Goal: Task Accomplishment & Management: Manage account settings

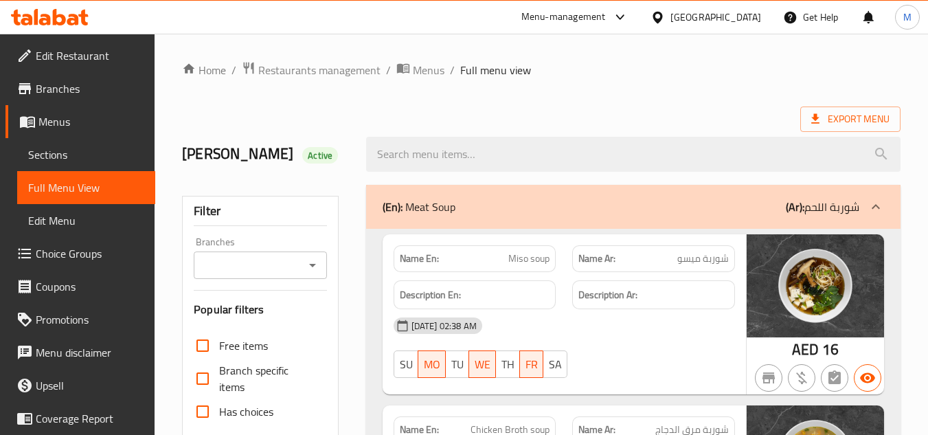
scroll to position [4609, 0]
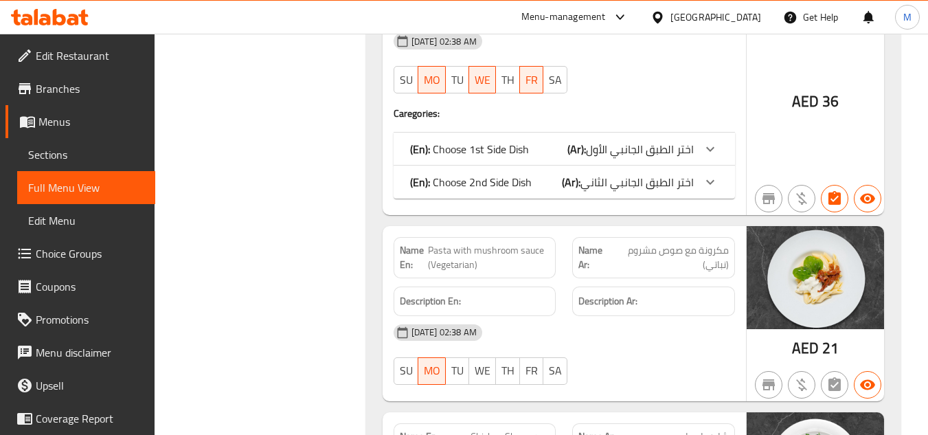
click at [655, 243] on span "مكرونة مع صوص مشروم (نباتي)" at bounding box center [670, 257] width 117 height 29
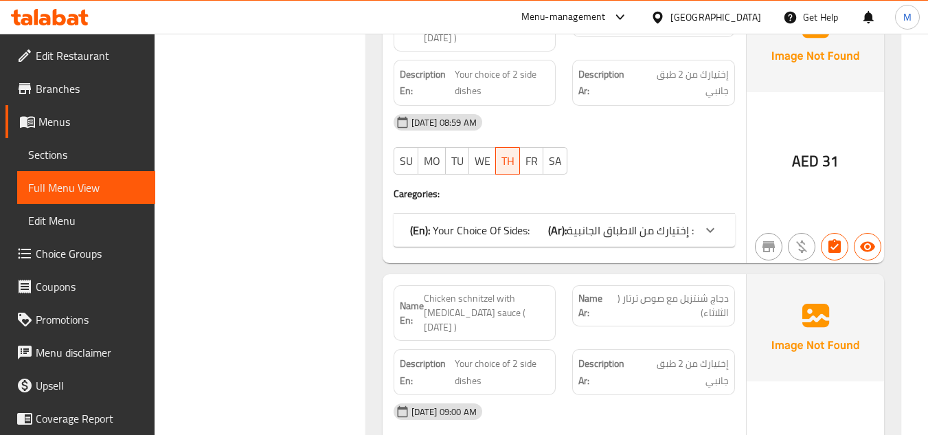
scroll to position [2846, 0]
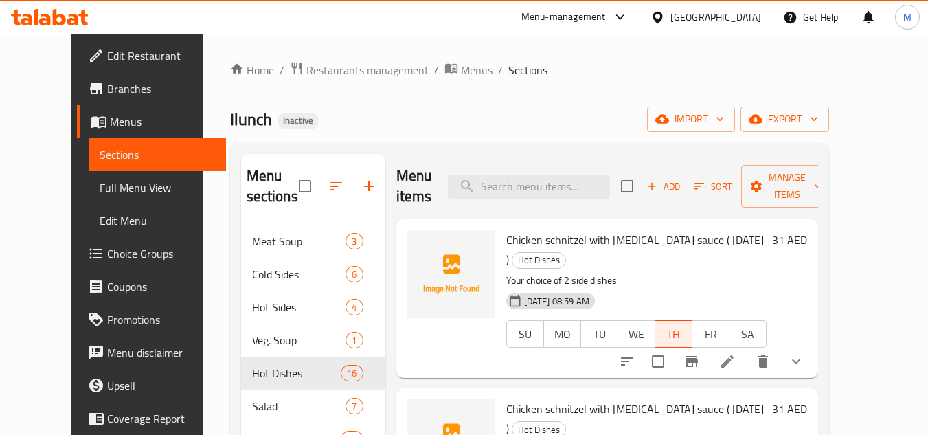
click at [573, 356] on div "Chicken schnitzel with Tartar sauce ( Thursday ) Hot Dishes Your choice of 2 si…" at bounding box center [607, 298] width 422 height 159
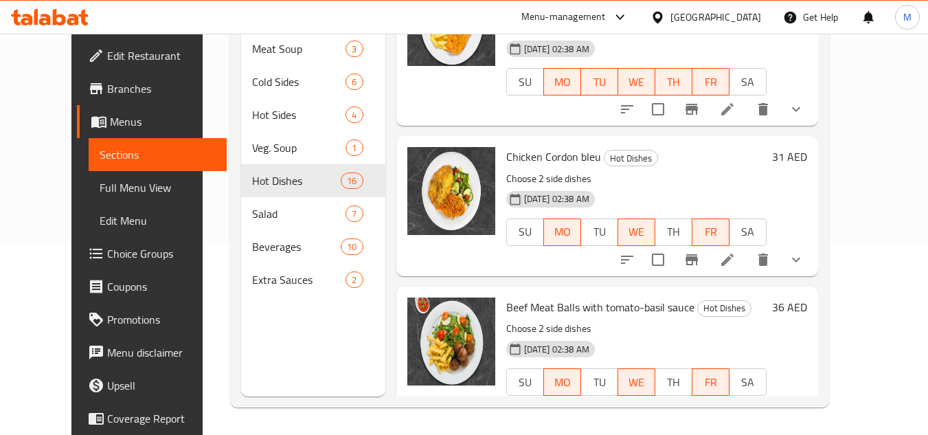
scroll to position [412, 0]
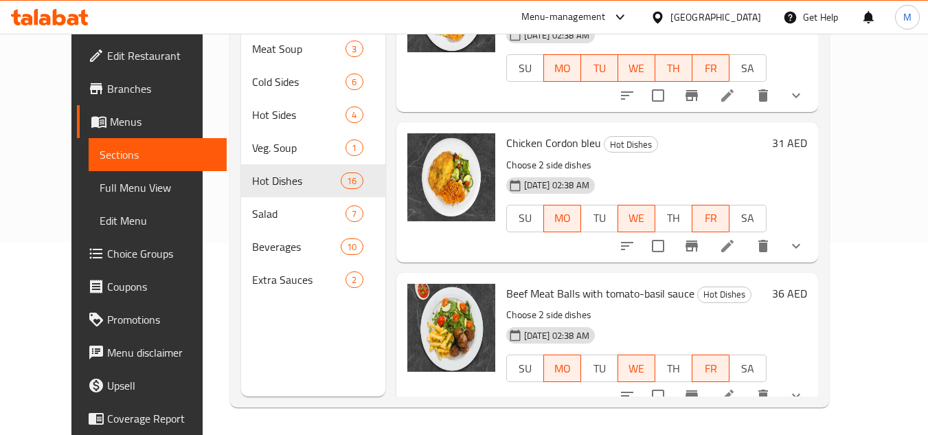
click at [506, 283] on span "Beef Meat Balls with tomato-basil sauce" at bounding box center [600, 293] width 188 height 21
drag, startPoint x: 501, startPoint y: 232, endPoint x: 551, endPoint y: 228, distance: 50.3
click at [551, 283] on span "Beef Meat Balls with tomato-basil sauce" at bounding box center [600, 293] width 188 height 21
copy span "Beef Meat Balls"
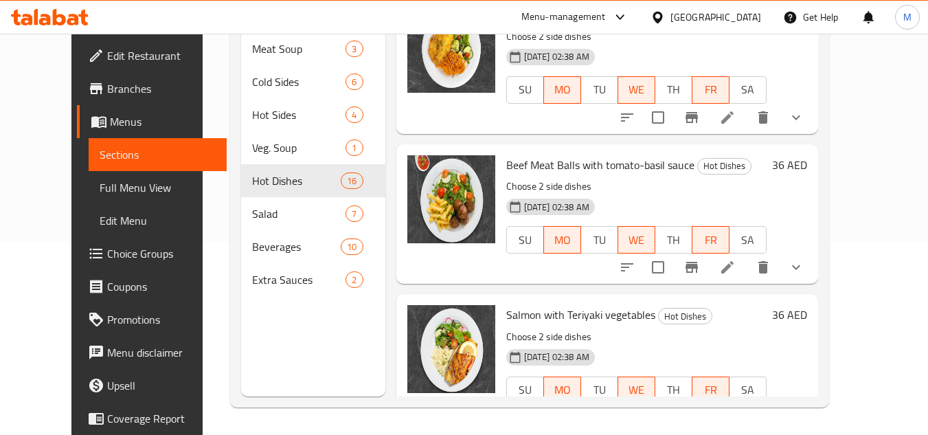
scroll to position [618, 0]
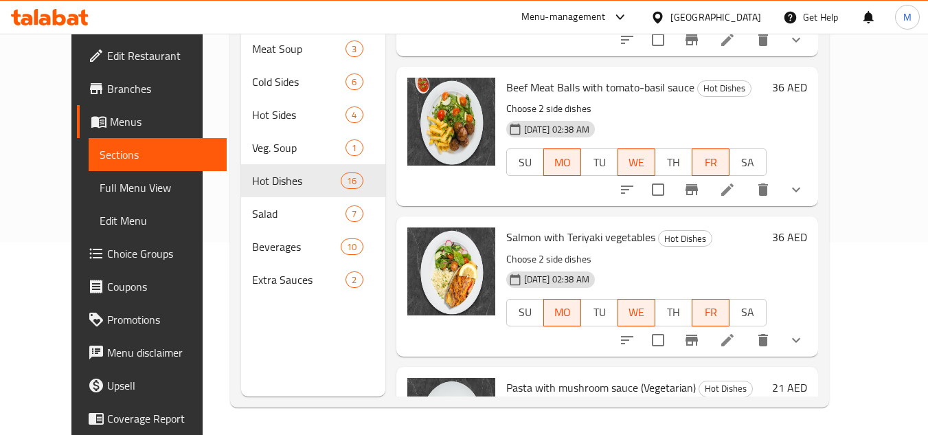
click at [730, 306] on div "Menu items Add Sort Manage items Chicken schnitzel with Tartar sauce ( Thursday…" at bounding box center [601, 179] width 433 height 435
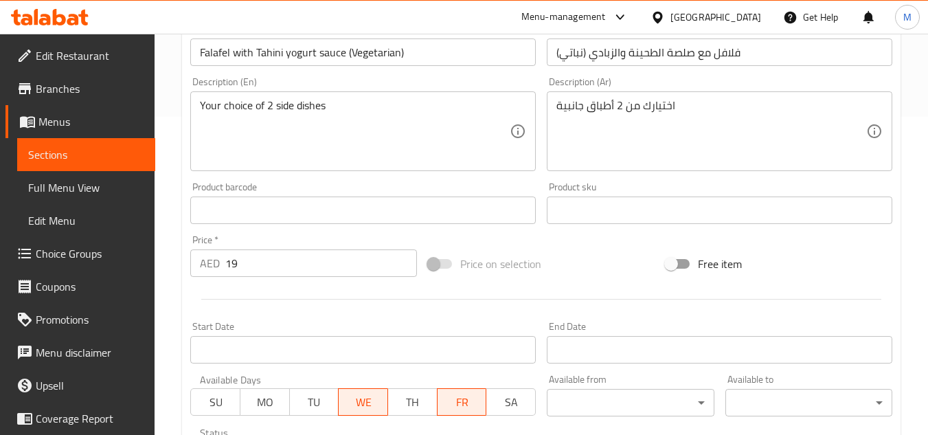
scroll to position [344, 0]
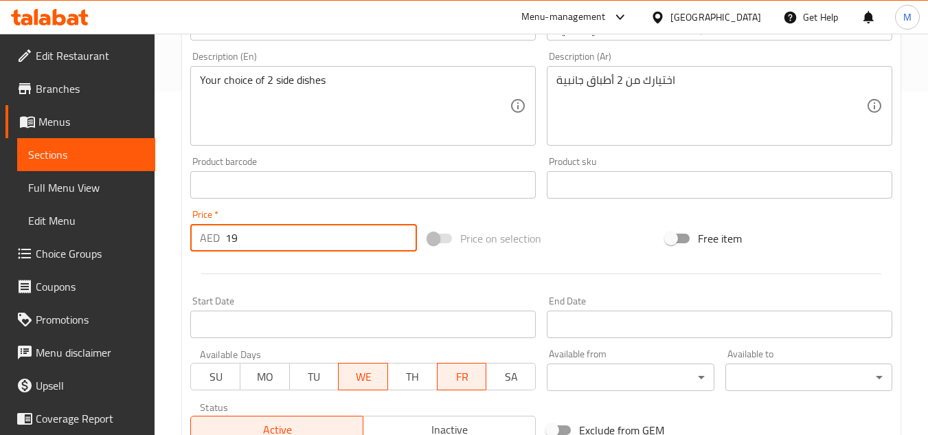
click at [203, 238] on div "AED 19 Price *" at bounding box center [303, 237] width 227 height 27
type input "21"
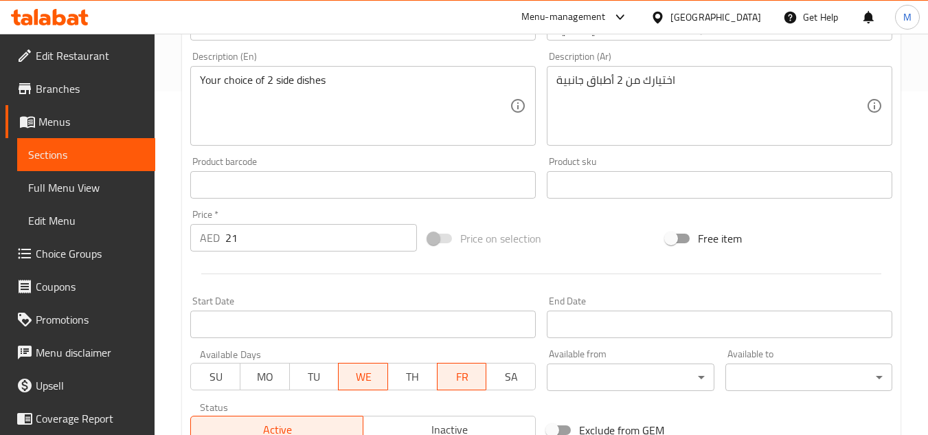
click at [280, 258] on div at bounding box center [541, 274] width 713 height 34
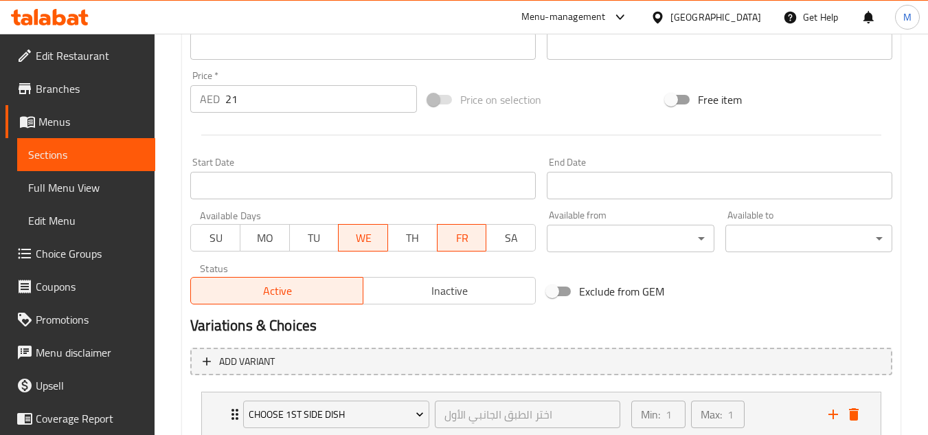
scroll to position [635, 0]
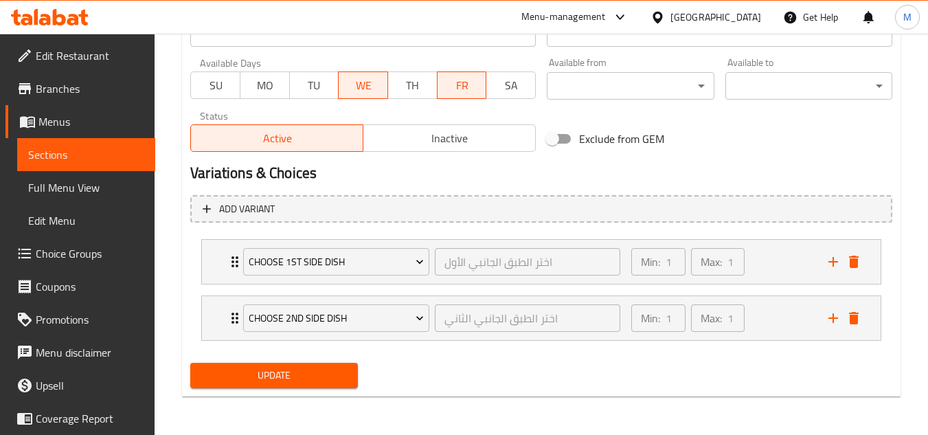
click at [281, 387] on button "Update" at bounding box center [273, 375] width 167 height 25
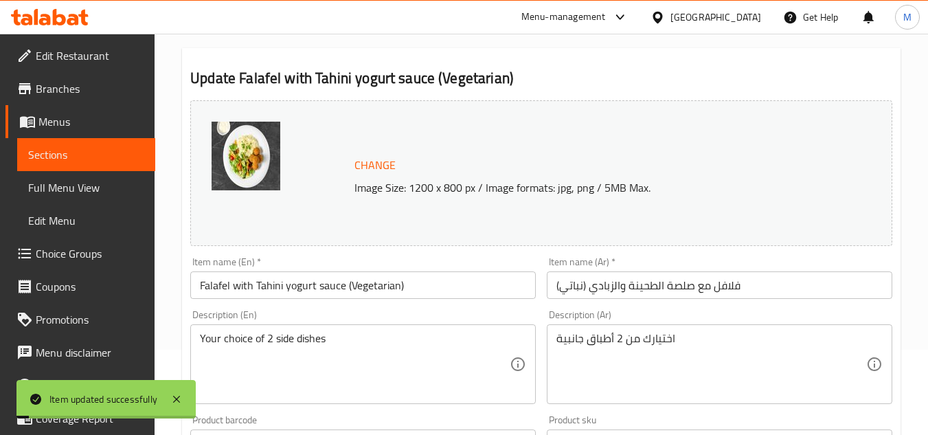
scroll to position [0, 0]
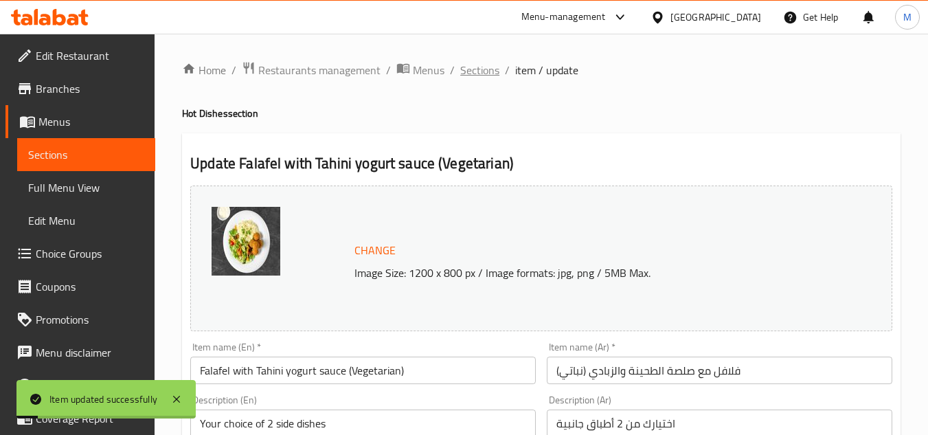
click at [478, 63] on span "Sections" at bounding box center [479, 70] width 39 height 16
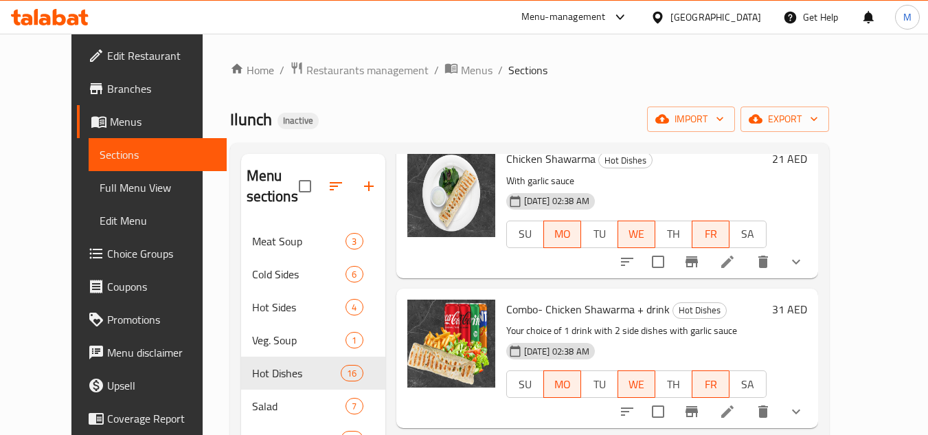
scroll to position [1237, 0]
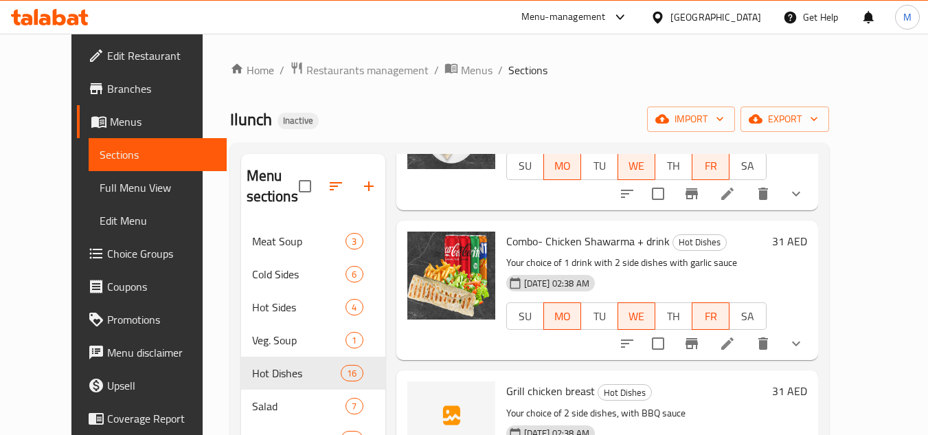
click at [756, 381] on h6 "Grill chicken breast Hot Dishes" at bounding box center [636, 390] width 260 height 19
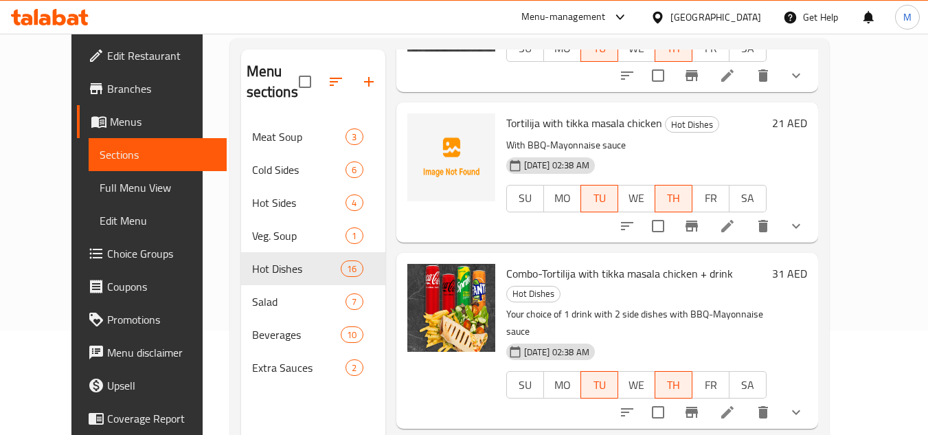
scroll to position [137, 0]
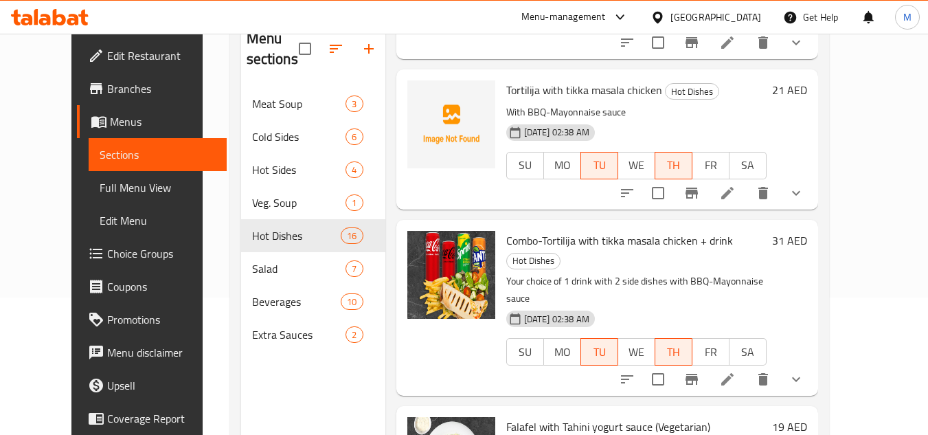
click at [605, 225] on div "Combo-Tortilija with tikka masala chicken + drink Hot Dishes Your choice of 1 d…" at bounding box center [636, 307] width 271 height 165
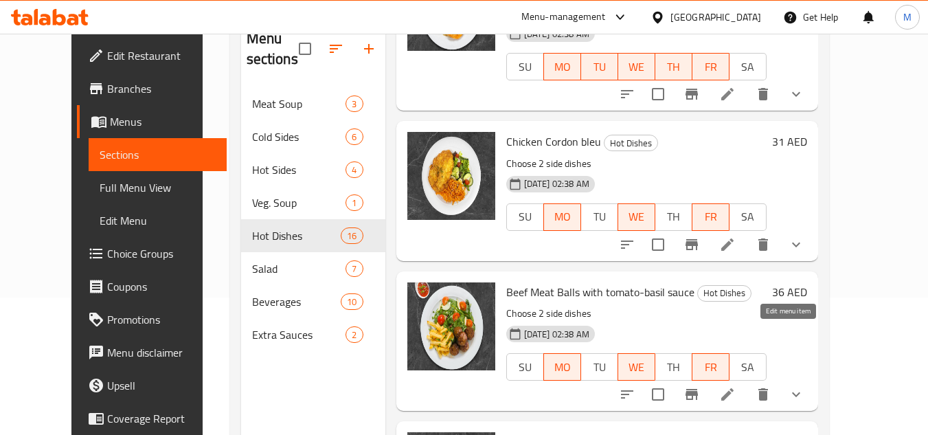
click at [736, 386] on icon at bounding box center [727, 394] width 16 height 16
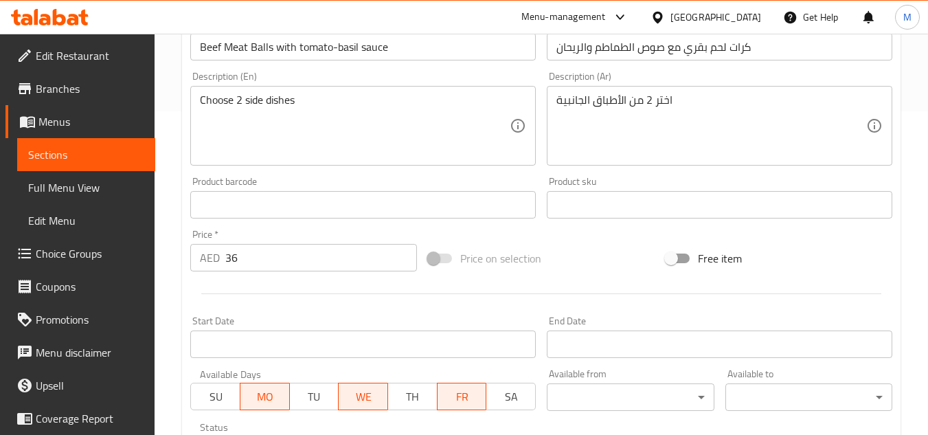
scroll to position [344, 0]
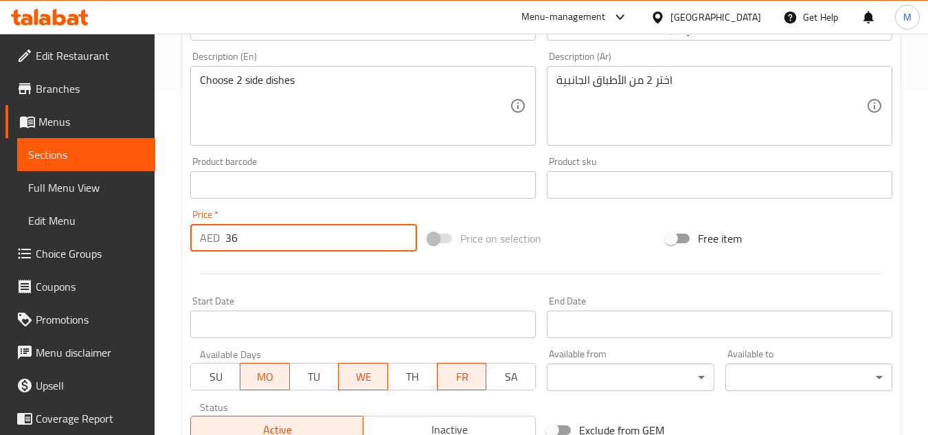
drag, startPoint x: 229, startPoint y: 243, endPoint x: 203, endPoint y: 243, distance: 26.1
click at [203, 243] on div "AED 36 Price *" at bounding box center [303, 237] width 227 height 27
type input "31"
click at [268, 268] on div at bounding box center [541, 274] width 713 height 34
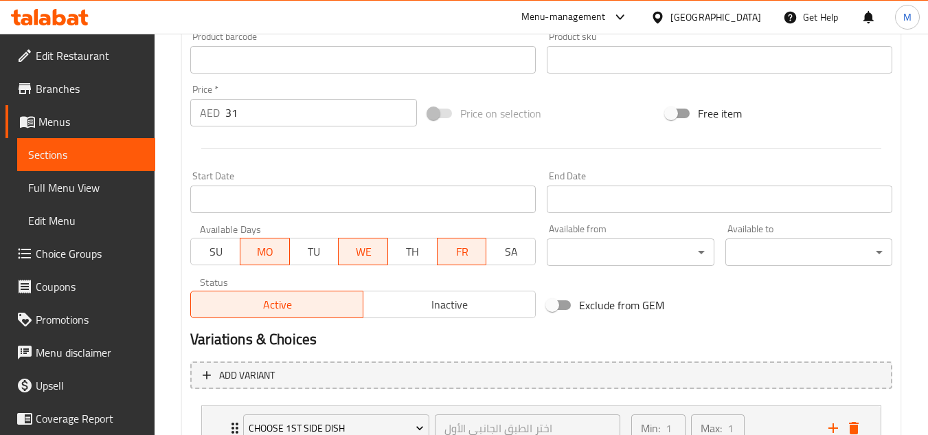
scroll to position [635, 0]
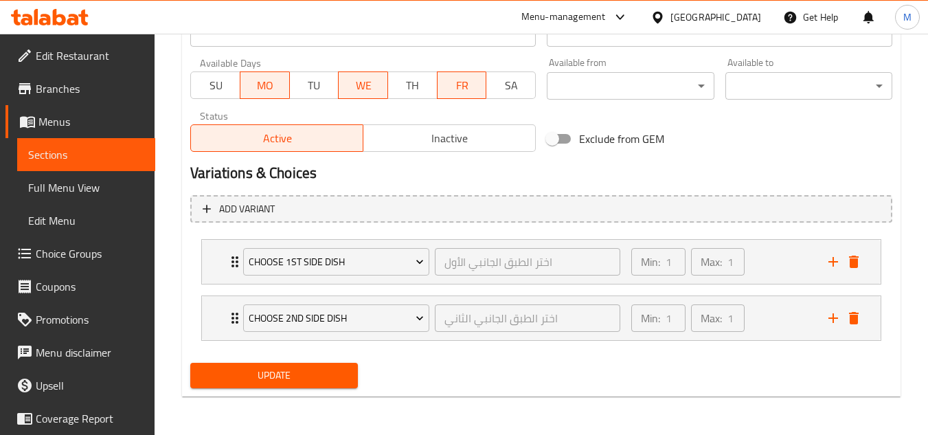
click at [288, 372] on span "Update" at bounding box center [273, 375] width 145 height 17
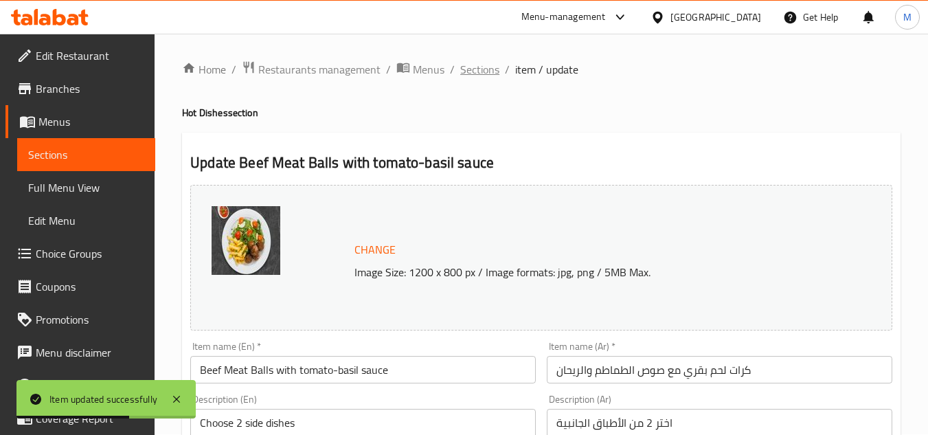
scroll to position [0, 0]
click at [473, 67] on span "Sections" at bounding box center [479, 70] width 39 height 16
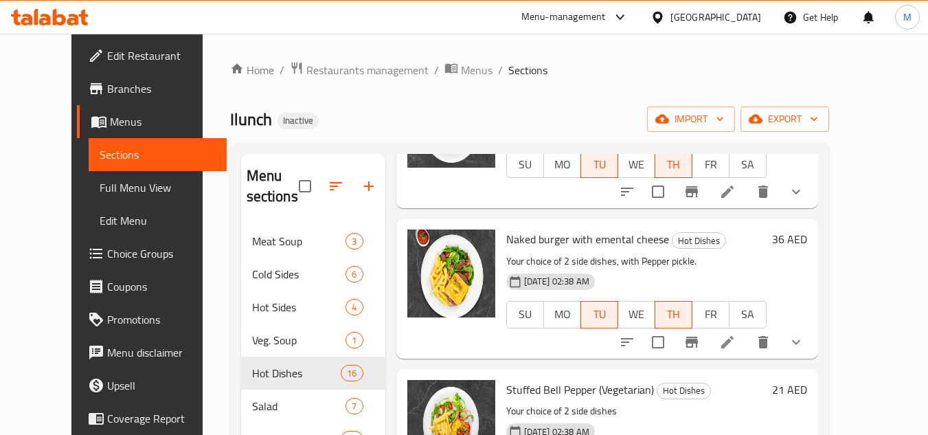
scroll to position [1657, 0]
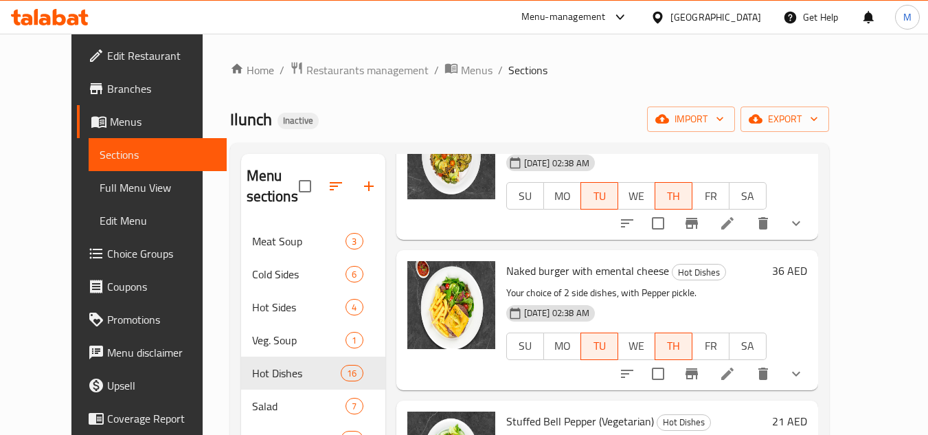
click at [766, 300] on div "16-09-2025 02:38 AM SU MO TU WE TH FR SA" at bounding box center [636, 337] width 271 height 74
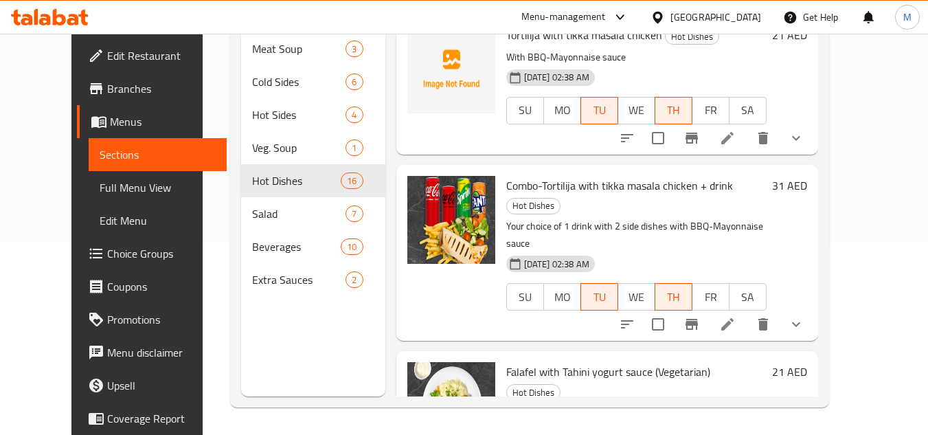
scroll to position [1795, 0]
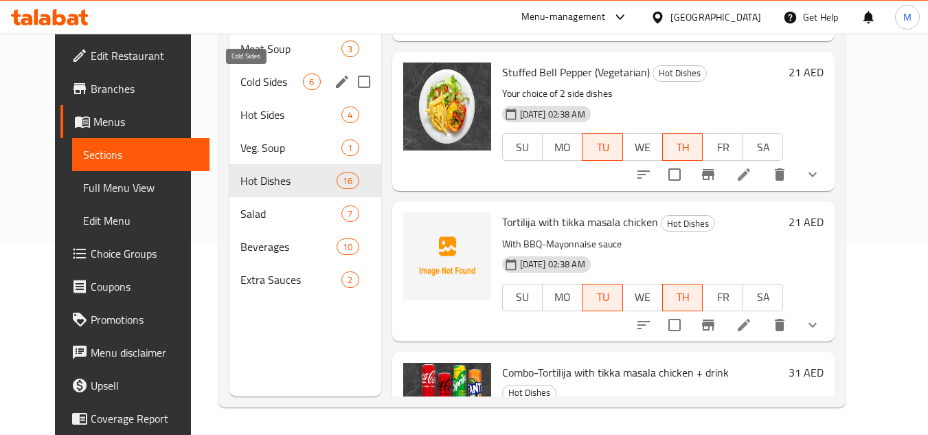
click at [245, 89] on span "Cold Sides" at bounding box center [271, 82] width 63 height 16
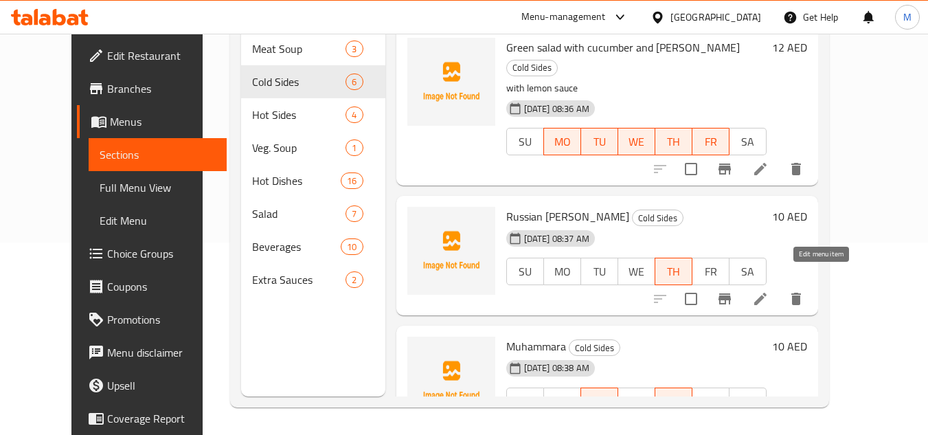
click at [769, 291] on icon at bounding box center [760, 299] width 16 height 16
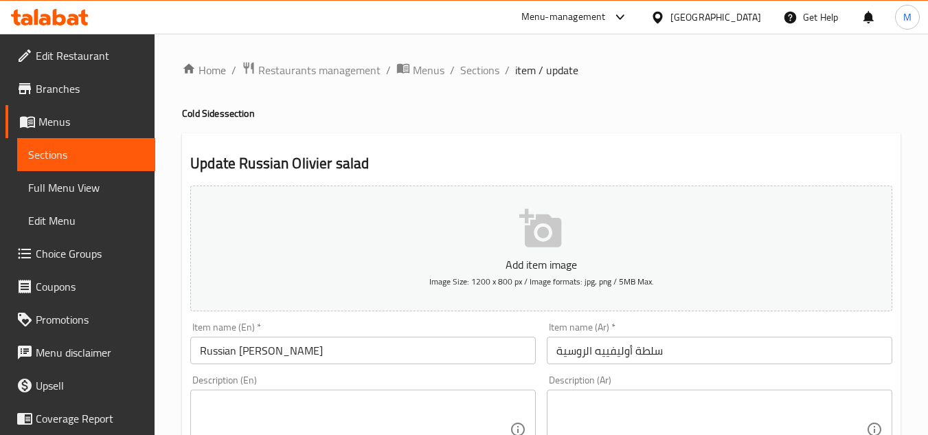
scroll to position [275, 0]
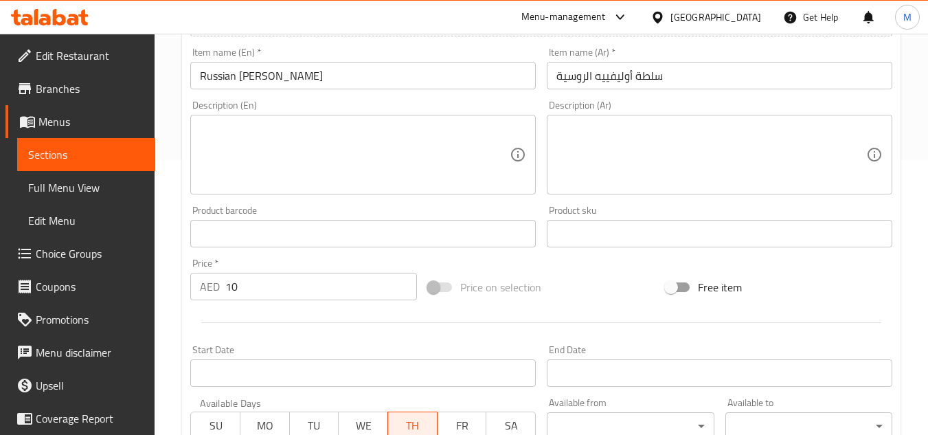
click at [217, 291] on p "AED" at bounding box center [210, 286] width 20 height 16
drag, startPoint x: 217, startPoint y: 291, endPoint x: 255, endPoint y: 306, distance: 40.7
click at [260, 307] on div at bounding box center [541, 323] width 713 height 34
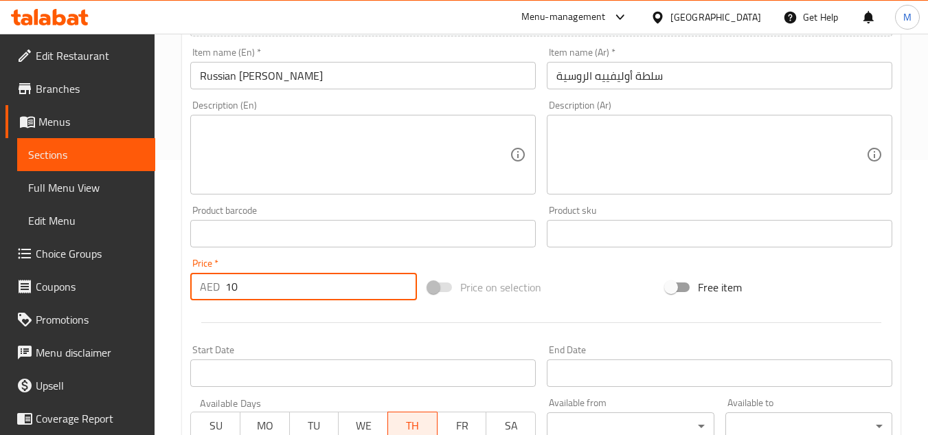
drag, startPoint x: 249, startPoint y: 287, endPoint x: 216, endPoint y: 289, distance: 33.7
click at [216, 289] on div "AED 10 Price *" at bounding box center [303, 286] width 227 height 27
type input "12"
click at [269, 312] on div at bounding box center [541, 323] width 713 height 34
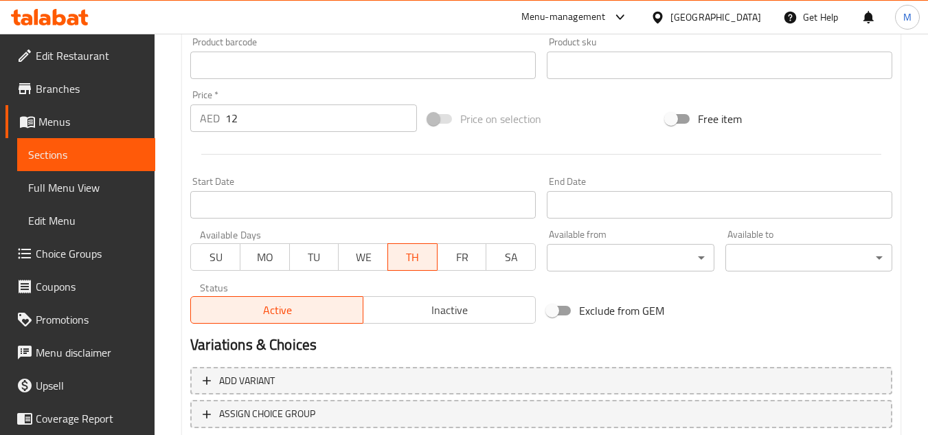
scroll to position [536, 0]
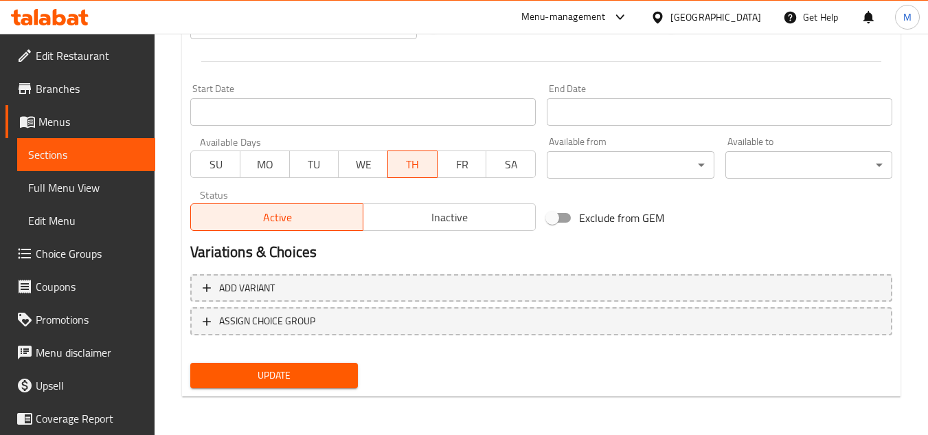
click at [295, 390] on div "Update" at bounding box center [274, 375] width 178 height 36
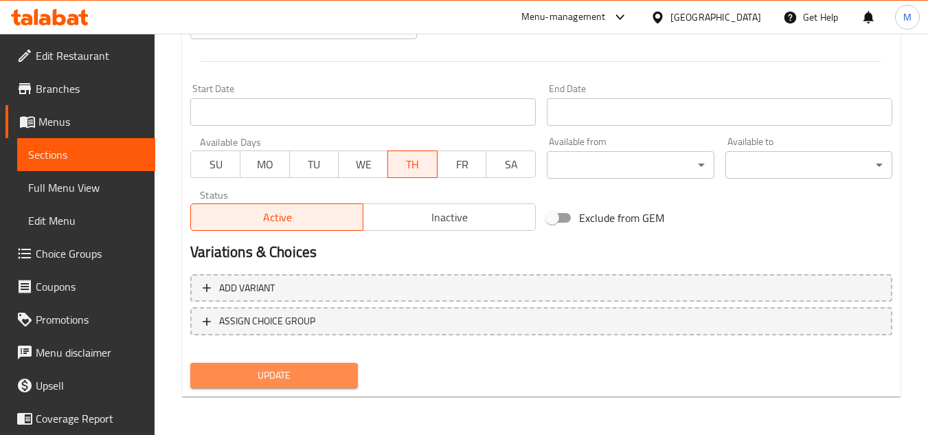
click at [296, 380] on span "Update" at bounding box center [273, 375] width 145 height 17
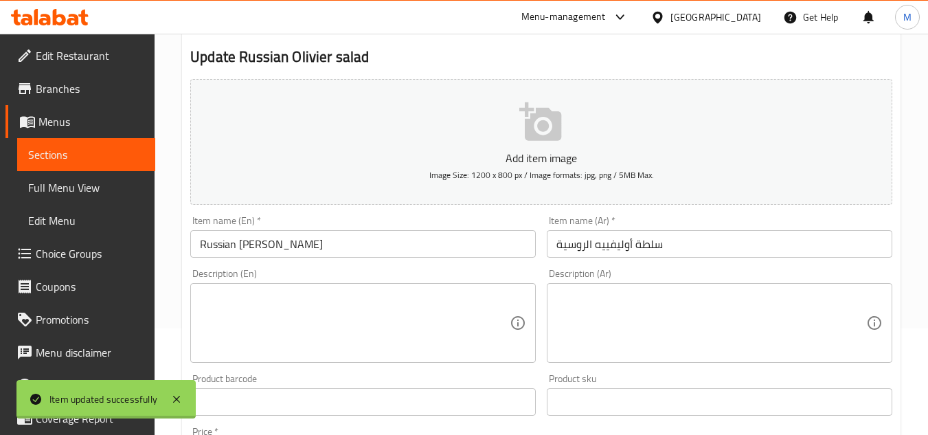
scroll to position [0, 0]
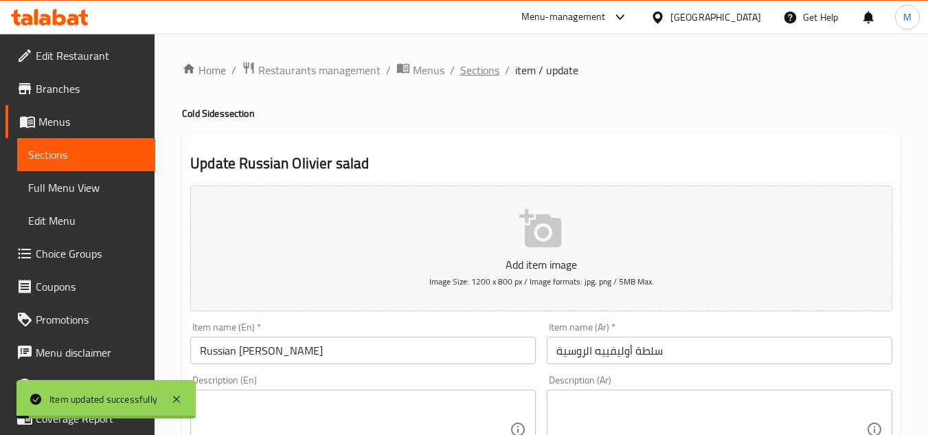
click at [477, 78] on span "Sections" at bounding box center [479, 70] width 39 height 16
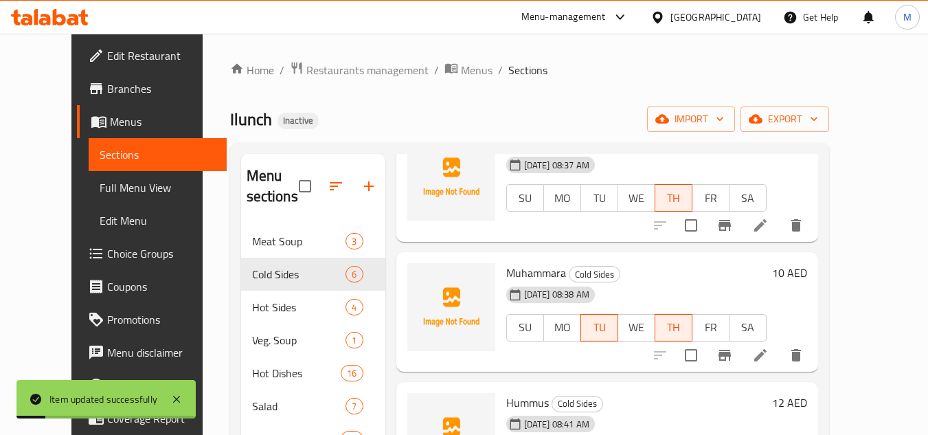
scroll to position [275, 0]
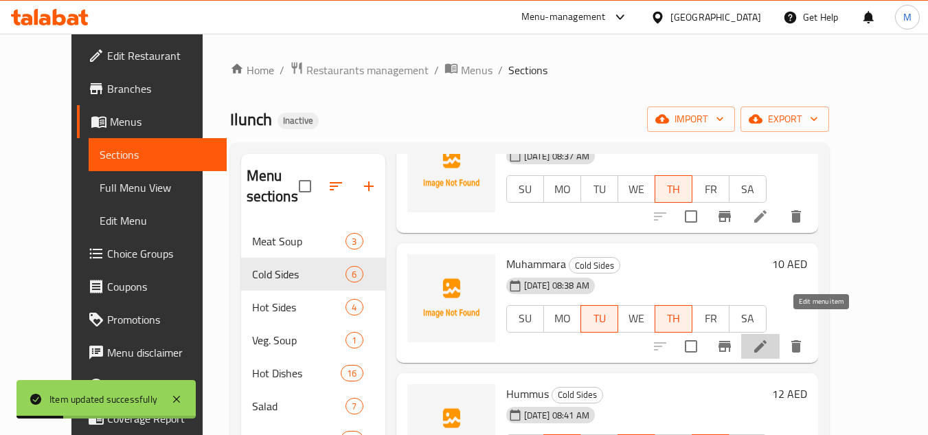
click at [769, 338] on icon at bounding box center [760, 346] width 16 height 16
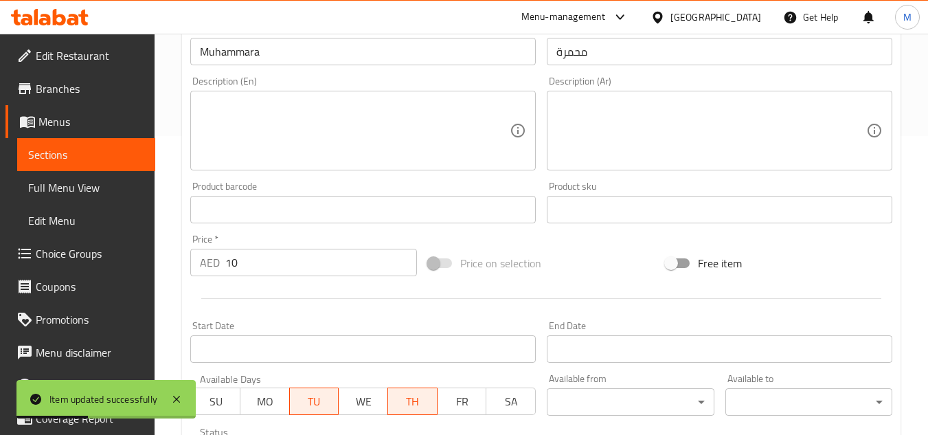
scroll to position [344, 0]
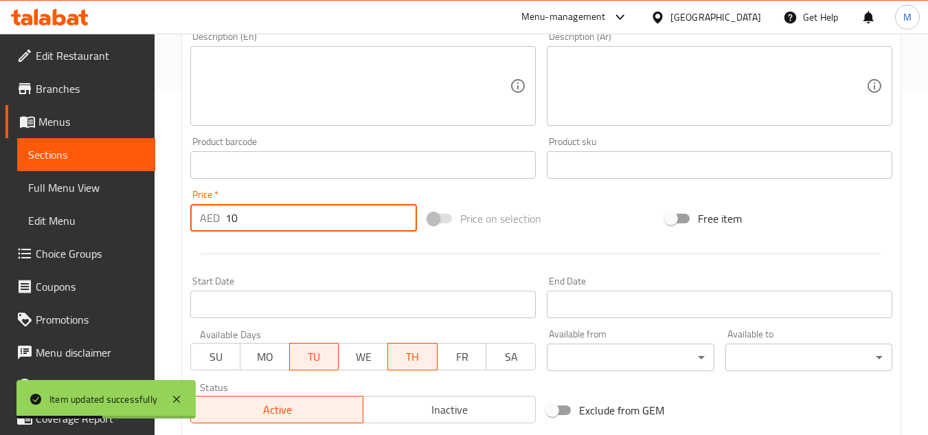
click at [210, 221] on div "AED 10 Price *" at bounding box center [303, 217] width 227 height 27
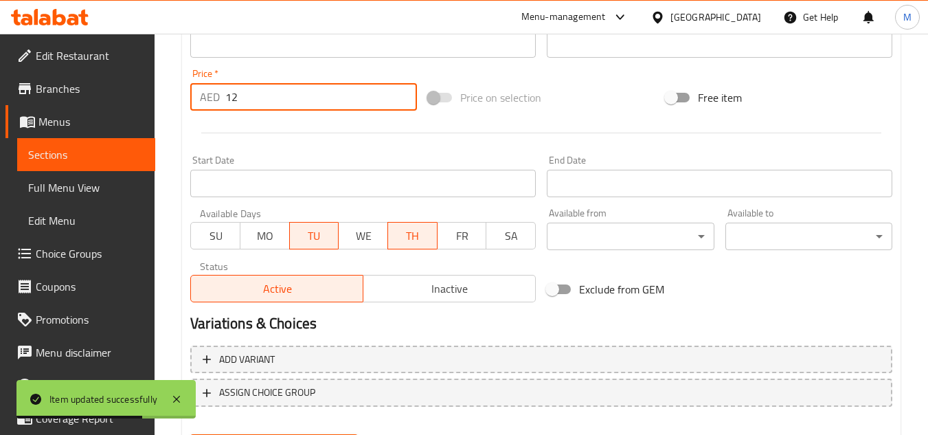
scroll to position [536, 0]
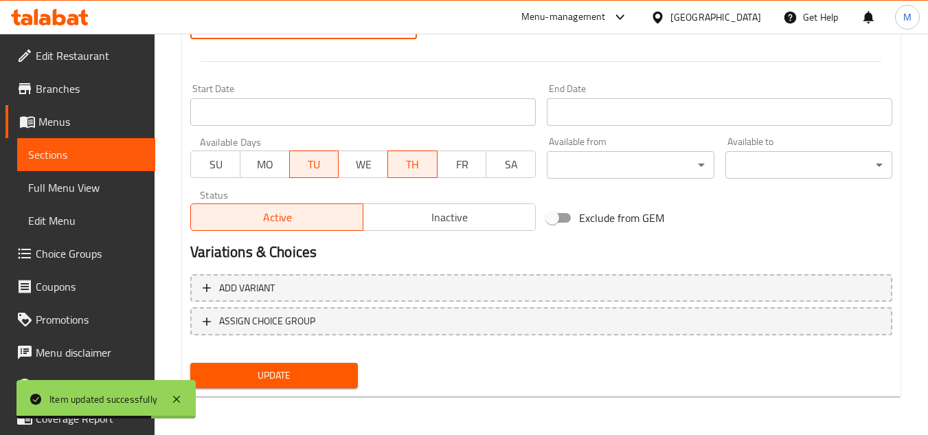
type input "12"
click at [304, 375] on span "Update" at bounding box center [273, 375] width 145 height 17
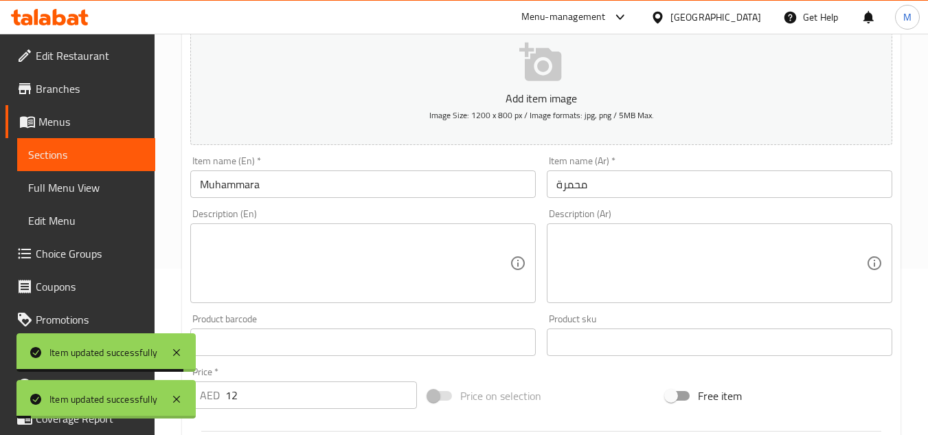
scroll to position [0, 0]
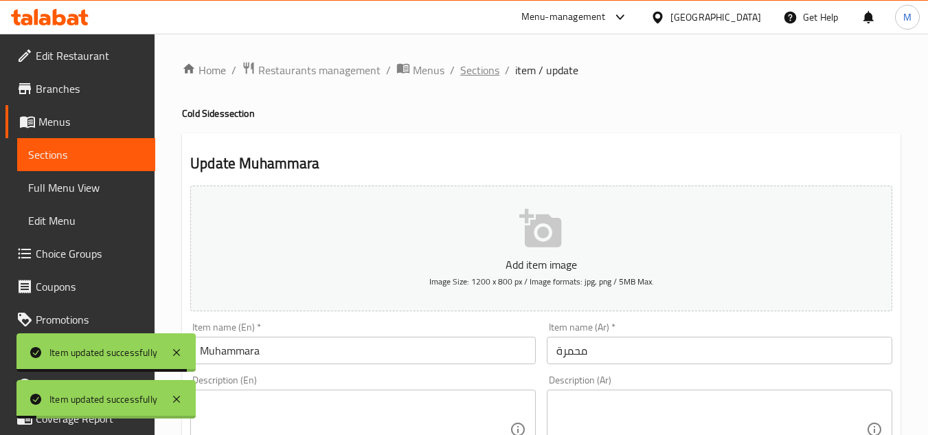
click at [493, 71] on span "Sections" at bounding box center [479, 70] width 39 height 16
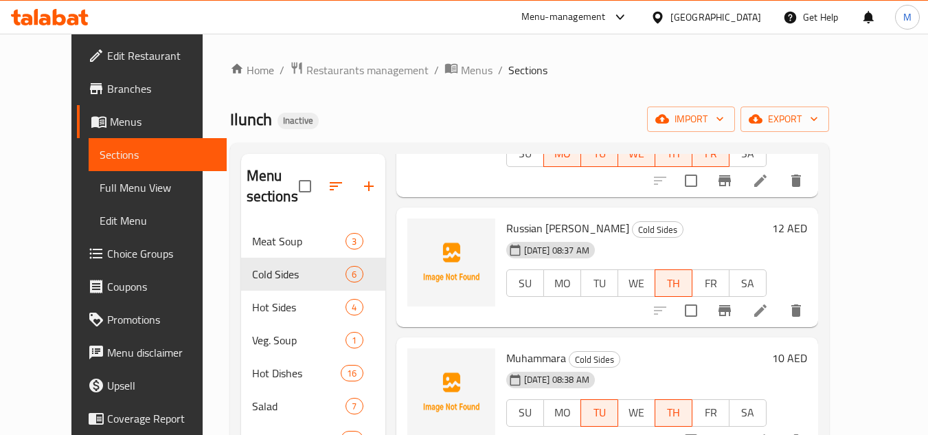
scroll to position [206, 0]
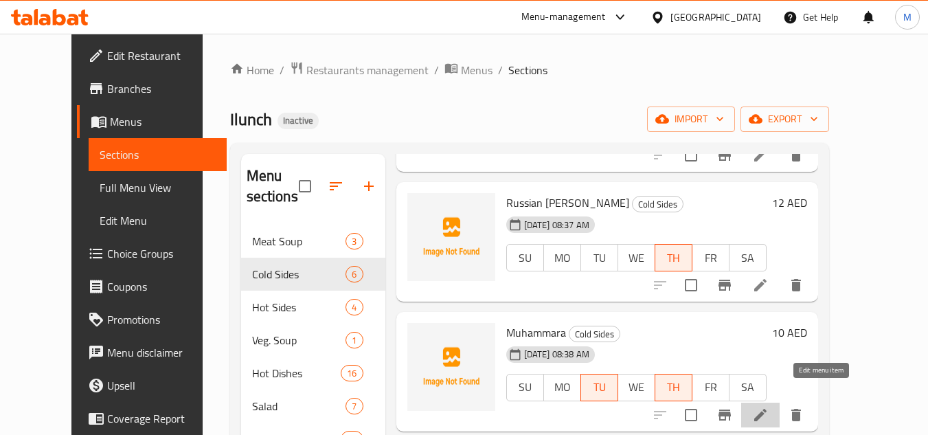
click at [769, 407] on icon at bounding box center [760, 415] width 16 height 16
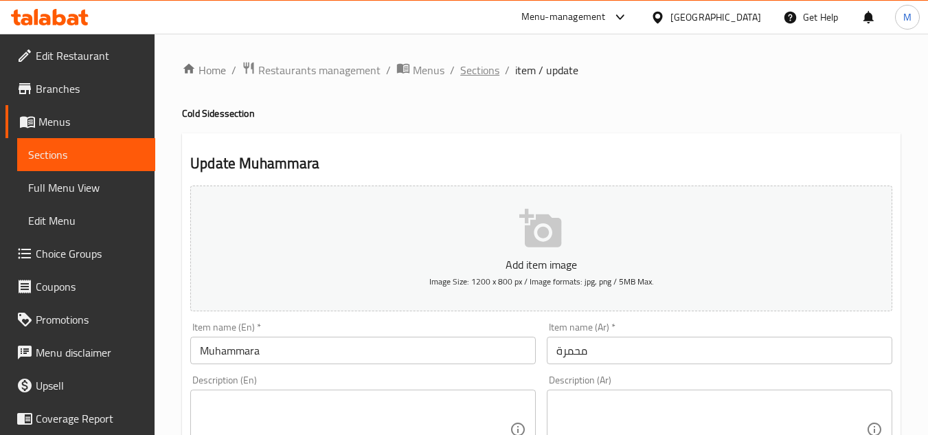
click at [484, 65] on span "Sections" at bounding box center [479, 70] width 39 height 16
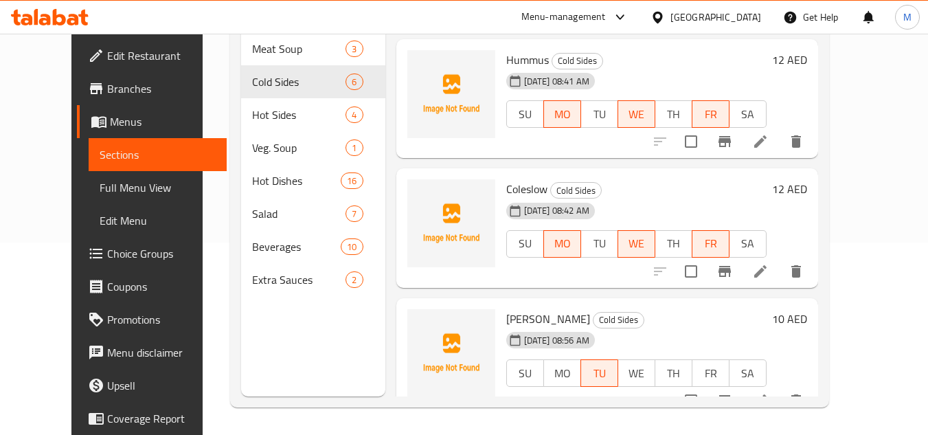
scroll to position [418, 0]
click at [767, 393] on icon at bounding box center [760, 399] width 12 height 12
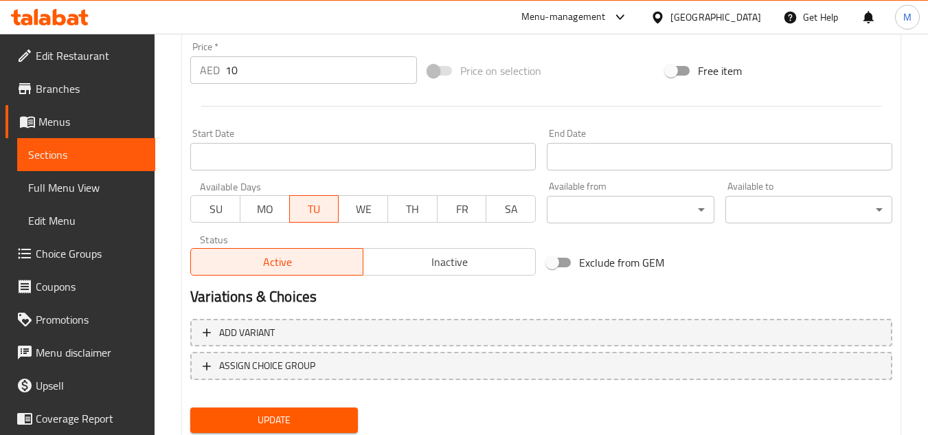
scroll to position [467, 0]
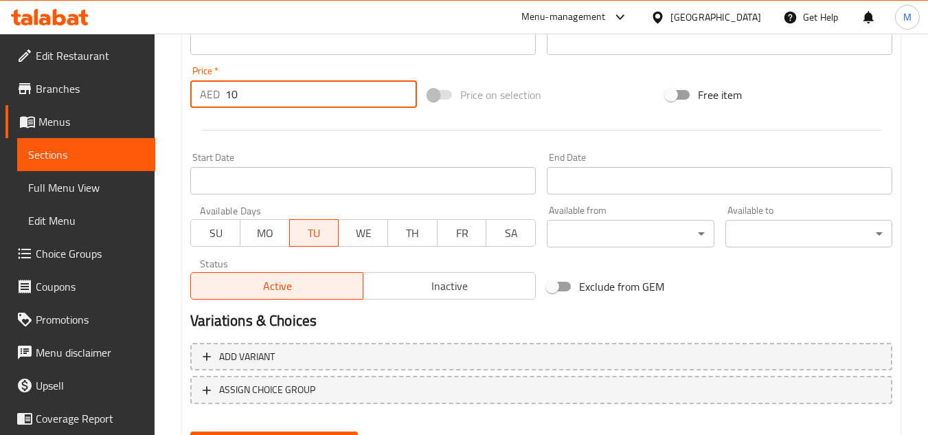
drag, startPoint x: 244, startPoint y: 99, endPoint x: 214, endPoint y: 96, distance: 29.7
click at [214, 96] on div "AED 10 Price *" at bounding box center [303, 93] width 227 height 27
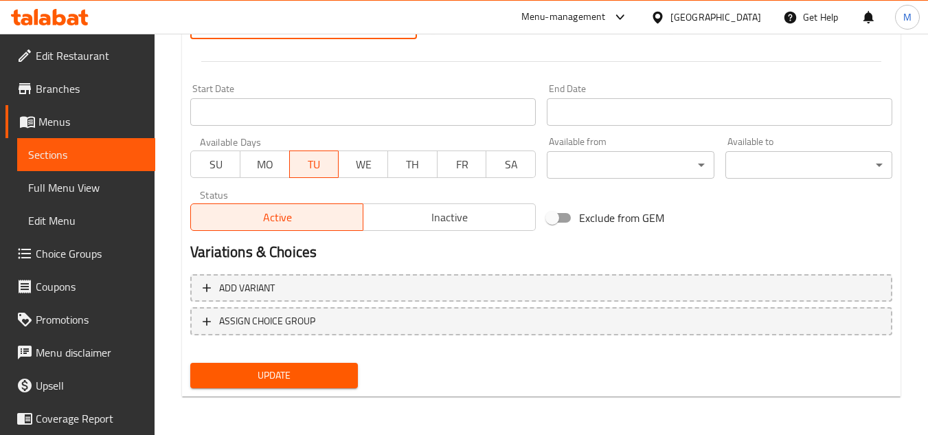
type input "12"
click at [300, 370] on span "Update" at bounding box center [273, 375] width 145 height 17
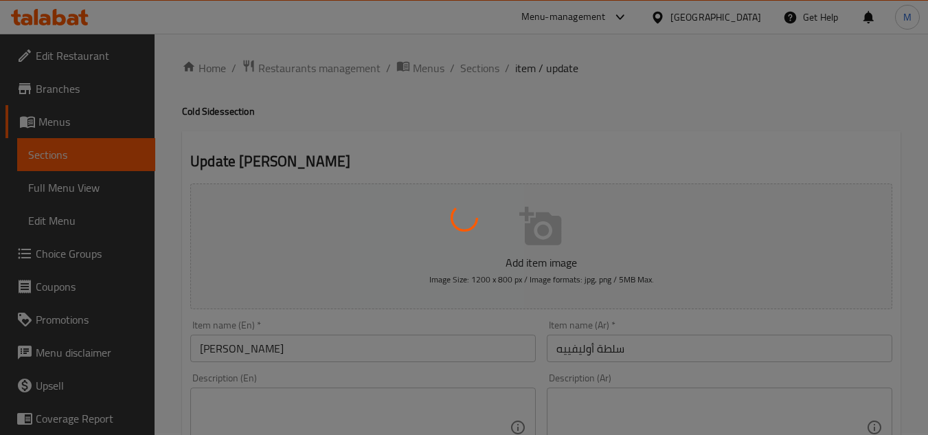
scroll to position [0, 0]
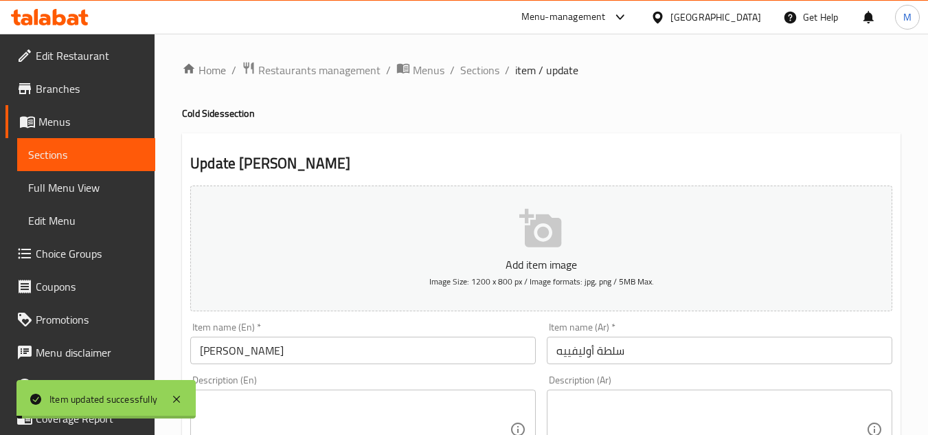
click at [471, 78] on span "Sections" at bounding box center [479, 70] width 39 height 16
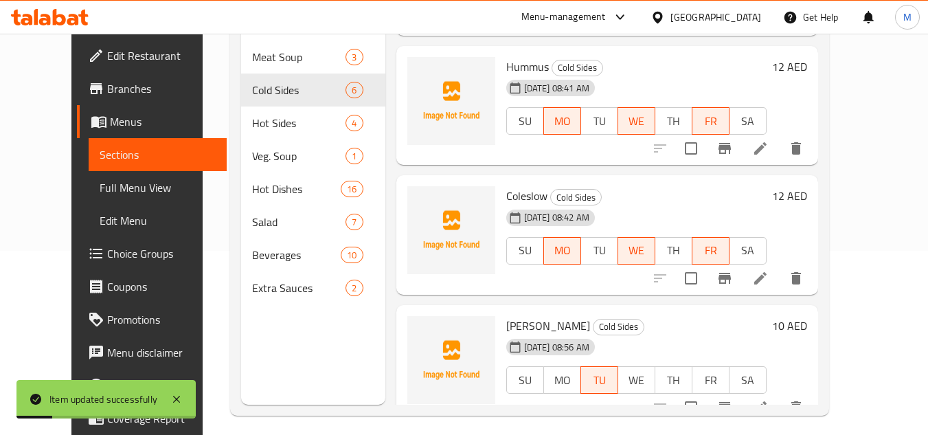
scroll to position [192, 0]
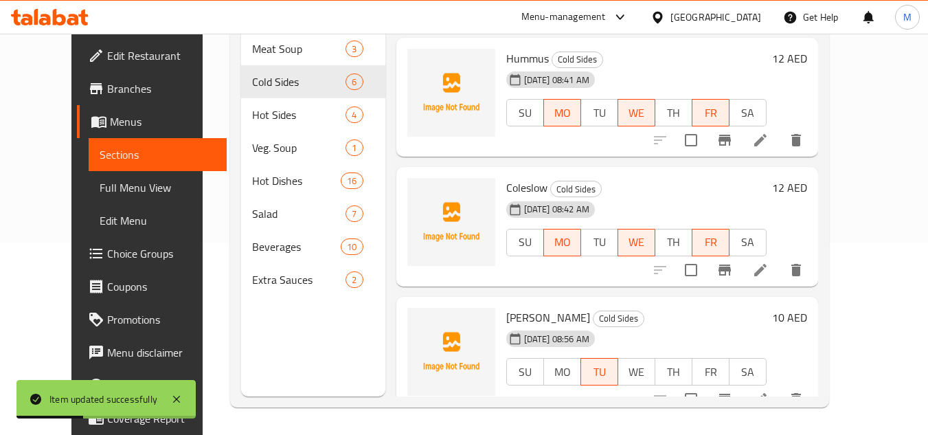
click at [684, 308] on h6 "Olivier salad Cold Sides" at bounding box center [636, 317] width 260 height 19
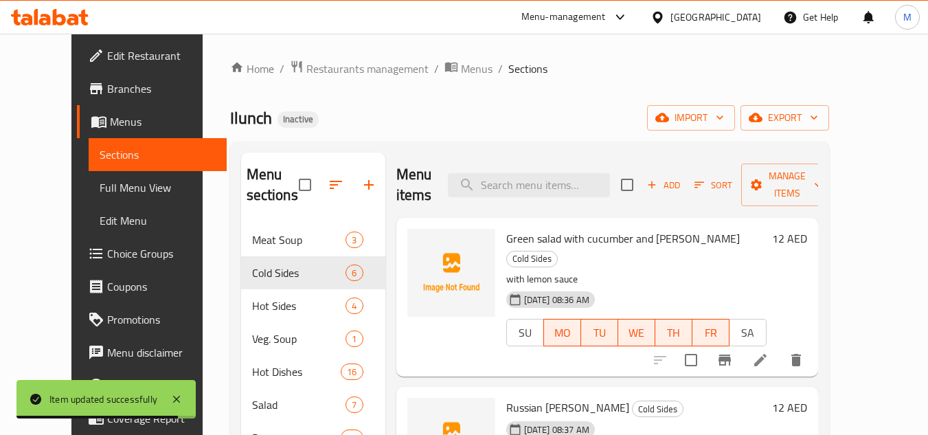
scroll to position [0, 0]
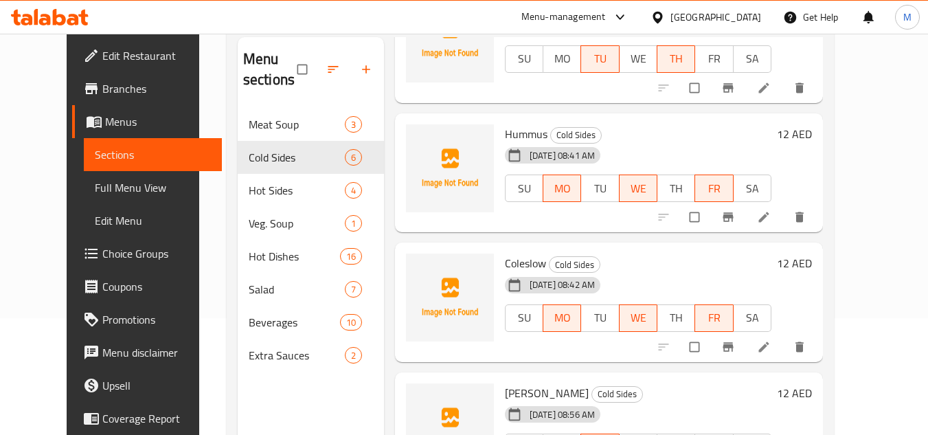
scroll to position [192, 0]
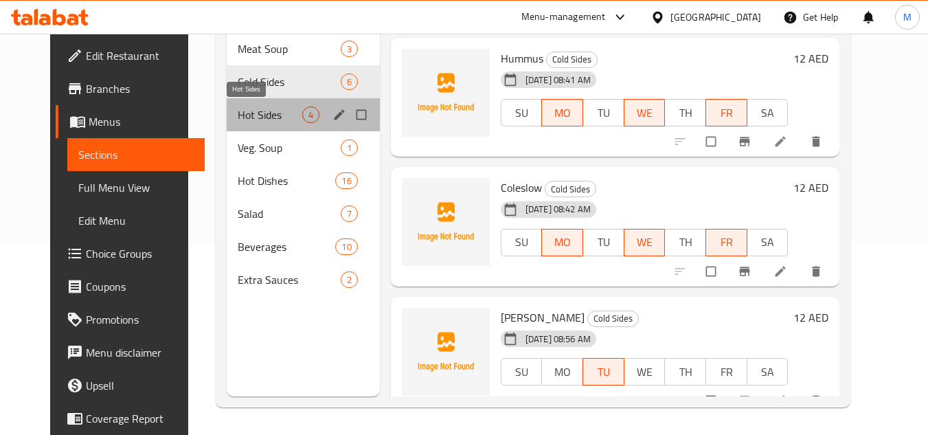
click at [238, 106] on span "Hot Sides" at bounding box center [270, 114] width 65 height 16
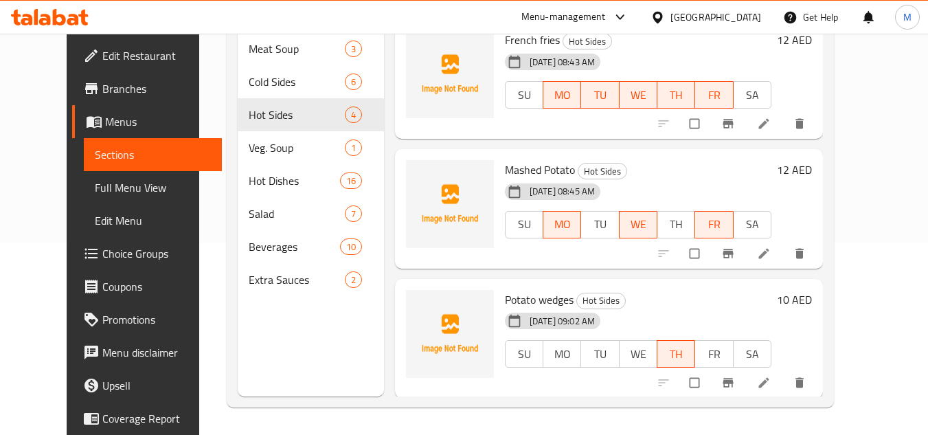
scroll to position [138, 0]
click at [771, 379] on icon at bounding box center [764, 381] width 14 height 14
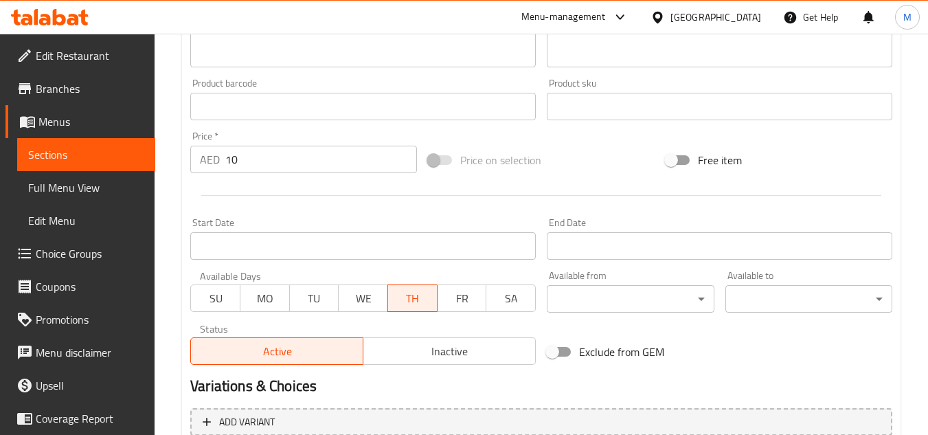
scroll to position [390, 0]
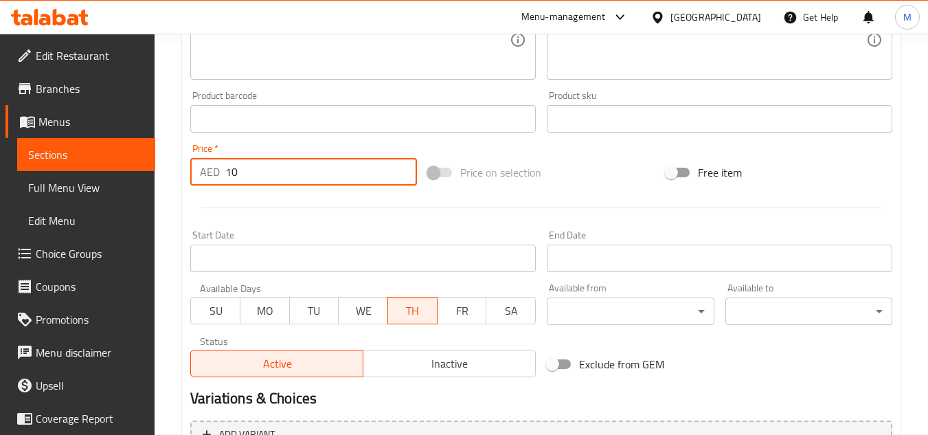
drag, startPoint x: 245, startPoint y: 170, endPoint x: 210, endPoint y: 171, distance: 35.8
click at [210, 171] on div "AED 10 Price *" at bounding box center [303, 171] width 227 height 27
type input "12"
click at [240, 218] on div at bounding box center [541, 208] width 713 height 34
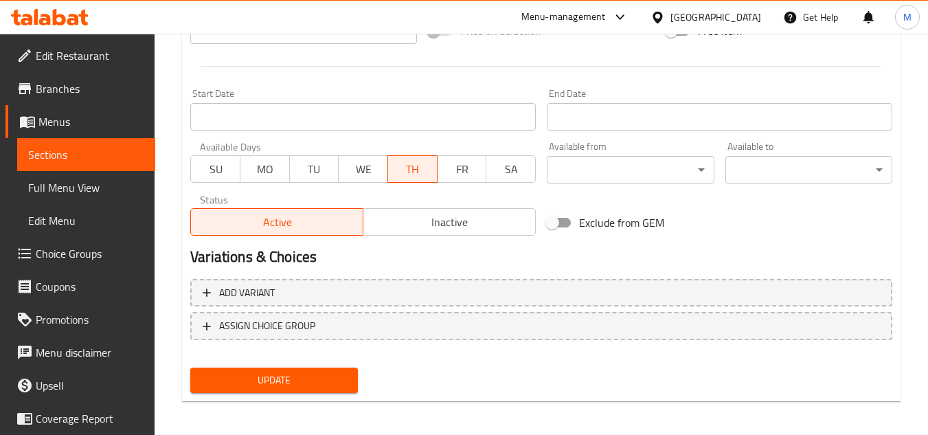
scroll to position [536, 0]
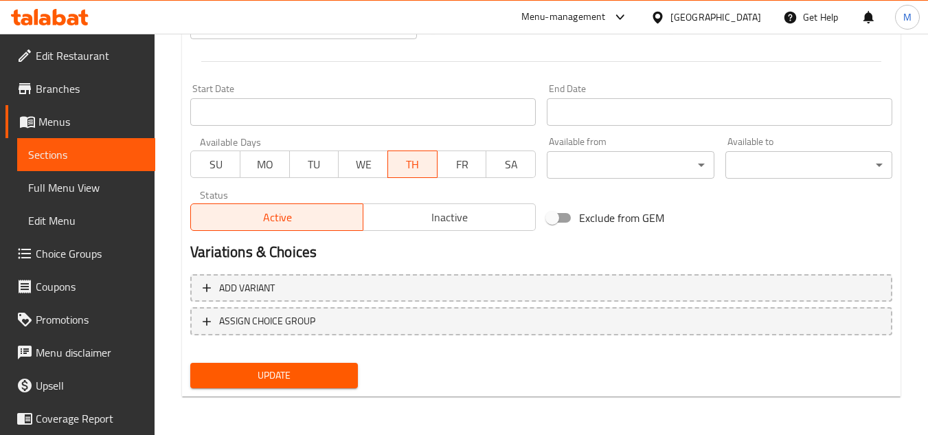
click at [302, 376] on span "Update" at bounding box center [273, 375] width 145 height 17
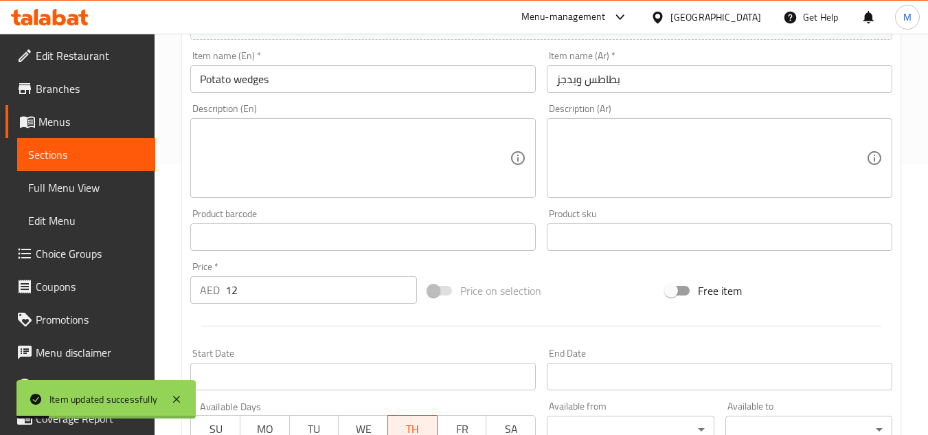
scroll to position [0, 0]
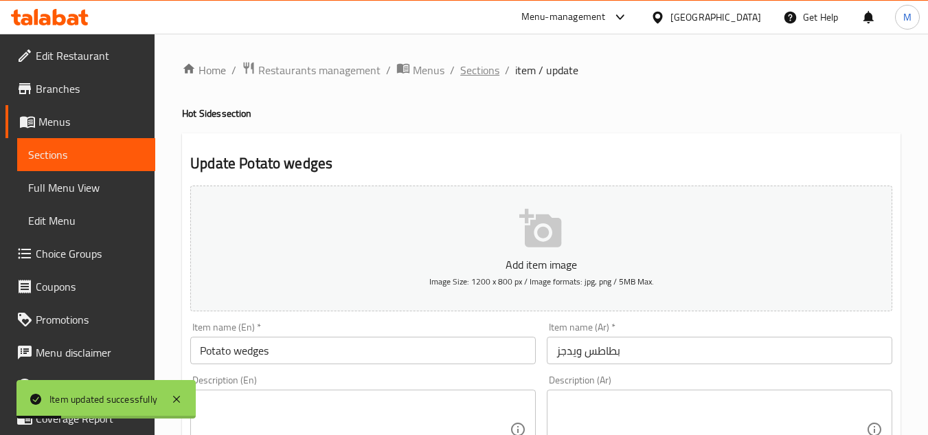
click at [478, 68] on span "Sections" at bounding box center [479, 70] width 39 height 16
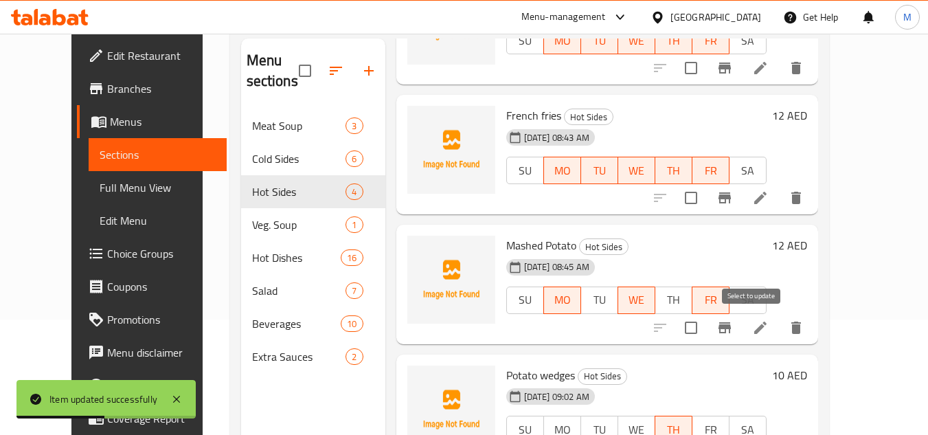
scroll to position [192, 0]
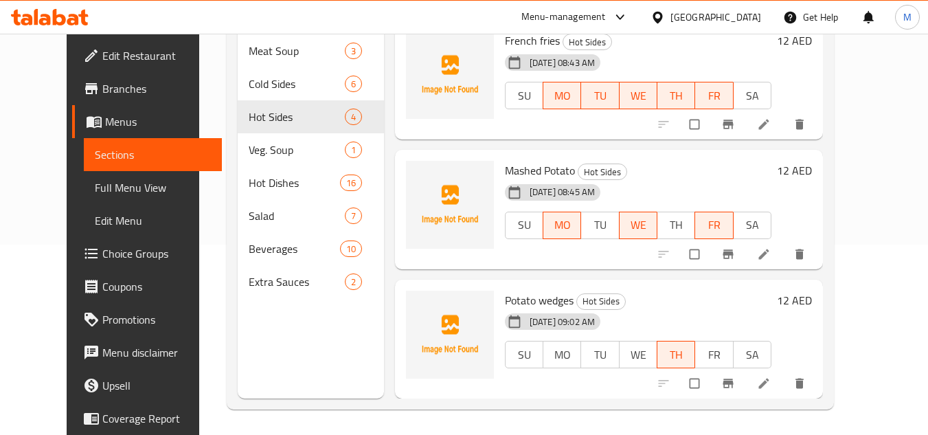
scroll to position [192, 0]
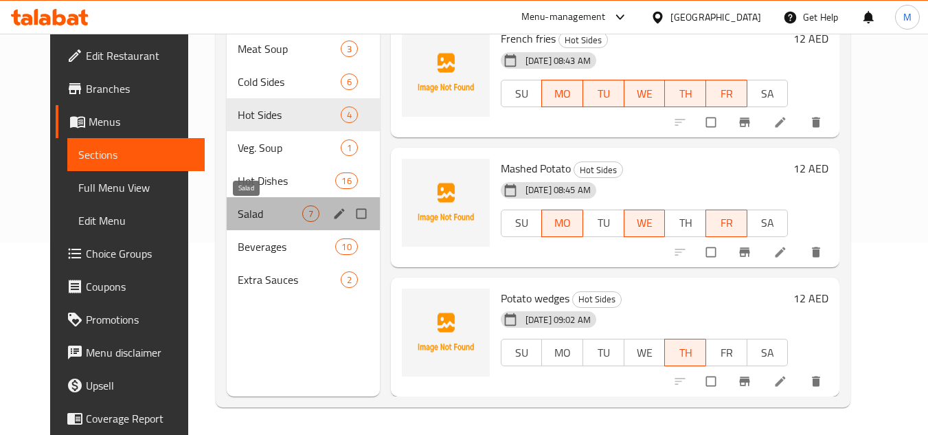
click at [238, 209] on span "Salad" at bounding box center [270, 213] width 65 height 16
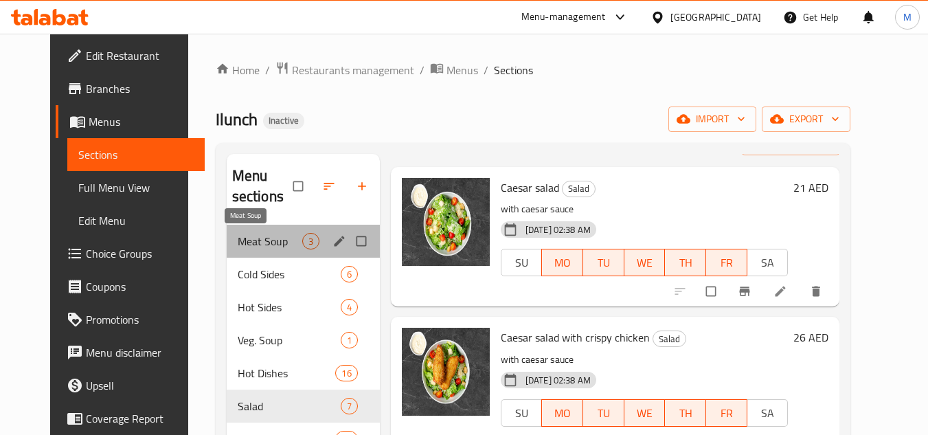
click at [273, 249] on span "Meat Soup" at bounding box center [270, 241] width 65 height 16
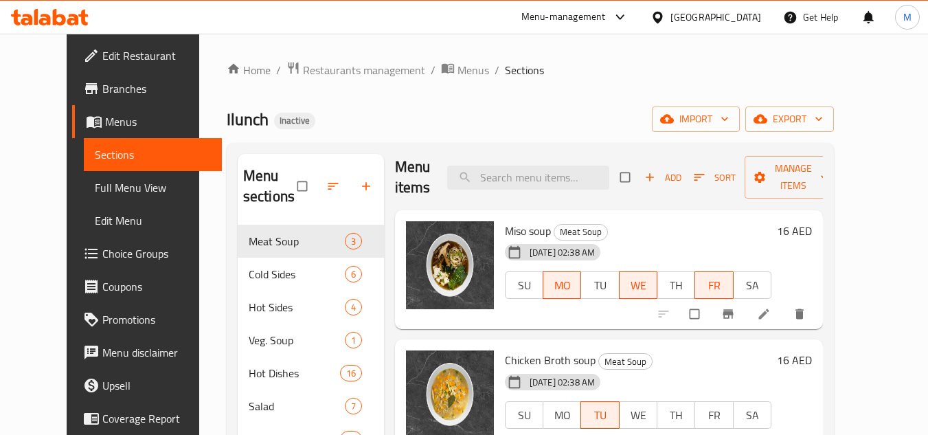
scroll to position [9, 0]
click at [771, 313] on icon at bounding box center [764, 314] width 14 height 14
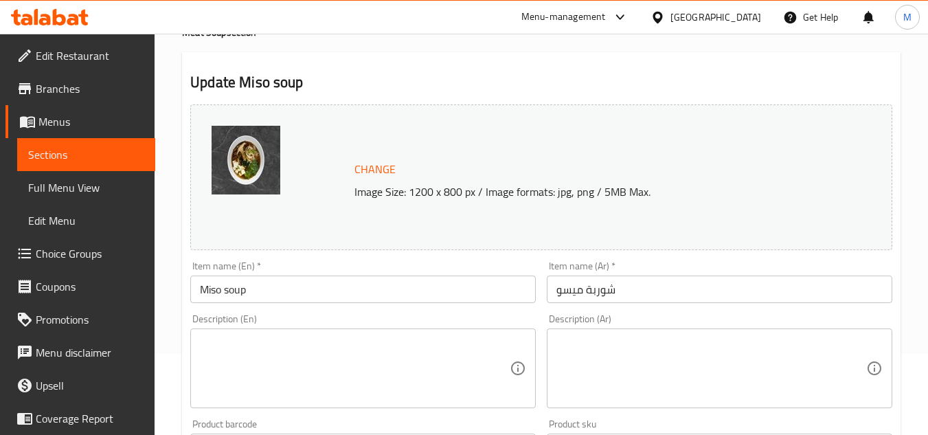
scroll to position [206, 0]
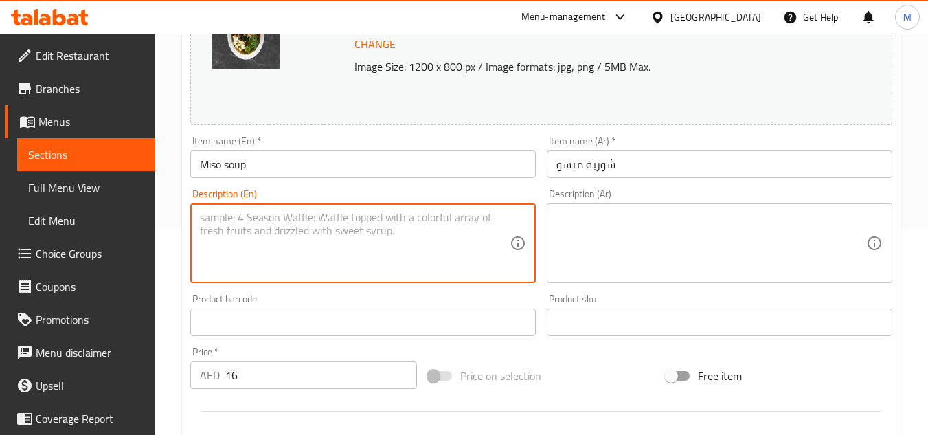
click at [380, 216] on textarea at bounding box center [355, 243] width 310 height 65
paste textarea "A traditional Japanese broth with miso paste, tofu, and seaweed."
type textarea "A traditional Japanese broth with miso paste, tofu, and seaweed."
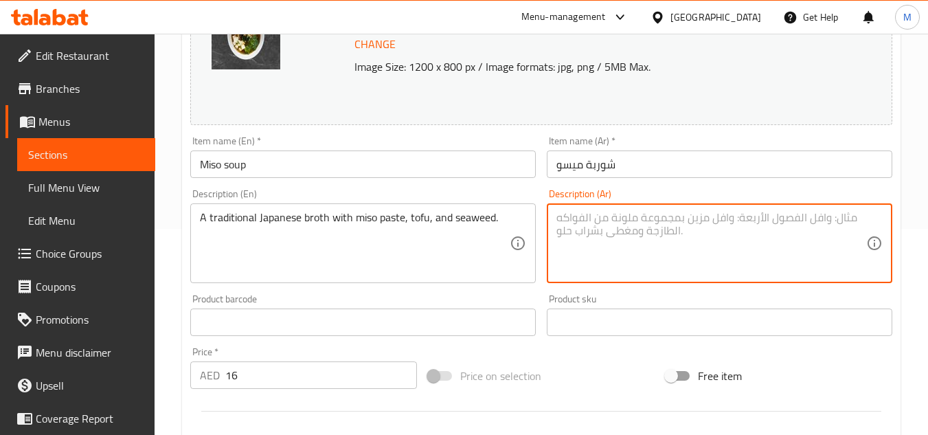
click at [728, 234] on textarea at bounding box center [712, 243] width 310 height 65
paste textarea "مرق ياباني تقليدي مع معجون ميسو والتوفو والأعشاب البحرية."
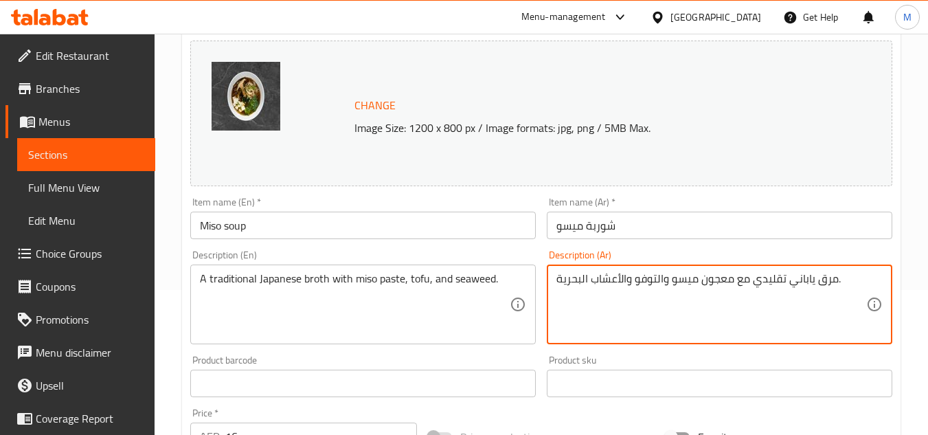
scroll to position [144, 0]
drag, startPoint x: 626, startPoint y: 277, endPoint x: 559, endPoint y: 282, distance: 66.8
click at [559, 282] on textarea "مرق ياباني تقليدي مع معجون ميسو والتوفو والأعشاب البحرية." at bounding box center [712, 305] width 310 height 65
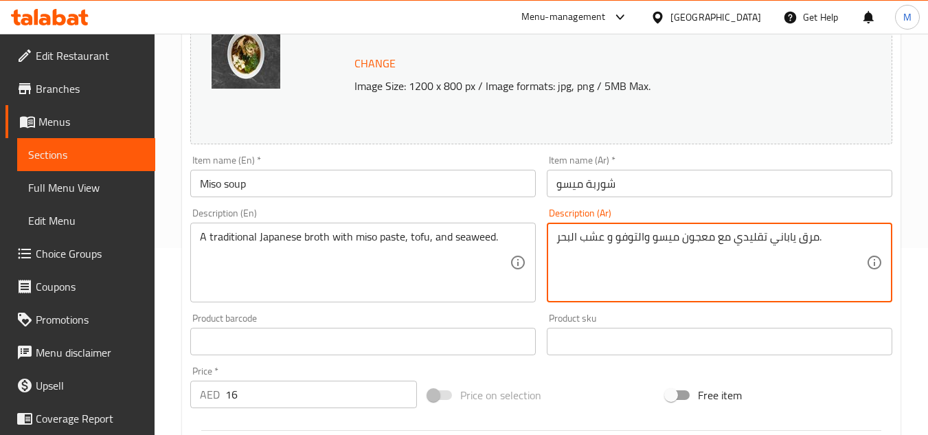
scroll to position [556, 0]
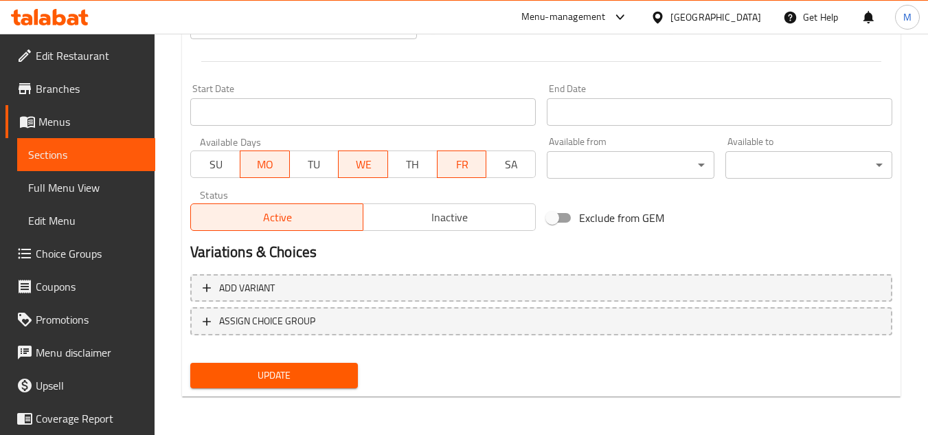
type textarea "مرق ياباني تقليدي مع معجون ميسو والتوفو و عشب البحر."
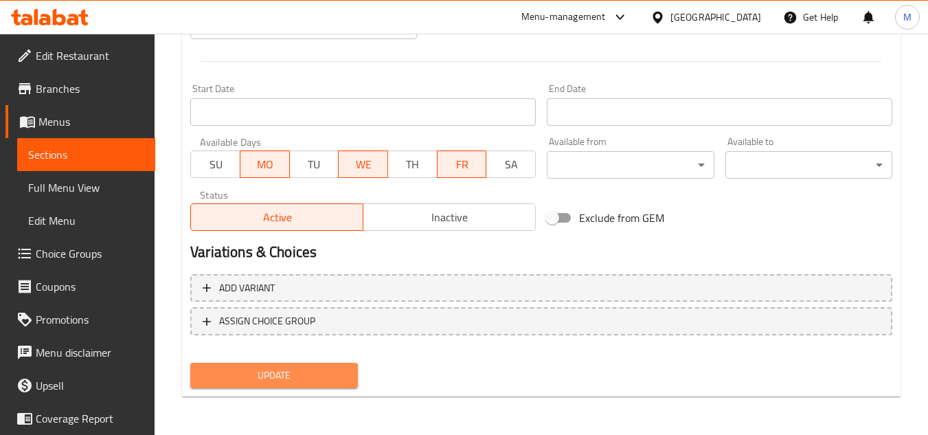
click at [240, 386] on button "Update" at bounding box center [273, 375] width 167 height 25
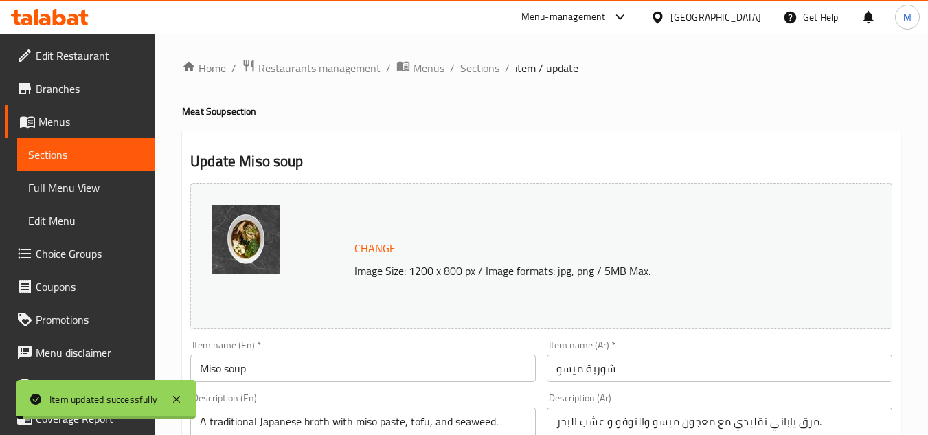
scroll to position [0, 0]
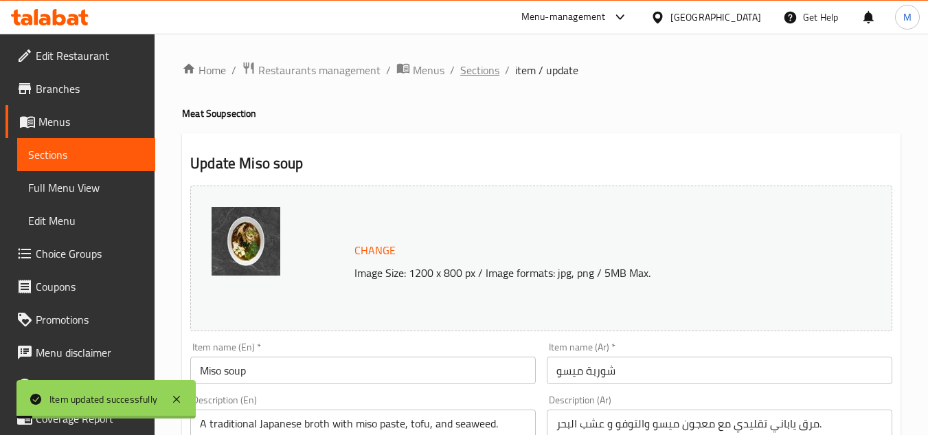
click at [483, 70] on span "Sections" at bounding box center [479, 70] width 39 height 16
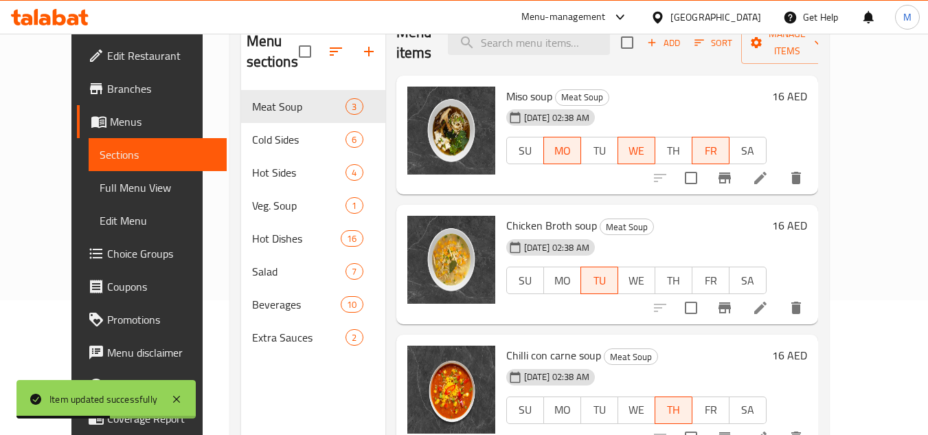
scroll to position [137, 0]
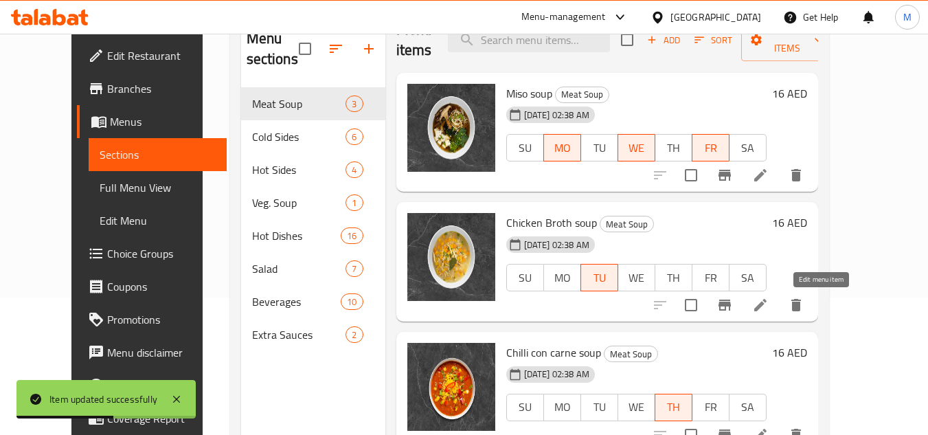
click at [767, 309] on icon at bounding box center [760, 305] width 12 height 12
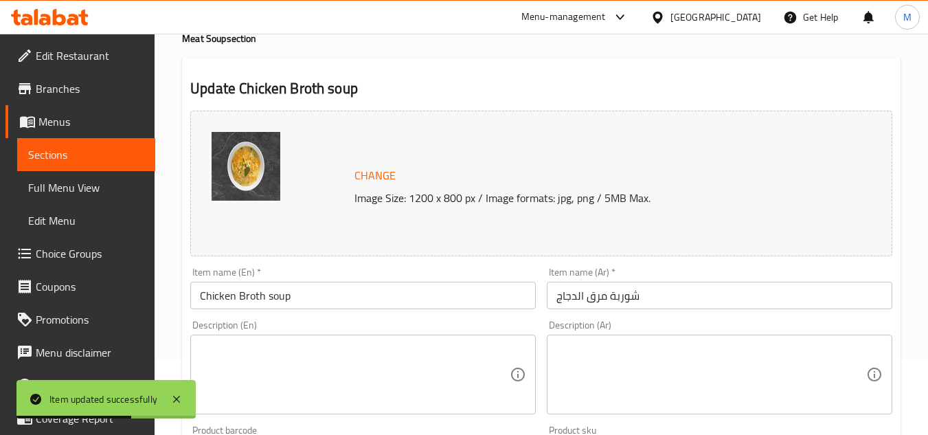
scroll to position [206, 0]
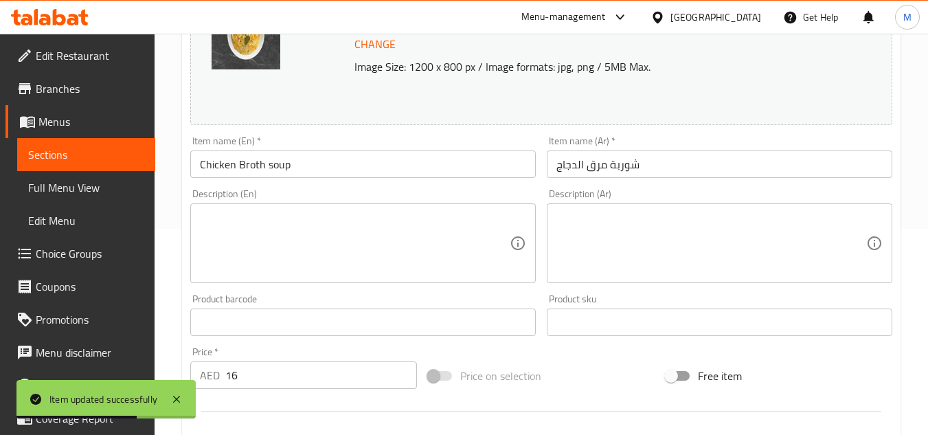
click at [352, 229] on textarea at bounding box center [355, 243] width 310 height 65
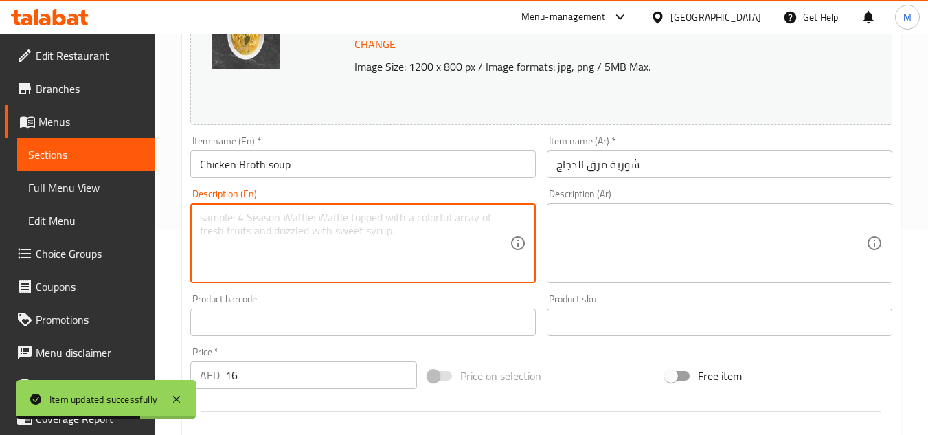
paste textarea "A clear, light soup made with savory chicken broth and tender chicken pieces."
type textarea "A clear, light soup made with savory chicken broth and tender chicken pieces."
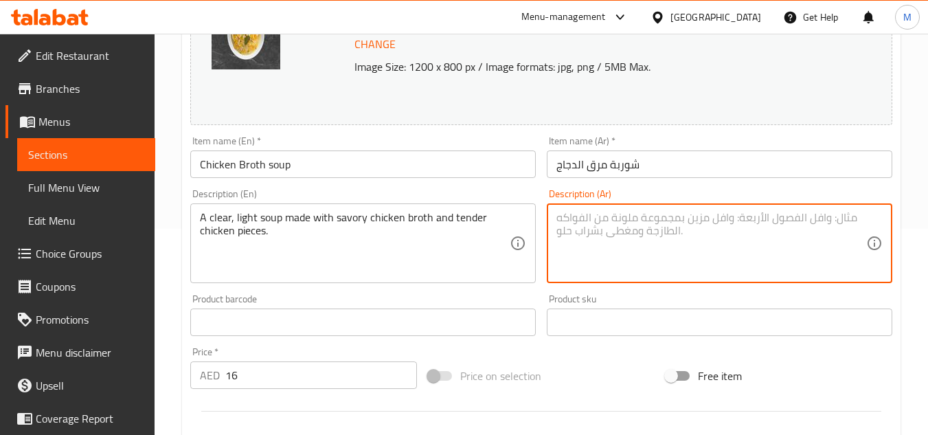
click at [648, 234] on textarea at bounding box center [712, 243] width 310 height 65
paste textarea "حساء خفيف وشفاف مصنوع من مرق الدجاج اللذيذ وقطع الدجاج الطرية."
click at [770, 221] on textarea "حساء خفيف وشفاف مصنوع من مرق الدجاج اللذيذ وقطع الدجاج الطرية." at bounding box center [712, 243] width 310 height 65
click at [655, 220] on textarea "حساء خفيف و نقي مصنوع من مرق الدجاج اللذيذ وقطع الدجاج الطرية." at bounding box center [712, 243] width 310 height 65
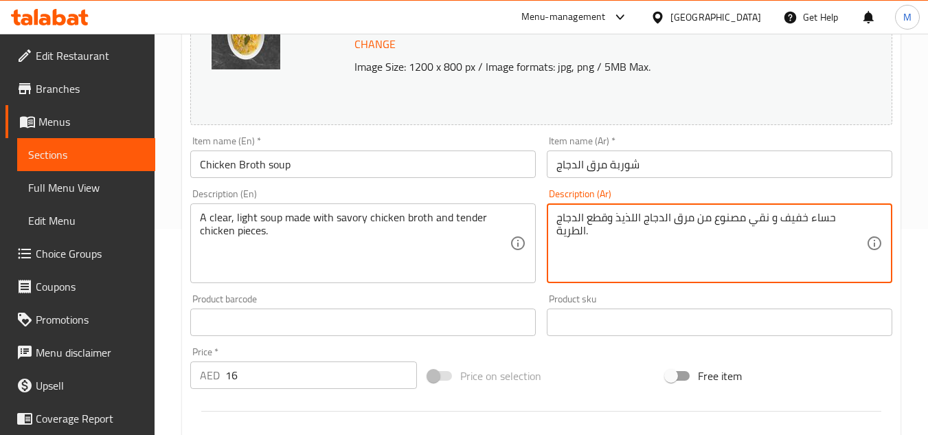
click at [655, 220] on textarea "حساء خفيف و نقي مصنوع من مرق الدجاج اللذيذ وقطع الدجاج الطرية." at bounding box center [712, 243] width 310 height 65
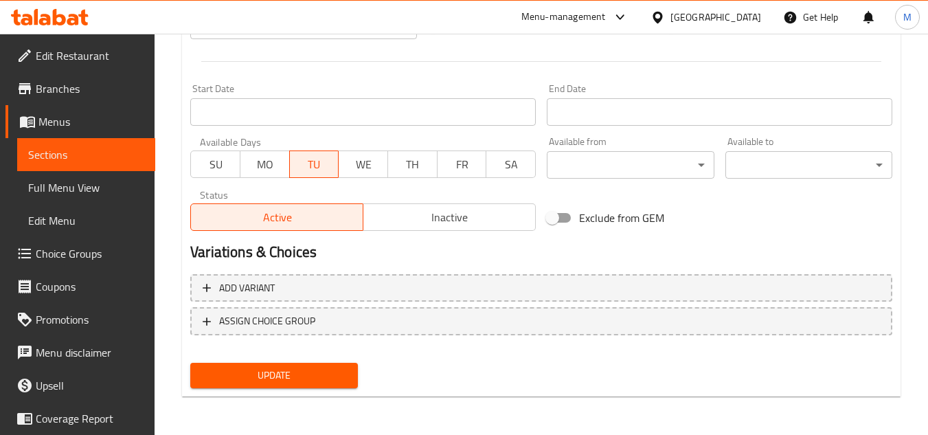
type textarea "حساء خفيف و نقي مصنوع من مرق الدجاج المالح وقطع الدجاج الطرية."
click at [241, 374] on span "Update" at bounding box center [273, 375] width 145 height 17
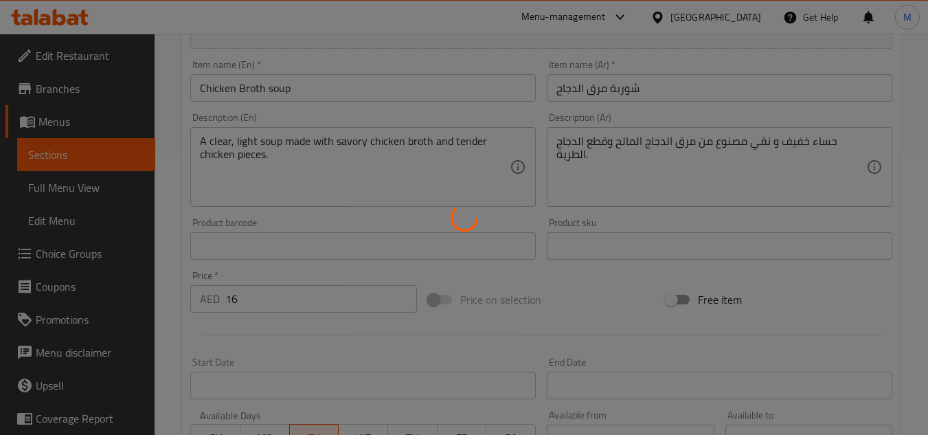
scroll to position [0, 0]
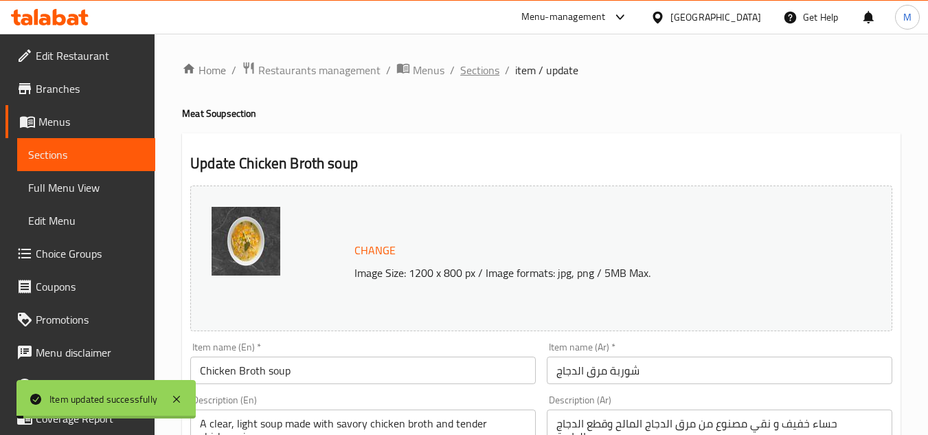
click at [464, 62] on span "Sections" at bounding box center [479, 70] width 39 height 16
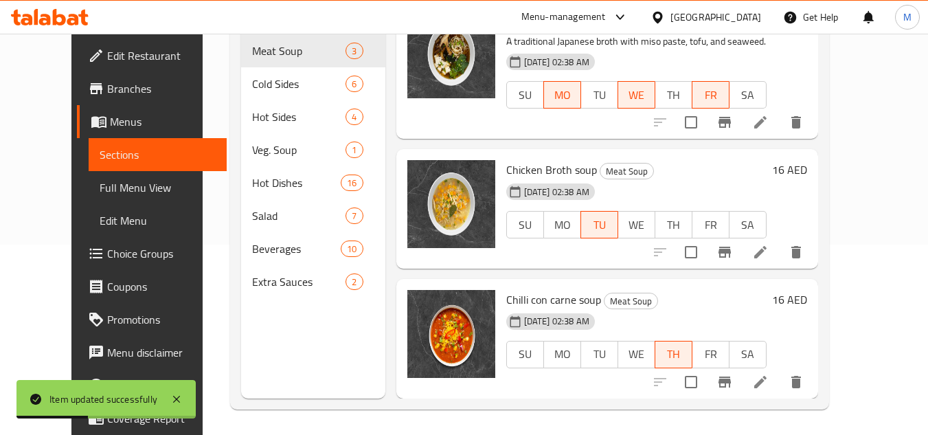
scroll to position [192, 0]
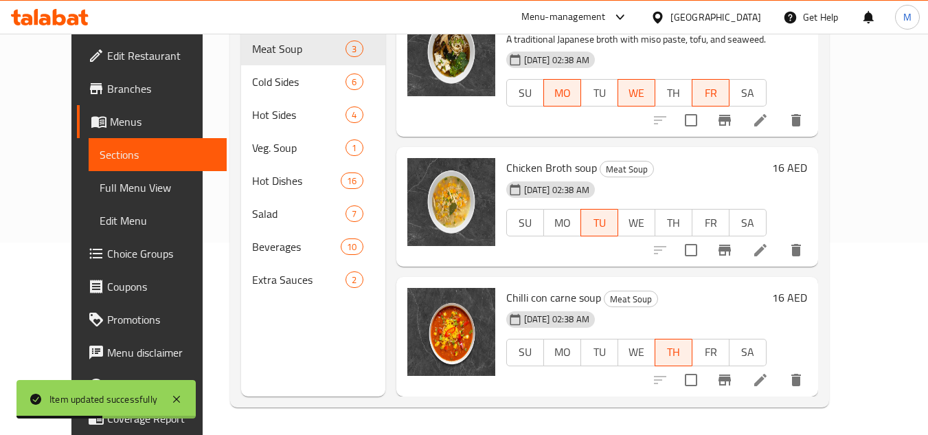
click at [767, 382] on icon at bounding box center [760, 380] width 12 height 12
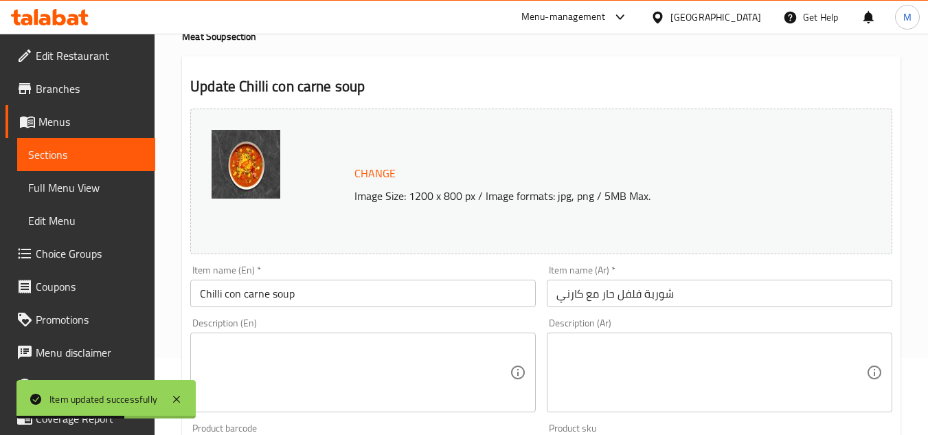
scroll to position [206, 0]
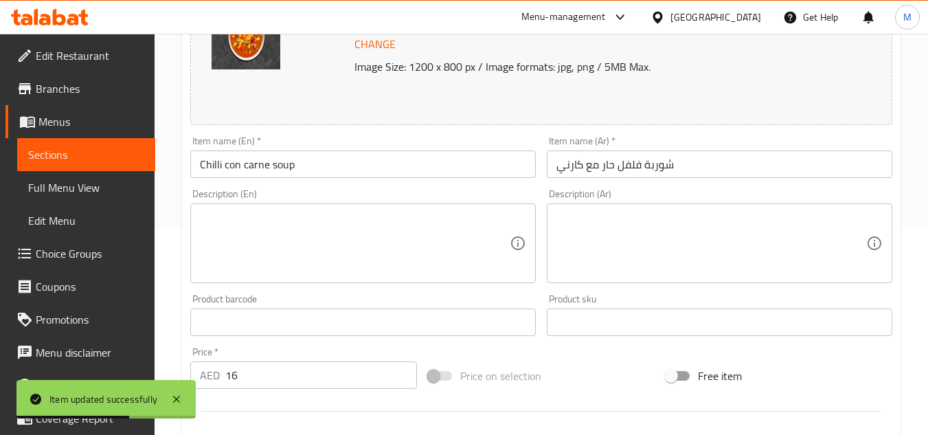
click at [359, 225] on textarea at bounding box center [355, 243] width 310 height 65
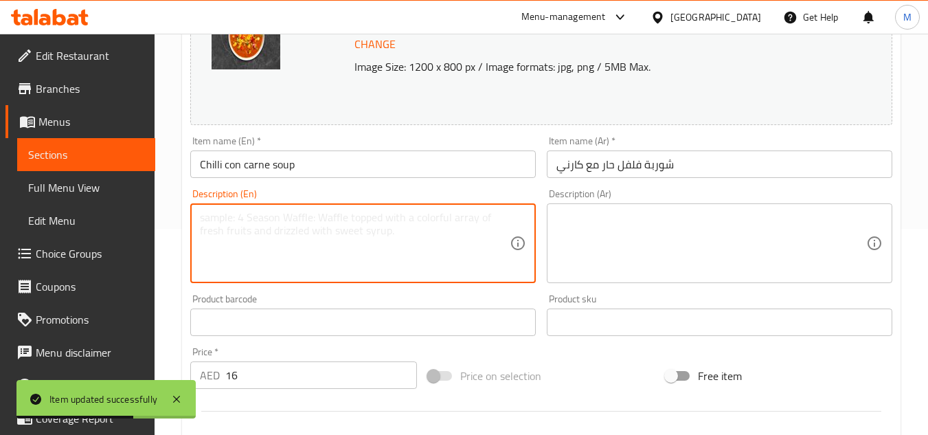
paste textarea "A hearty, spicy soup with ground meat, beans, and tomatoes."
type textarea "A hearty, spicy soup with ground meat, beans, and tomatoes."
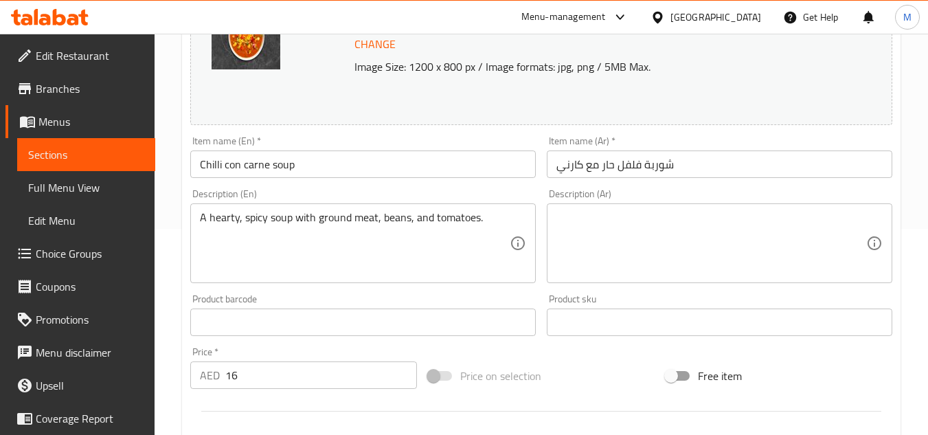
click at [733, 240] on textarea at bounding box center [712, 243] width 310 height 65
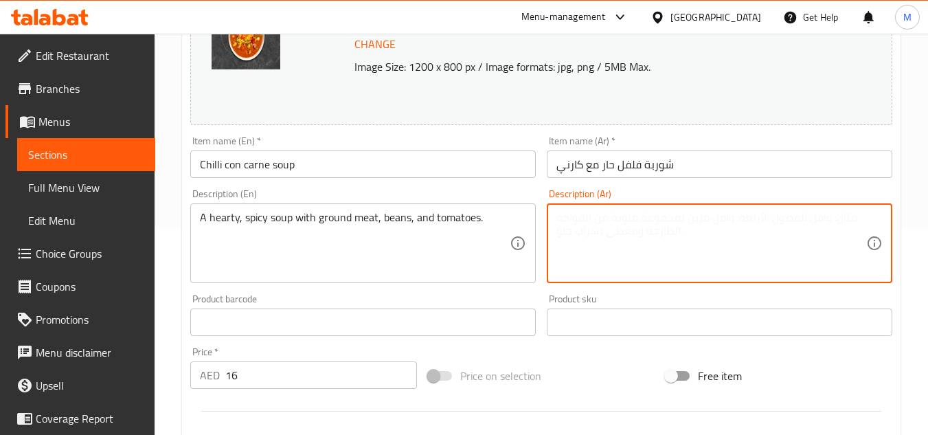
paste textarea "حساء شهي وحار مع اللحم المفروم والفاصوليا والطماطم."
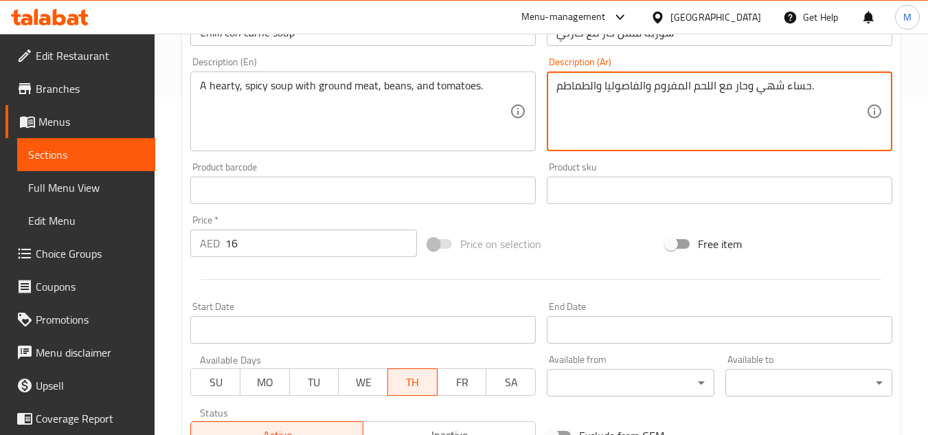
scroll to position [556, 0]
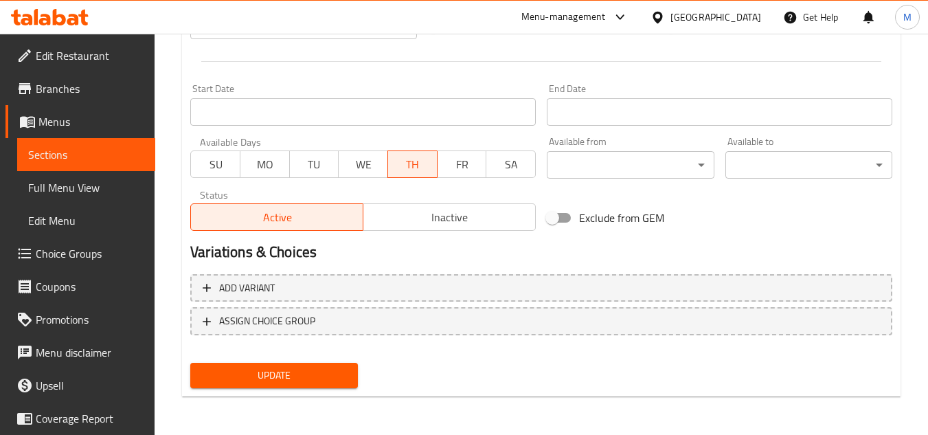
type textarea "حساء شهي وحار مع اللحم المفروم والفاصوليا والطماطم."
click at [335, 366] on button "Update" at bounding box center [273, 375] width 167 height 25
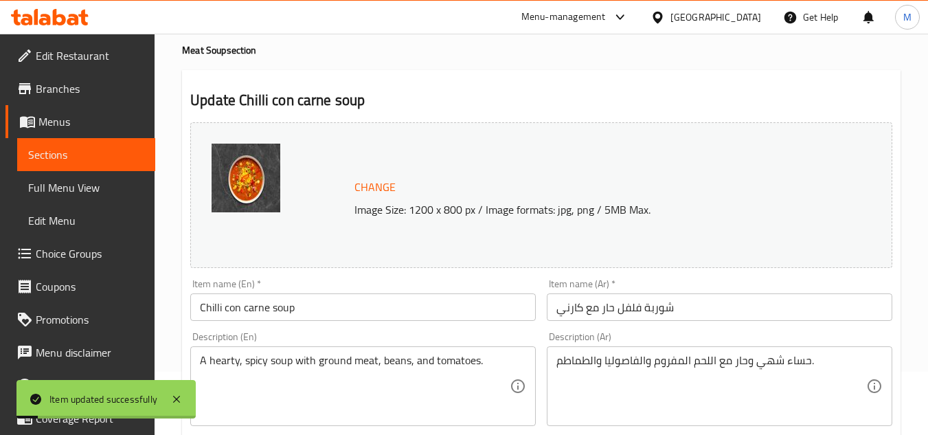
scroll to position [0, 0]
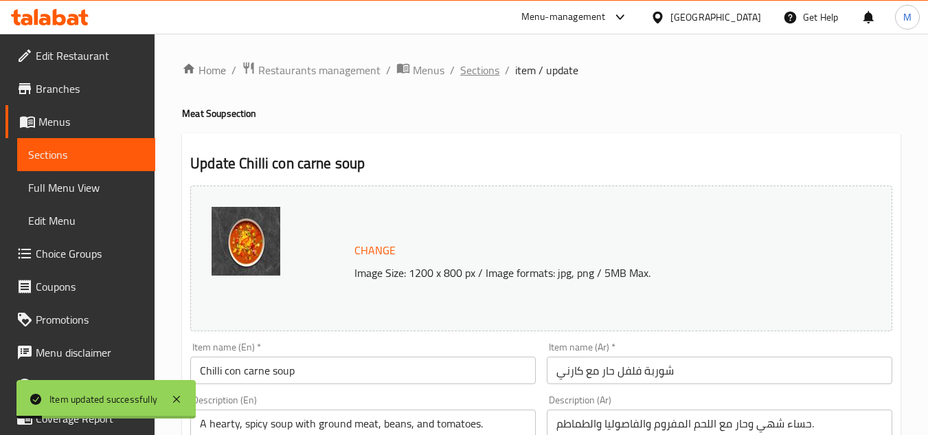
click at [482, 69] on span "Sections" at bounding box center [479, 70] width 39 height 16
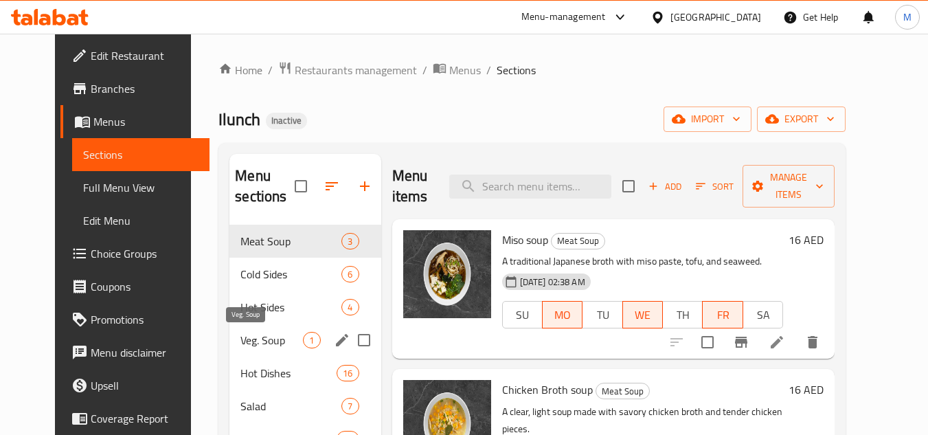
click at [267, 342] on span "Veg. Soup" at bounding box center [271, 340] width 63 height 16
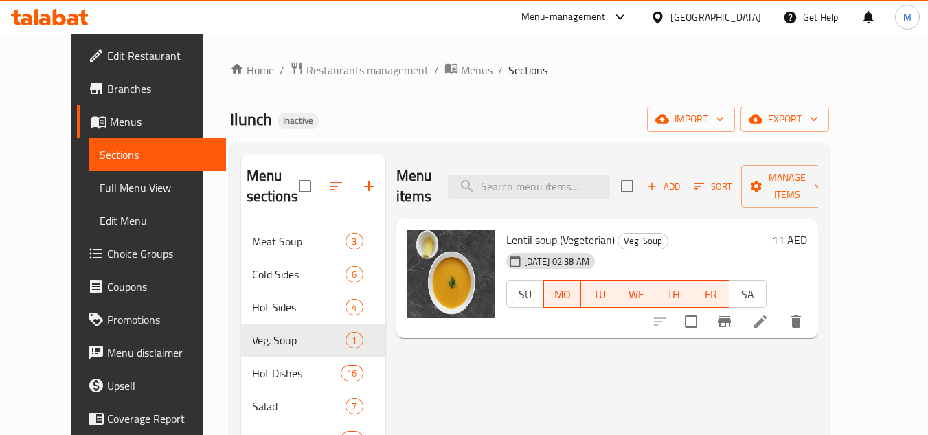
click at [780, 312] on li at bounding box center [760, 321] width 38 height 25
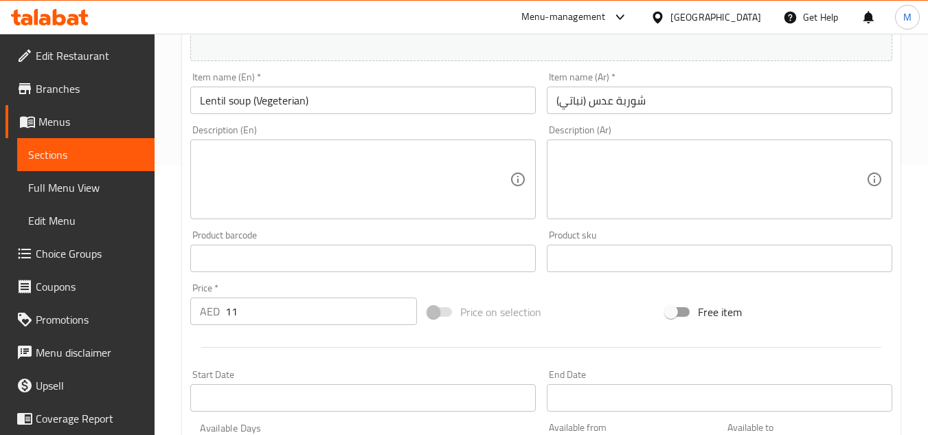
scroll to position [275, 0]
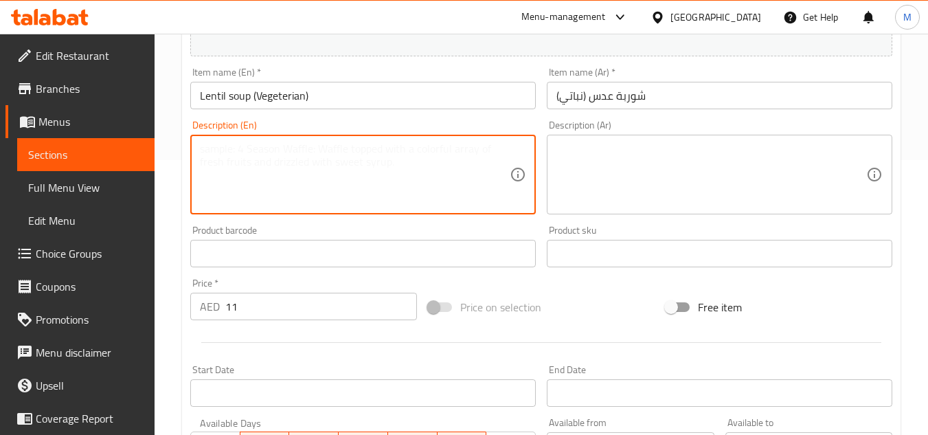
click at [327, 189] on textarea at bounding box center [355, 174] width 310 height 65
paste textarea "A nutritious and hearty vegetarian soup made from simmered lentils and vegetabl…"
type textarea "A nutritious and hearty vegetarian soup made from simmered lentils and vegetabl…"
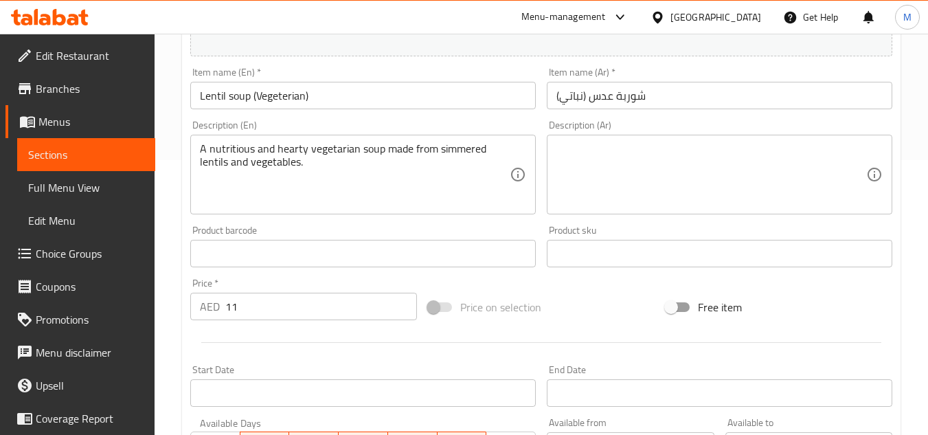
click at [649, 188] on textarea at bounding box center [712, 174] width 310 height 65
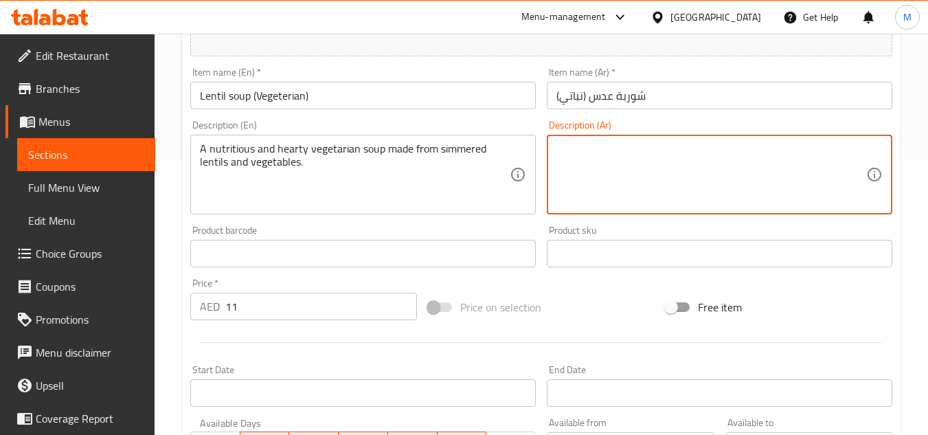
paste textarea "شوربة نباتية مغذية ولذيذة مصنوعة من العدس والخضروات المطهوة على نار هادئة."
click at [756, 147] on textarea "شوربة نباتية مغذية ولذيذة مصنوعة من العدس والخضروات المطهوة على نار هادئة." at bounding box center [712, 174] width 310 height 65
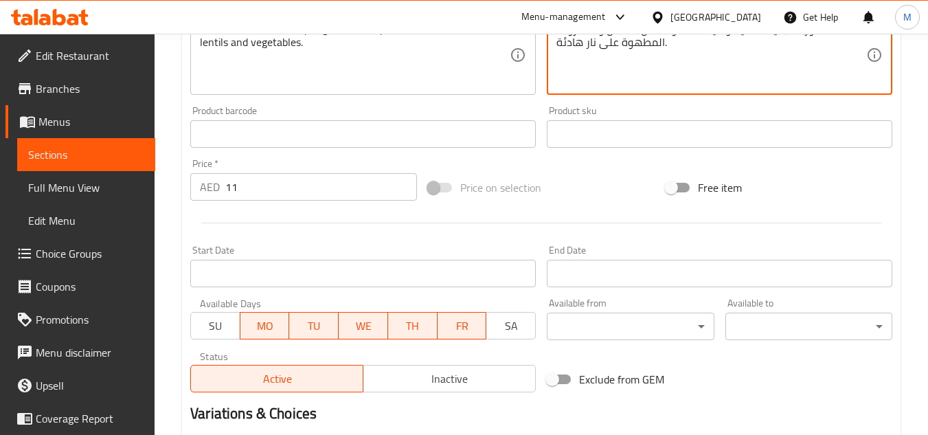
scroll to position [556, 0]
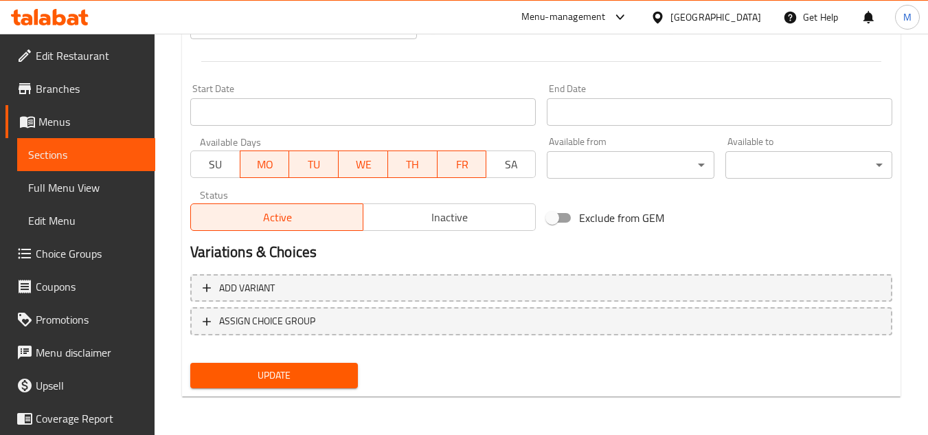
type textarea "شوربة نباتية مغذية ولذيذة مصنوعة من العدس والخضروات المطهوة على نار هادئة."
click at [258, 379] on span "Update" at bounding box center [273, 375] width 145 height 17
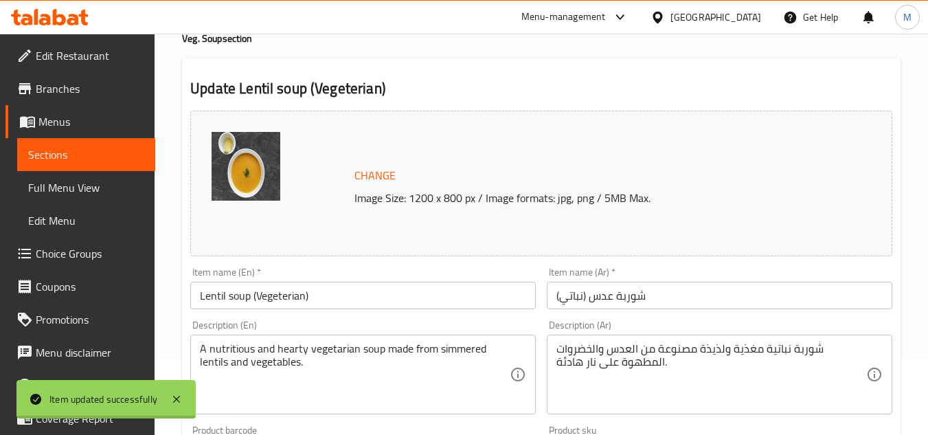
scroll to position [0, 0]
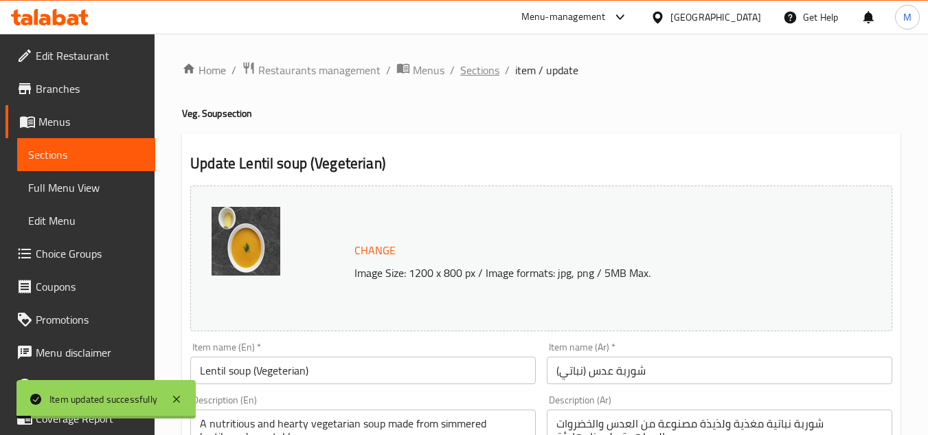
click at [487, 70] on span "Sections" at bounding box center [479, 70] width 39 height 16
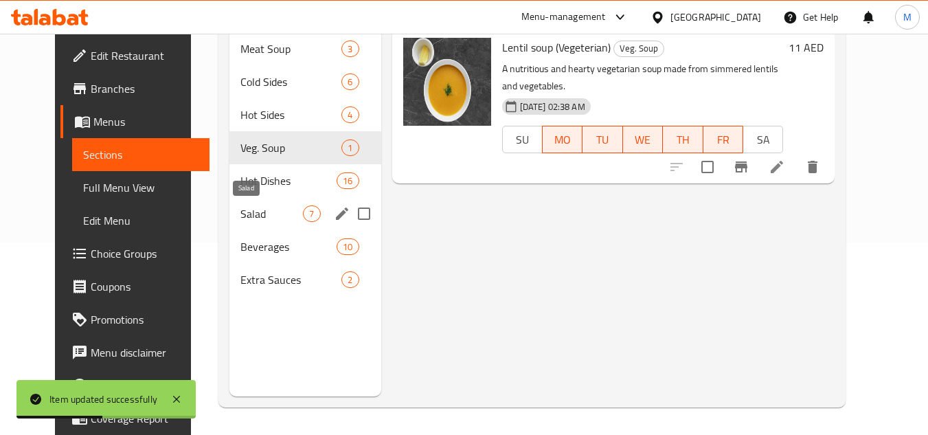
click at [240, 212] on span "Salad" at bounding box center [271, 213] width 63 height 16
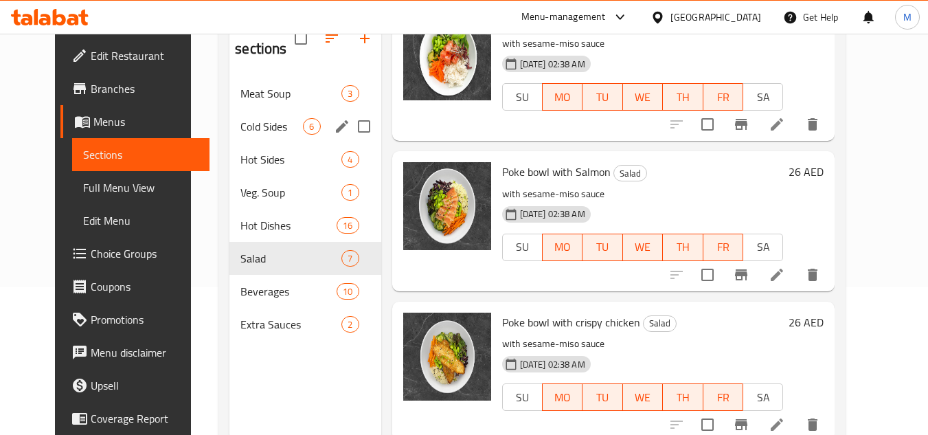
scroll to position [124, 0]
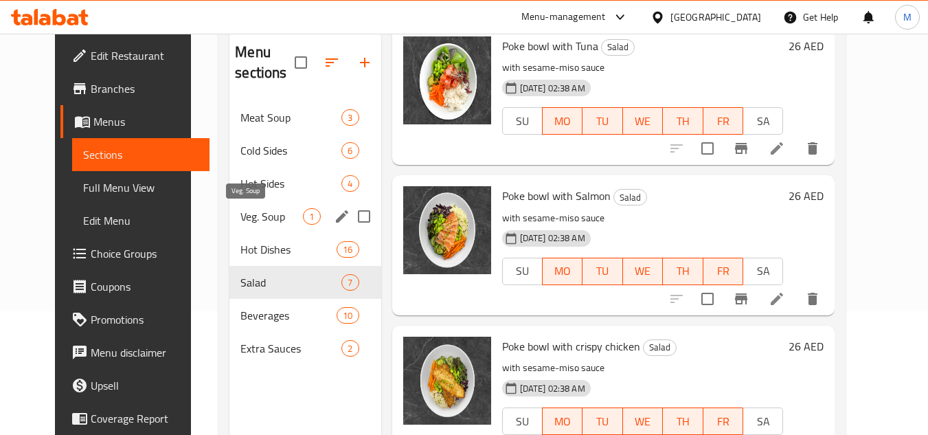
click at [249, 216] on span "Veg. Soup" at bounding box center [271, 216] width 63 height 16
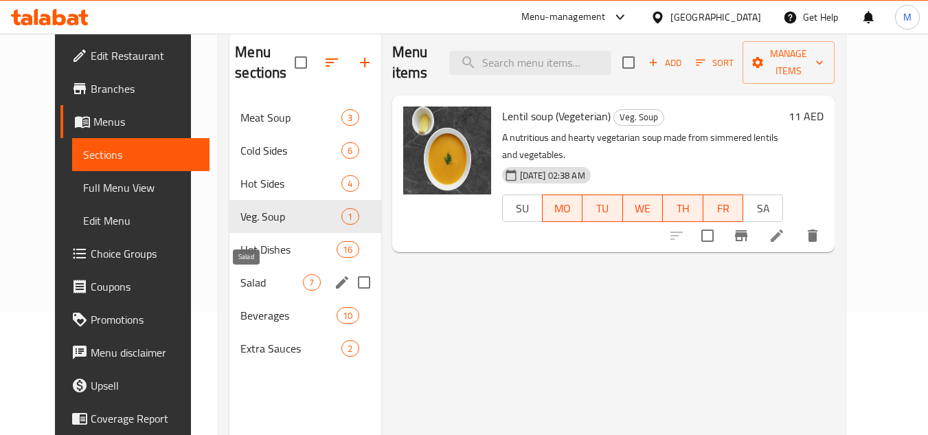
click at [240, 282] on span "Salad" at bounding box center [271, 282] width 63 height 16
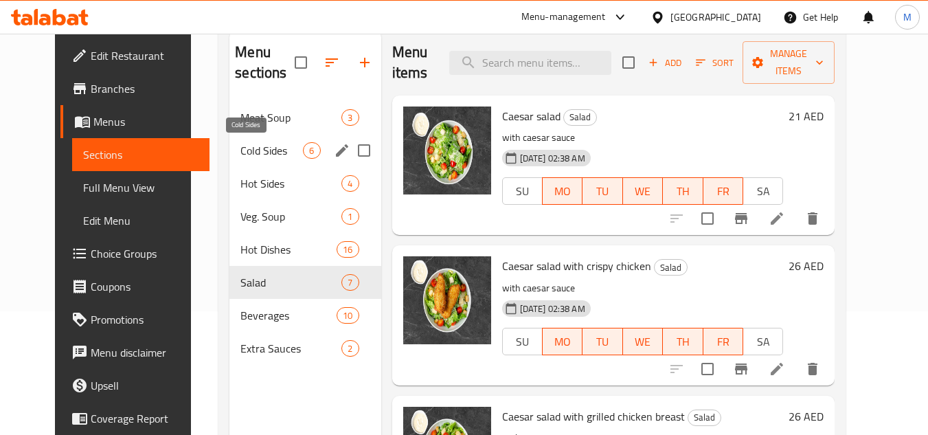
click at [251, 155] on span "Cold Sides" at bounding box center [271, 150] width 63 height 16
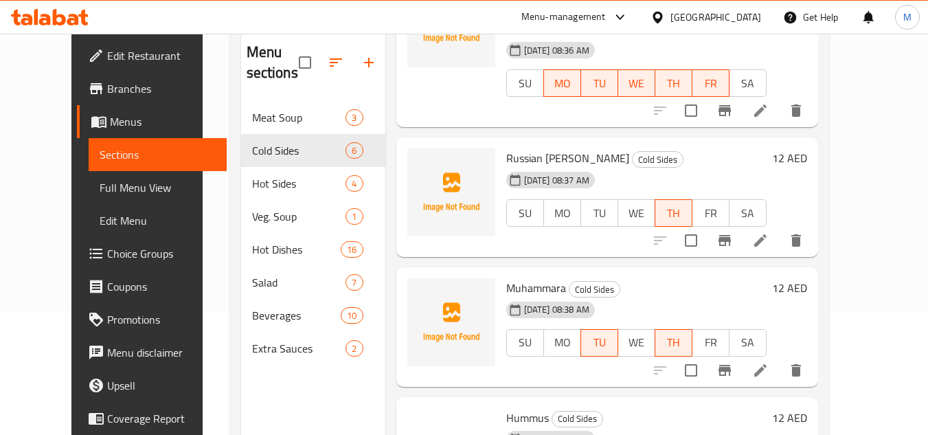
scroll to position [137, 0]
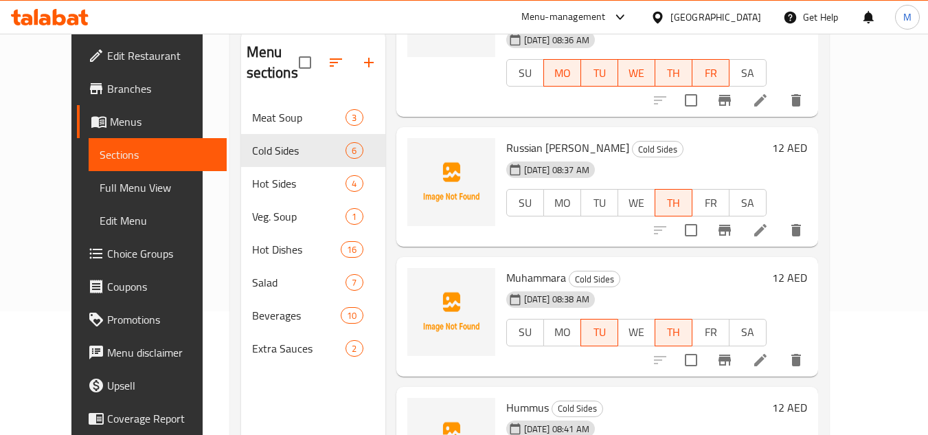
click at [780, 219] on li at bounding box center [760, 230] width 38 height 25
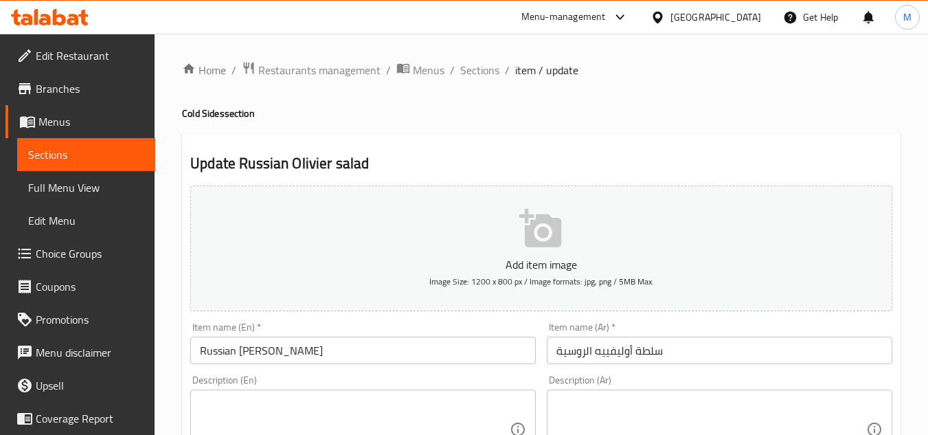
scroll to position [206, 0]
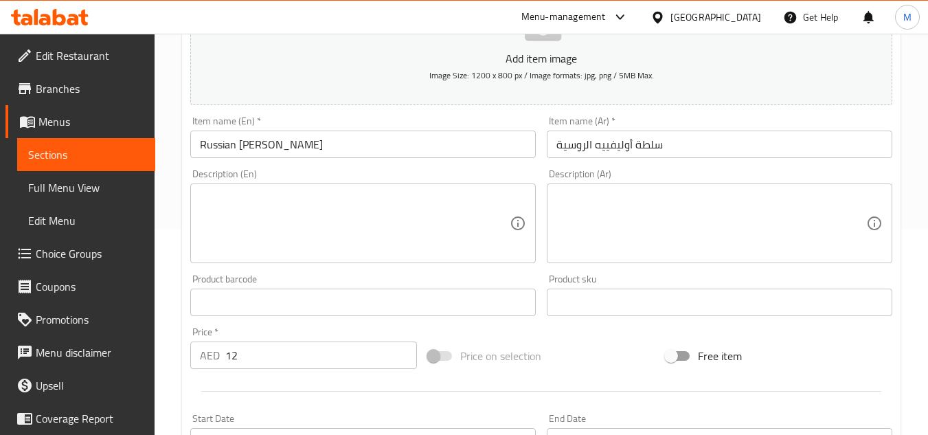
click at [423, 191] on textarea at bounding box center [355, 223] width 310 height 65
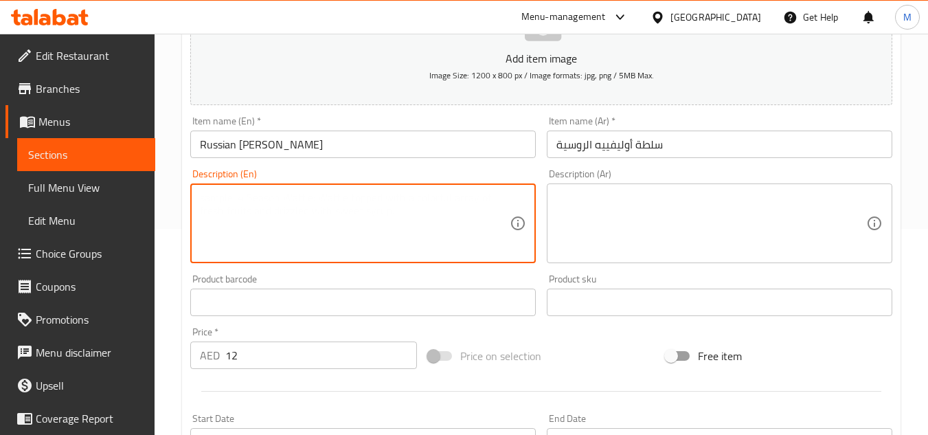
paste textarea "Diced potatoes, vegetables, eggs, and sometimes meat, in a creamy mayonnaise dr…"
type textarea "Diced potatoes, vegetables, eggs, and sometimes meat, in a creamy mayonnaise dr…"
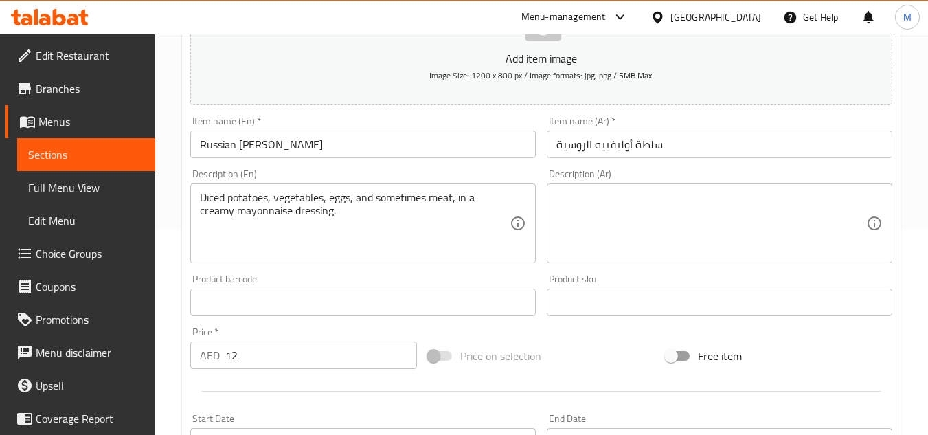
click at [722, 217] on textarea at bounding box center [712, 223] width 310 height 65
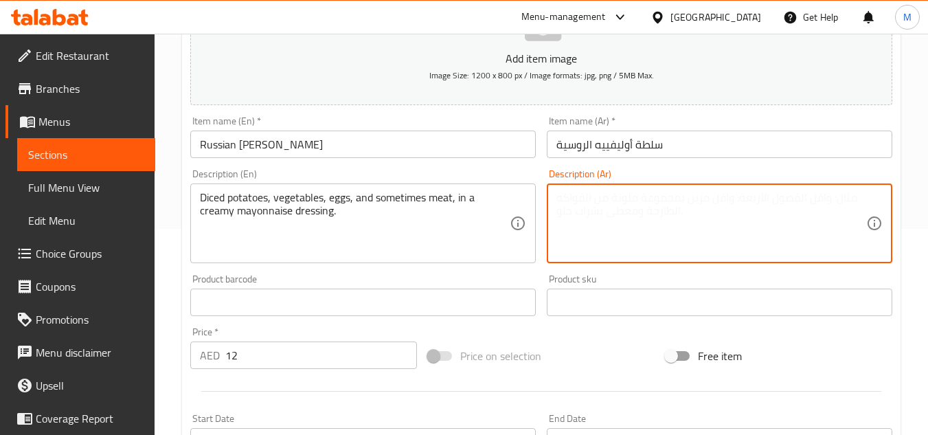
paste textarea "بطاطس مقطعة إلى مكعبات، وخضراوات، وبيض، وأحياناً لحم، في صلصة المايونيز الكريمي…"
type textarea "بطاطس مقطعة إلى مكعبات، وخضراوات، وبيض، وأحياناً لحم، في صلصة المايونيز الكريمي…"
click at [328, 200] on textarea "Diced potatoes, vegetables, eggs, and sometimes meat, in a creamy mayonnaise dr…" at bounding box center [355, 223] width 310 height 65
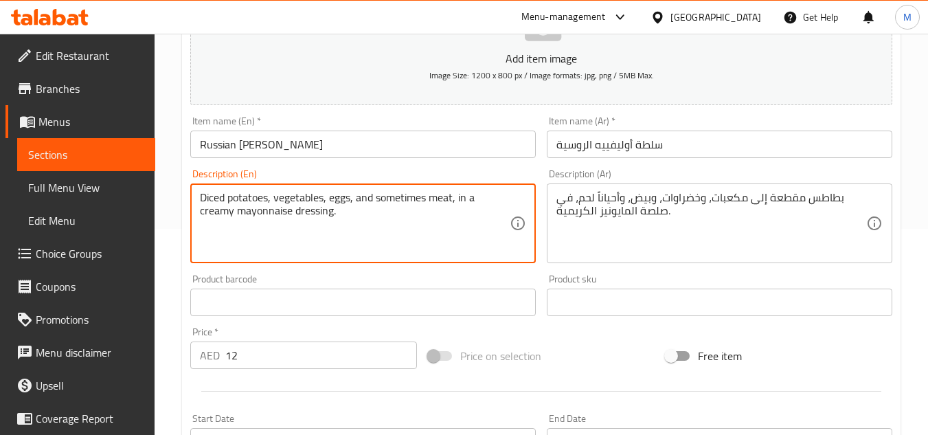
click at [328, 200] on textarea "Diced potatoes, vegetables, eggs, and sometimes meat, in a creamy mayonnaise dr…" at bounding box center [355, 223] width 310 height 65
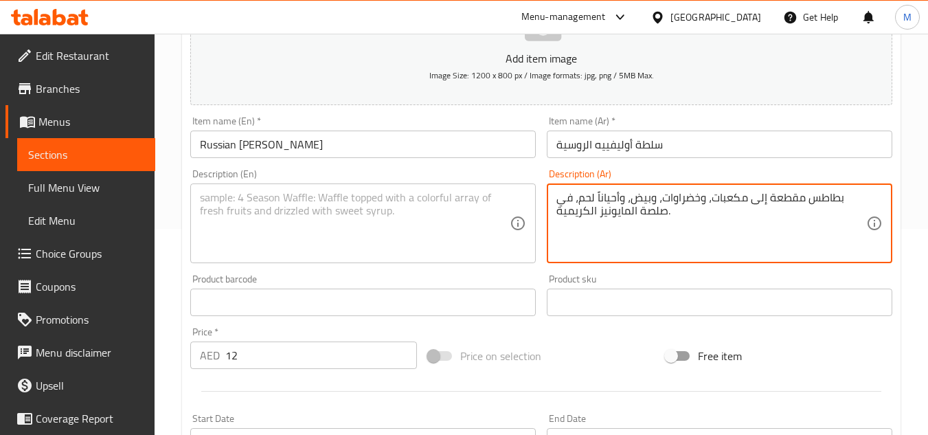
click at [646, 194] on textarea "بطاطس مقطعة إلى مكعبات، وخضراوات، وبيض، وأحياناً لحم، في صلصة المايونيز الكريمي…" at bounding box center [712, 223] width 310 height 65
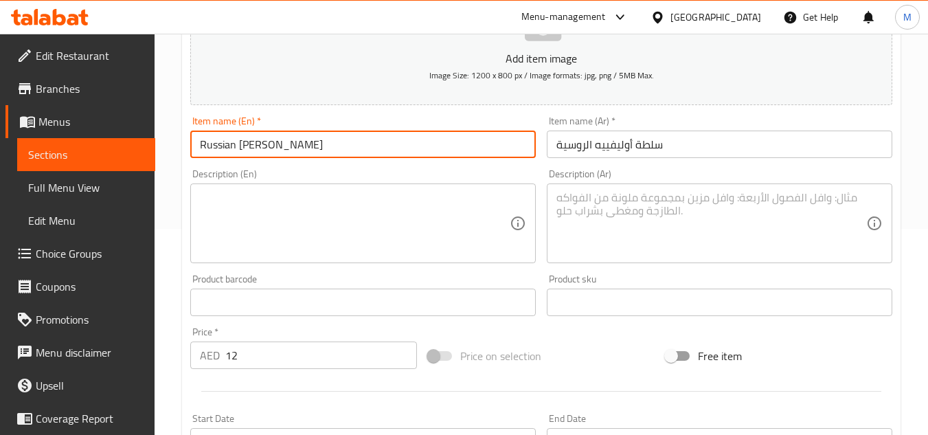
click at [232, 137] on input "Russian Olivier salad" at bounding box center [363, 144] width 346 height 27
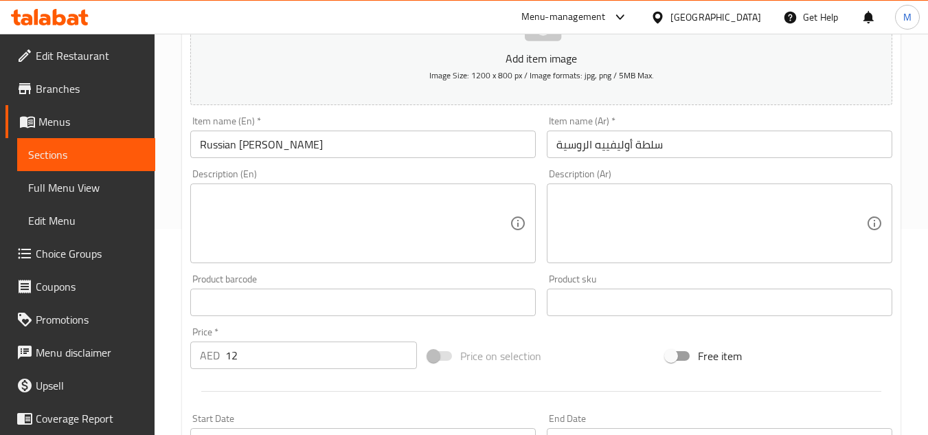
drag, startPoint x: 622, startPoint y: 377, endPoint x: 620, endPoint y: 352, distance: 24.8
click at [622, 377] on div at bounding box center [541, 391] width 713 height 34
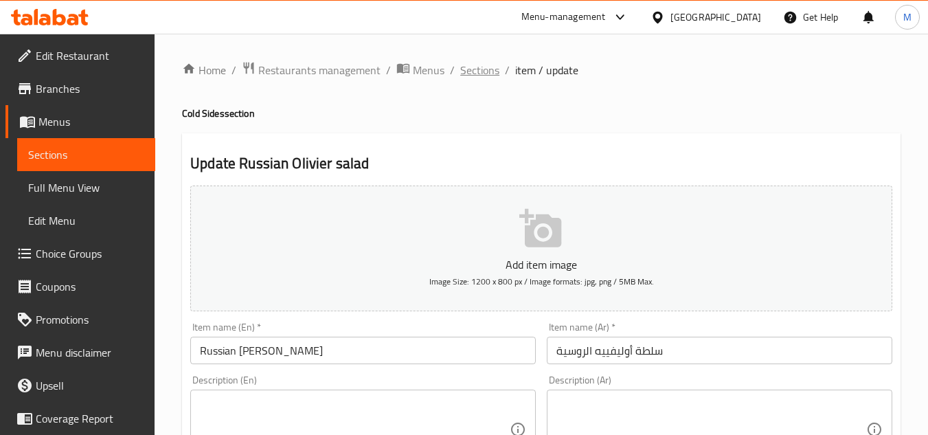
click at [473, 62] on span "Sections" at bounding box center [479, 70] width 39 height 16
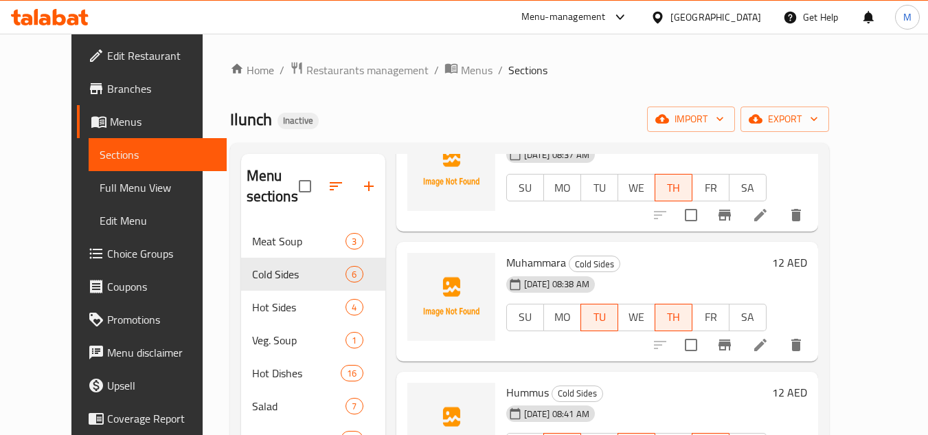
scroll to position [275, 0]
click at [767, 340] on icon at bounding box center [760, 346] width 12 height 12
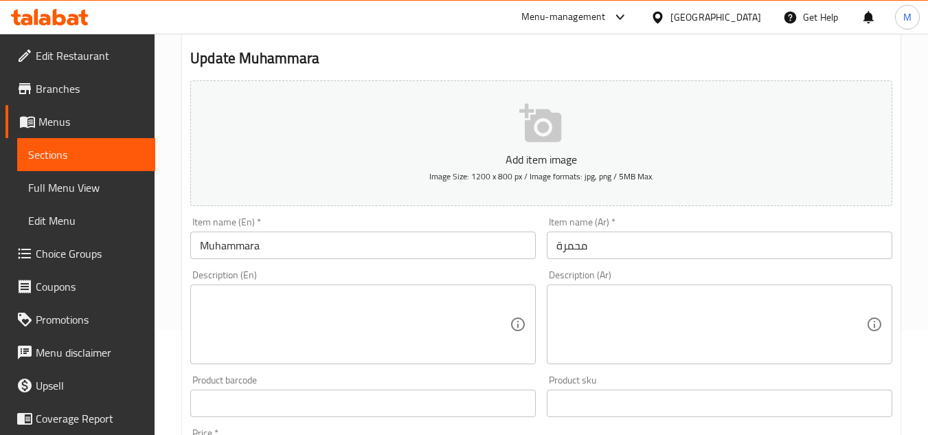
scroll to position [206, 0]
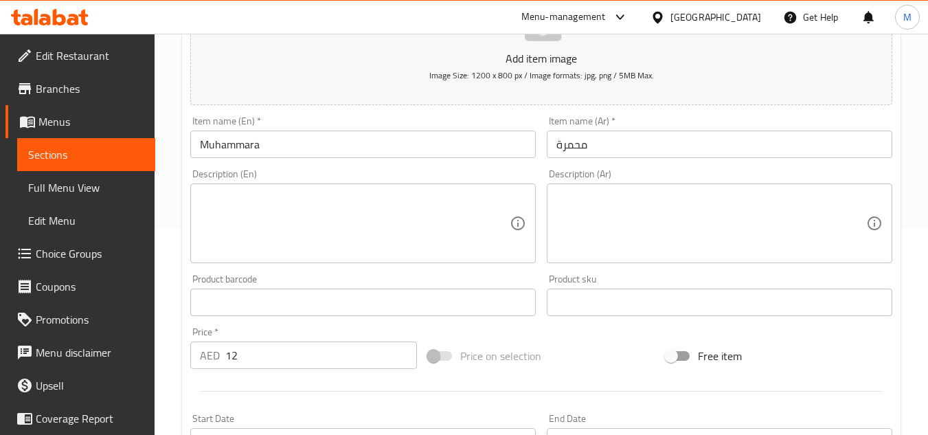
click at [397, 214] on textarea at bounding box center [355, 223] width 310 height 65
paste textarea "A rich, spicy dip made from roasted red peppers and walnuts."
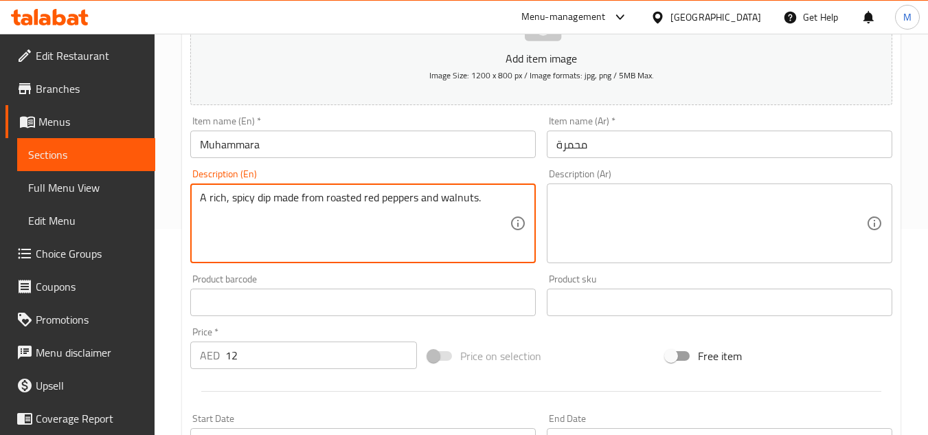
type textarea "A rich, spicy dip made from roasted red peppers and walnuts."
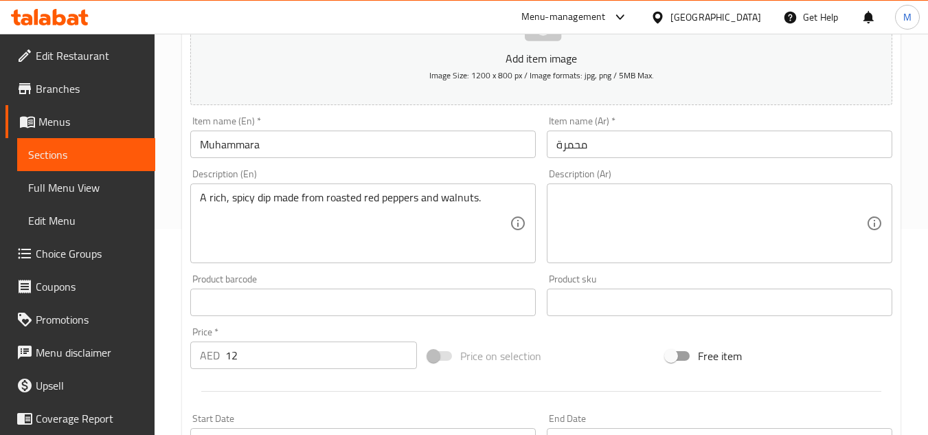
click at [693, 229] on textarea at bounding box center [712, 223] width 310 height 65
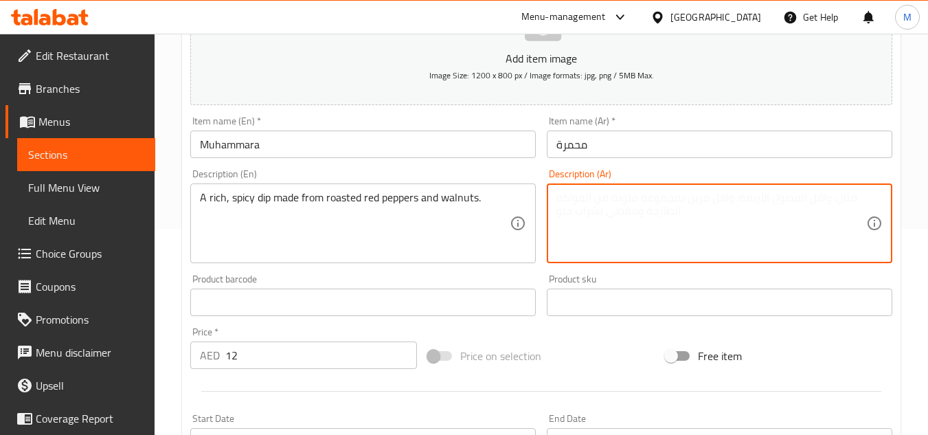
paste textarea "صلصة غنية وحارة مصنوعة من الفلفل الأحمر المحمص والجوز."
click at [612, 197] on textarea "صلصة غنية وحارة مصنوعة من الفلفل الأحمر المحمص والجوز." at bounding box center [712, 223] width 310 height 65
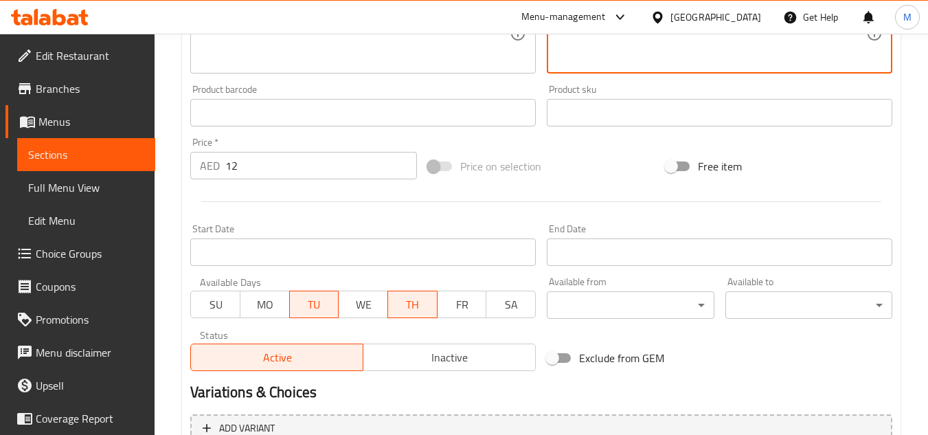
scroll to position [536, 0]
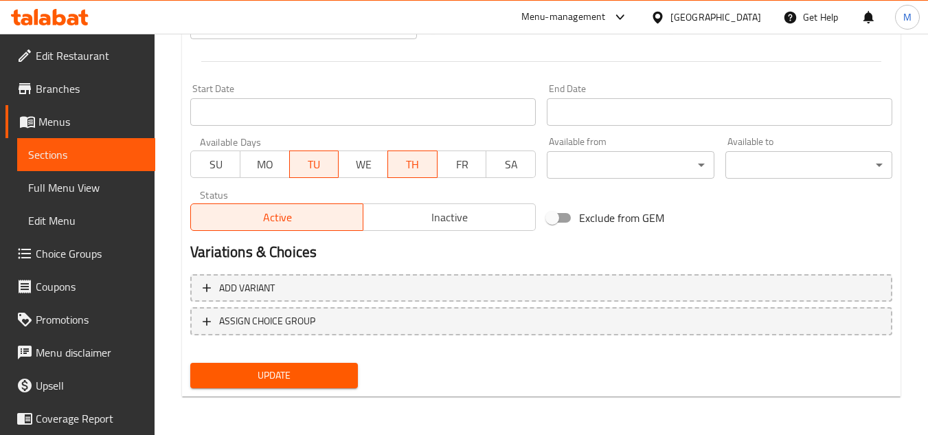
type textarea "صلصة غنية وحارة مصنوعة من الفلفل الأحمر المشوي والجوز."
click at [243, 386] on button "Update" at bounding box center [273, 375] width 167 height 25
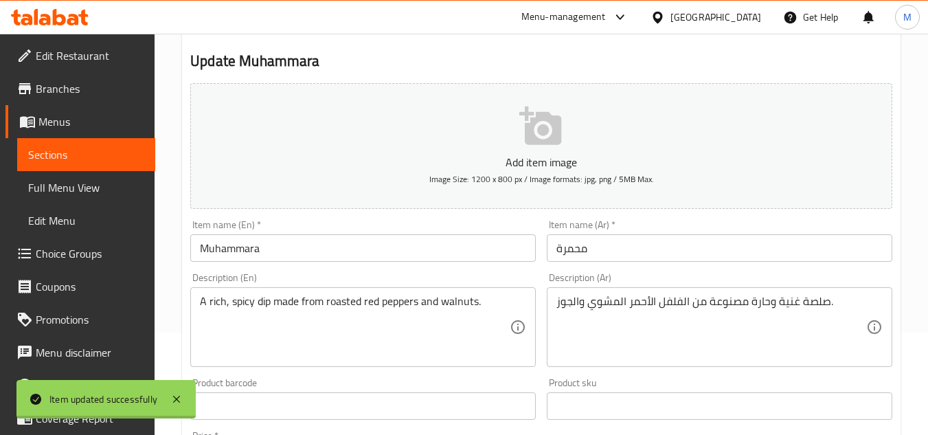
scroll to position [0, 0]
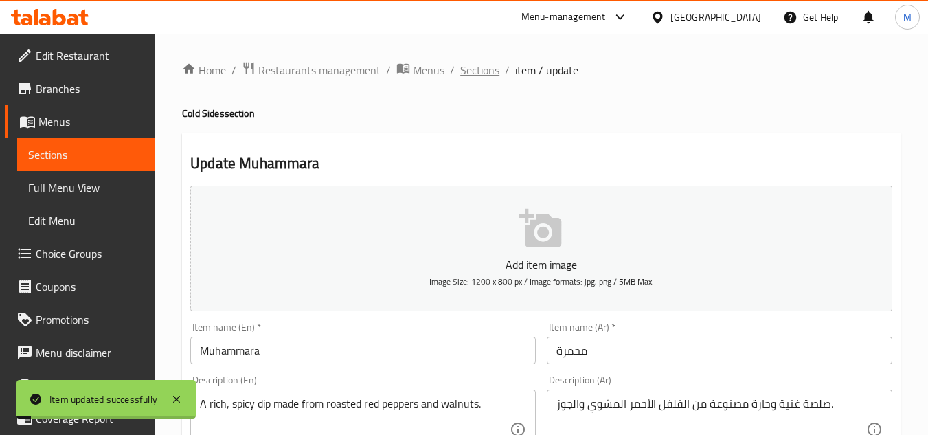
click at [474, 70] on span "Sections" at bounding box center [479, 70] width 39 height 16
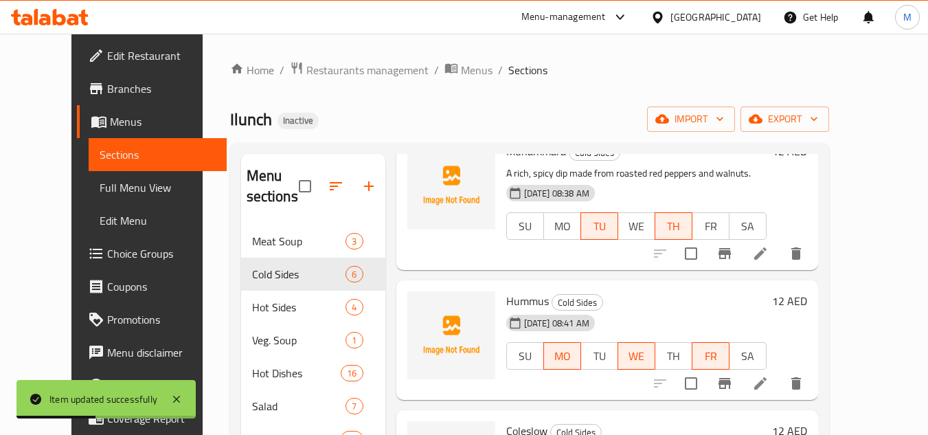
scroll to position [438, 0]
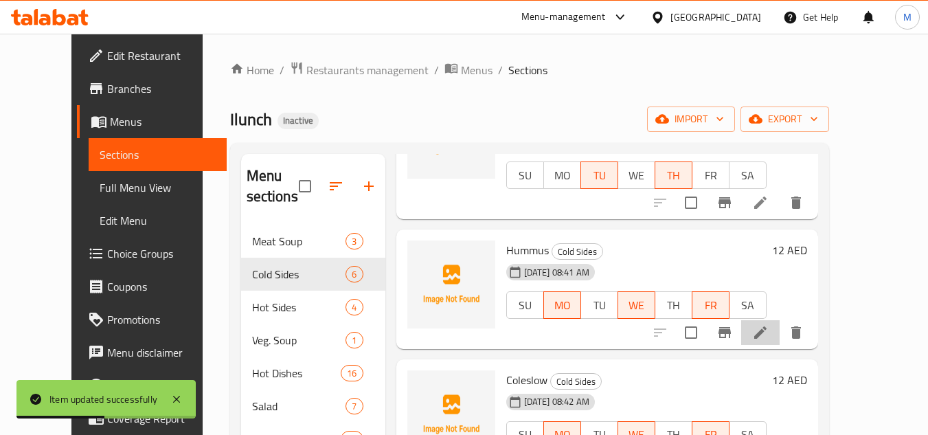
click at [780, 320] on li at bounding box center [760, 332] width 38 height 25
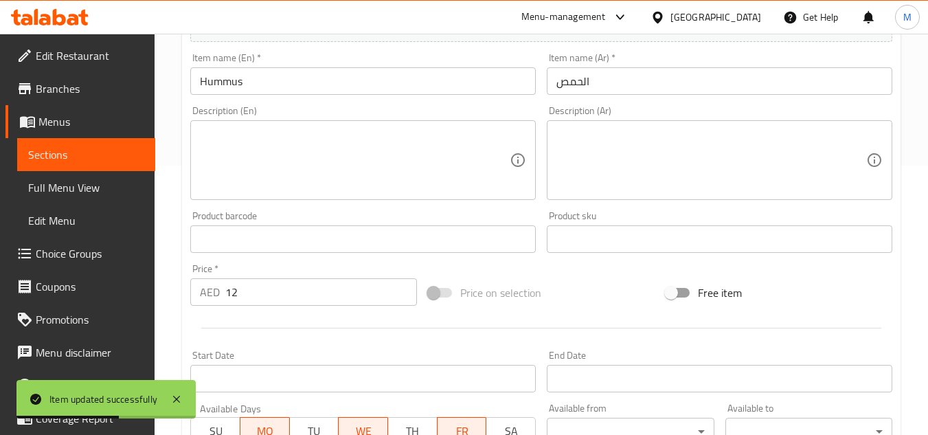
scroll to position [275, 0]
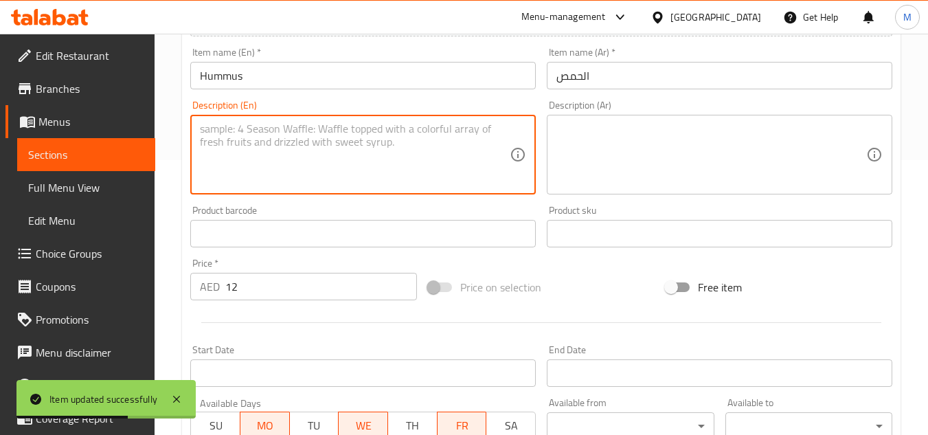
click at [381, 172] on textarea at bounding box center [355, 154] width 310 height 65
paste textarea "A smooth and creamy dip made from chickpeas, tahini, and lemon juice."
type textarea "A smooth and creamy dip made from chickpeas, tahini, and lemon juice."
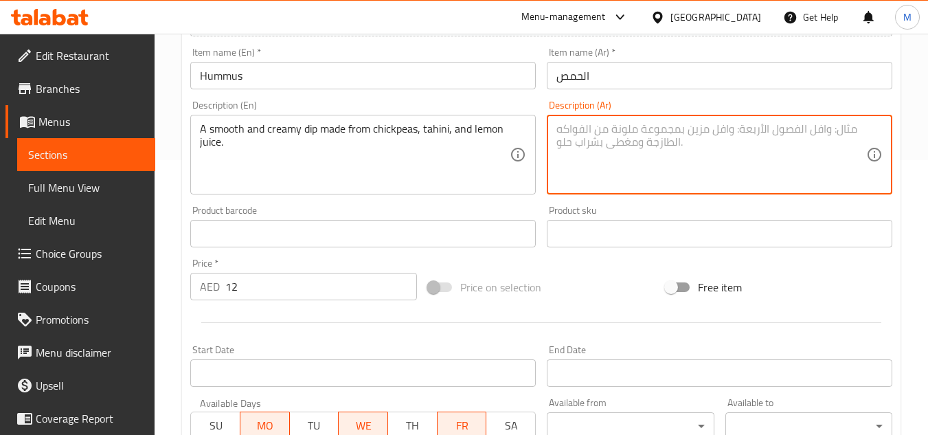
click at [780, 164] on textarea at bounding box center [712, 154] width 310 height 65
paste textarea "صلصة ناعمة وكريمية مصنوعة من الحمص والطحينة وعصير الليمون."
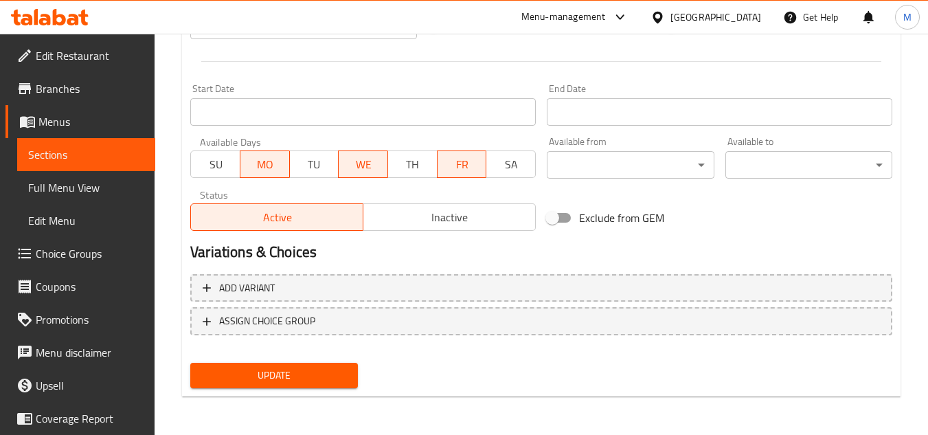
type textarea "صلصة ناعمة وكريمية مصنوعة من الحمص والطحينة وعصير الليمون."
click at [306, 387] on button "Update" at bounding box center [273, 375] width 167 height 25
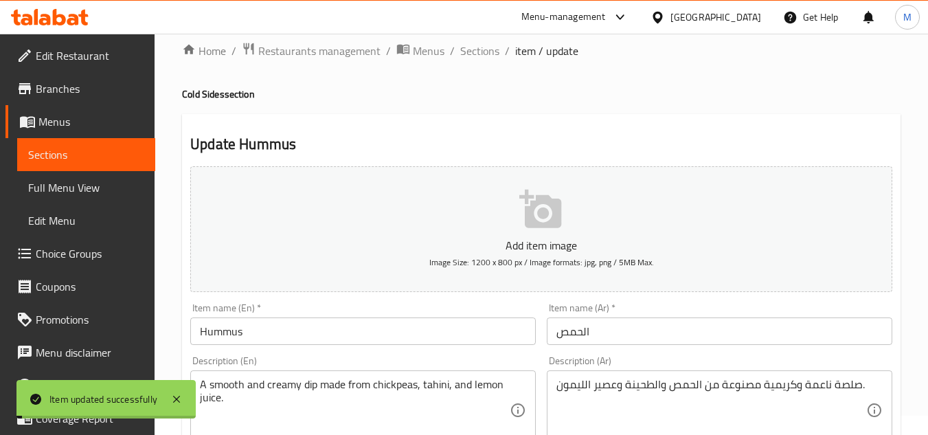
scroll to position [0, 0]
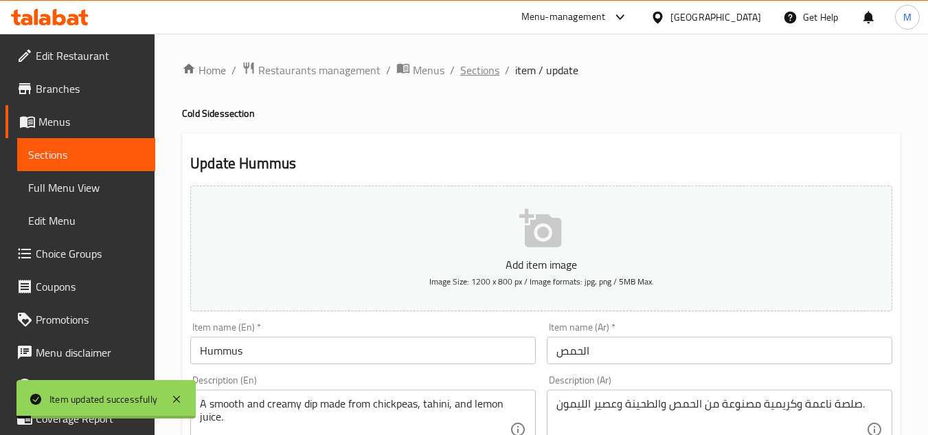
click at [493, 67] on span "Sections" at bounding box center [479, 70] width 39 height 16
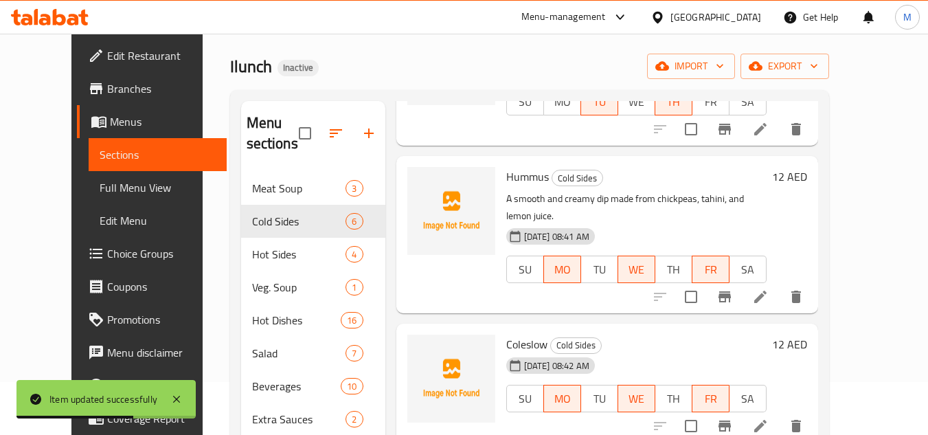
scroll to position [137, 0]
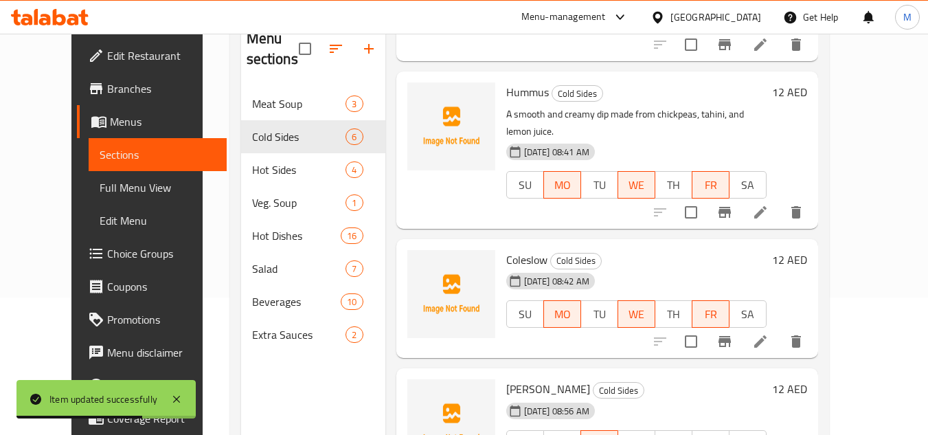
click at [769, 333] on icon at bounding box center [760, 341] width 16 height 16
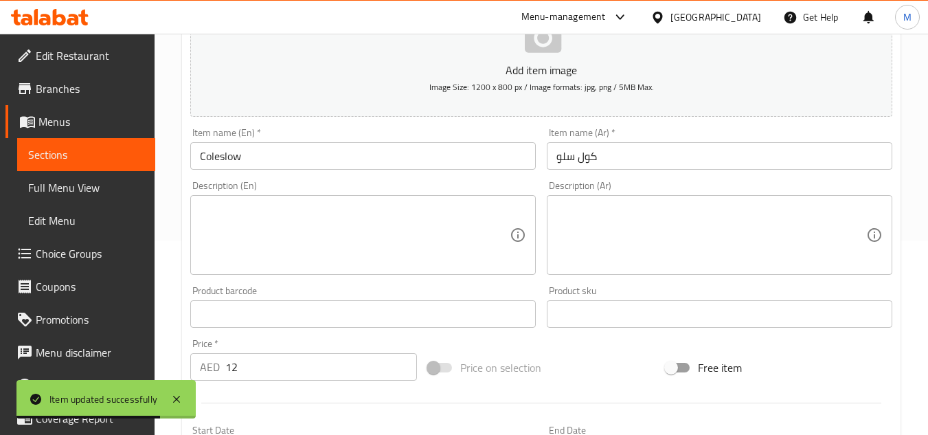
scroll to position [275, 0]
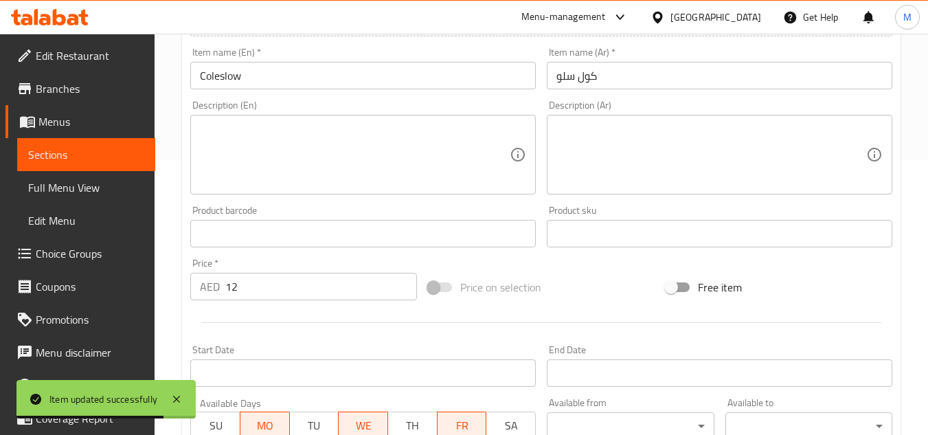
click at [447, 157] on textarea at bounding box center [355, 154] width 310 height 65
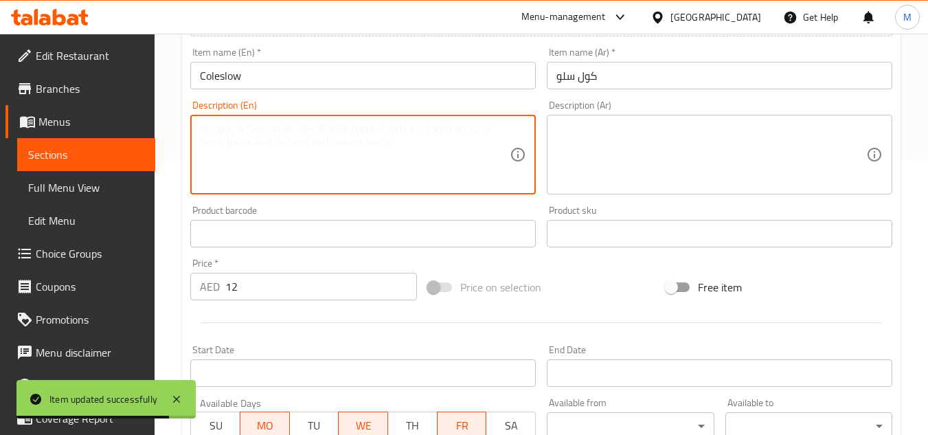
paste textarea "A crisp salad of shredded cabbage and carrots in a creamy dressing."
type textarea "A crisp salad of shredded cabbage and carrots in a creamy dressing."
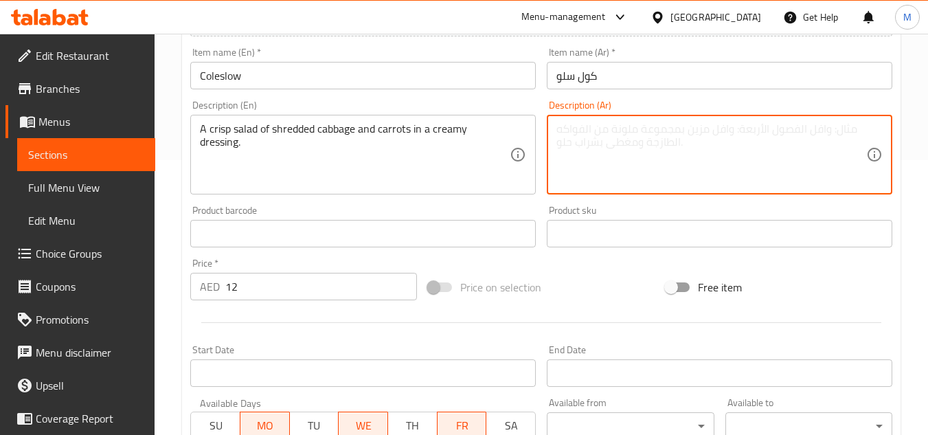
click at [770, 142] on textarea at bounding box center [712, 154] width 310 height 65
paste textarea "سلطة مقرمشة من الملفوف المبشور والجزر في صلصة كريمية."
click at [785, 128] on textarea "سلطة مقرمشة من الملفوف المبشور والجزر في صلصة كريمية." at bounding box center [712, 154] width 310 height 65
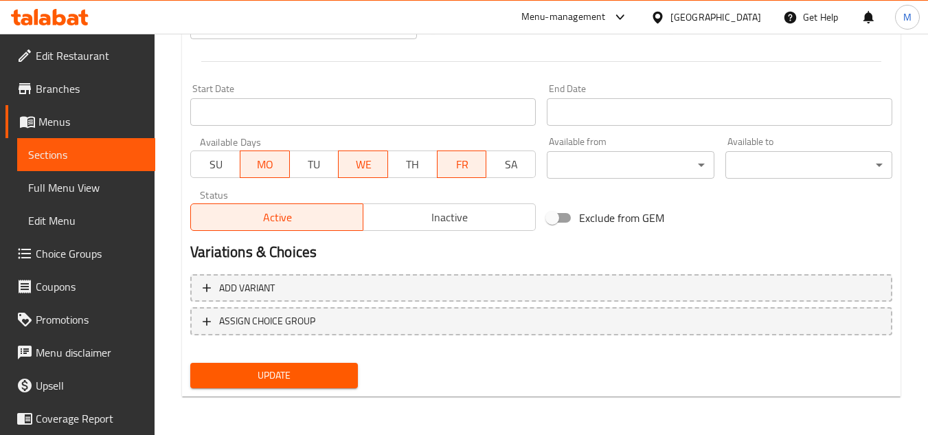
type textarea "سلطة كرسب من الملفوف المبشور والجزر في صلصة كريمية."
click at [318, 370] on span "Update" at bounding box center [273, 375] width 145 height 17
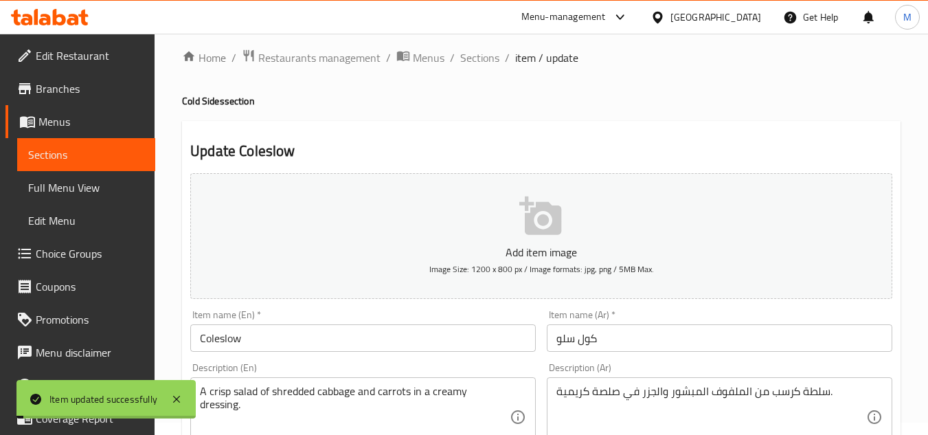
scroll to position [0, 0]
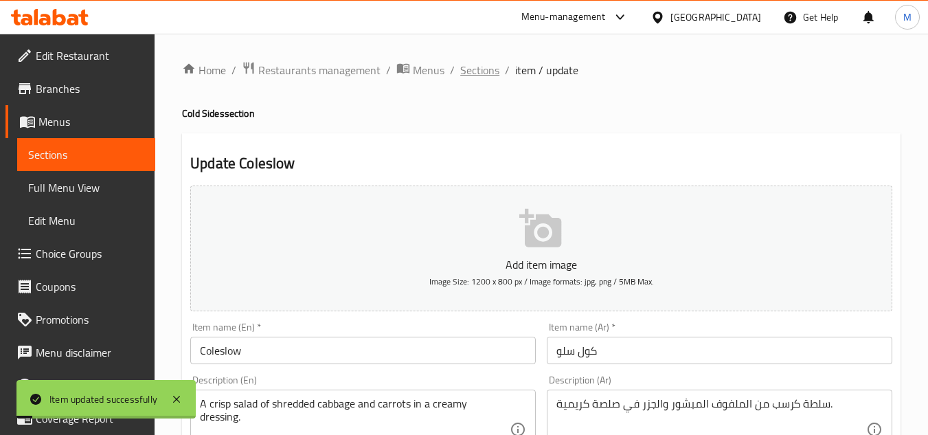
click at [478, 72] on span "Sections" at bounding box center [479, 70] width 39 height 16
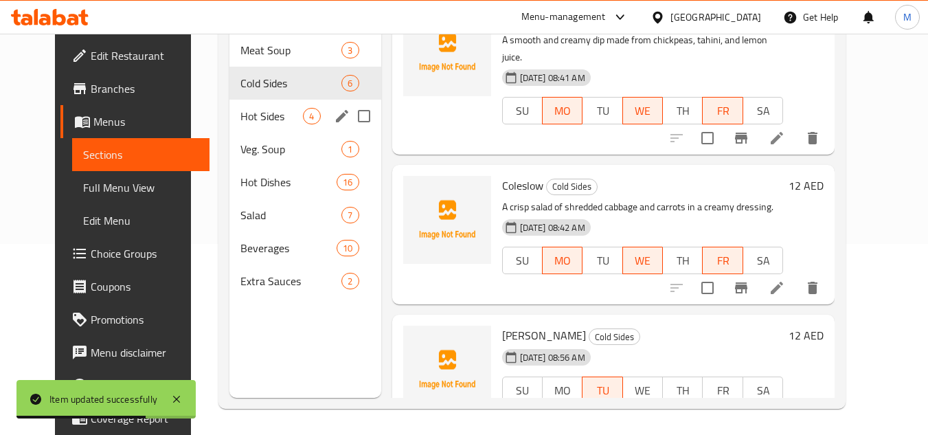
scroll to position [192, 0]
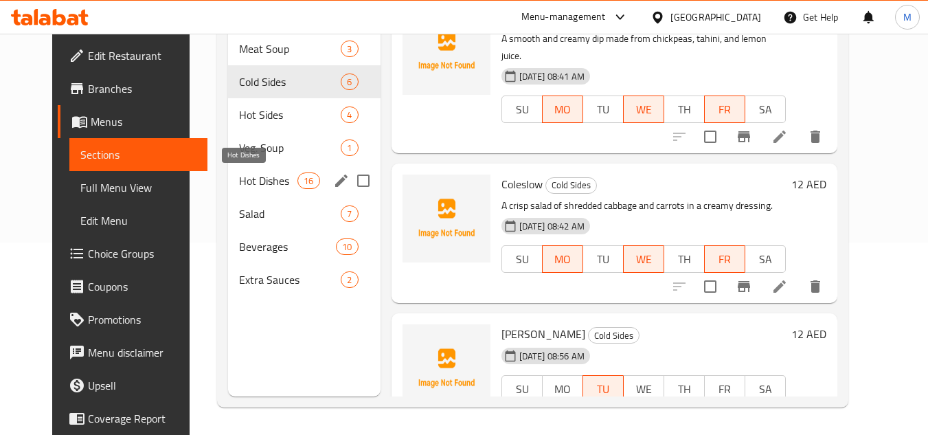
drag, startPoint x: 260, startPoint y: 181, endPoint x: 308, endPoint y: 188, distance: 49.4
click at [260, 181] on span "Hot Dishes" at bounding box center [268, 180] width 58 height 16
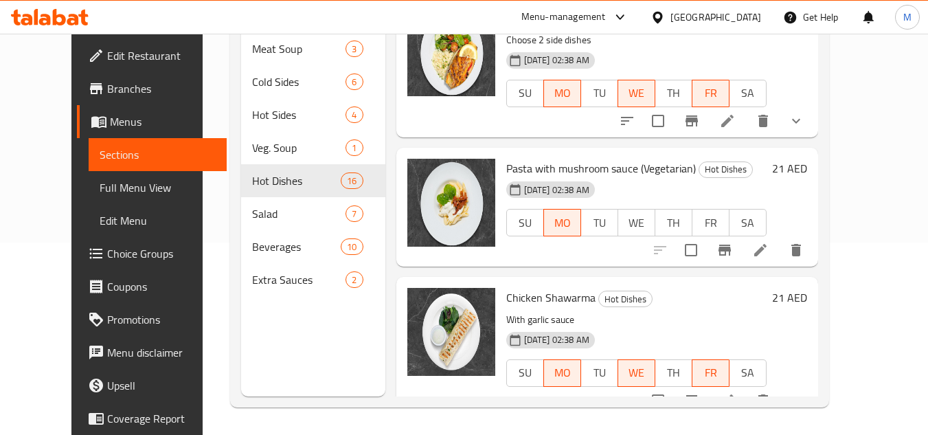
scroll to position [824, 0]
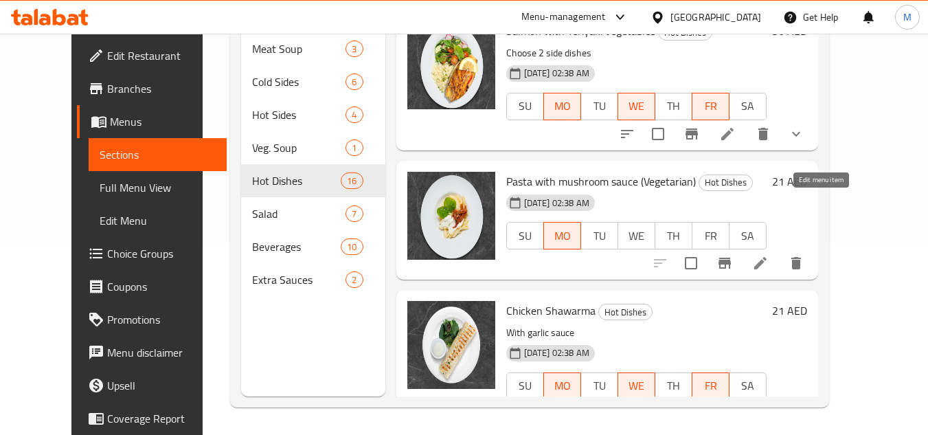
click at [769, 255] on icon at bounding box center [760, 263] width 16 height 16
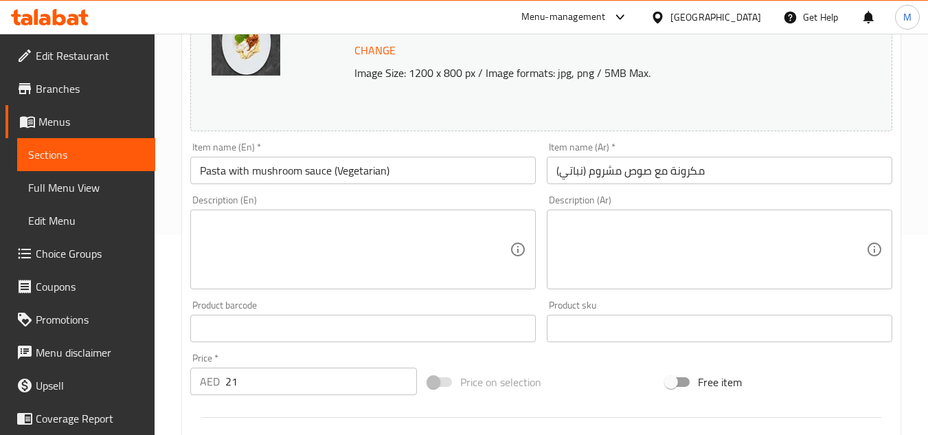
scroll to position [206, 0]
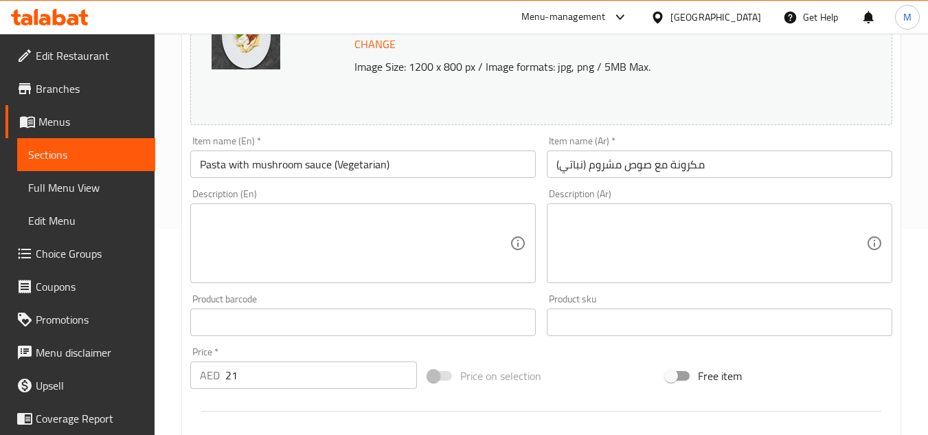
click at [366, 238] on textarea at bounding box center [355, 243] width 310 height 65
paste textarea "Pasta tossed in a creamy, savory sauce made with sautéed mushrooms."
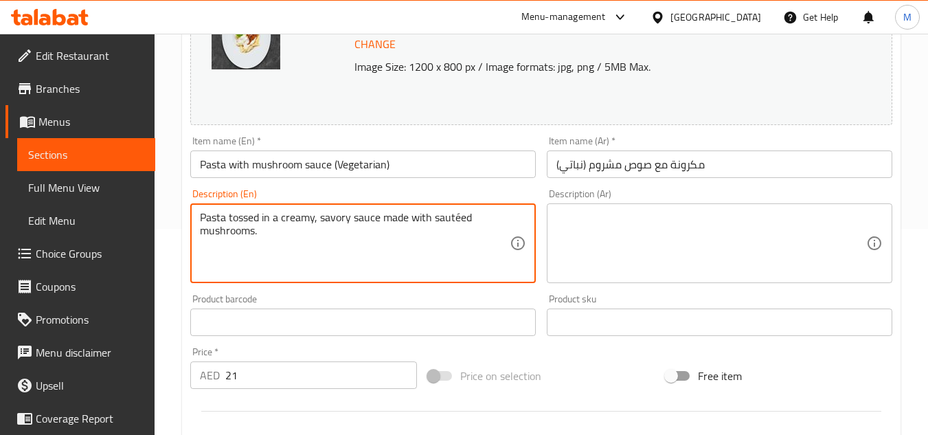
type textarea "Pasta tossed in a creamy, savory sauce made with sautéed mushrooms."
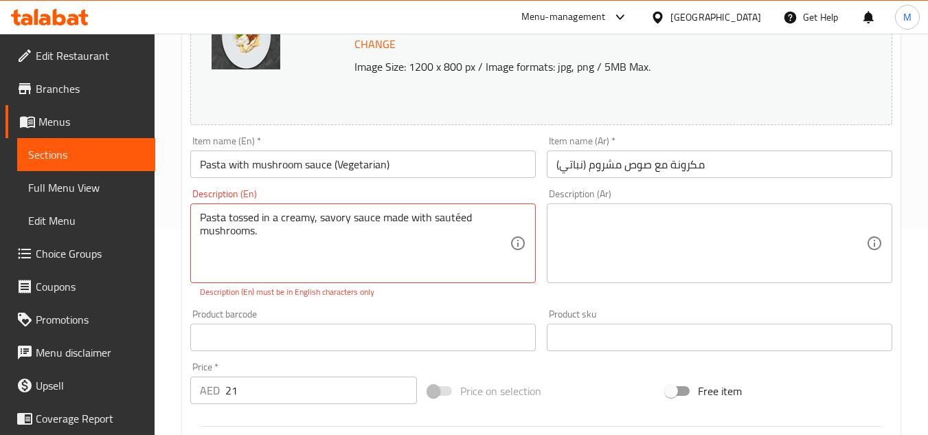
click at [683, 213] on textarea at bounding box center [712, 243] width 310 height 65
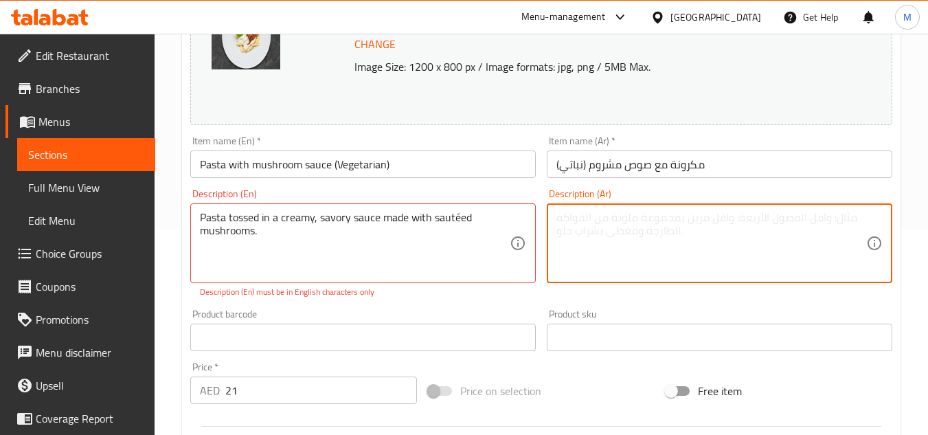
paste textarea "معكرونة ممزوجة بصلصة كريمة لذيذة مصنوعة من الفطر المقلي."
type textarea "معكرونة ممزوجة بصلصة كريمة لذيذة مصنوعة من الفطر المقلي."
click at [413, 304] on div "Product barcode Product barcode" at bounding box center [363, 330] width 357 height 53
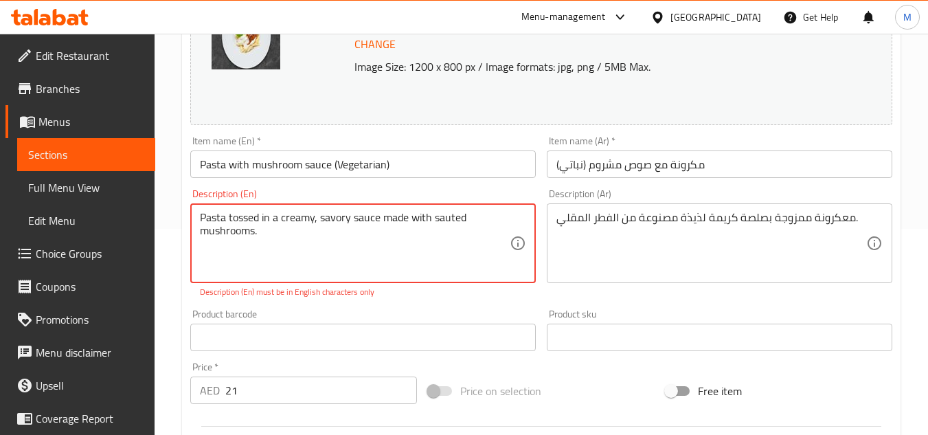
click at [460, 218] on textarea "Pasta tossed in a creamy, savory sauce made with sauted mushrooms." at bounding box center [355, 243] width 310 height 65
paste textarea "e"
type textarea "Pasta tossed in a creamy, savory sauce made with sauteed mushrooms."
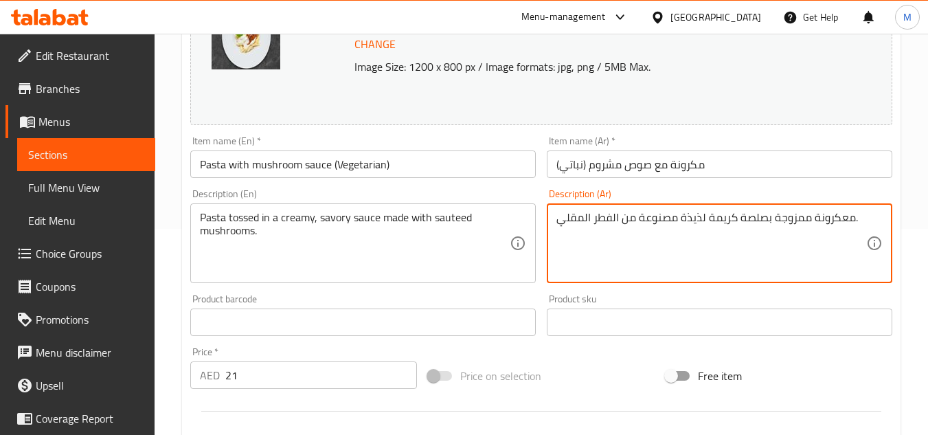
click at [799, 221] on textarea "معكرونة ممزوجة بصلصة كريمة لذيذة مصنوعة من الفطر المقلي." at bounding box center [712, 243] width 310 height 65
click at [688, 217] on textarea "معكرونة مغموسة بصلصة كريمة لذيذة مصنوعة من الفطر المقلي." at bounding box center [712, 243] width 310 height 65
click at [581, 216] on textarea "معكرونة مغموسة بصلصة كريمة مالحة مصنوعة من الفطر المقلي." at bounding box center [712, 243] width 310 height 65
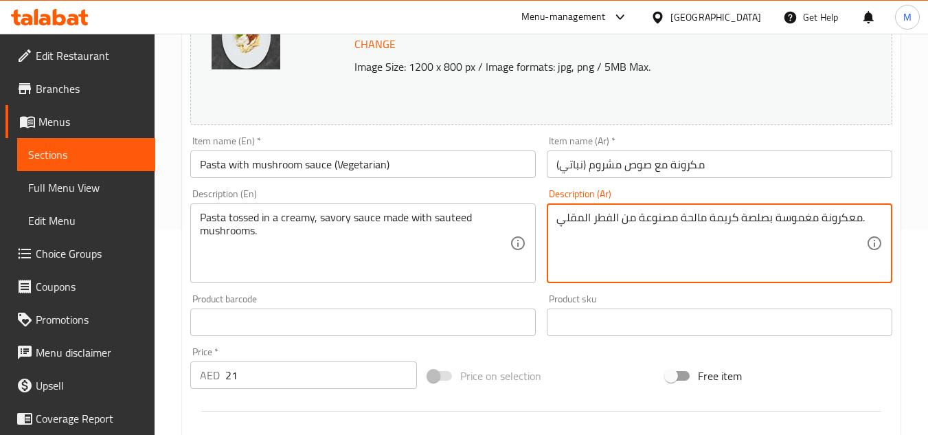
click at [581, 216] on textarea "معكرونة مغموسة بصلصة كريمة مالحة مصنوعة من الفطر المقلي." at bounding box center [712, 243] width 310 height 65
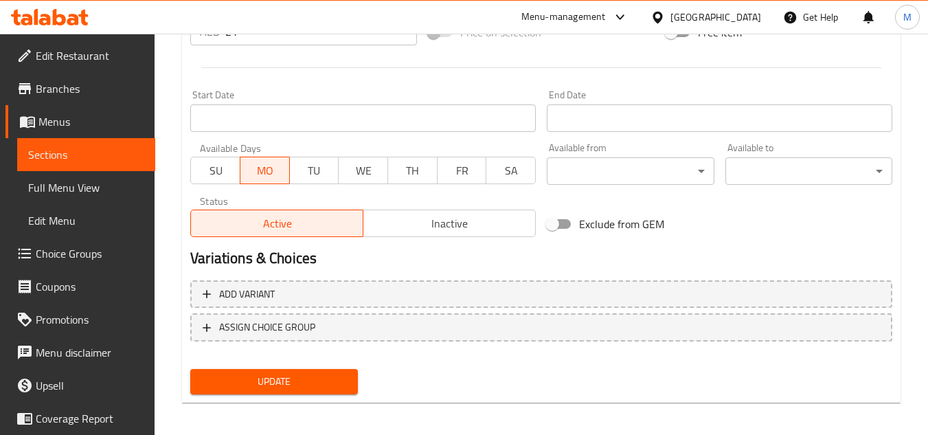
type textarea "معكرونة مغموسة بصلصة كريمة مالحة مصنوعة من الفطر السوتيه."
click at [341, 380] on span "Update" at bounding box center [273, 381] width 145 height 17
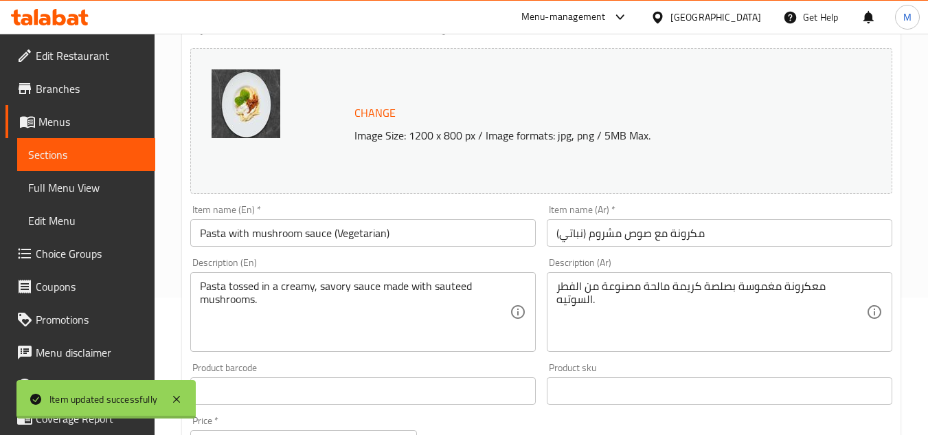
scroll to position [0, 0]
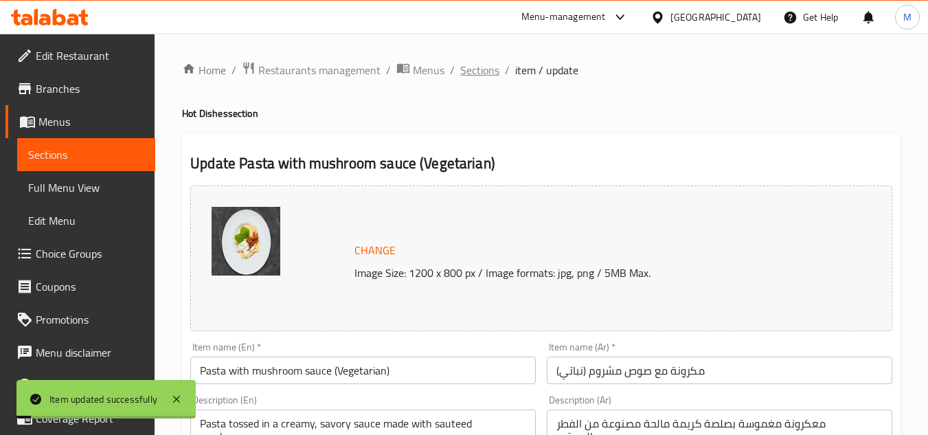
click at [491, 73] on span "Sections" at bounding box center [479, 70] width 39 height 16
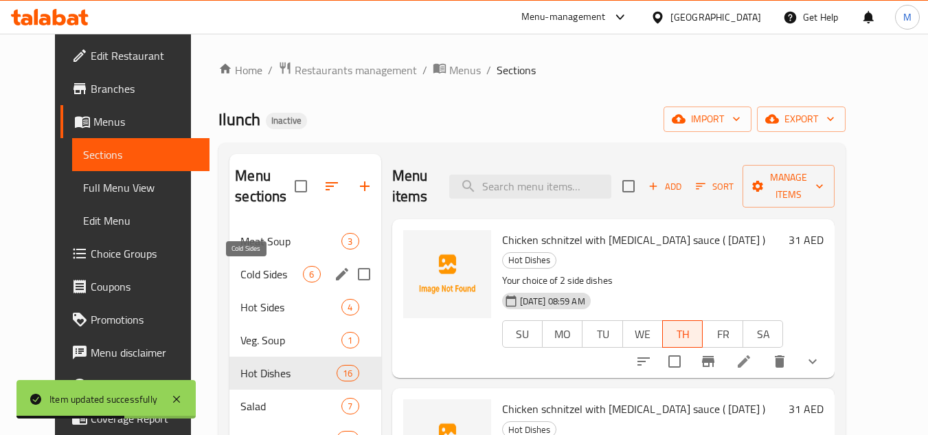
click at [243, 270] on span "Cold Sides" at bounding box center [271, 274] width 63 height 16
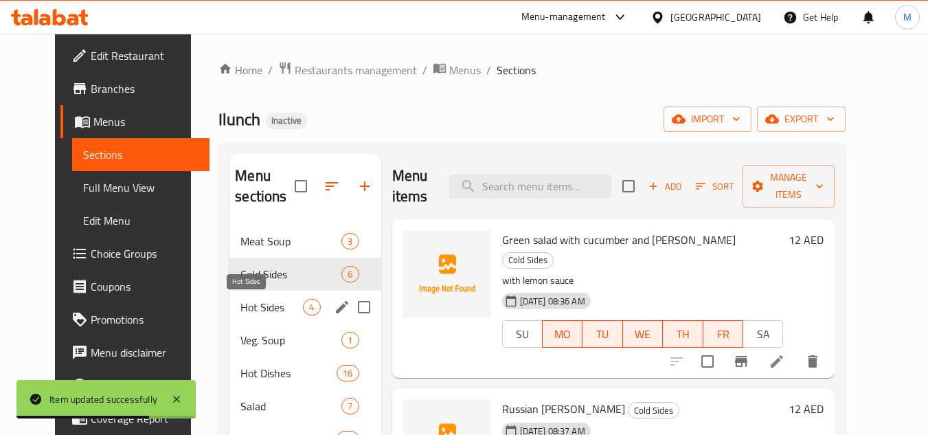
click at [258, 309] on span "Hot Sides" at bounding box center [271, 307] width 63 height 16
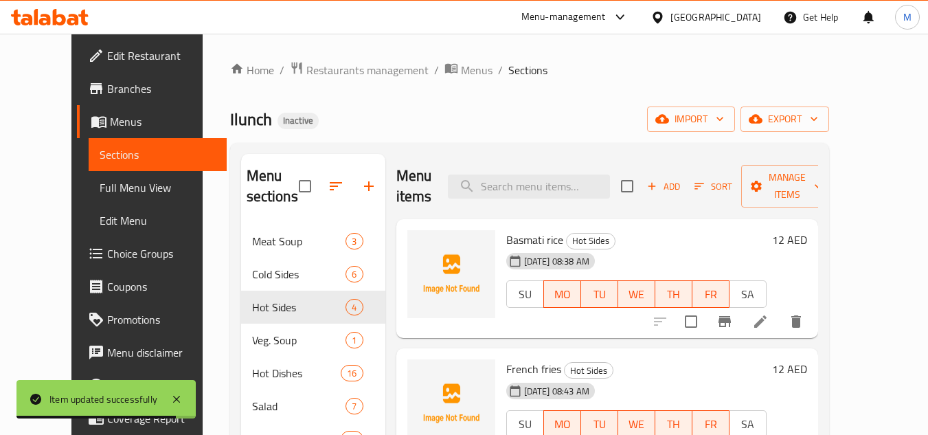
click at [769, 316] on icon at bounding box center [760, 321] width 16 height 16
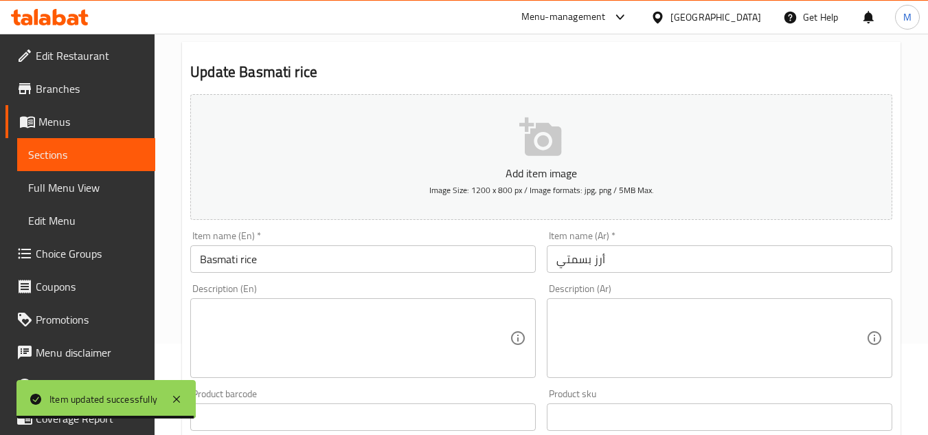
scroll to position [206, 0]
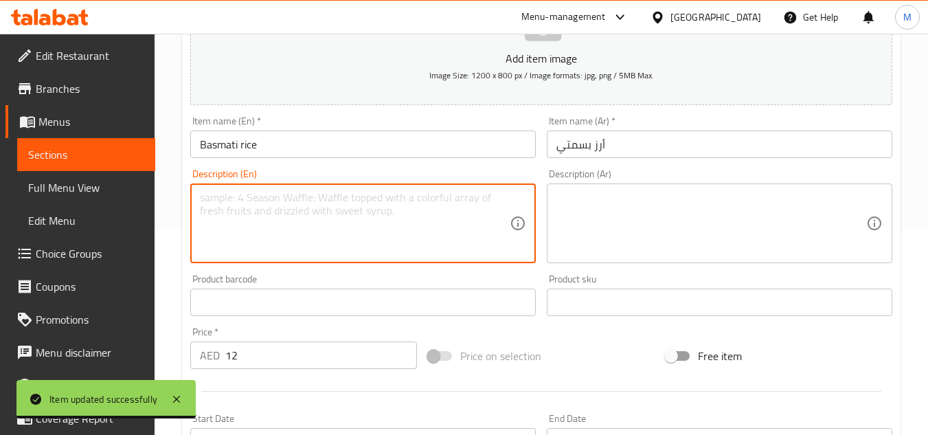
click at [360, 245] on textarea at bounding box center [355, 223] width 310 height 65
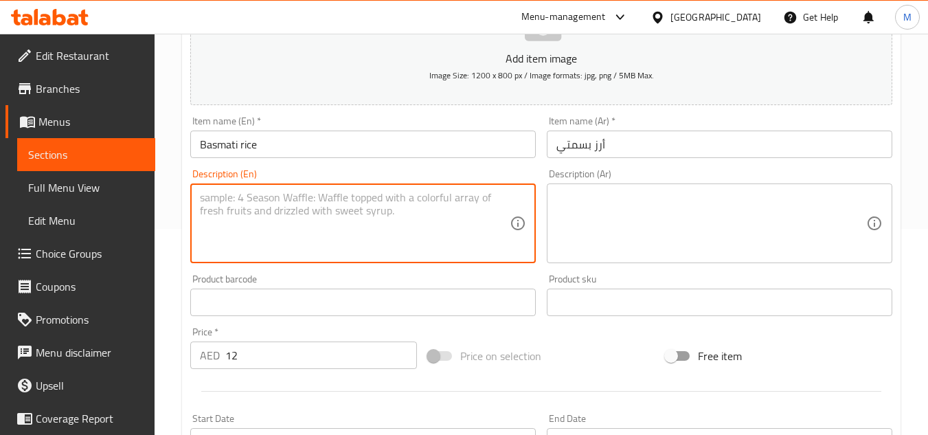
paste textarea "Aromatic, long-grain fluffy white rice."
type textarea "Aromatic, long-grain fluffy white rice."
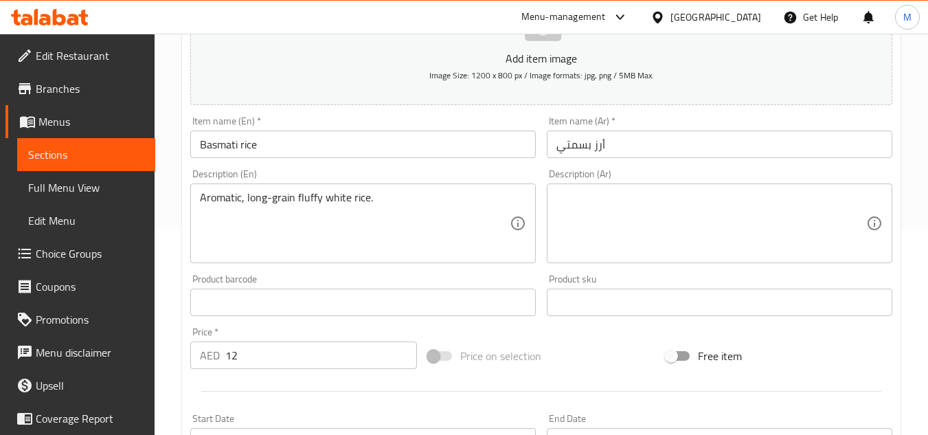
click at [744, 202] on textarea at bounding box center [712, 223] width 310 height 65
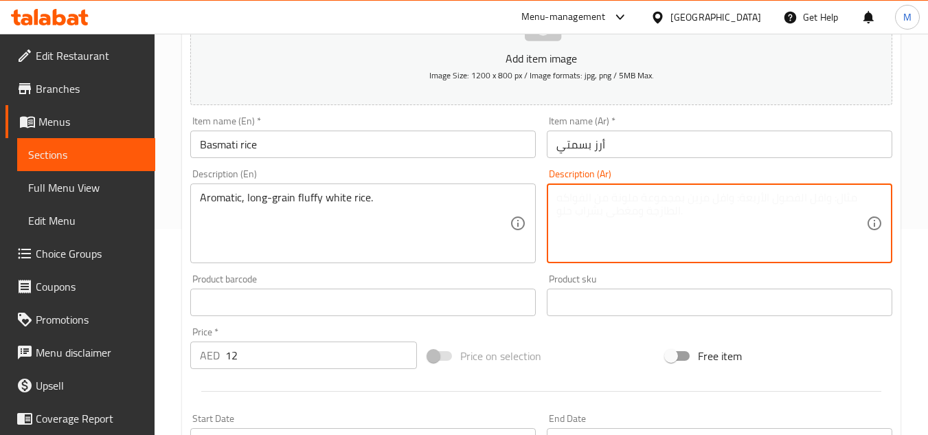
paste textarea "أرز أبيض رقيق ذو حبة طويلة، [PERSON_NAME]،"
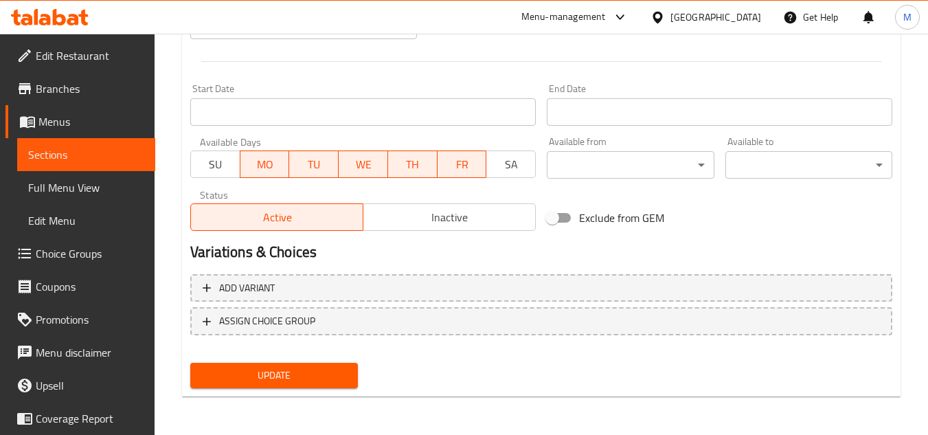
type textarea "أرز أبيض رقيق ذو حبة طويلة، [PERSON_NAME]،"
click at [303, 377] on span "Update" at bounding box center [273, 375] width 145 height 17
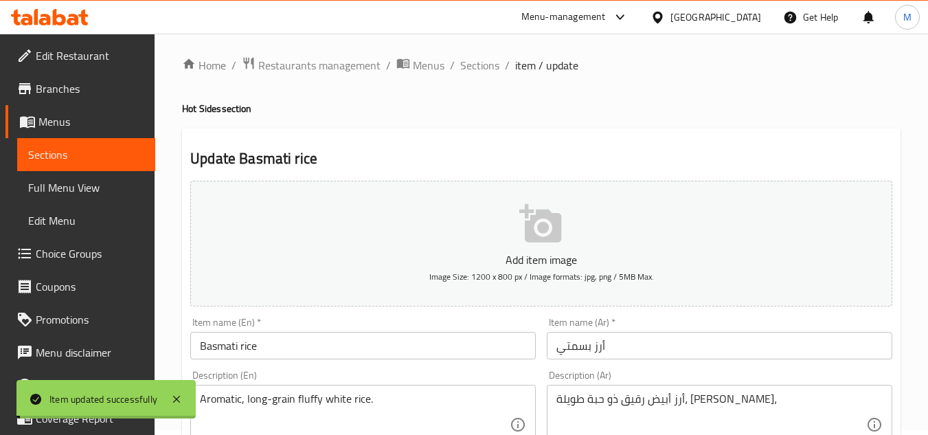
scroll to position [0, 0]
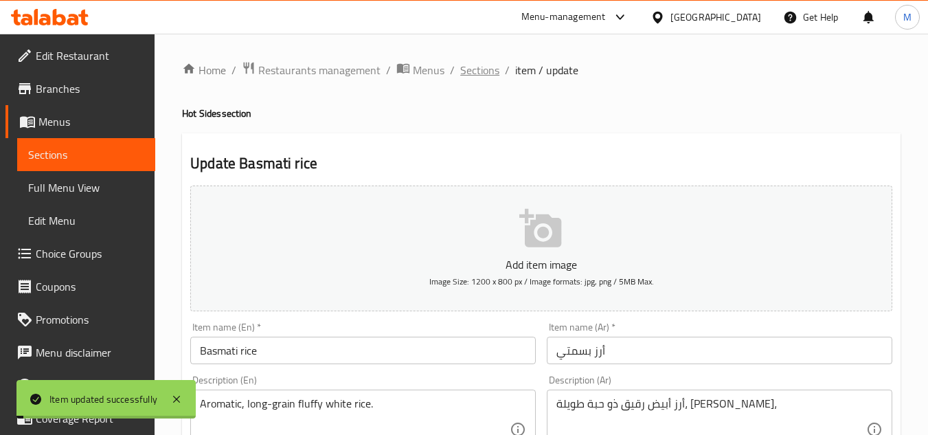
click at [482, 66] on span "Sections" at bounding box center [479, 70] width 39 height 16
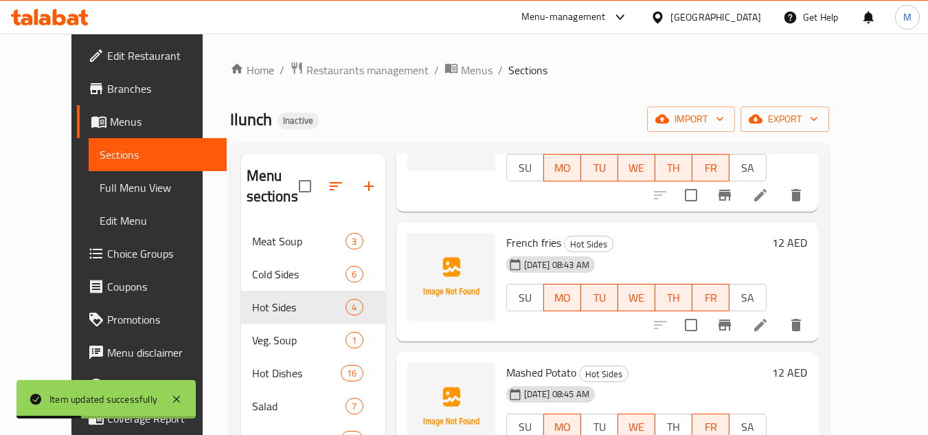
scroll to position [159, 0]
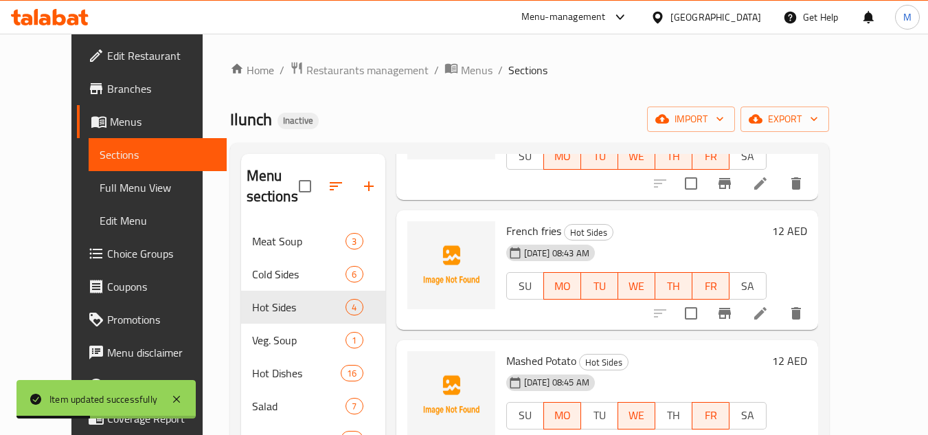
click at [780, 311] on li at bounding box center [760, 313] width 38 height 25
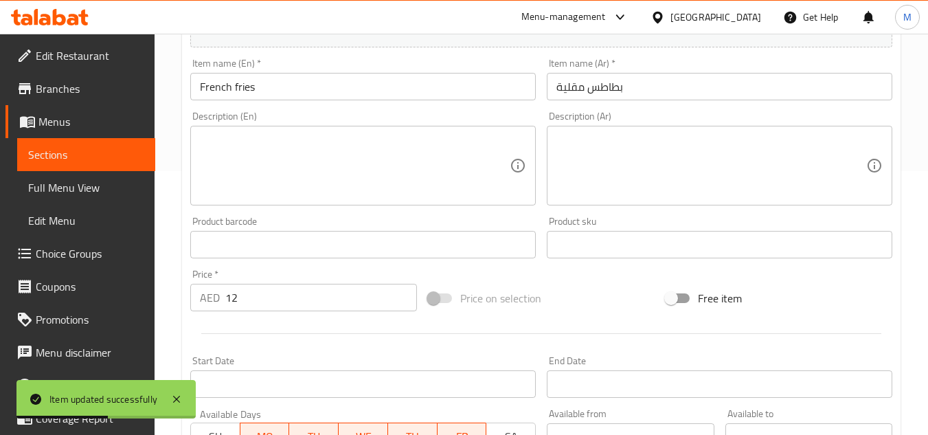
scroll to position [275, 0]
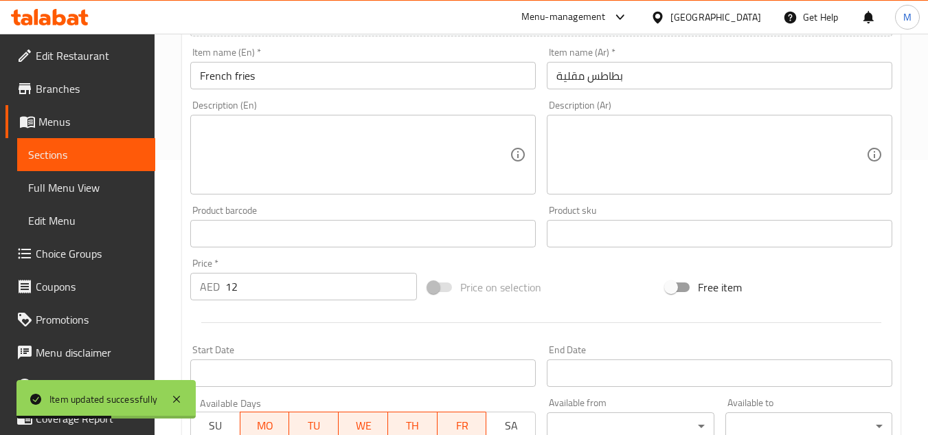
click at [403, 208] on div "Product barcode Product barcode" at bounding box center [363, 226] width 346 height 42
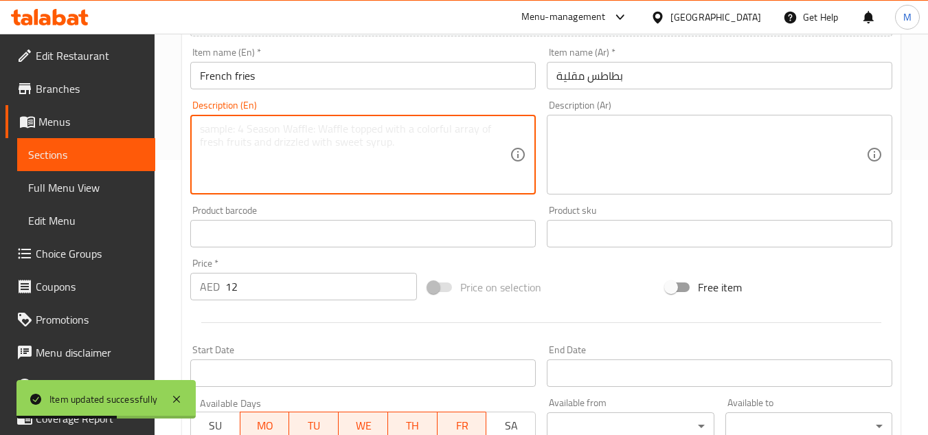
click at [400, 166] on textarea at bounding box center [355, 154] width 310 height 65
paste textarea "Classic deep-fried potato sticks, crispy on the outside and soft inside."
type textarea "Classic deep-fried potato sticks, crispy on the outside and soft inside."
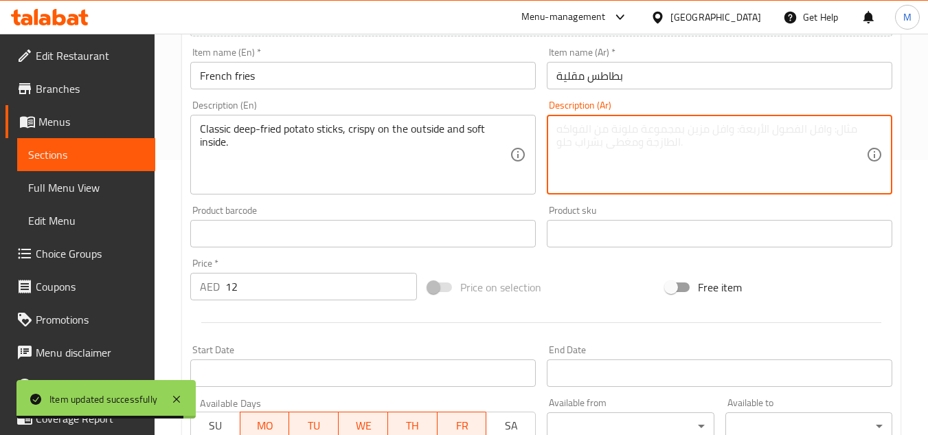
click at [765, 161] on textarea at bounding box center [712, 154] width 310 height 65
paste textarea "أصابع البطاطس المقلية الكلاسيكية، مقرمشة من الخارج وطرية من الداخل."
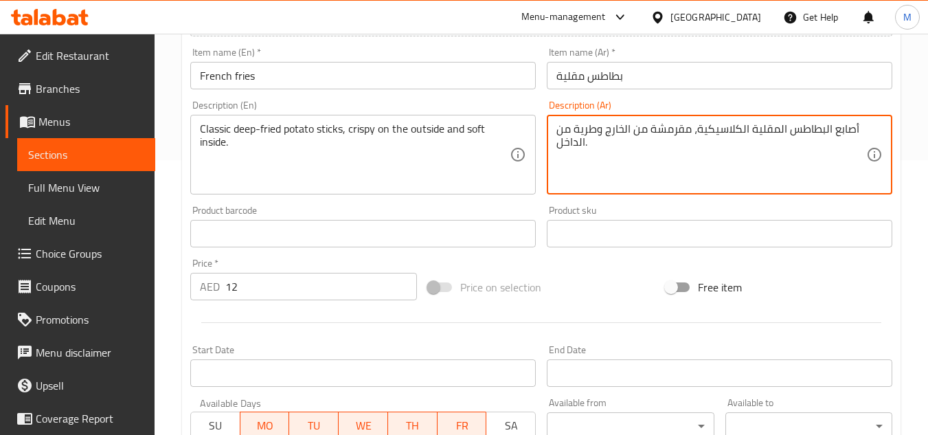
click at [592, 126] on textarea "أصابع البطاطس المقلية الكلاسيكية، مقرمشة من الخارج وطرية من الداخل." at bounding box center [712, 154] width 310 height 65
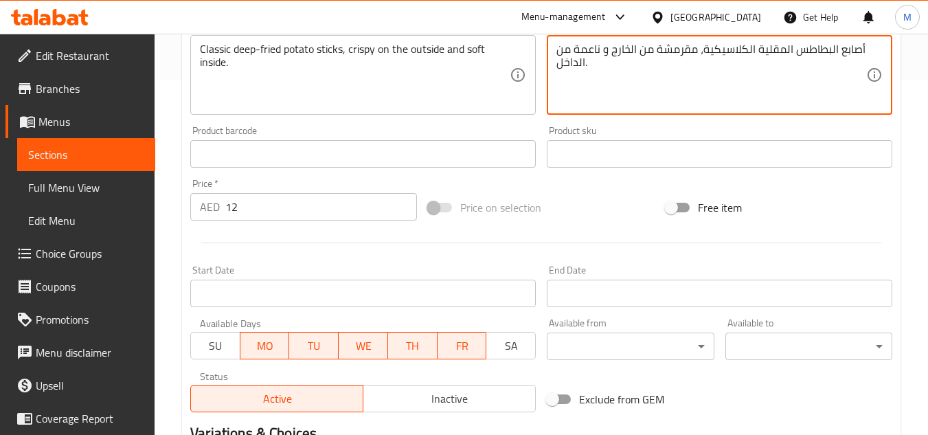
scroll to position [536, 0]
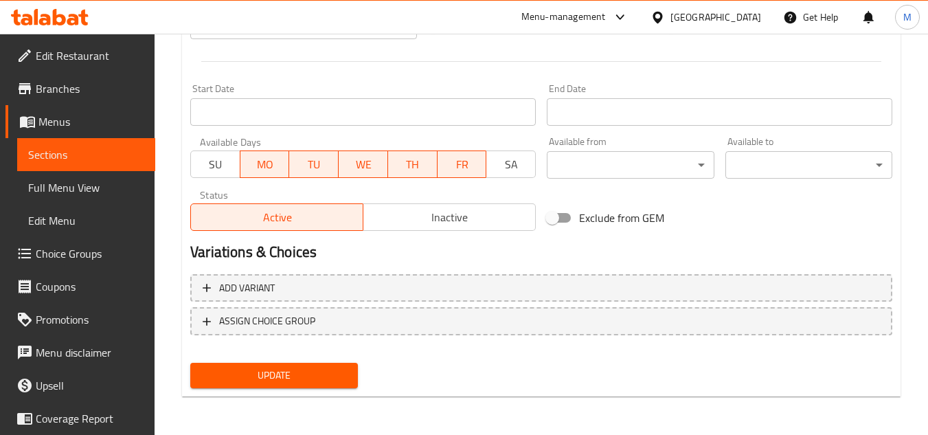
type textarea "أصابع البطاطس المقلية الكلاسيكية، مقرمشة من الخارج و ناعمة من الداخل."
click at [339, 359] on div "Update" at bounding box center [274, 375] width 178 height 36
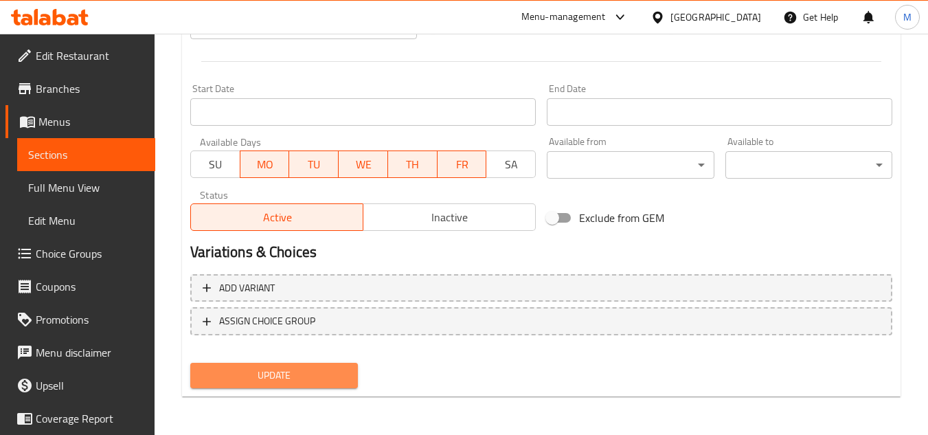
click at [337, 379] on span "Update" at bounding box center [273, 375] width 145 height 17
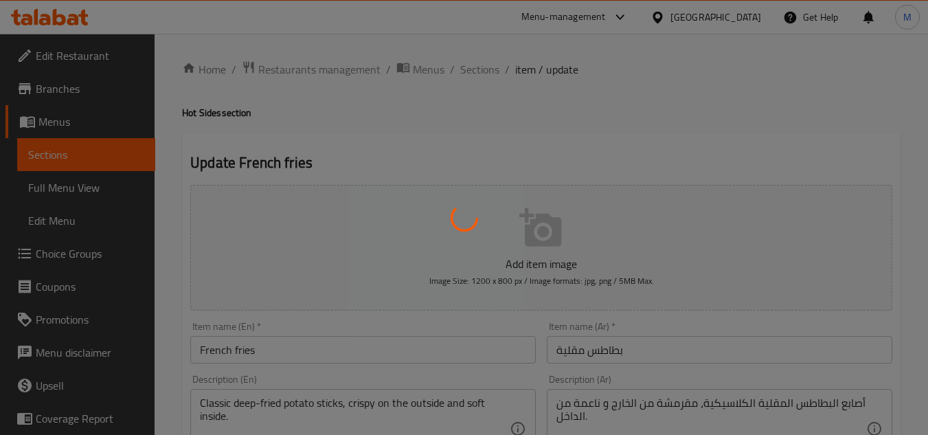
scroll to position [0, 0]
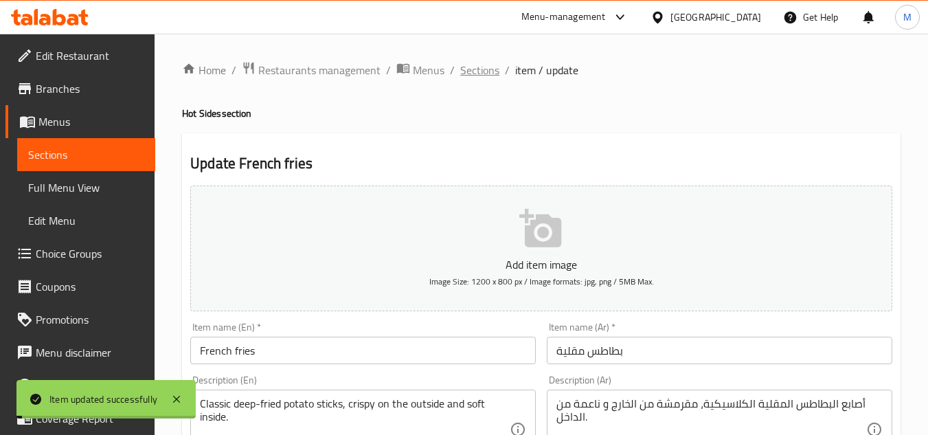
click at [490, 63] on span "Sections" at bounding box center [479, 70] width 39 height 16
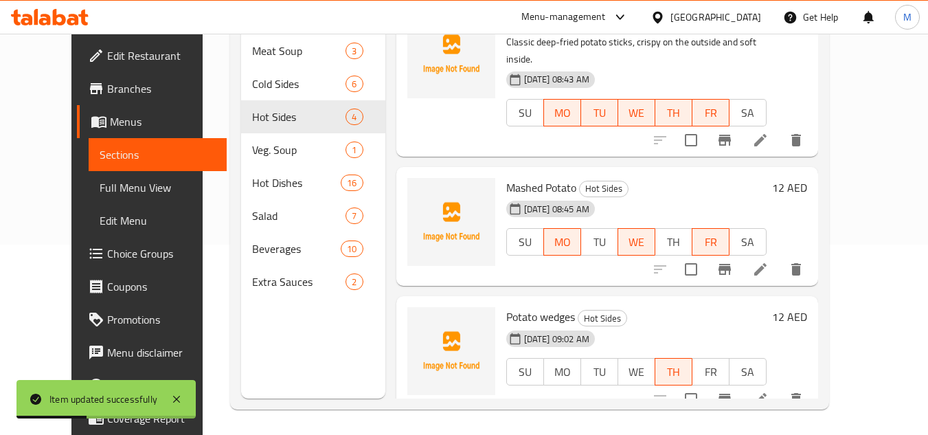
scroll to position [192, 0]
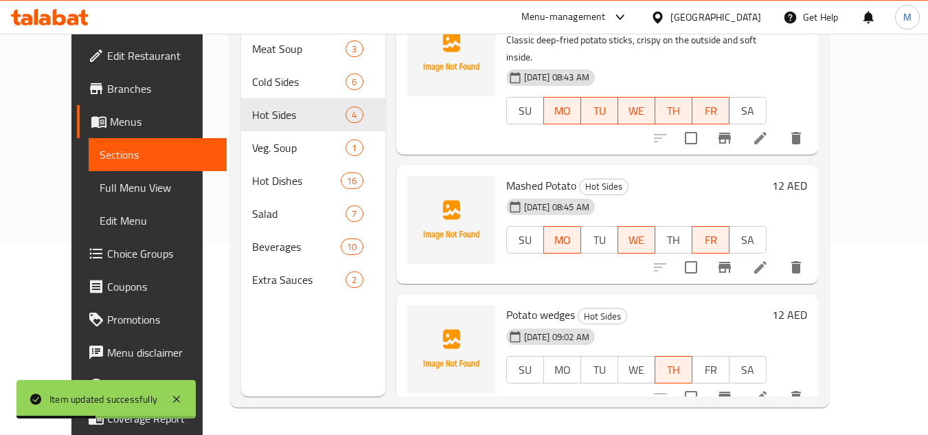
click at [767, 261] on icon at bounding box center [760, 267] width 12 height 12
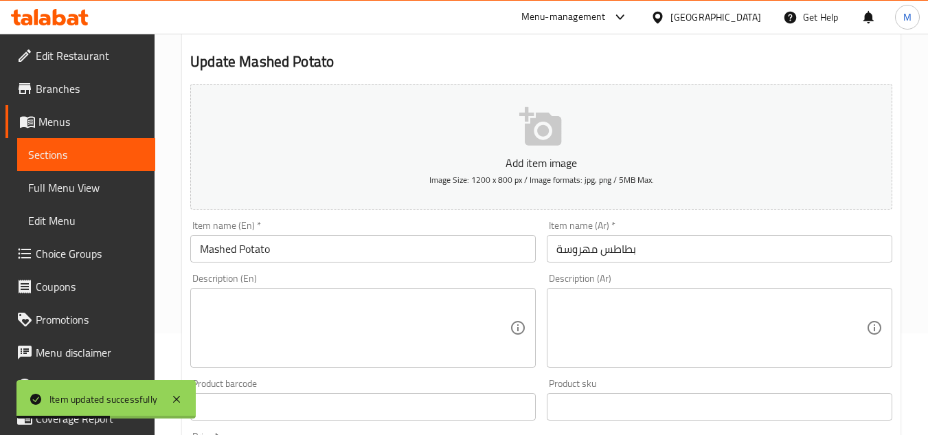
scroll to position [275, 0]
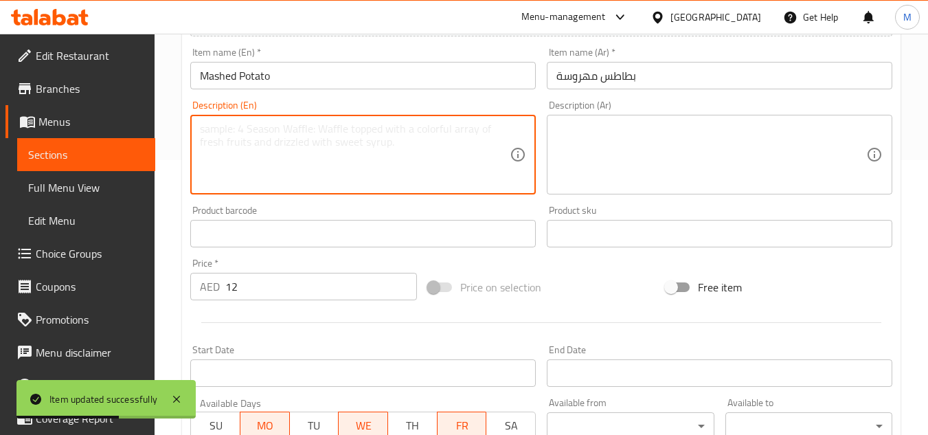
click at [335, 172] on textarea at bounding box center [355, 154] width 310 height 65
paste textarea "Soft and creamy potatoes mashed with butter and milk."
type textarea "Soft and creamy potatoes mashed with butter and milk."
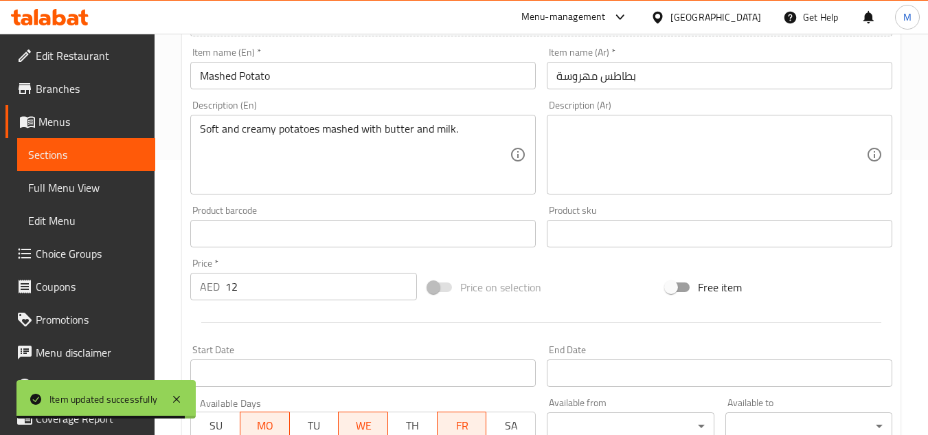
click at [732, 154] on textarea at bounding box center [712, 154] width 310 height 65
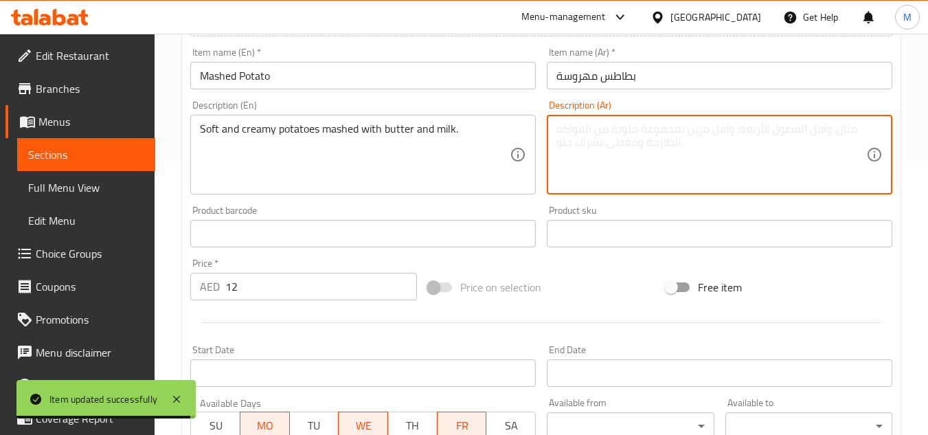
paste textarea "بطاطس ناعمة وكريمية مهروسة بالزبدة والحليب."
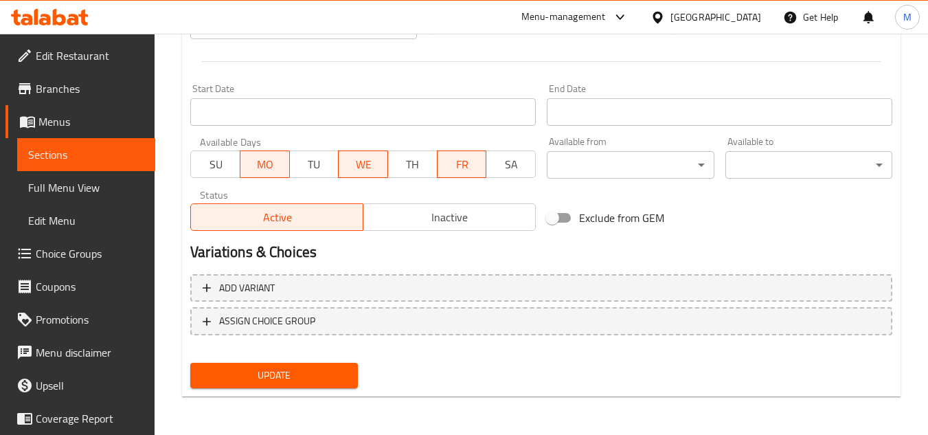
type textarea "بطاطس ناعمة وكريمية مهروسة بالزبدة والحليب."
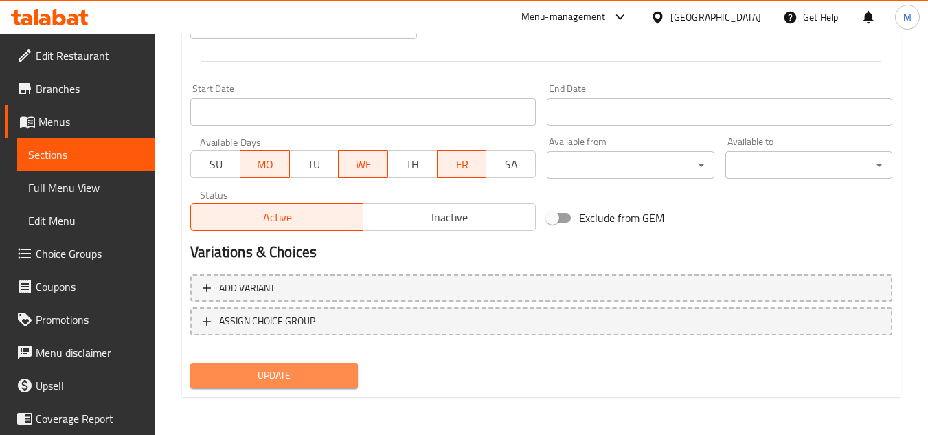
click at [305, 380] on span "Update" at bounding box center [273, 375] width 145 height 17
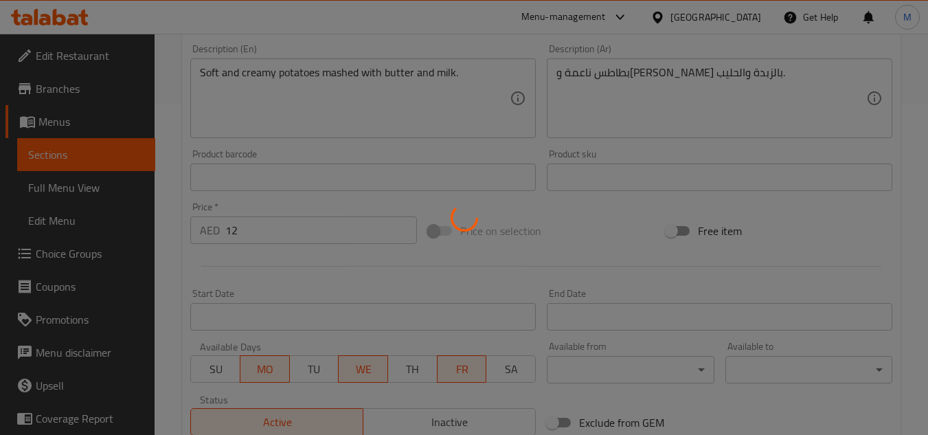
scroll to position [0, 0]
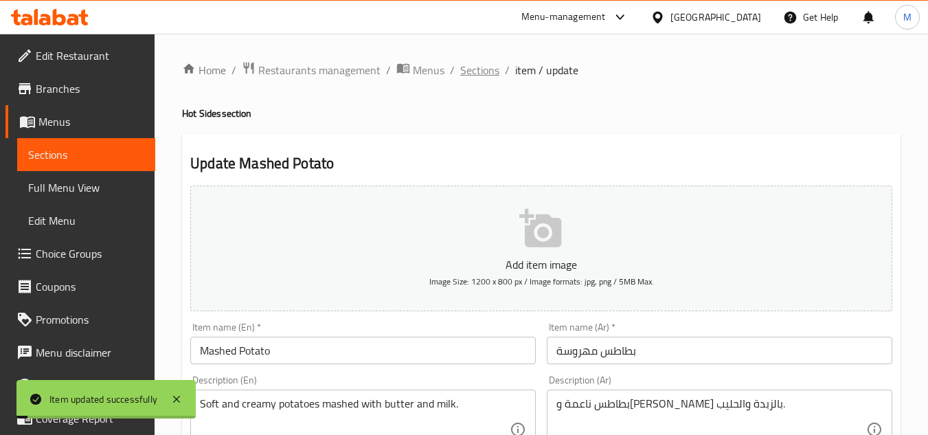
click at [472, 67] on span "Sections" at bounding box center [479, 70] width 39 height 16
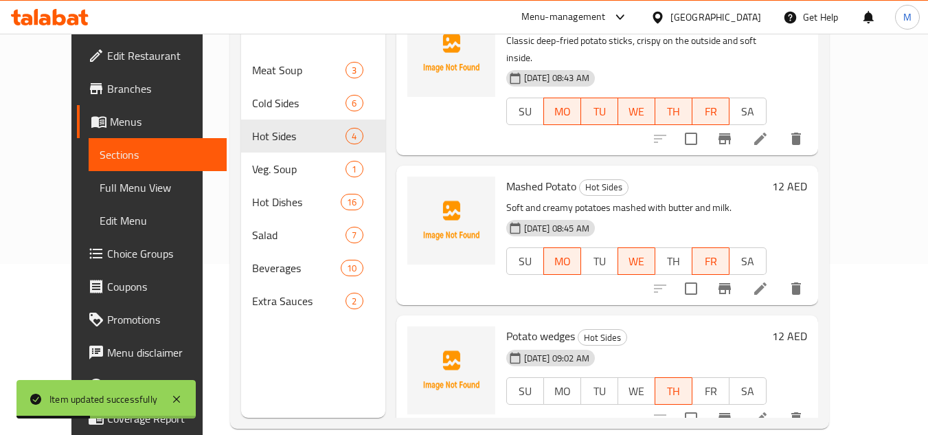
scroll to position [192, 0]
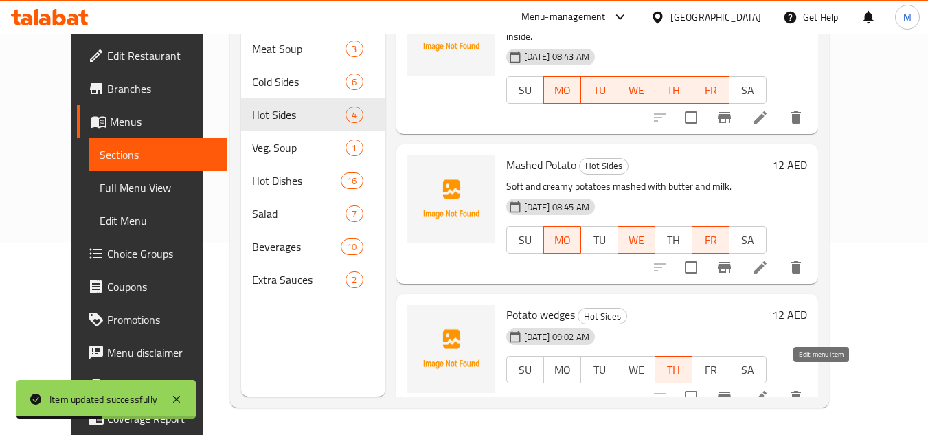
click at [769, 389] on icon at bounding box center [760, 397] width 16 height 16
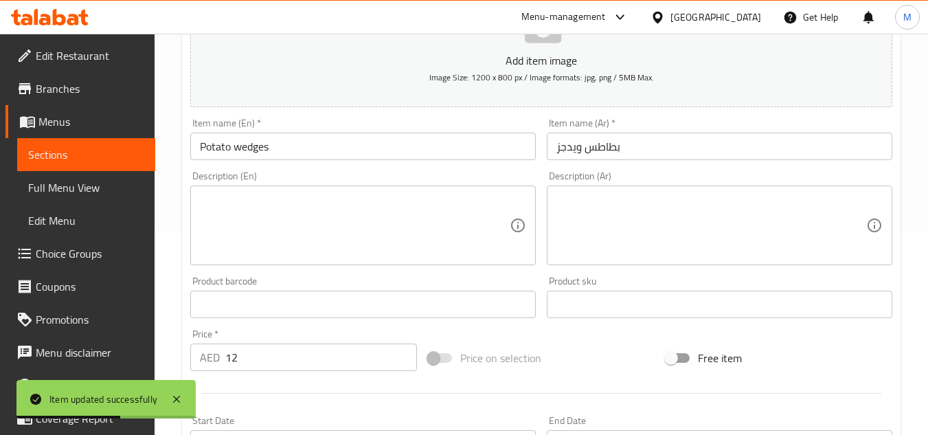
scroll to position [206, 0]
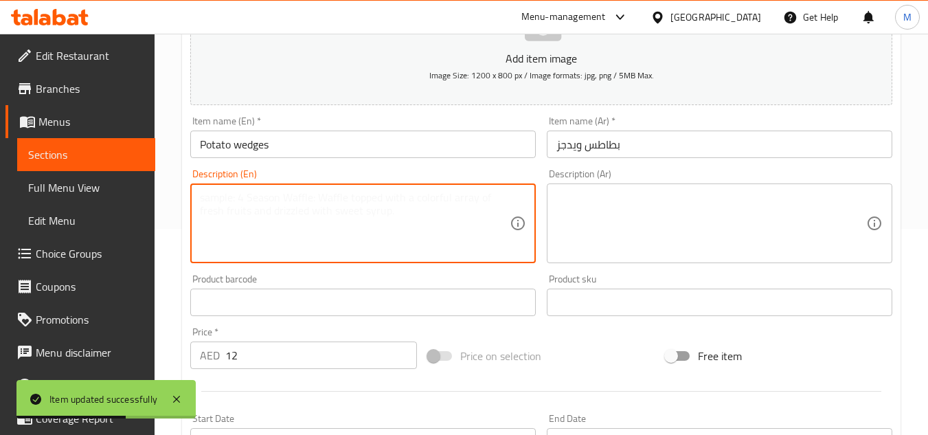
click at [436, 202] on textarea at bounding box center [355, 223] width 310 height 65
paste textarea "Thick-cut, seasoned potatoes baked or roasted until golden and crisp."
type textarea "Thick-cut, seasoned potatoes baked or roasted until golden and crisp."
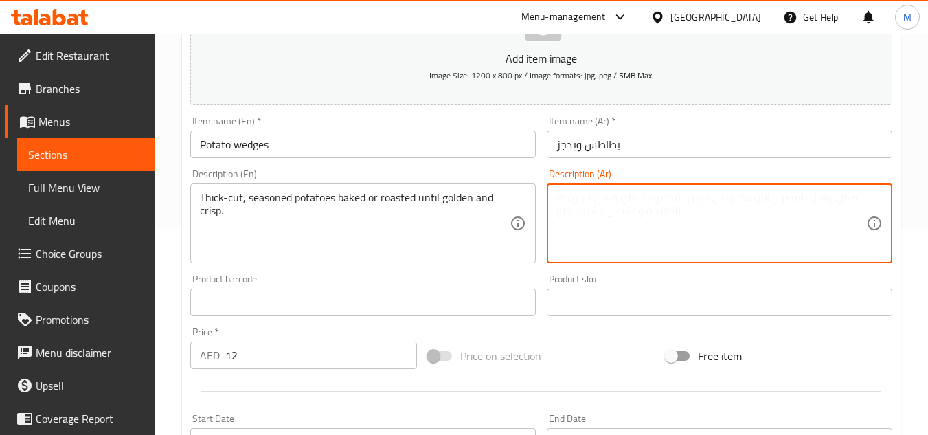
click at [737, 214] on textarea at bounding box center [712, 223] width 310 height 65
paste textarea "بطاطس مقطعة إلى شرائح سميكة ومتبلة، مخبوزة أو مشوية حتى تصبح ذهبية اللون ومقرمش…"
type textarea "بطاطس مقطعة إلى شرائح سميكة ومتبلة، مخبوزة أو مشوية حتى تصبح ذهبية اللون ومقرمش…"
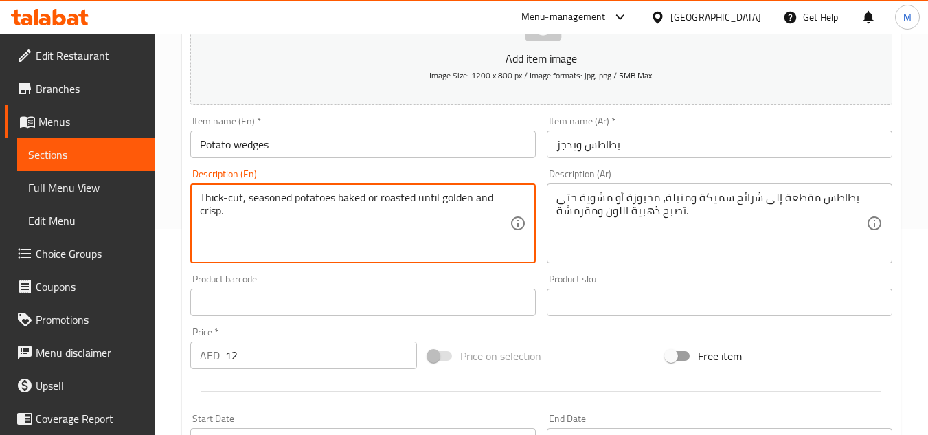
click at [305, 202] on textarea "Thick-cut, seasoned potatoes baked or roasted until golden and crisp." at bounding box center [355, 223] width 310 height 65
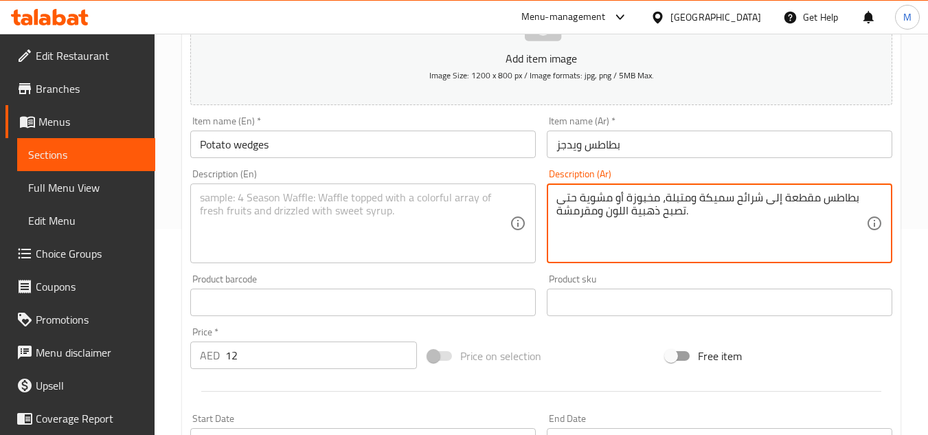
click at [636, 201] on textarea "بطاطس مقطعة إلى شرائح سميكة ومتبلة، مخبوزة أو مشوية حتى تصبح ذهبية اللون ومقرمش…" at bounding box center [712, 223] width 310 height 65
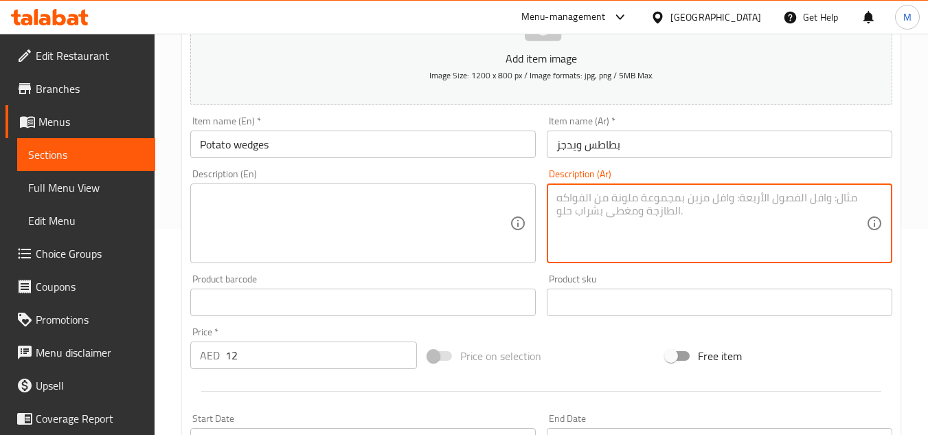
click at [231, 154] on input "Potato wedges" at bounding box center [363, 144] width 346 height 27
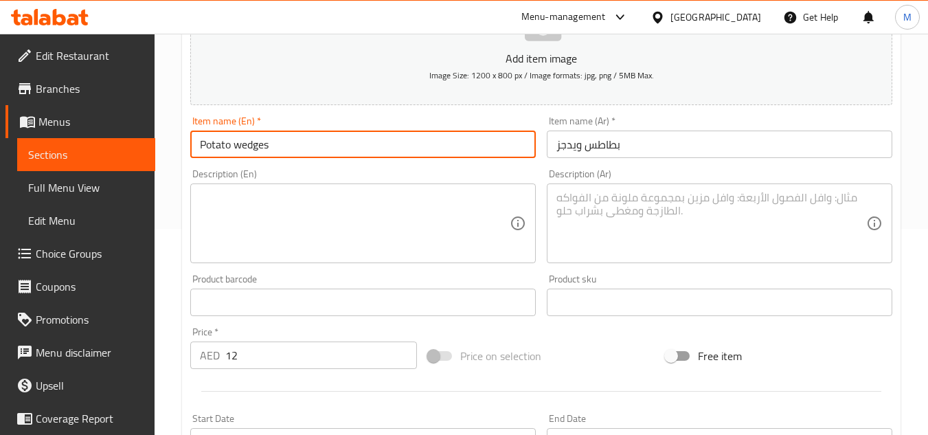
click at [231, 154] on input "Potato wedges" at bounding box center [363, 144] width 346 height 27
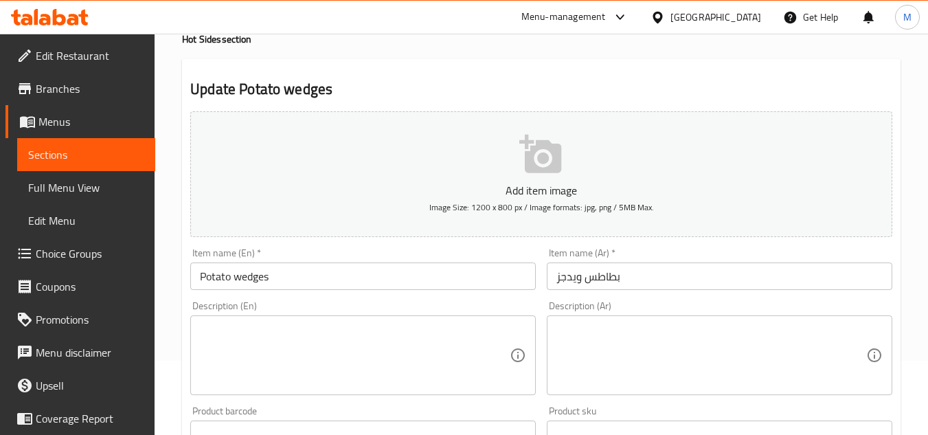
scroll to position [0, 0]
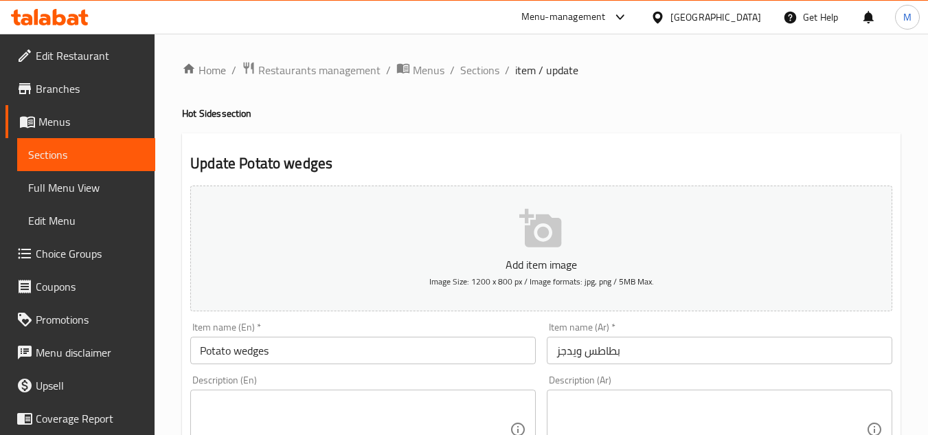
drag, startPoint x: 499, startPoint y: 106, endPoint x: 491, endPoint y: 82, distance: 24.8
click at [481, 67] on span "Sections" at bounding box center [479, 70] width 39 height 16
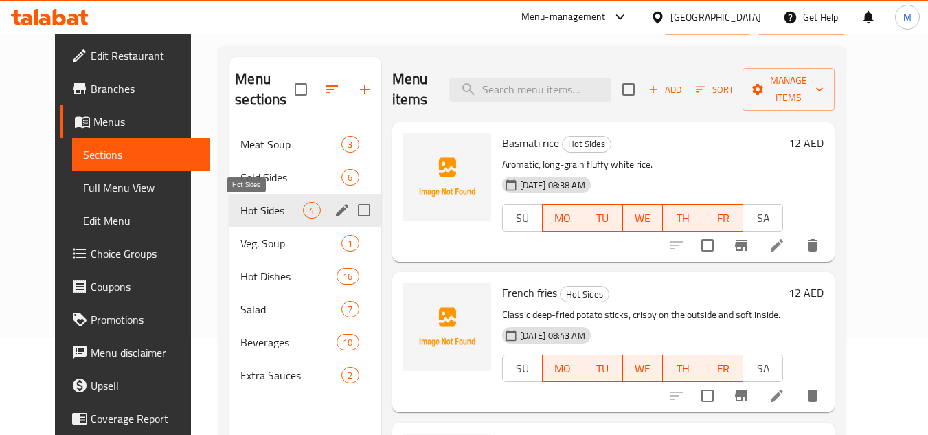
scroll to position [192, 0]
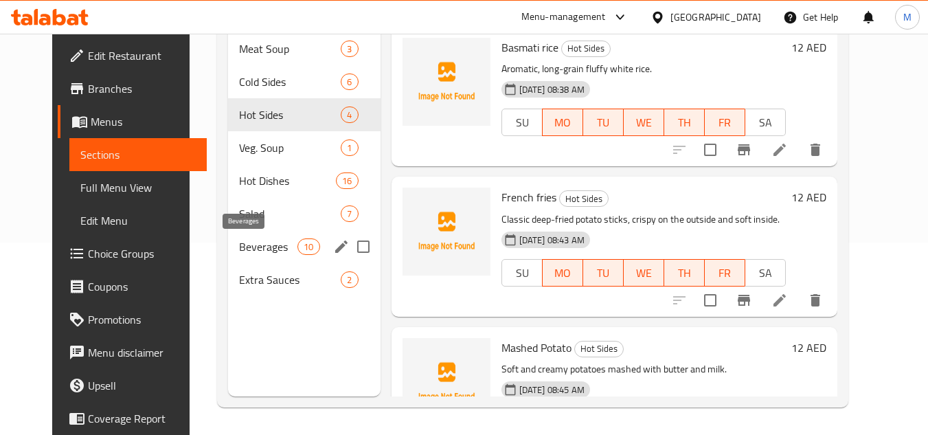
click at [248, 245] on span "Beverages" at bounding box center [268, 246] width 58 height 16
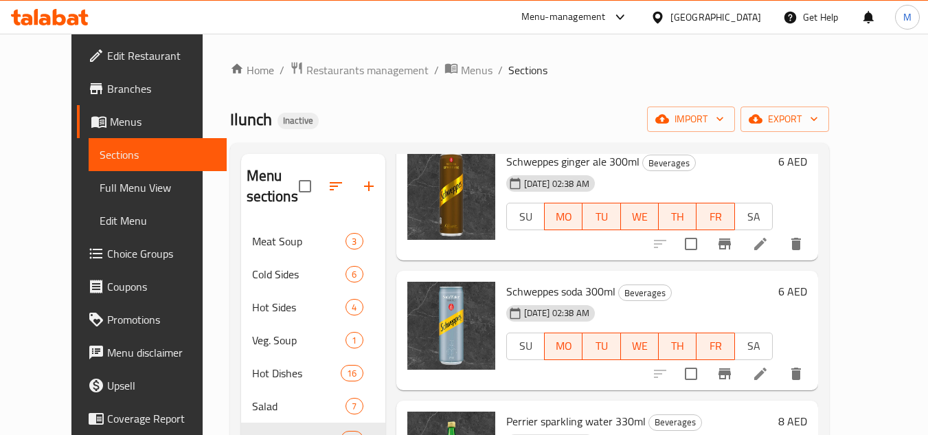
scroll to position [206, 0]
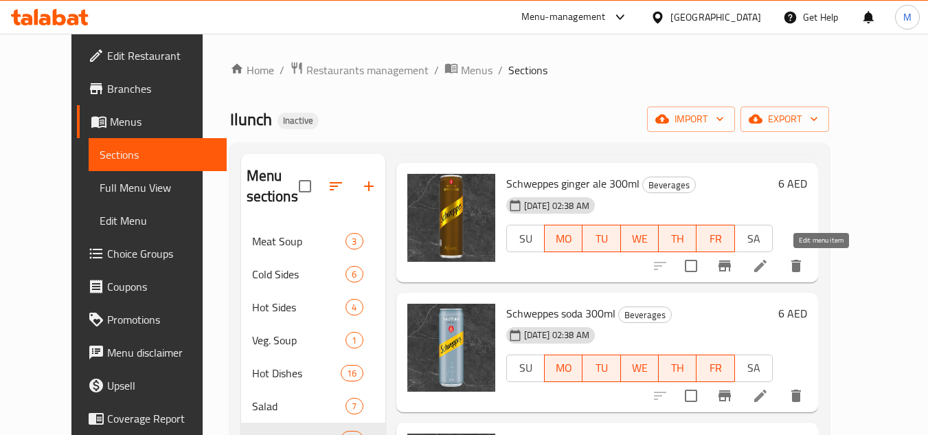
click at [769, 267] on icon at bounding box center [760, 266] width 16 height 16
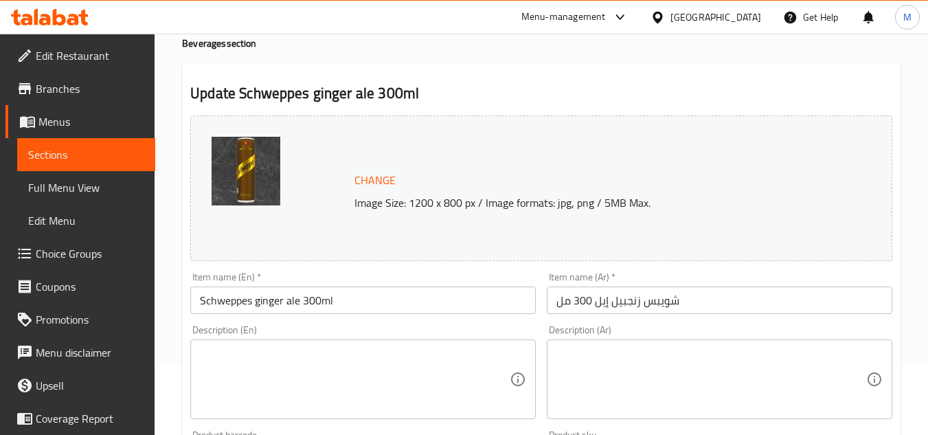
scroll to position [206, 0]
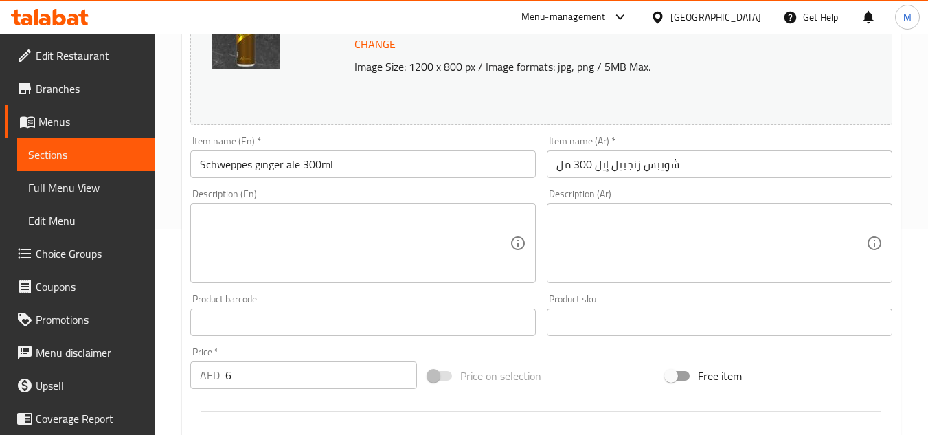
click at [445, 223] on textarea at bounding box center [355, 243] width 310 height 65
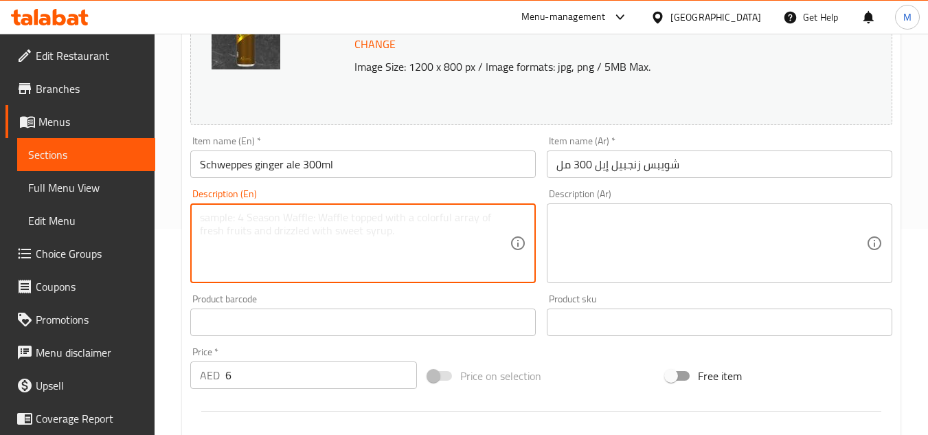
paste textarea "A bubbly soft drink with a sweet and spicy ginger flavor."
type textarea "A bubbly soft drink with a sweet and spicy ginger flavor."
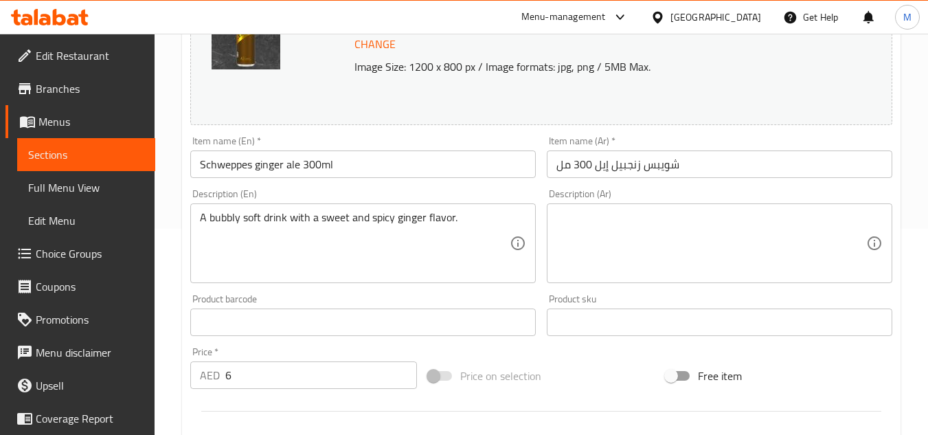
click at [754, 269] on textarea at bounding box center [712, 243] width 310 height 65
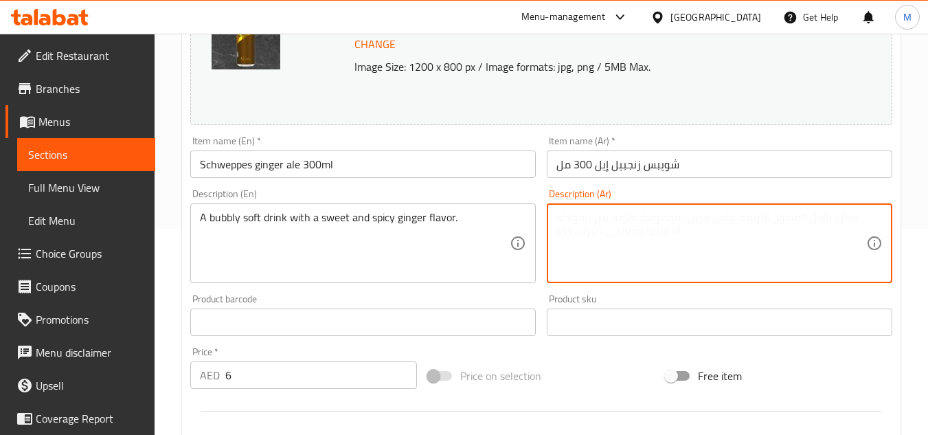
paste textarea "مشروب غازي ذو نكهة زنجبيل حلوة وحارة."
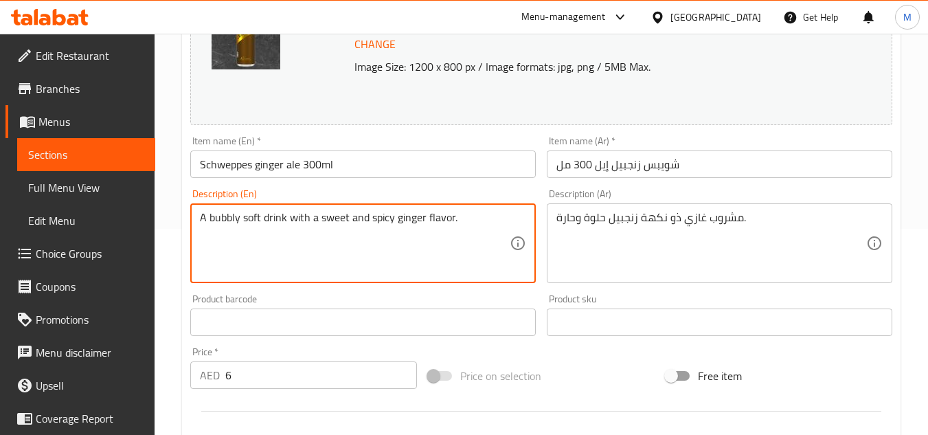
click at [216, 211] on textarea "A bubbly soft drink with a sweet and spicy ginger flavor." at bounding box center [355, 243] width 310 height 65
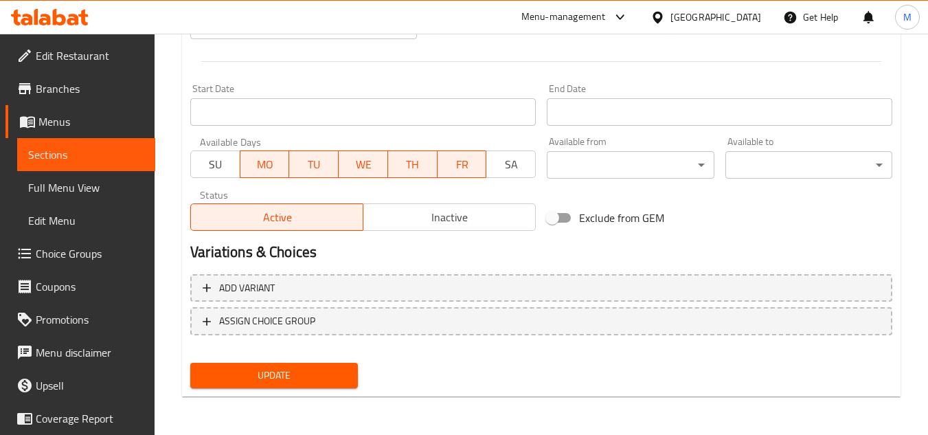
type textarea "مشروب غازي فوار ذو نكهة زنجبيل حلوة وحارة."
click at [298, 368] on span "Update" at bounding box center [273, 375] width 145 height 17
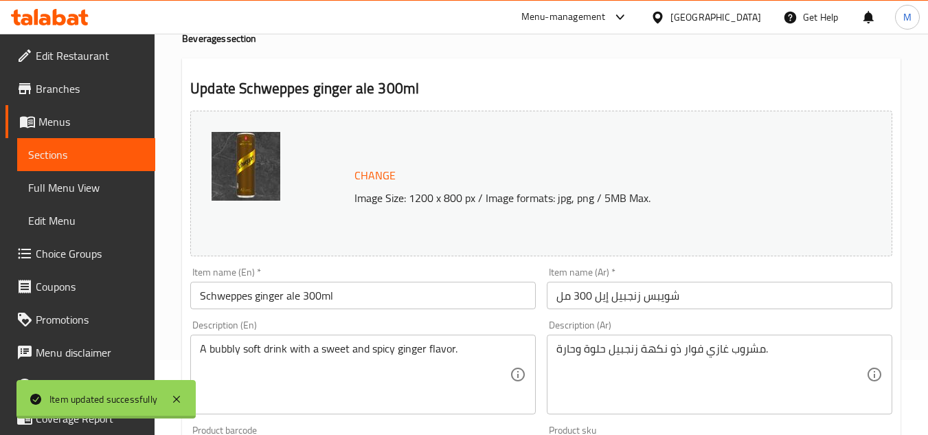
scroll to position [0, 0]
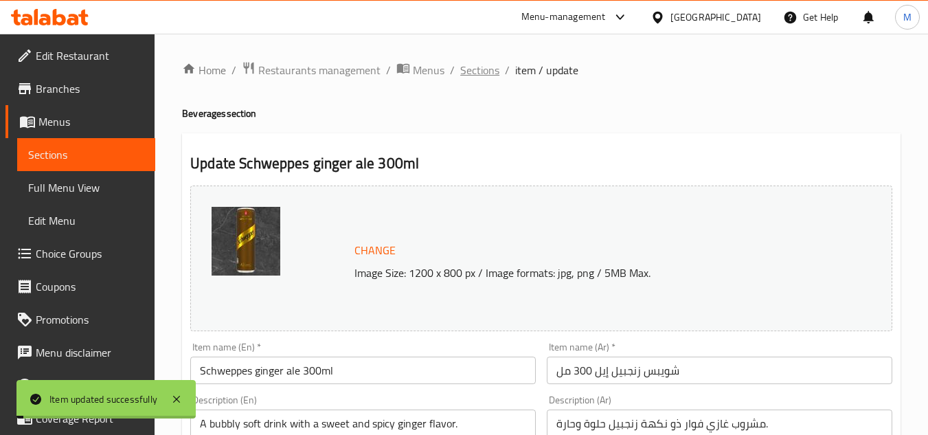
click at [471, 65] on span "Sections" at bounding box center [479, 70] width 39 height 16
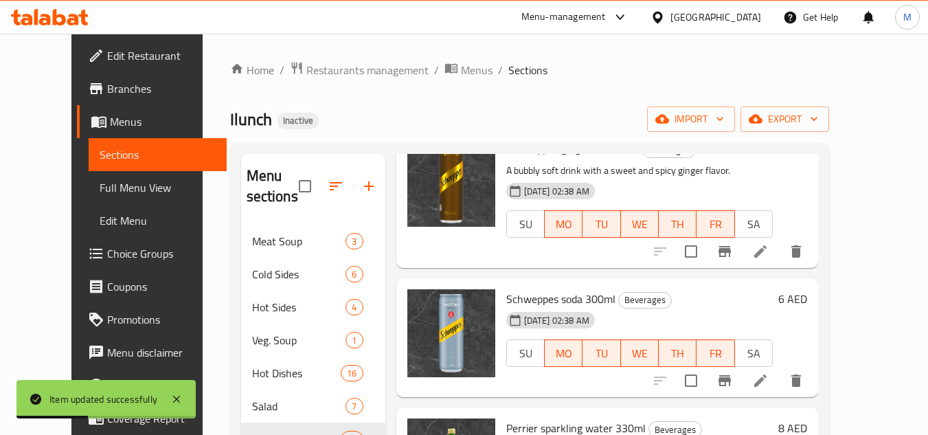
scroll to position [275, 0]
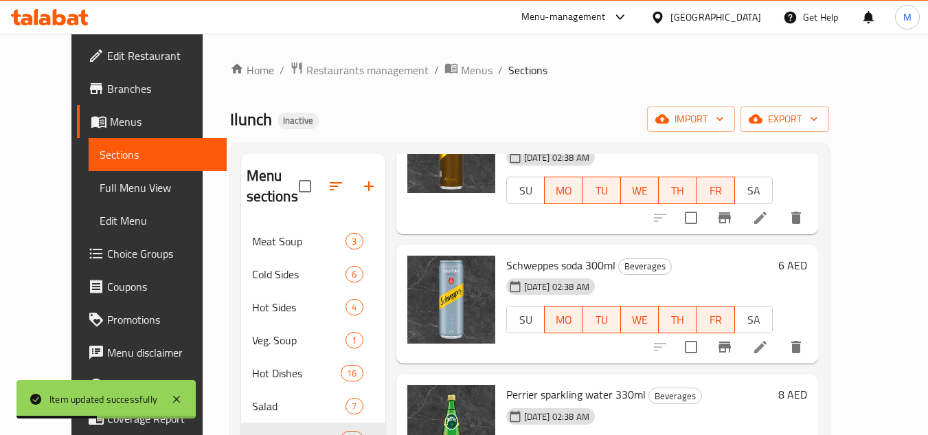
click at [780, 346] on li at bounding box center [760, 347] width 38 height 25
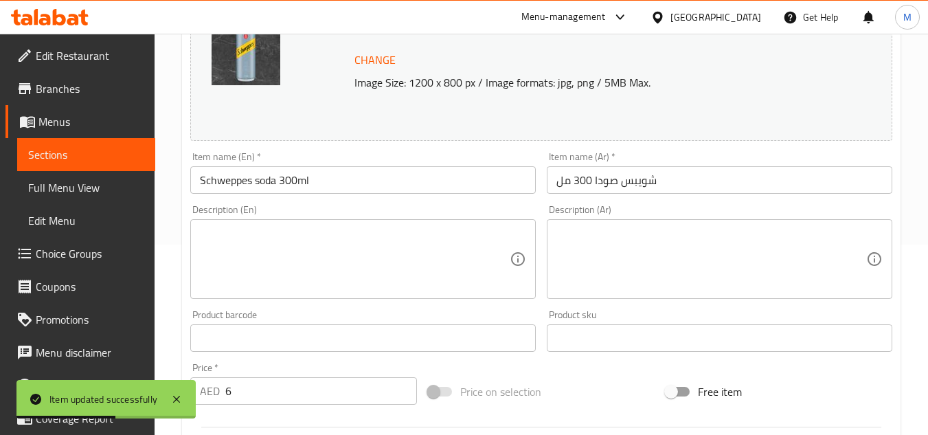
scroll to position [206, 0]
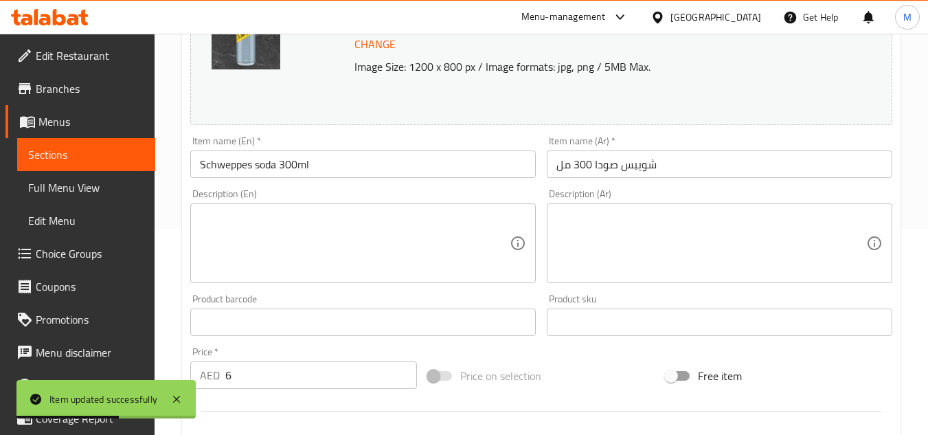
click at [453, 205] on div "Description (En)" at bounding box center [363, 243] width 346 height 80
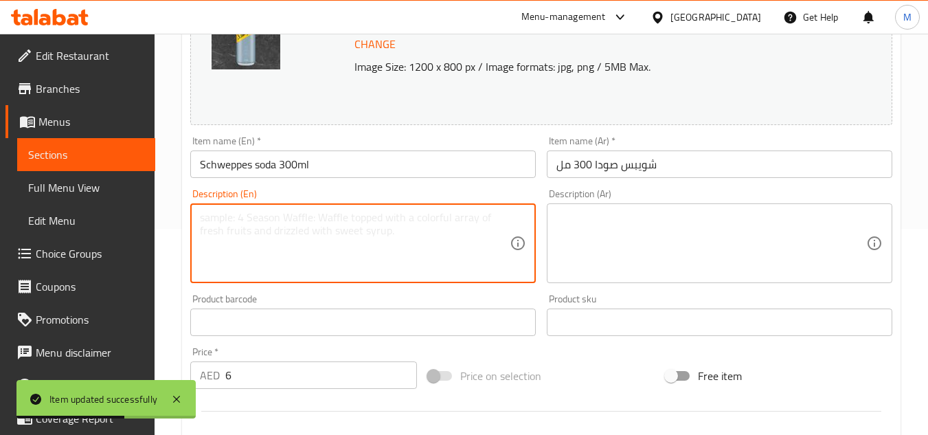
paste textarea "Crisp, clean carbonated water."
type textarea "Crisp, clean carbonated water."
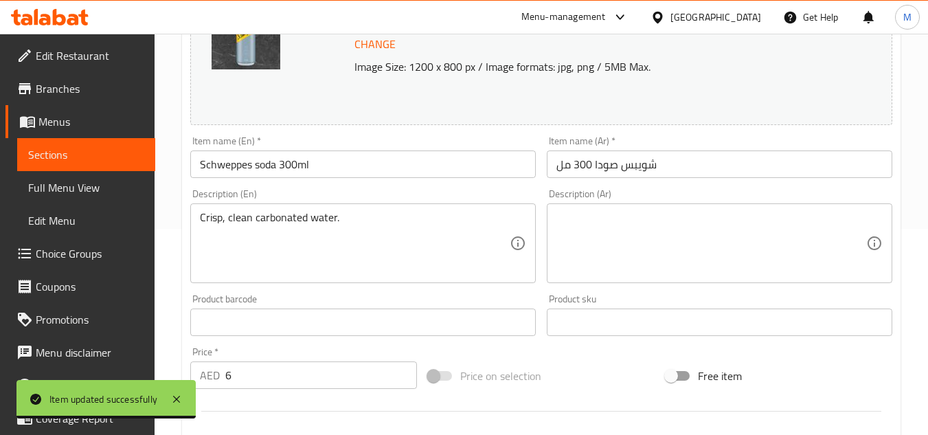
click at [630, 242] on textarea at bounding box center [712, 243] width 310 height 65
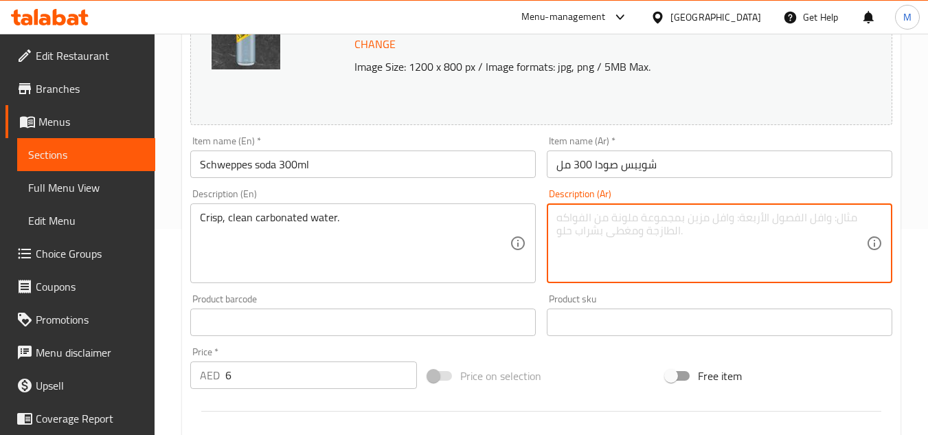
paste textarea "مياه غازية نقية ونظيفة."
click at [628, 221] on textarea "مياه غازية نقية ونظيفة." at bounding box center [712, 243] width 310 height 65
click at [563, 219] on textarea "مياه مكربنة نقية ونظيفة." at bounding box center [712, 243] width 310 height 65
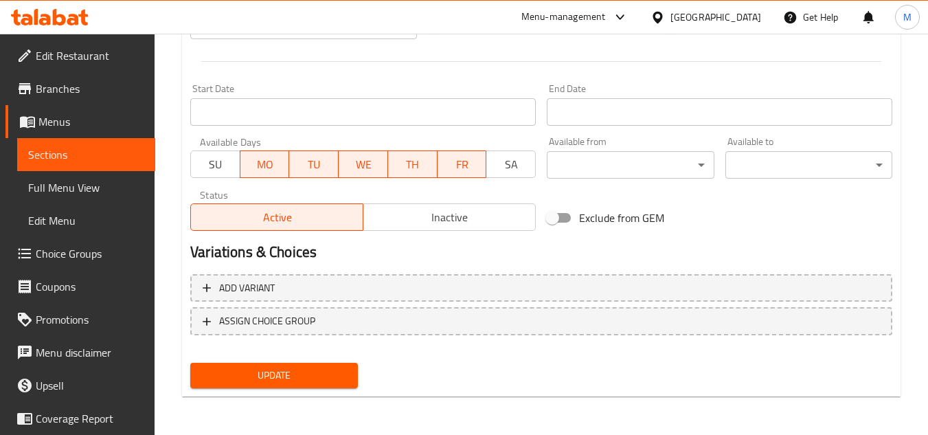
type textarea "مياه مكربنة نقية و كرسب."
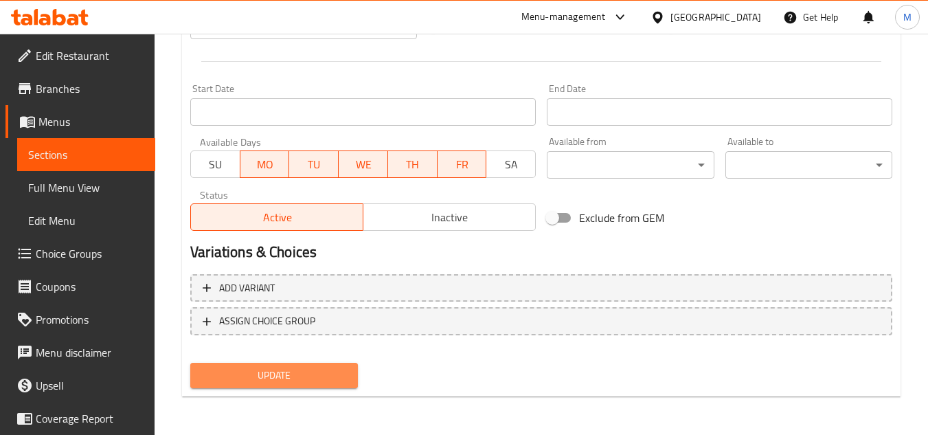
click at [336, 364] on button "Update" at bounding box center [273, 375] width 167 height 25
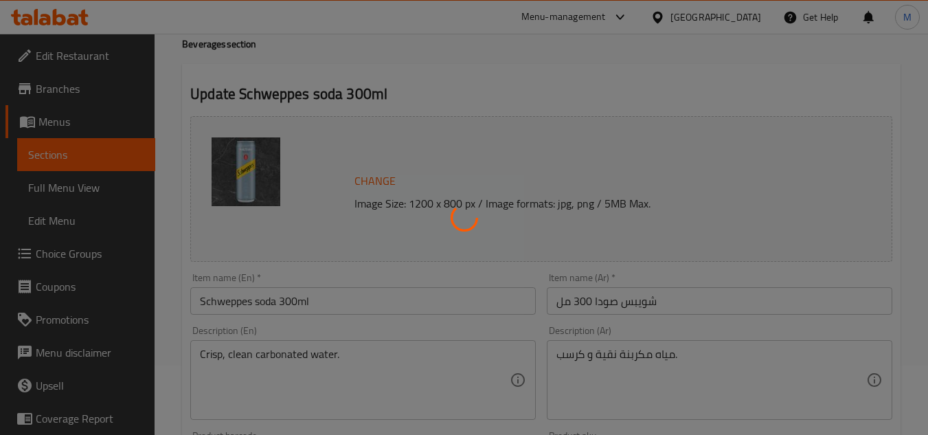
scroll to position [0, 0]
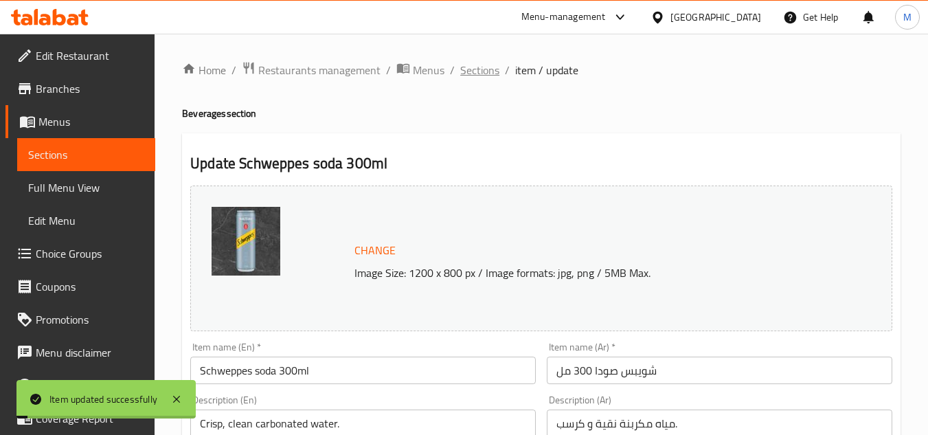
click at [478, 72] on span "Sections" at bounding box center [479, 70] width 39 height 16
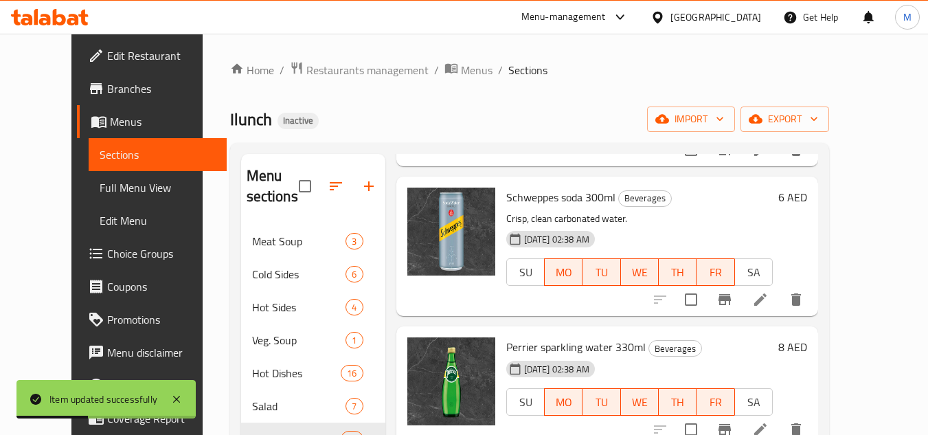
scroll to position [344, 0]
click at [769, 307] on icon at bounding box center [760, 299] width 16 height 16
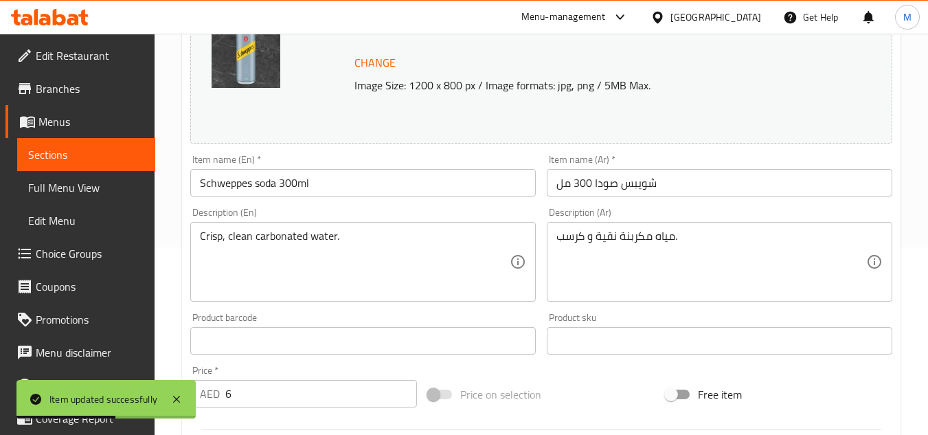
scroll to position [206, 0]
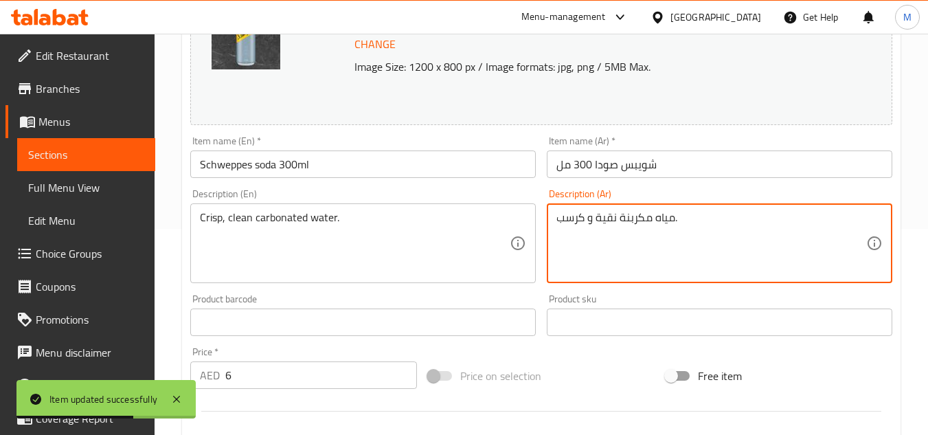
click at [609, 223] on textarea "مياه مكربنة نقية و كرسب." at bounding box center [712, 243] width 310 height 65
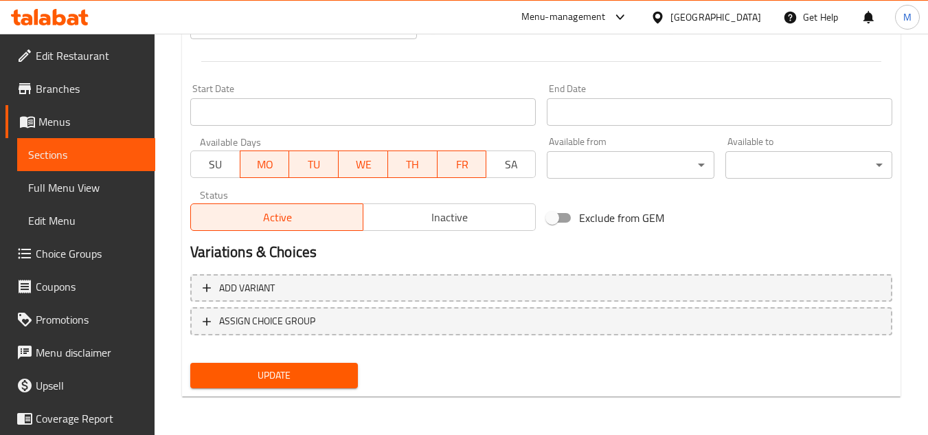
type textarea "مياه مكربنة نظيفة و كرسب."
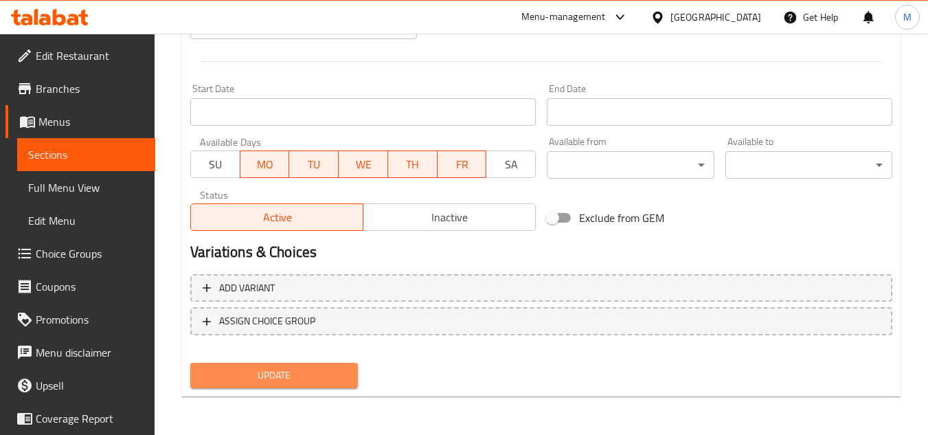
click at [350, 373] on button "Update" at bounding box center [273, 375] width 167 height 25
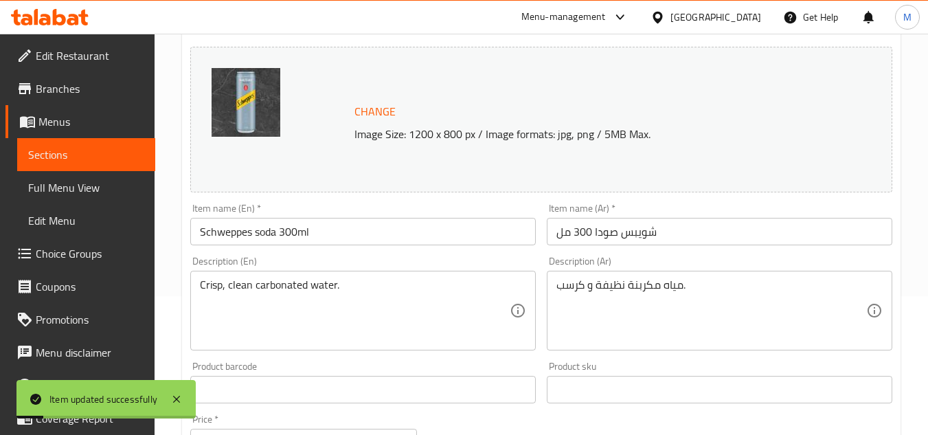
scroll to position [0, 0]
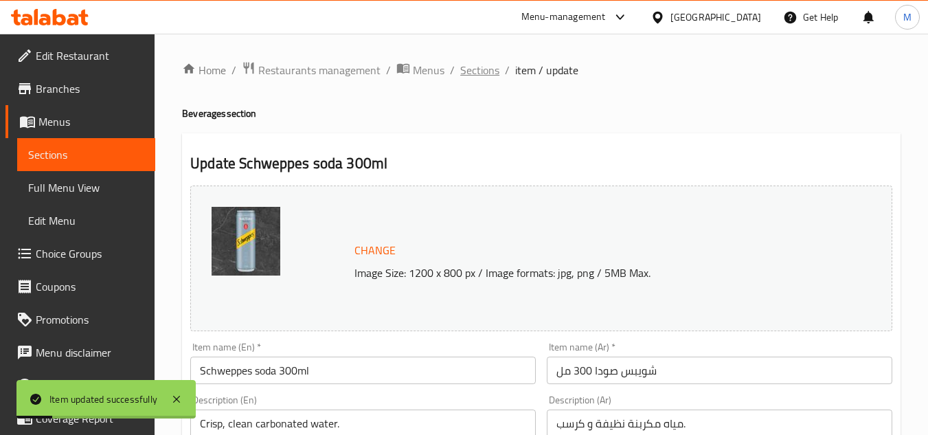
click at [491, 70] on span "Sections" at bounding box center [479, 70] width 39 height 16
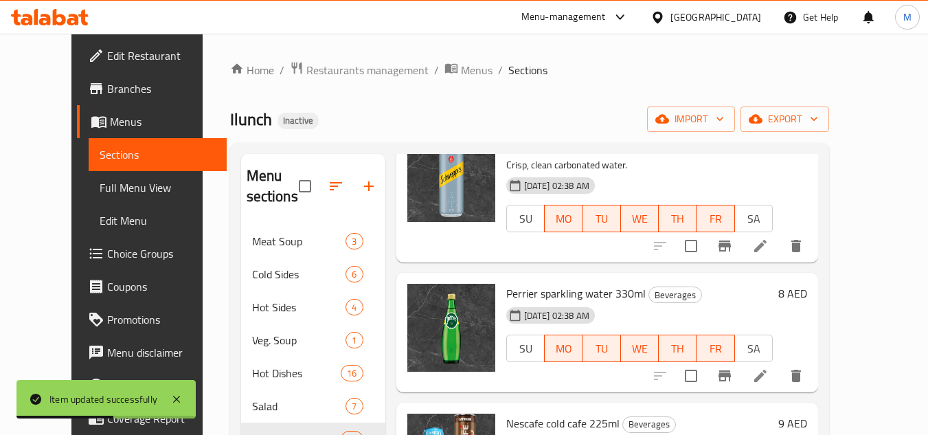
scroll to position [481, 0]
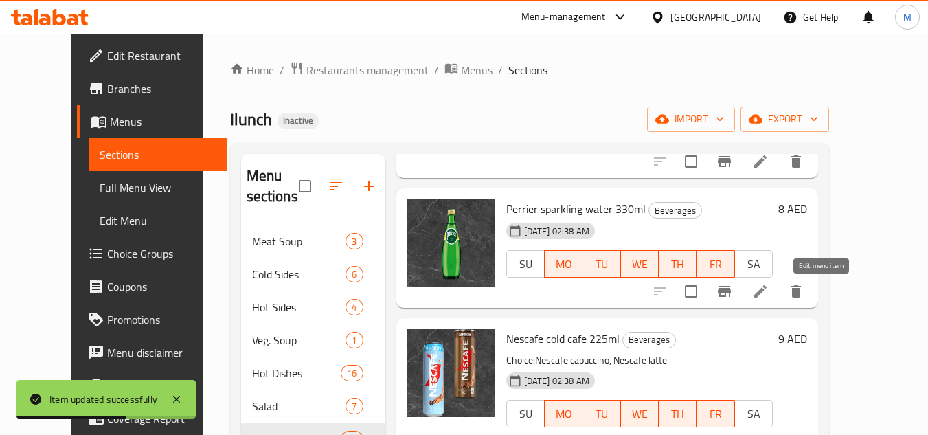
click at [767, 292] on icon at bounding box center [760, 291] width 12 height 12
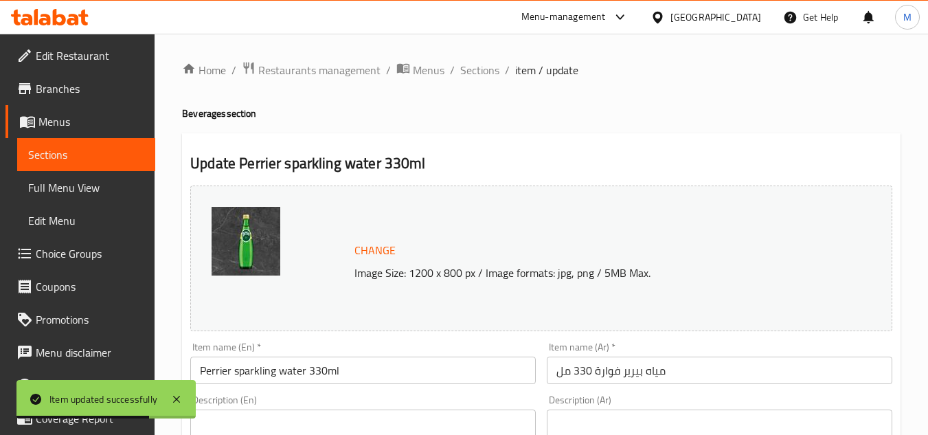
scroll to position [206, 0]
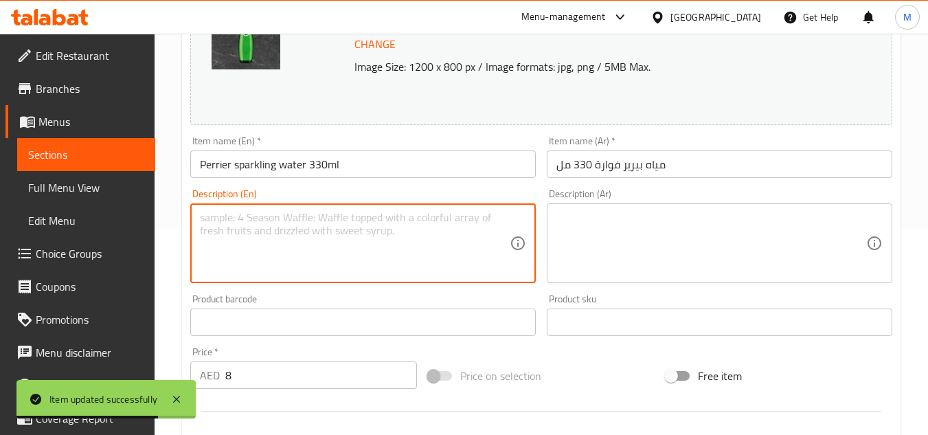
click at [430, 228] on textarea at bounding box center [355, 243] width 310 height 65
paste textarea "Natural sparkling mineral water from [GEOGRAPHIC_DATA]."
type textarea "Natural sparkling mineral water from [GEOGRAPHIC_DATA]."
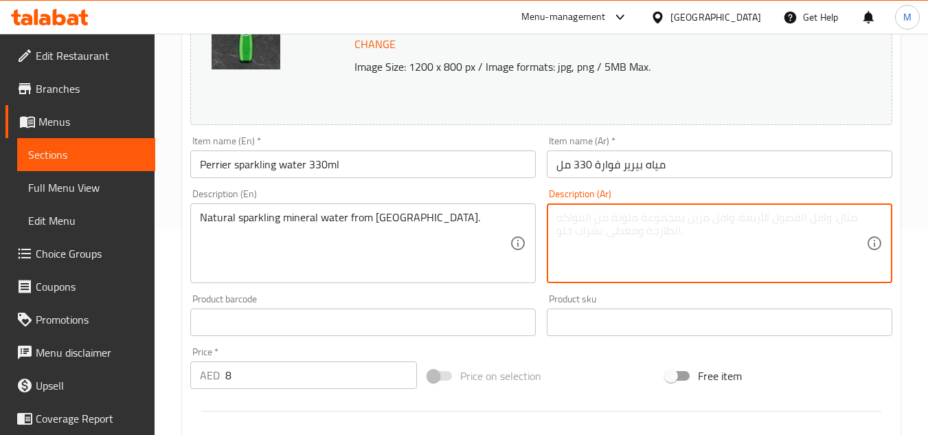
click at [675, 237] on textarea at bounding box center [712, 243] width 310 height 65
paste textarea "مياه معدنية طبيعية فوارة من [GEOGRAPHIC_DATA]."
type textarea "مياه معدنية طبيعية فوارة من [GEOGRAPHIC_DATA]."
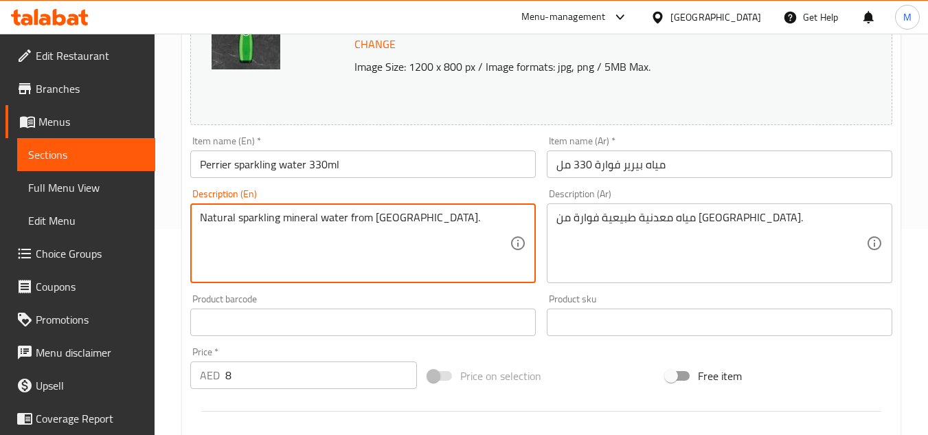
drag, startPoint x: 262, startPoint y: 217, endPoint x: 294, endPoint y: 217, distance: 31.6
click at [294, 217] on textarea "Natural sparkling mineral water from [GEOGRAPHIC_DATA]." at bounding box center [355, 243] width 310 height 65
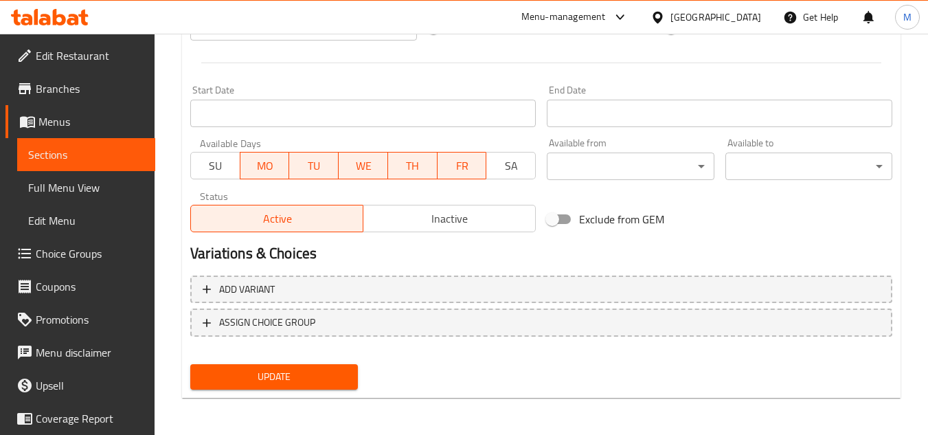
scroll to position [556, 0]
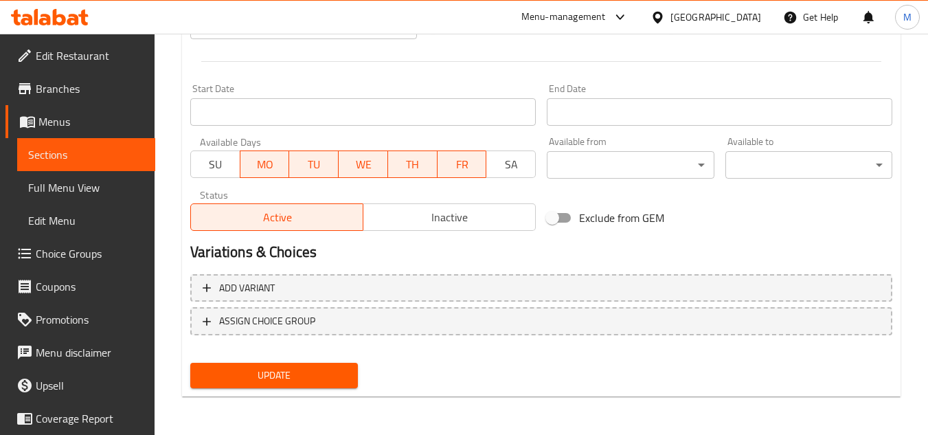
click at [326, 355] on div "Add variant ASSIGN CHOICE GROUP" at bounding box center [541, 313] width 713 height 89
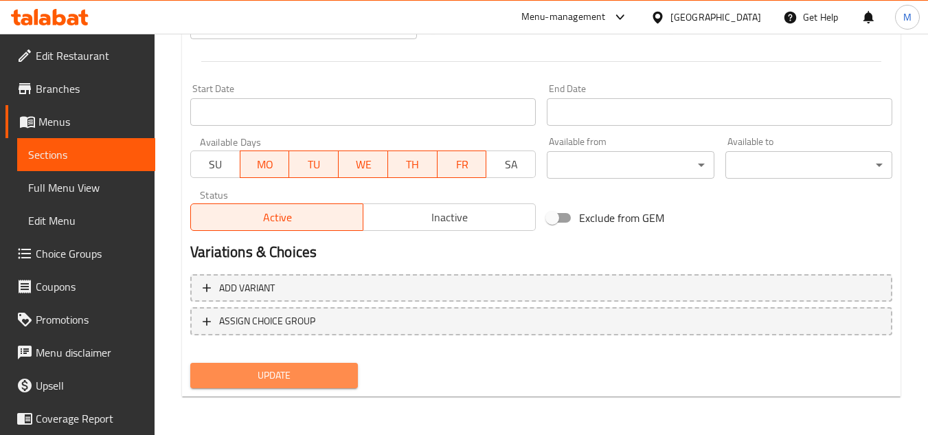
click at [328, 375] on span "Update" at bounding box center [273, 375] width 145 height 17
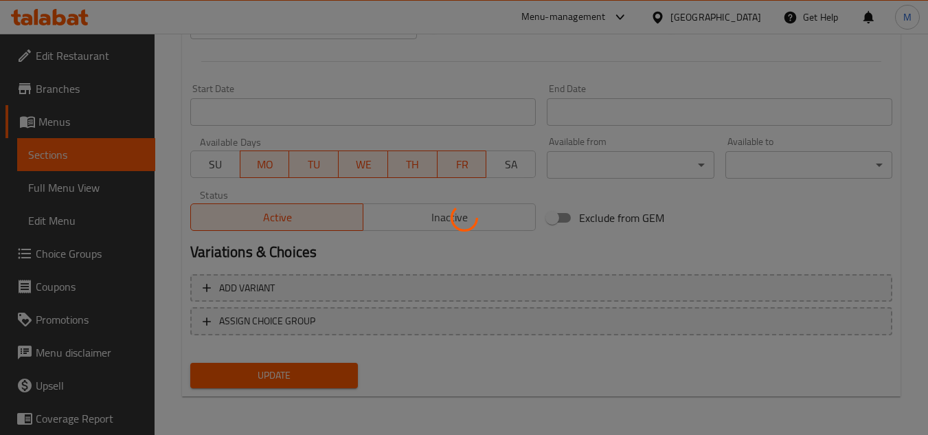
scroll to position [0, 0]
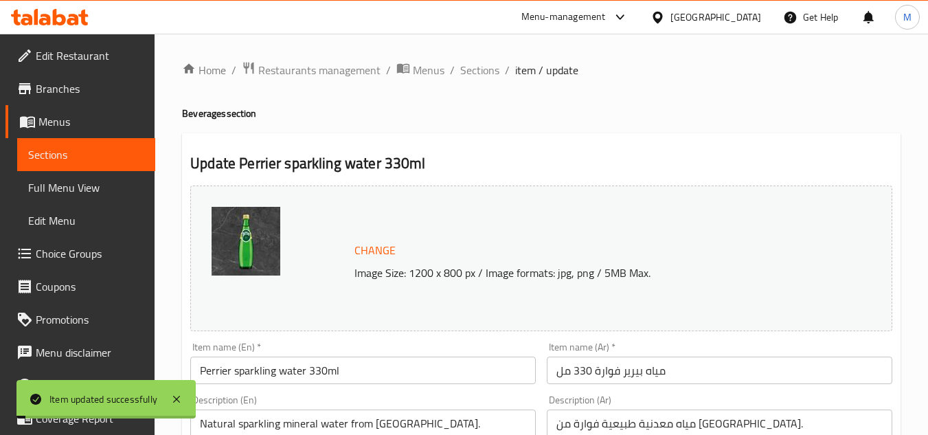
drag, startPoint x: 483, startPoint y: 62, endPoint x: 882, endPoint y: 33, distance: 399.5
click at [483, 62] on span "Sections" at bounding box center [479, 70] width 39 height 16
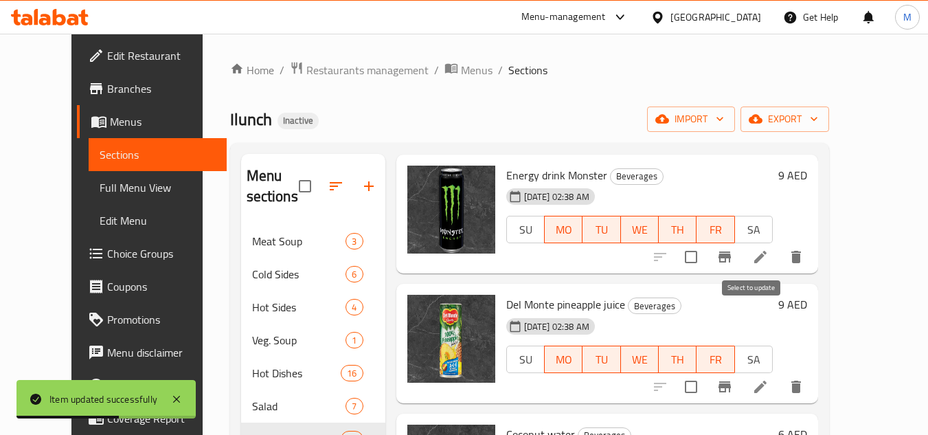
scroll to position [893, 0]
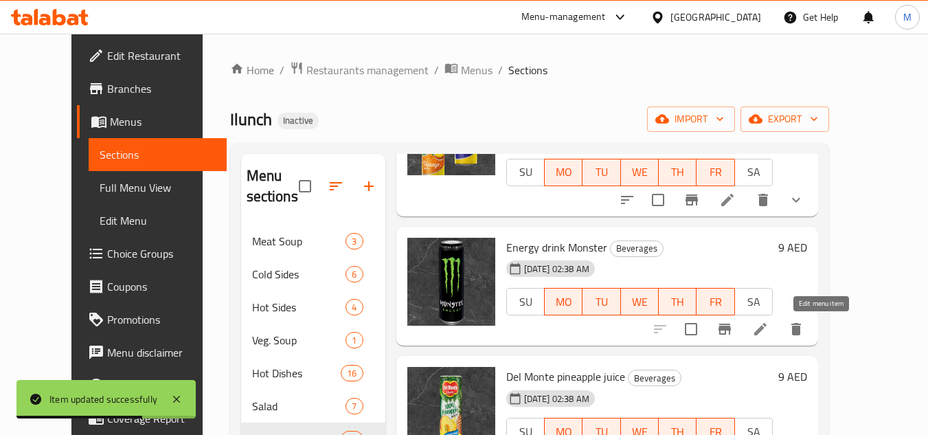
click at [769, 337] on icon at bounding box center [760, 329] width 16 height 16
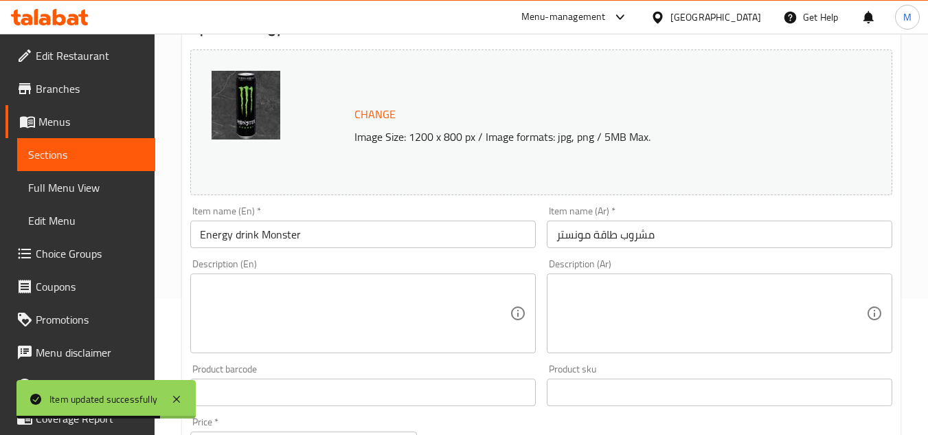
scroll to position [275, 0]
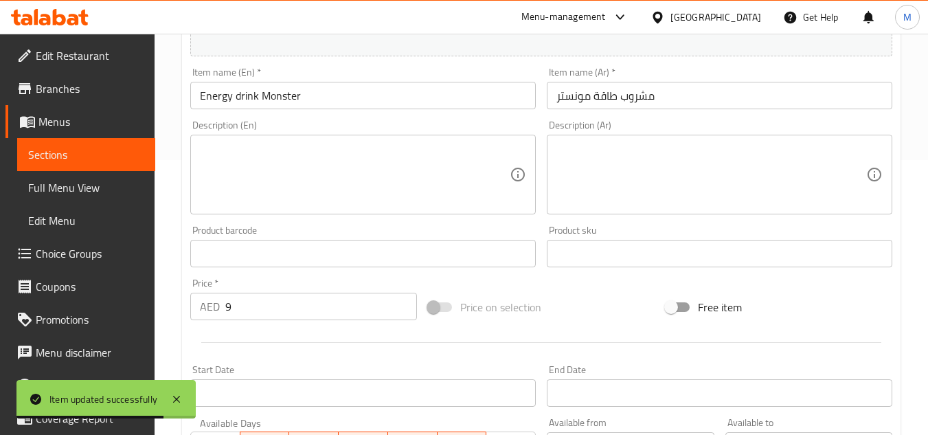
click at [355, 181] on textarea at bounding box center [355, 174] width 310 height 65
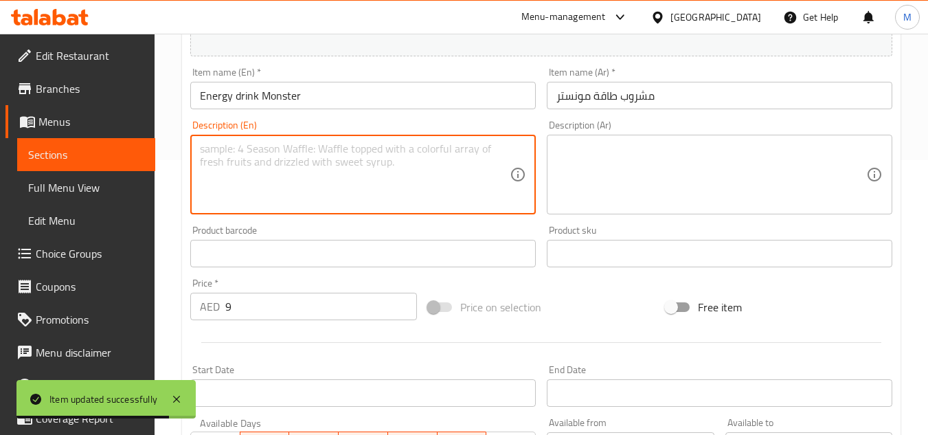
paste textarea "A carbonated beverage designed to provide a boost of energy."
type textarea "A carbonated beverage designed to provide a boost of energy."
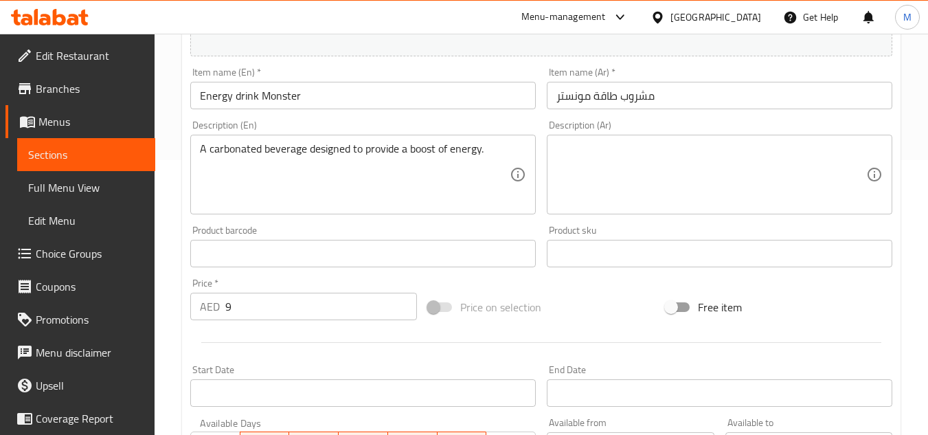
click at [701, 194] on textarea at bounding box center [712, 174] width 310 height 65
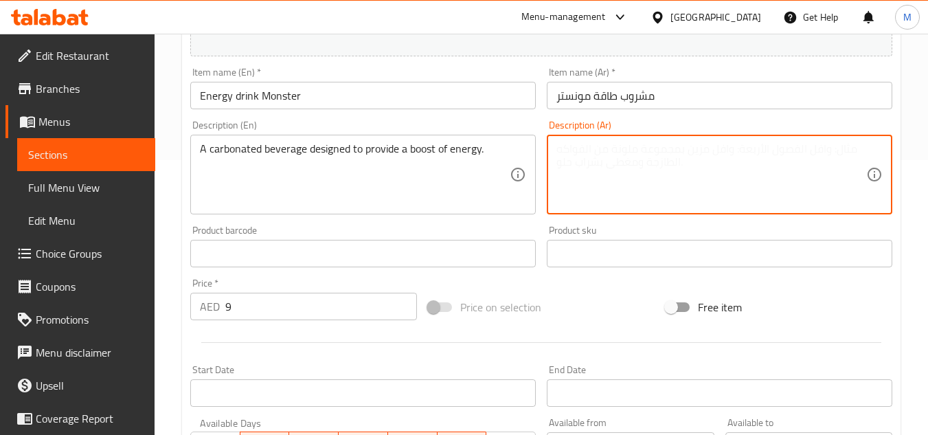
paste textarea "مشروب غازي مصمم لتوفير دفعة من الطاقة."
click at [709, 149] on textarea "مشروب غازي مصمم لتوفير دفعة من الطاقة." at bounding box center [712, 174] width 310 height 65
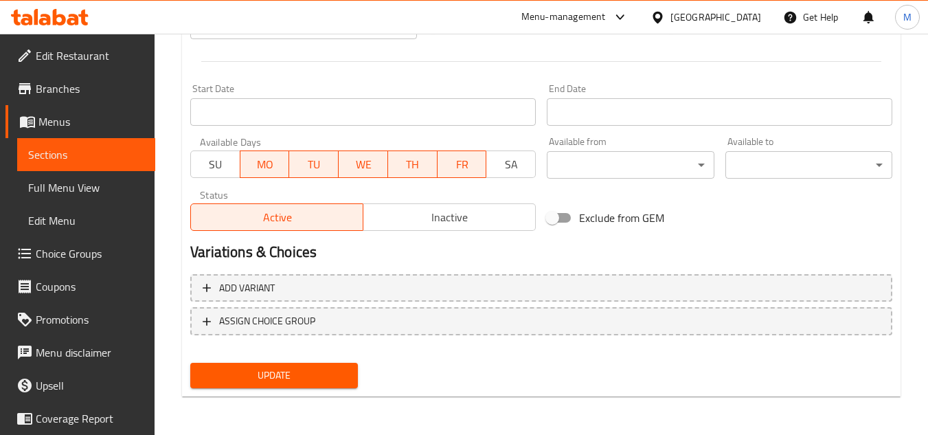
type textarea "مشروب مكربن مصمم لتوفير دفعة من الطاقة."
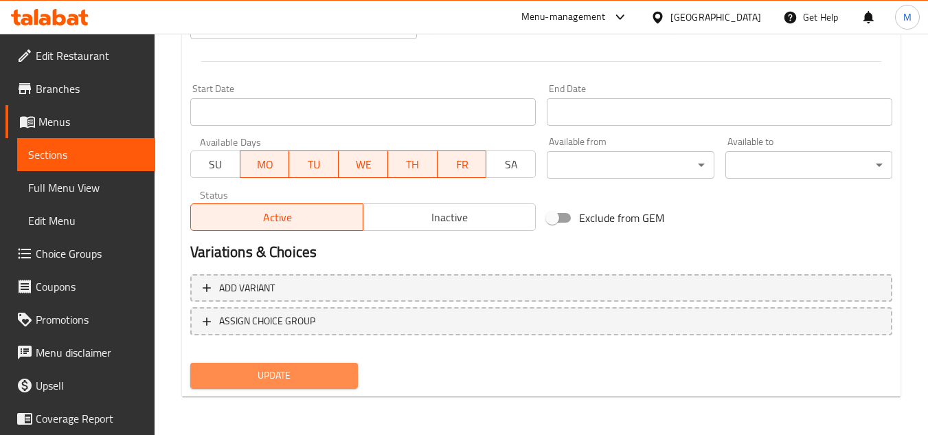
click at [322, 373] on span "Update" at bounding box center [273, 375] width 145 height 17
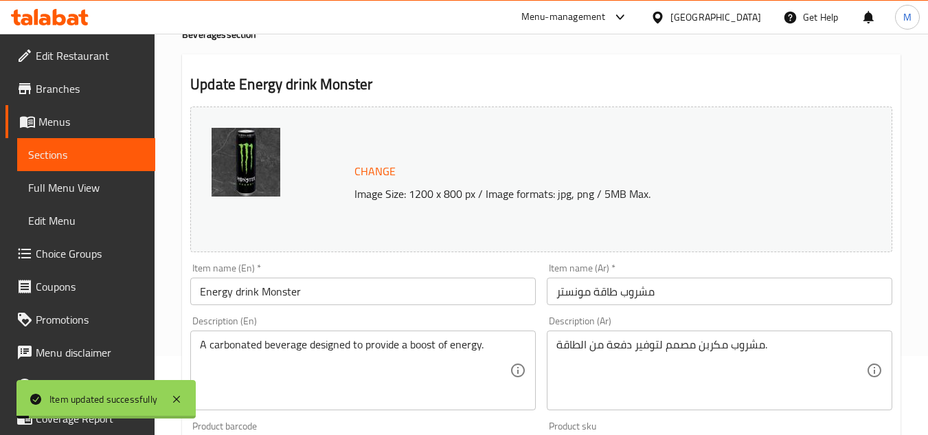
scroll to position [0, 0]
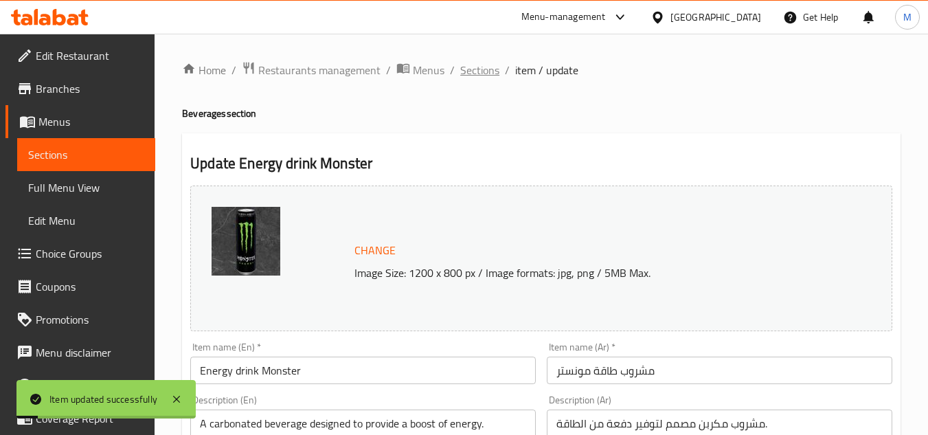
click at [475, 63] on span "Sections" at bounding box center [479, 70] width 39 height 16
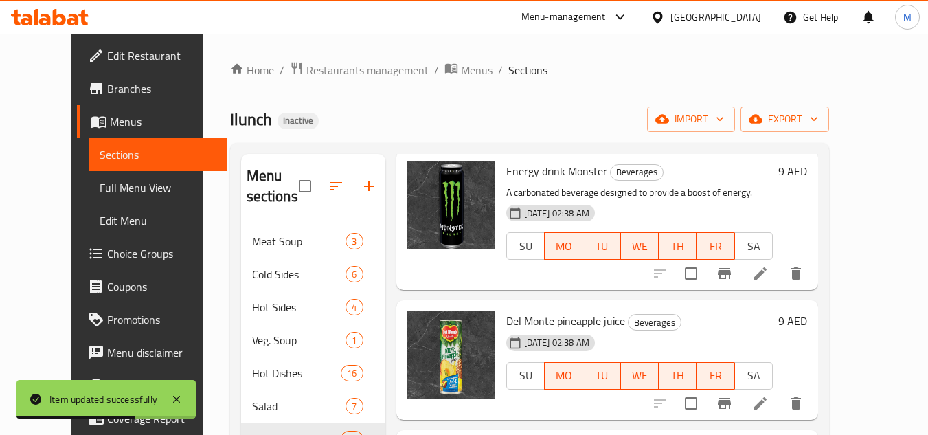
scroll to position [1031, 0]
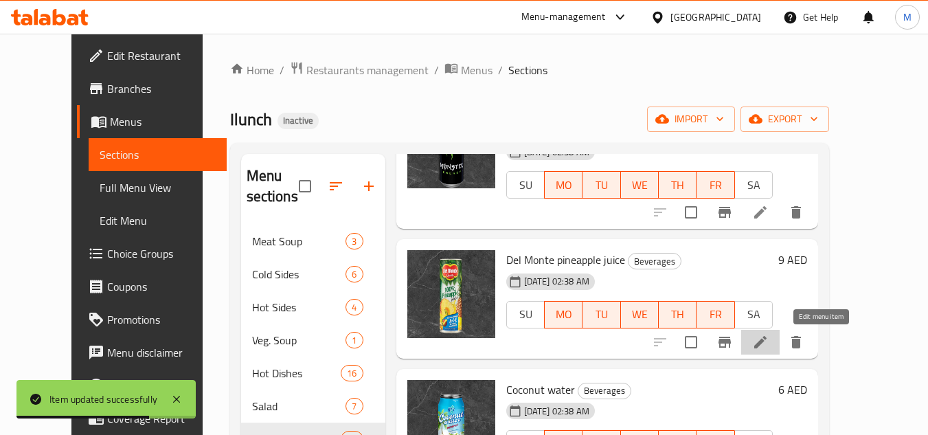
click at [769, 349] on icon at bounding box center [760, 342] width 16 height 16
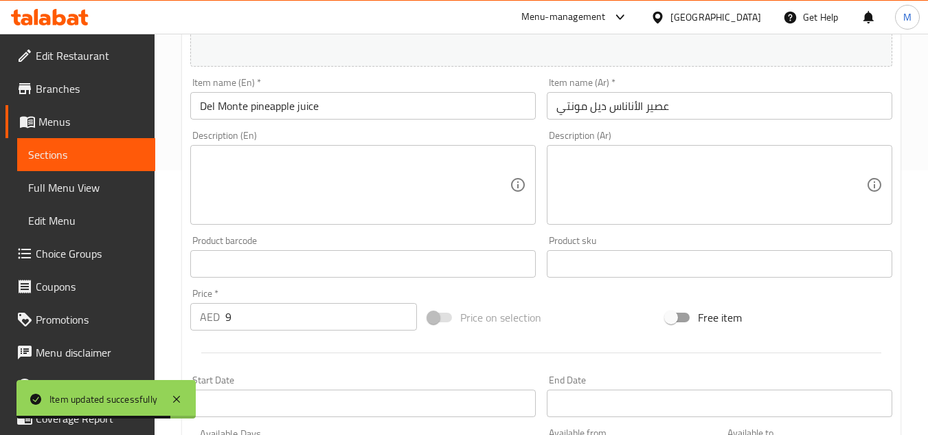
scroll to position [275, 0]
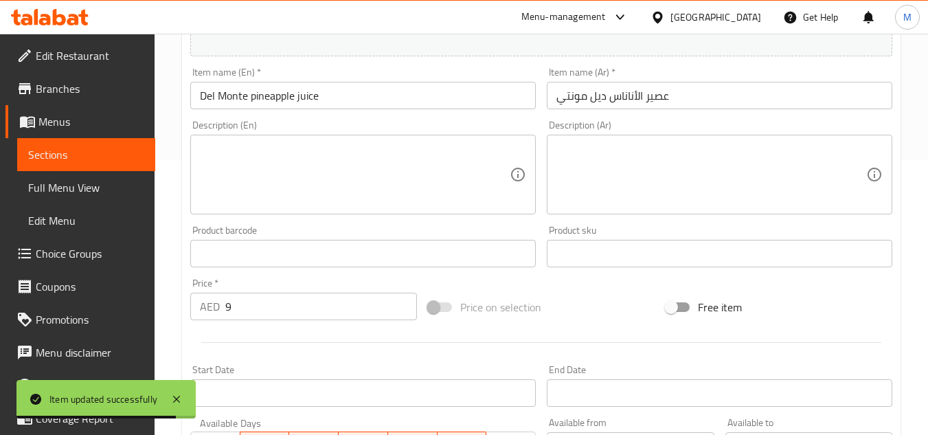
click at [379, 170] on textarea at bounding box center [355, 174] width 310 height 65
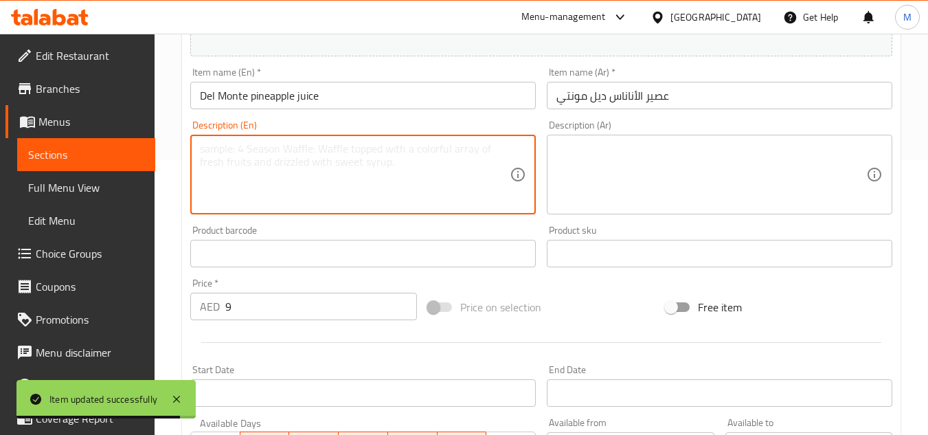
paste textarea "Sweet and tropical juice made from pineapples."
type textarea "Sweet and tropical juice made from pineapples."
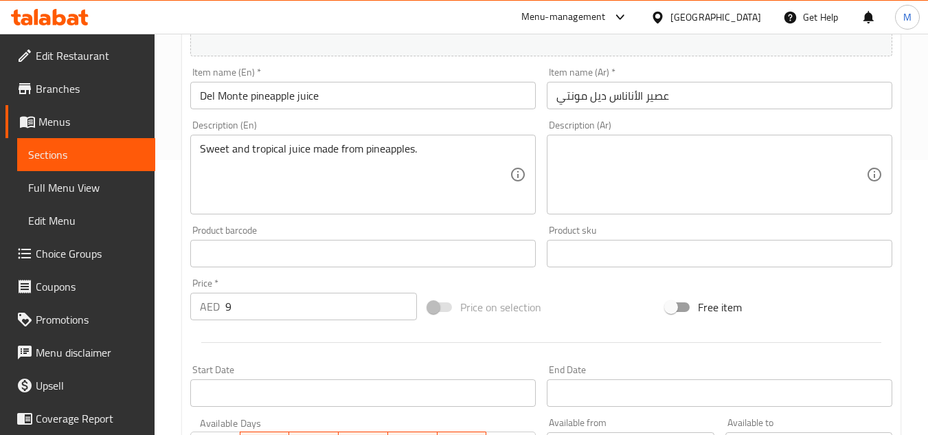
click at [715, 170] on textarea at bounding box center [712, 174] width 310 height 65
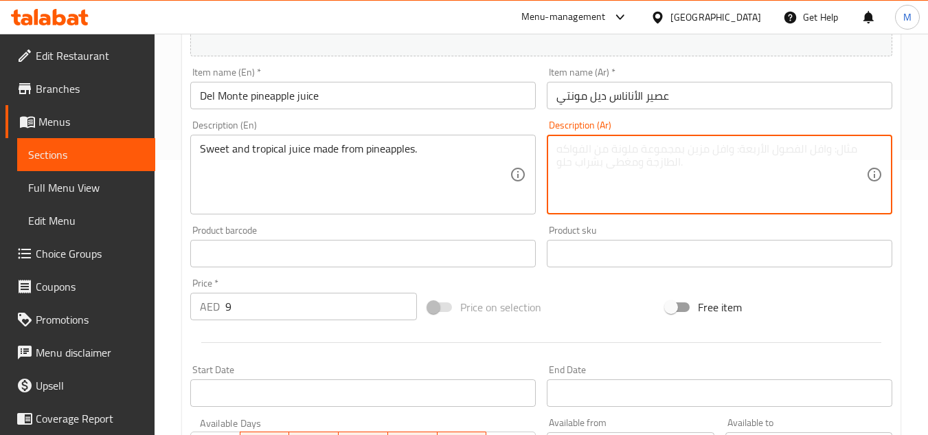
paste textarea "عصير حلو واستوائي مصنوع من الأناناس."
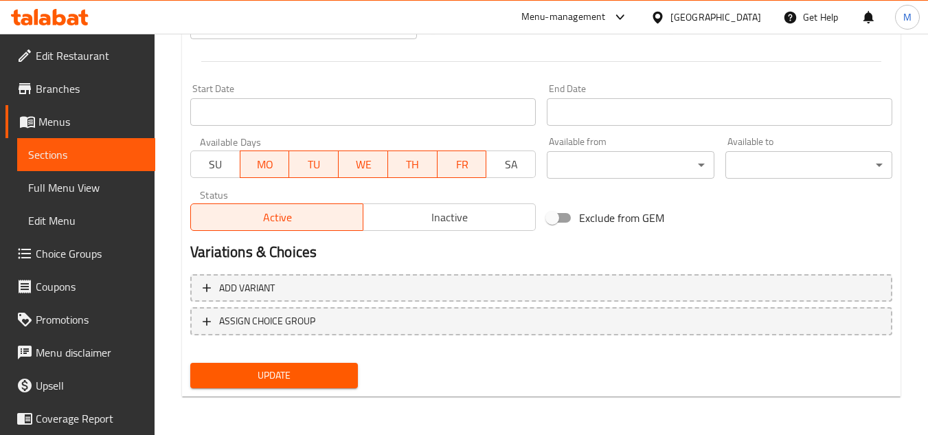
type textarea "عصير حلو واستوائي مصنوع من الأناناس."
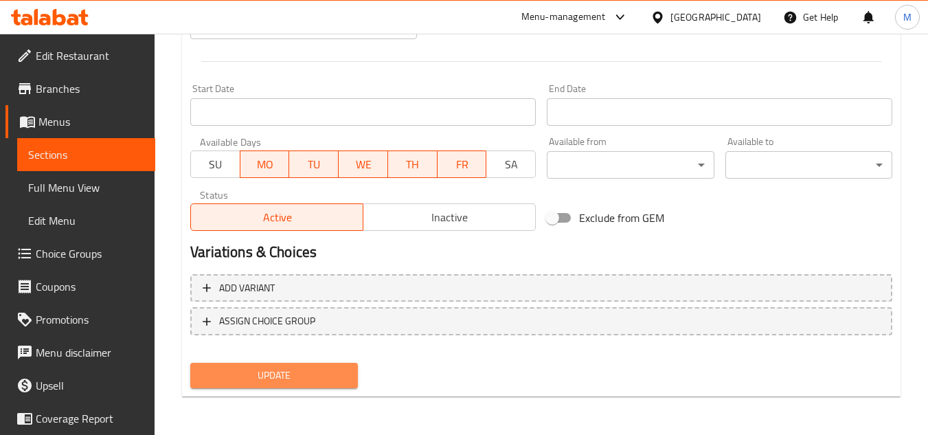
click at [344, 376] on span "Update" at bounding box center [273, 375] width 145 height 17
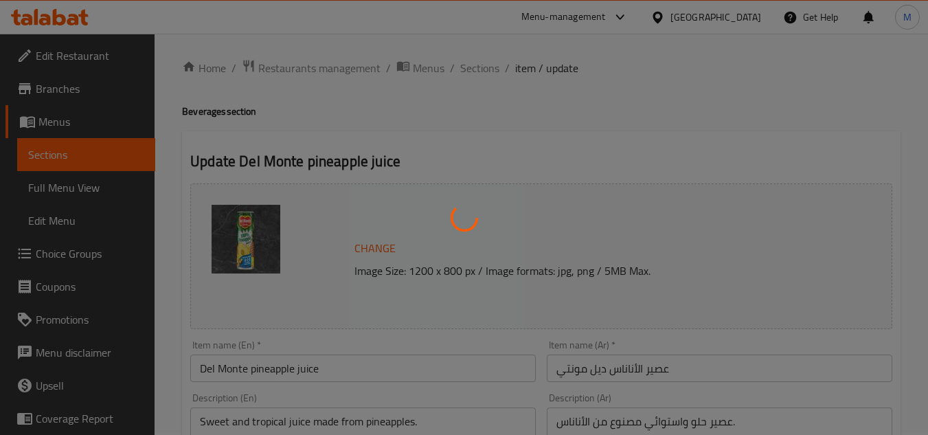
scroll to position [0, 0]
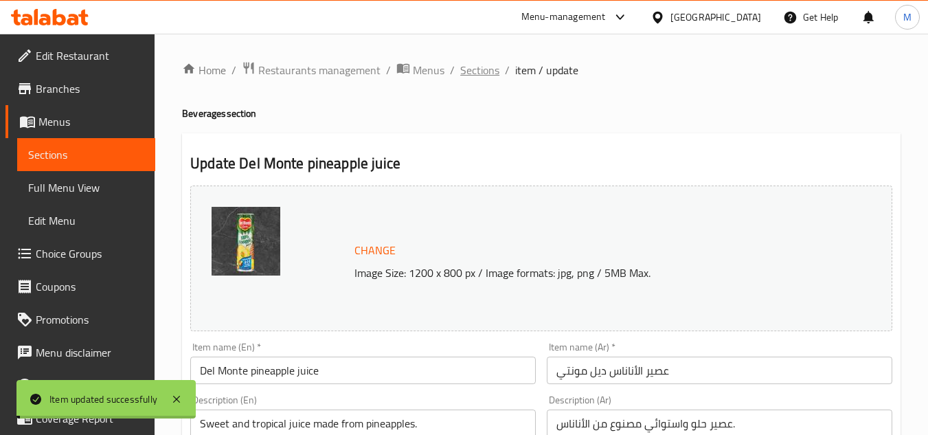
click at [480, 73] on span "Sections" at bounding box center [479, 70] width 39 height 16
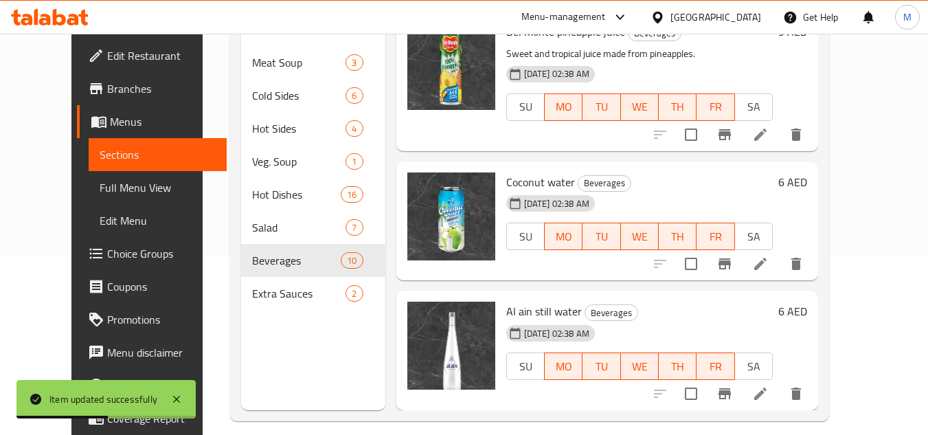
scroll to position [192, 0]
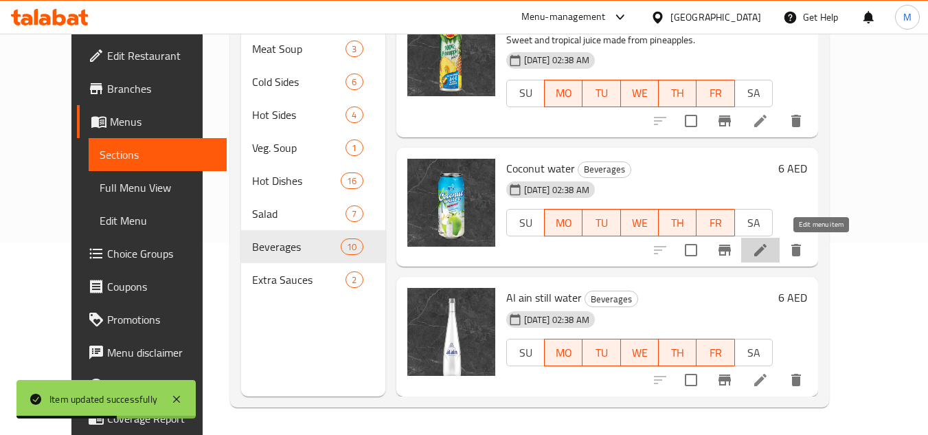
click at [769, 249] on icon at bounding box center [760, 250] width 16 height 16
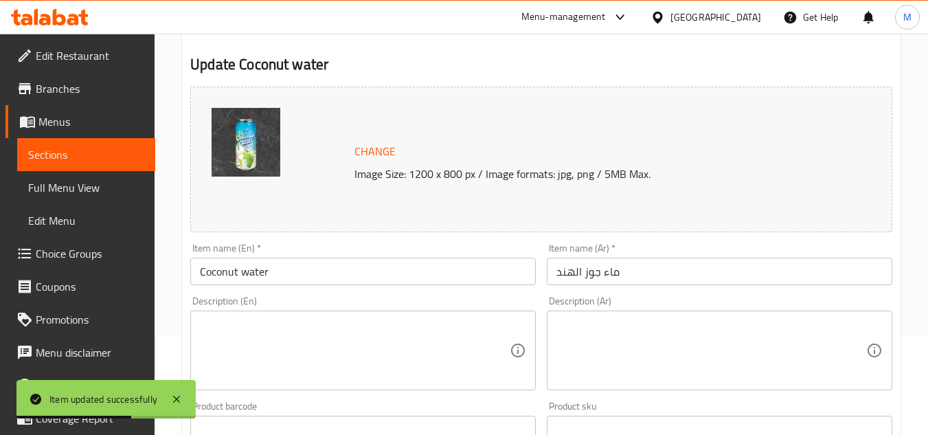
scroll to position [275, 0]
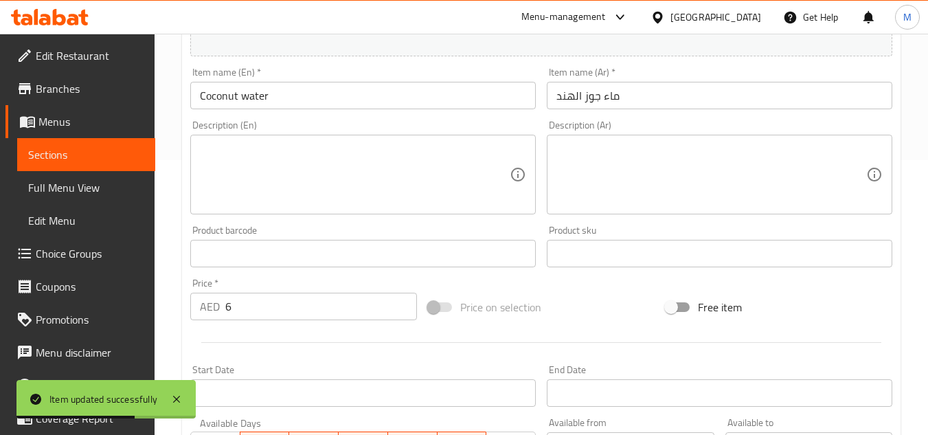
click at [370, 192] on textarea at bounding box center [355, 174] width 310 height 65
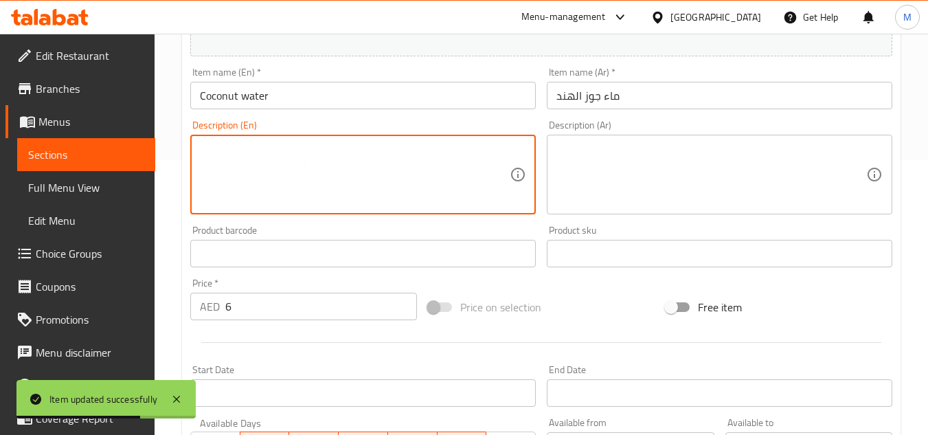
paste textarea "Refreshing and hydrating clear liquid from young coconuts."
type textarea "Refreshing and hydrating clear liquid from young coconuts."
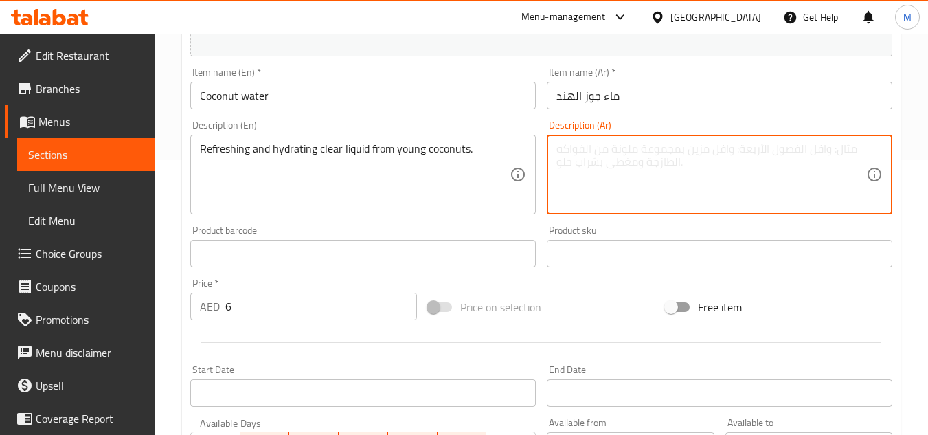
click at [710, 158] on textarea at bounding box center [712, 174] width 310 height 65
paste textarea "سائل شفاف منعش ومرطب من جوز الهند الصغير."
click at [743, 150] on textarea "سائل شفاف منعش ومرطب من جوز الهند الصغير." at bounding box center [712, 174] width 310 height 65
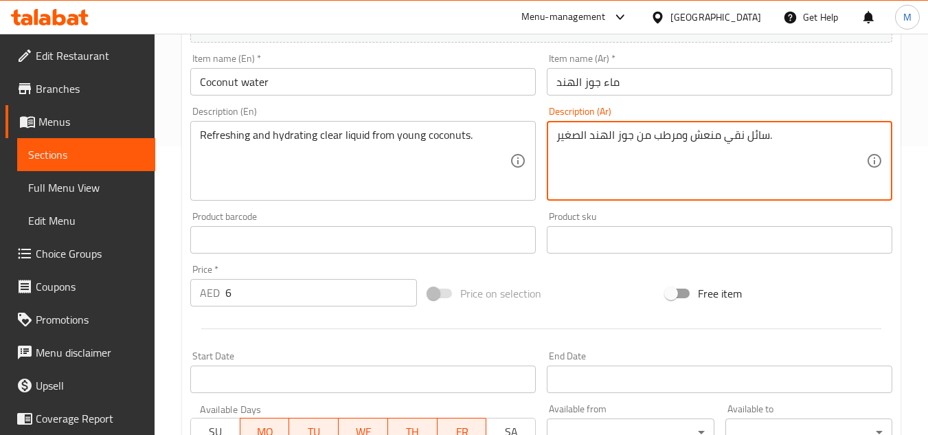
scroll to position [556, 0]
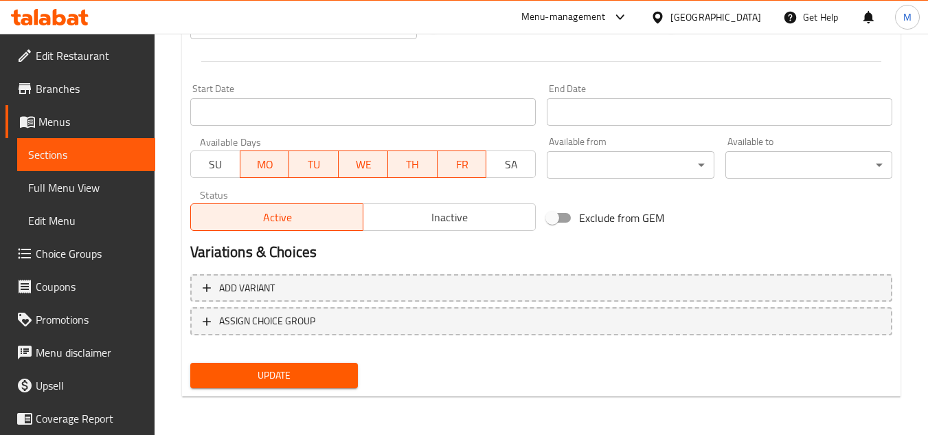
type textarea "سائل نقي منعش ومرطب من جوز الهند الصغير."
click at [335, 377] on span "Update" at bounding box center [273, 375] width 145 height 17
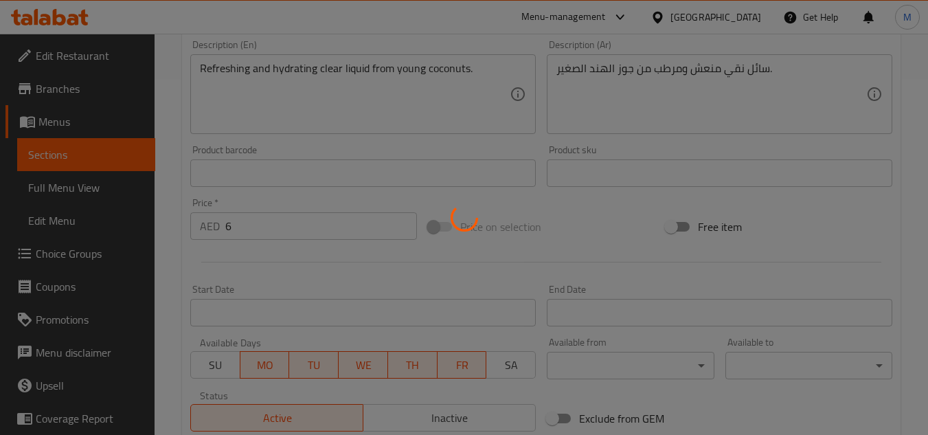
scroll to position [6, 0]
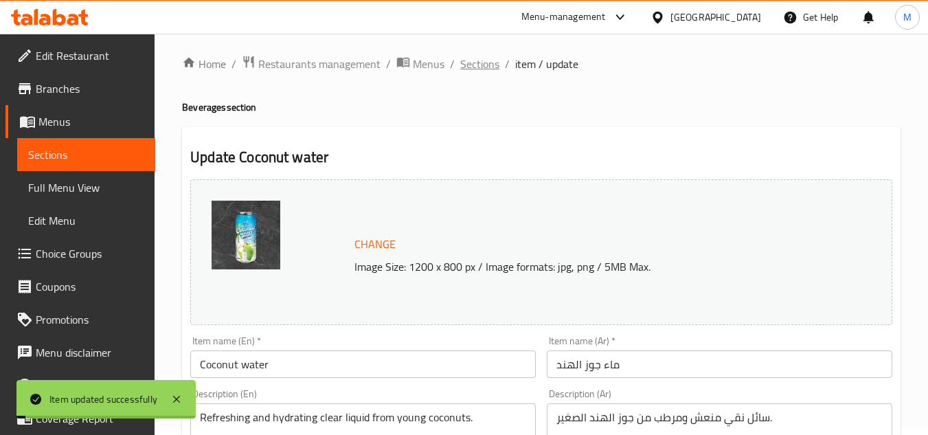
click at [485, 66] on span "Sections" at bounding box center [479, 64] width 39 height 16
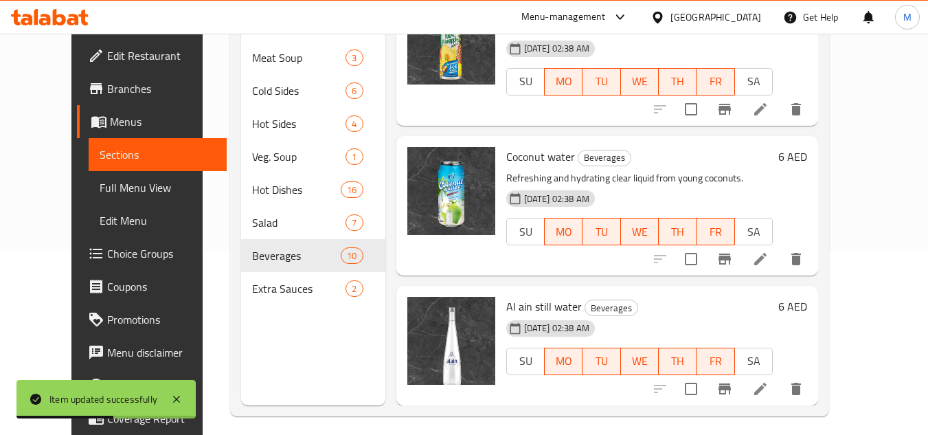
scroll to position [192, 0]
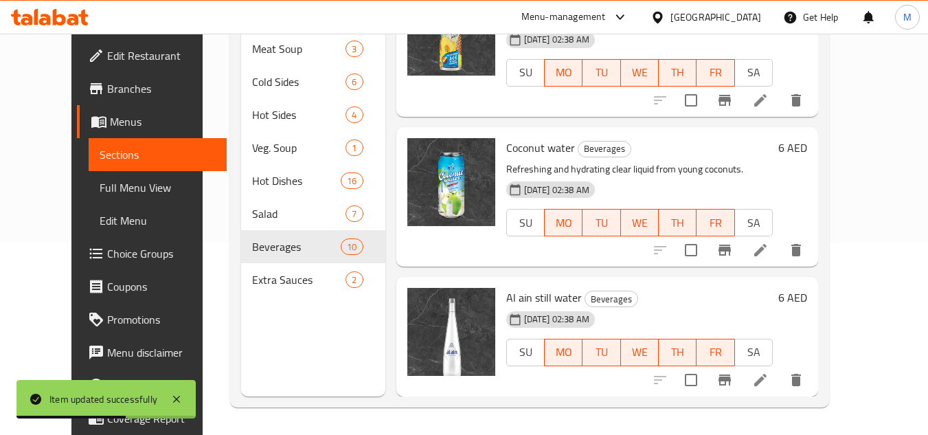
click at [767, 384] on icon at bounding box center [760, 380] width 12 height 12
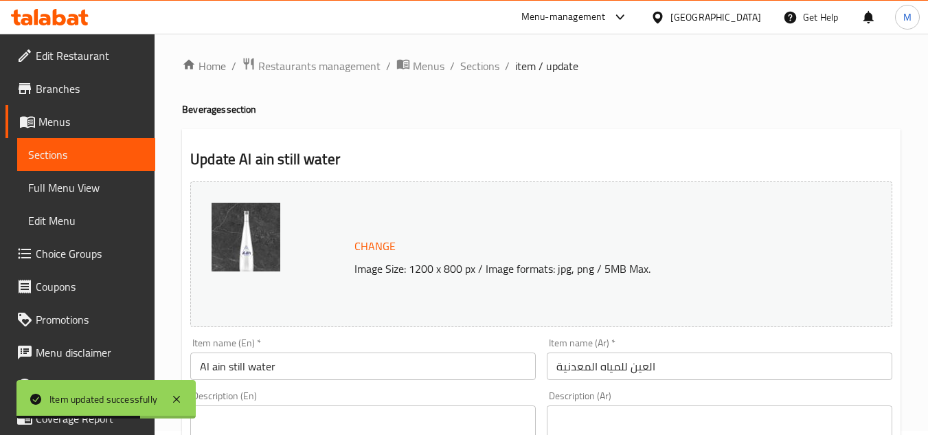
scroll to position [206, 0]
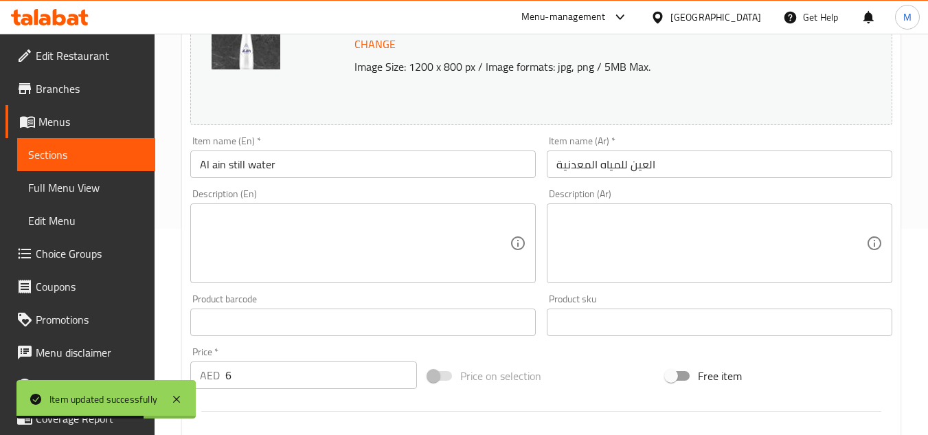
click at [432, 238] on textarea at bounding box center [355, 243] width 310 height 65
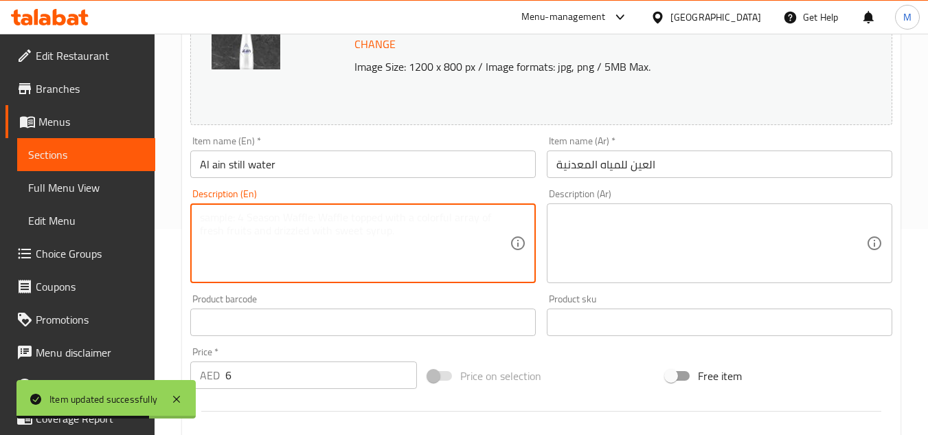
paste textarea "Pure, non-carbonated bottled drinking water."
type textarea "Pure, non-carbonated bottled drinking water."
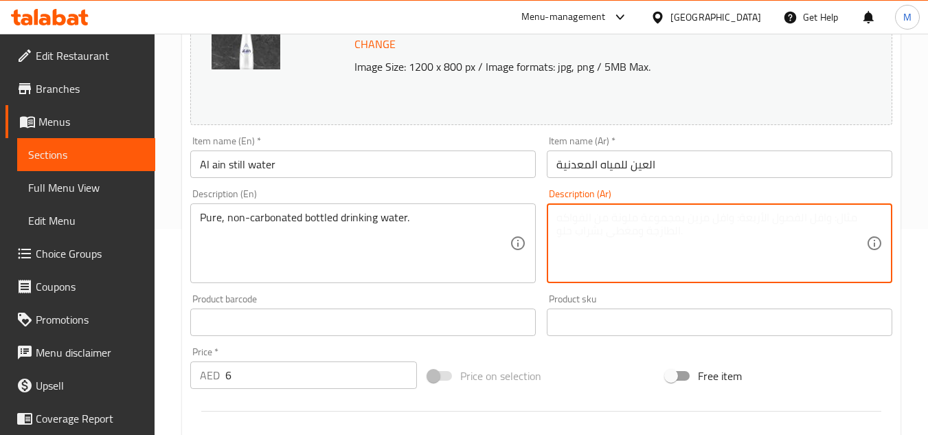
click at [732, 242] on textarea at bounding box center [712, 243] width 310 height 65
paste textarea "مياه شرب معبأة نقية وغير غازية."
click at [623, 216] on textarea "مياه شرب معبأة نقية وغير غازية." at bounding box center [712, 243] width 310 height 65
click at [573, 218] on textarea "مياه شرب معبأة فى زجاجة نقية وغير غازية." at bounding box center [712, 243] width 310 height 65
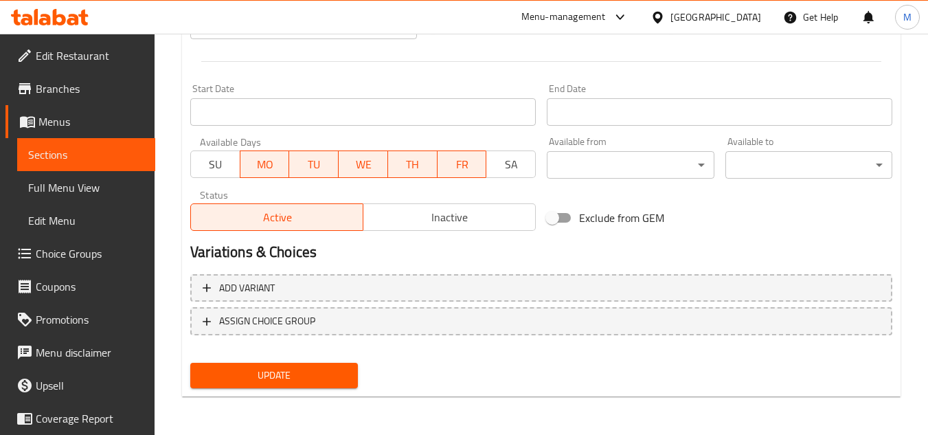
type textarea "مياه شرب معبأة فى زجاجة نقية وغير مكربنة."
click at [317, 374] on span "Update" at bounding box center [273, 375] width 145 height 17
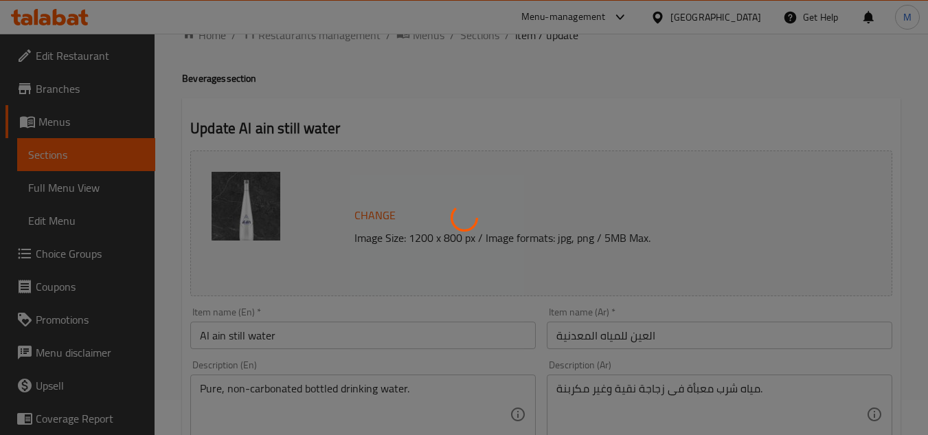
scroll to position [0, 0]
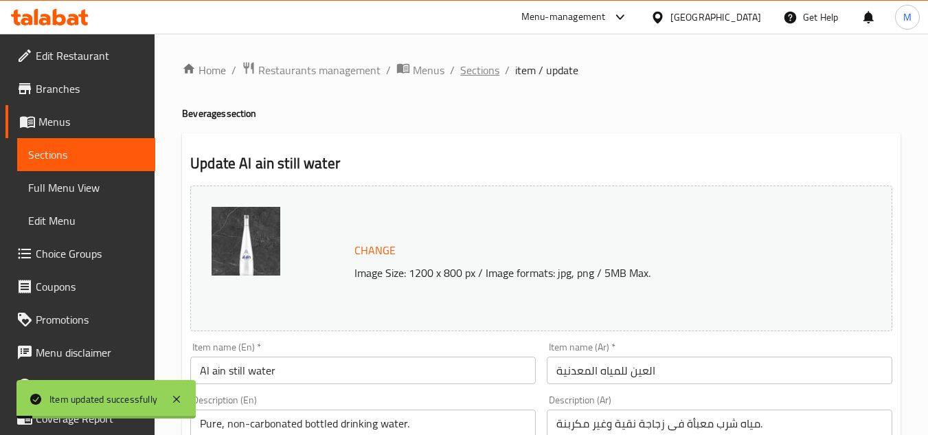
click at [477, 63] on span "Sections" at bounding box center [479, 70] width 39 height 16
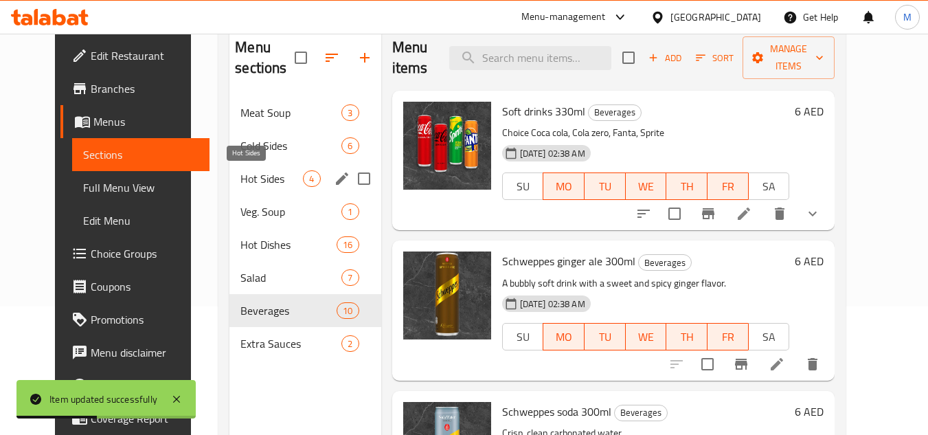
scroll to position [192, 0]
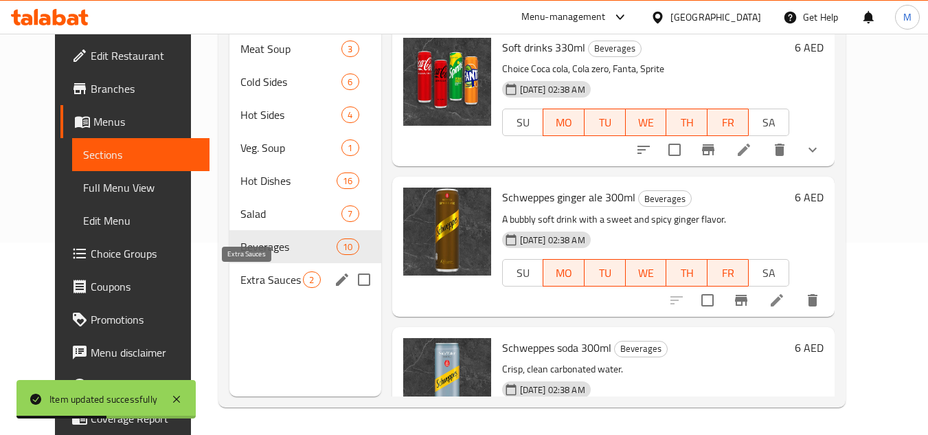
click at [263, 276] on span "Extra Sauces" at bounding box center [271, 279] width 63 height 16
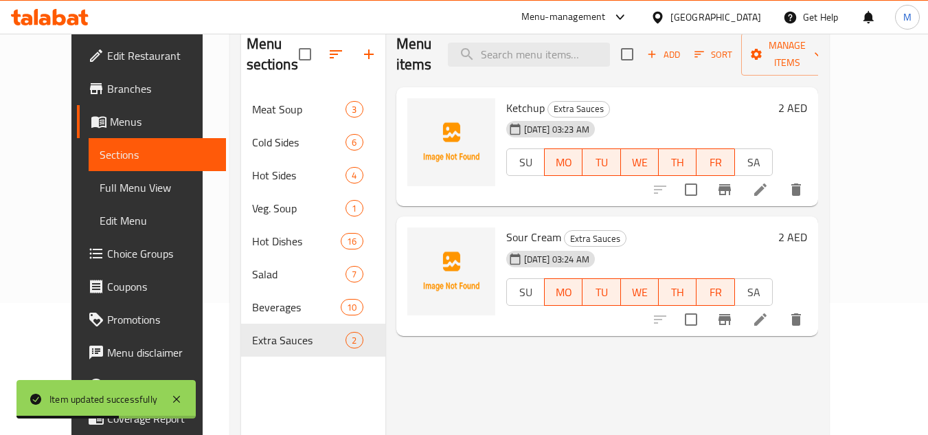
scroll to position [55, 0]
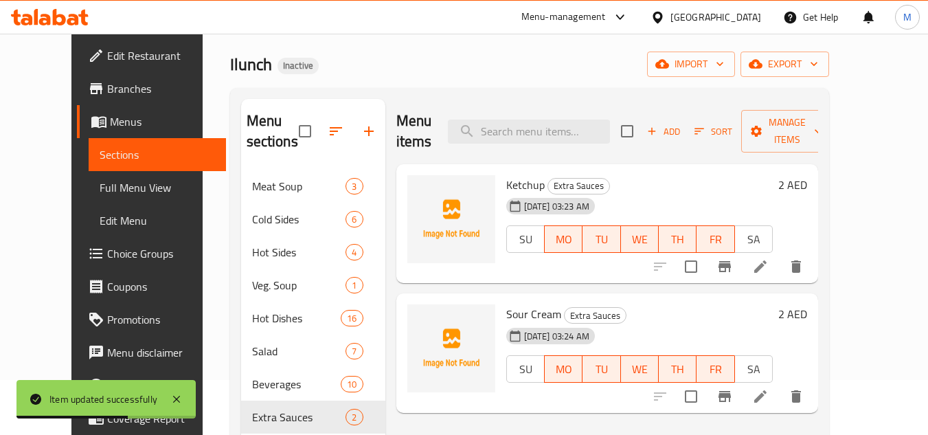
click at [780, 254] on li at bounding box center [760, 266] width 38 height 25
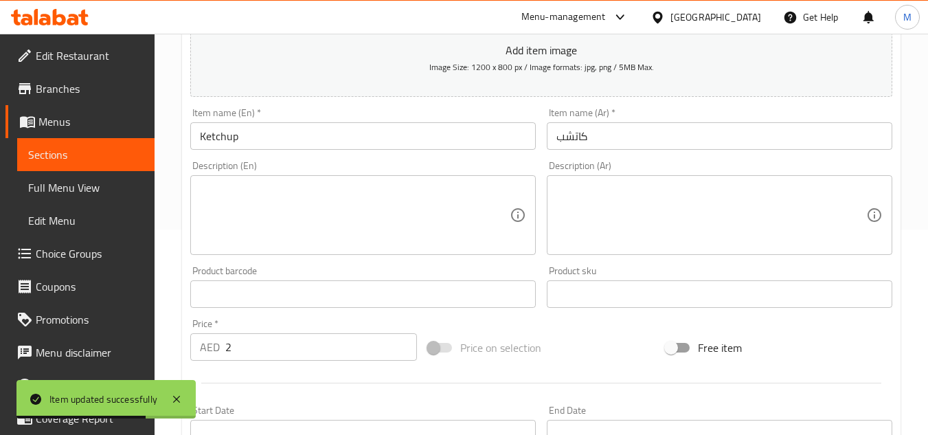
scroll to position [206, 0]
click at [394, 177] on div "Description (En)" at bounding box center [363, 215] width 346 height 80
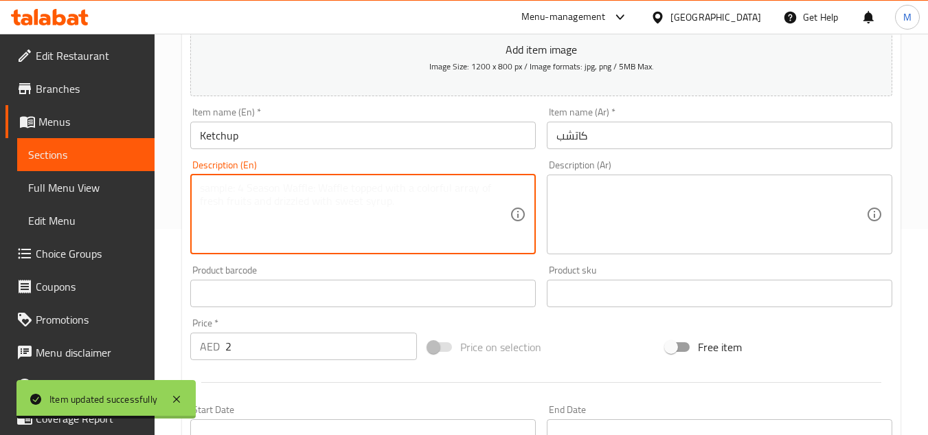
paste textarea "A sweet and tangy tomato-based sauce."
type textarea "A sweet and tangy tomato-based sauce."
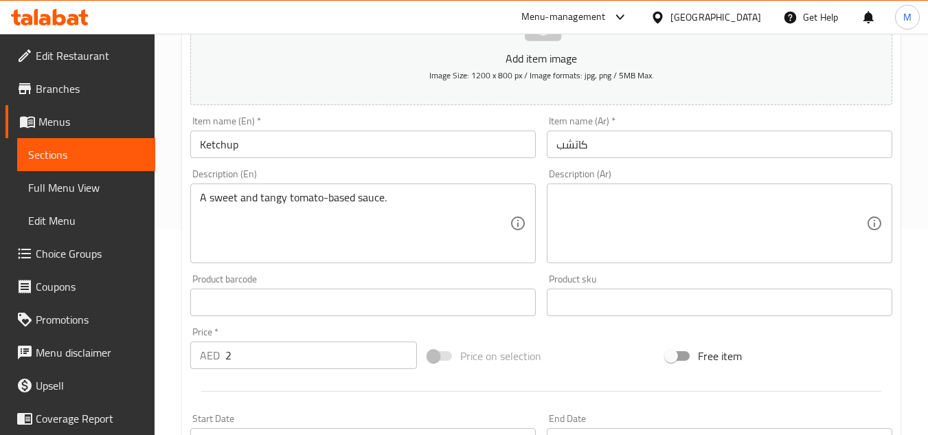
click at [658, 211] on textarea at bounding box center [712, 223] width 310 height 65
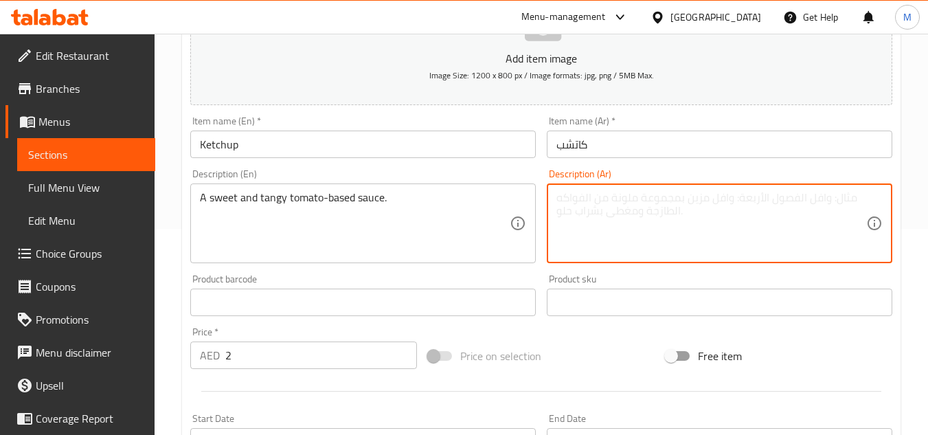
paste textarea "صلصة حلوة ولذيذة تعتمد على الطماطم."
click at [672, 195] on textarea "صلصة حلوة ولذيذة تعتمد على الطماطم." at bounding box center [712, 223] width 310 height 65
click at [639, 196] on textarea "صلصة حلوة و منعشة تعتمد على الطماطم." at bounding box center [712, 223] width 310 height 65
drag, startPoint x: 639, startPoint y: 196, endPoint x: 609, endPoint y: 194, distance: 30.3
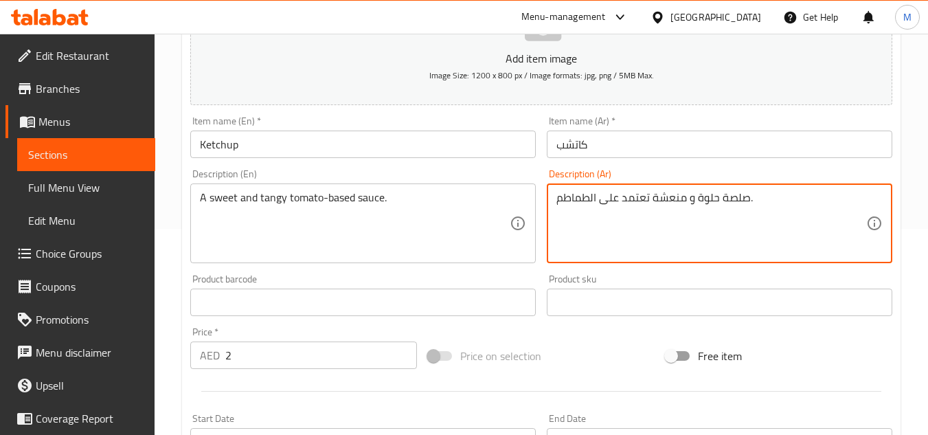
click at [609, 194] on textarea "صلصة حلوة و منعشة تعتمد على الطماطم." at bounding box center [712, 223] width 310 height 65
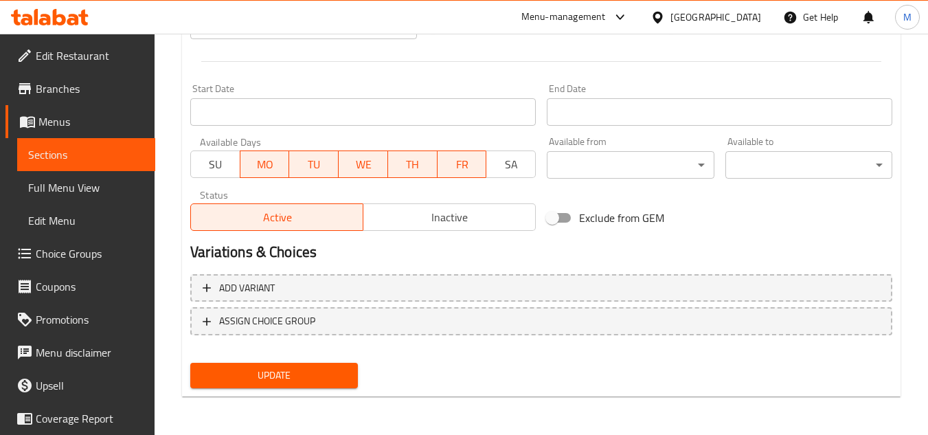
type textarea "صلصة حلوة و منعشة أساسها الطماطم."
click at [334, 375] on span "Update" at bounding box center [273, 375] width 145 height 17
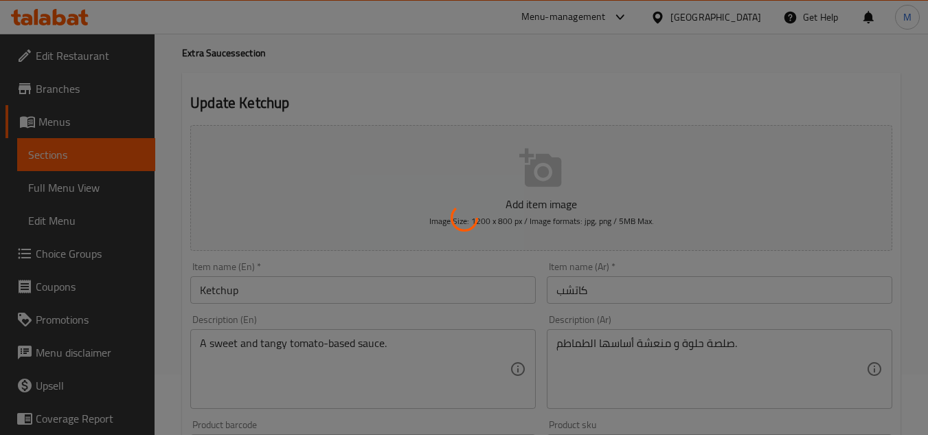
scroll to position [0, 0]
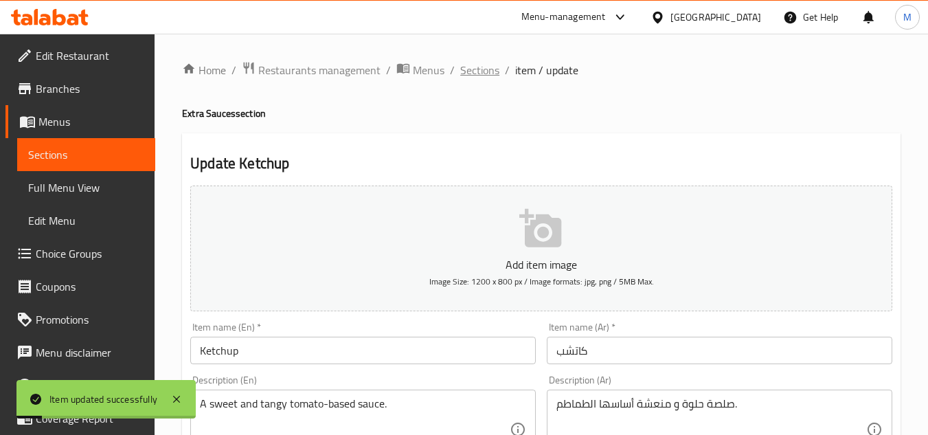
click at [474, 68] on span "Sections" at bounding box center [479, 70] width 39 height 16
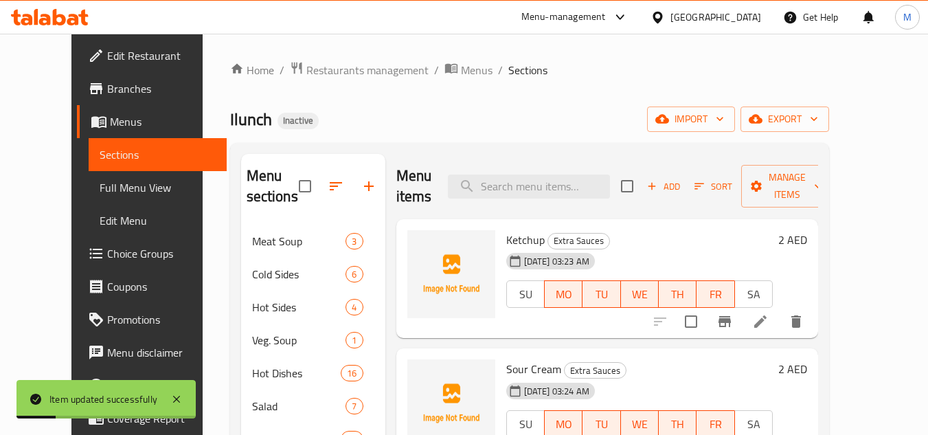
scroll to position [192, 0]
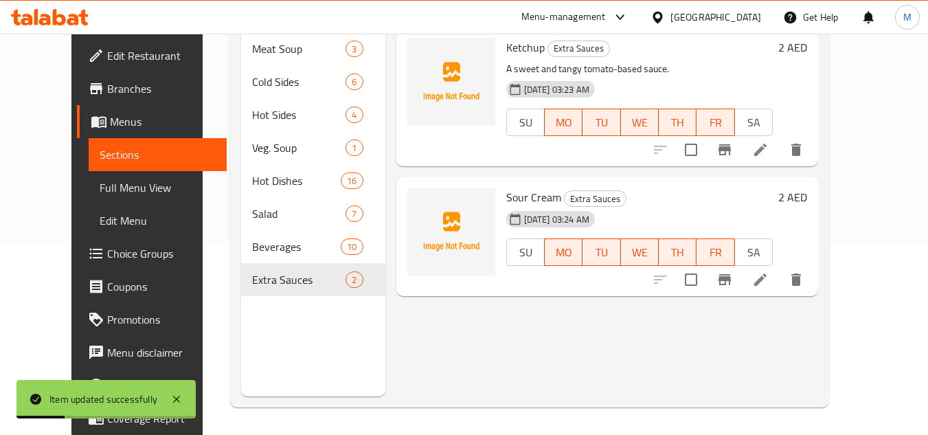
click at [813, 263] on div at bounding box center [728, 279] width 169 height 33
click at [769, 271] on icon at bounding box center [760, 279] width 16 height 16
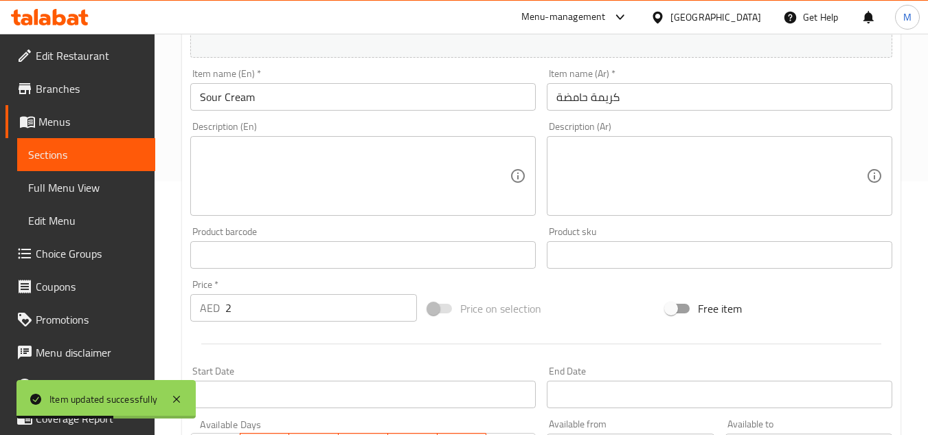
scroll to position [275, 0]
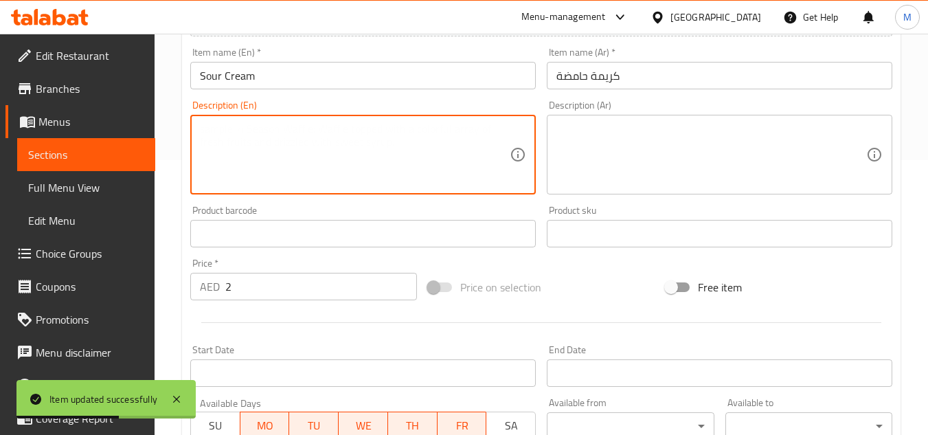
click at [359, 157] on textarea at bounding box center [355, 154] width 310 height 65
paste textarea "A thick, tangy cream condiment."
type textarea "A thick, tangy cream condiment."
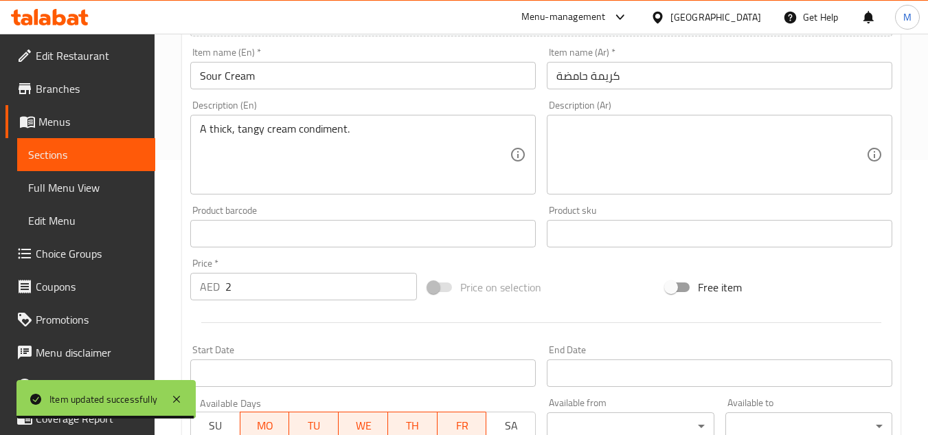
click at [672, 169] on textarea at bounding box center [712, 154] width 310 height 65
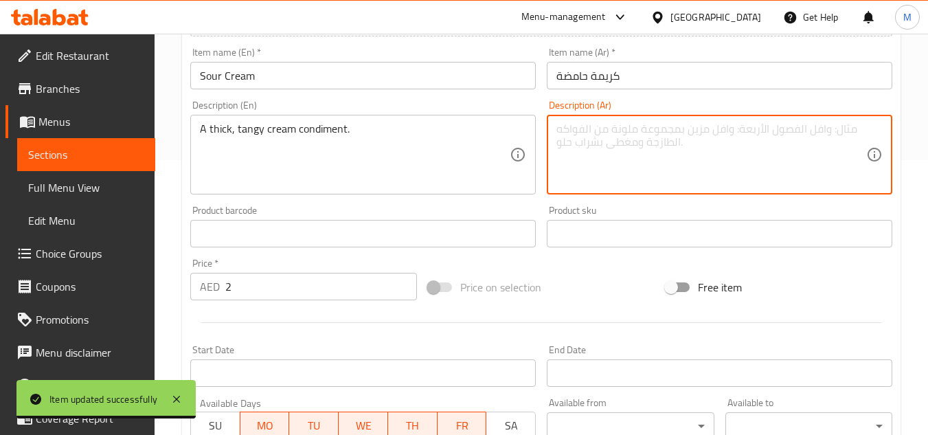
paste textarea "صلصة كريمية سميكة ولذيذة."
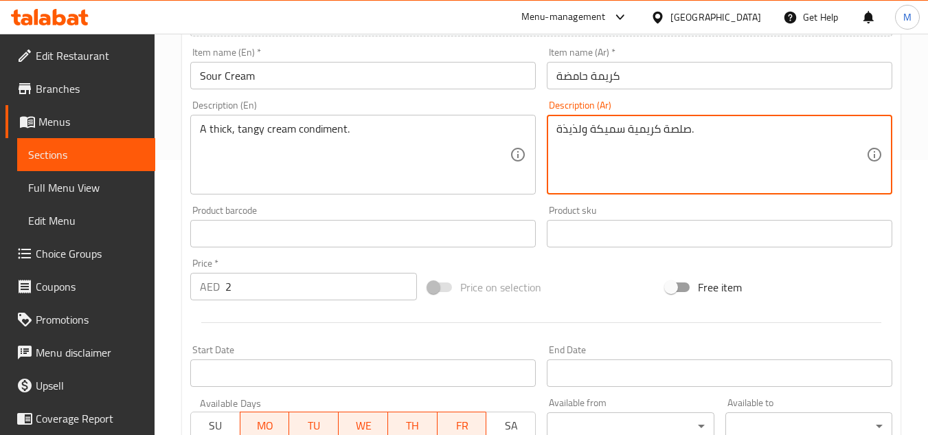
click at [676, 128] on textarea "صلصة كريمية سميكة ولذيذة." at bounding box center [712, 154] width 310 height 65
click at [633, 131] on textarea "بهارات كريمية سميكة ولذيذة." at bounding box center [712, 154] width 310 height 65
click at [562, 131] on textarea "بهارات كريمة سميكة ولذيذة." at bounding box center [712, 154] width 310 height 65
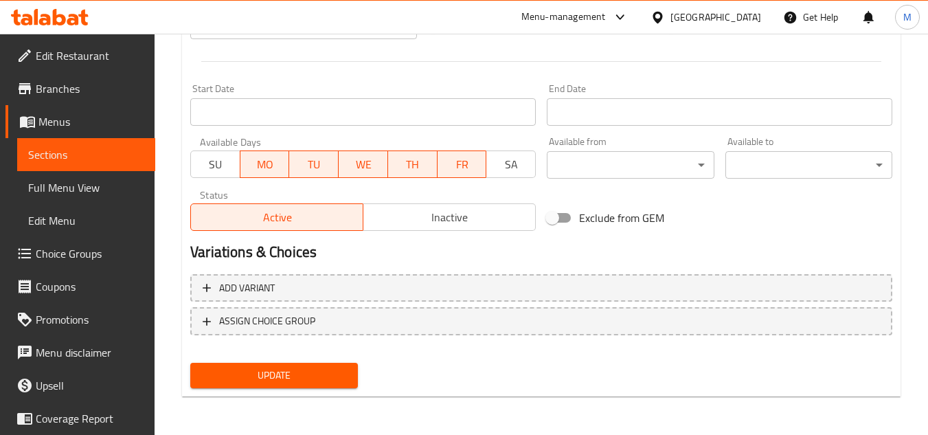
type textarea "بهارات كريمة سميكة و منعشة."
click at [274, 368] on span "Update" at bounding box center [273, 375] width 145 height 17
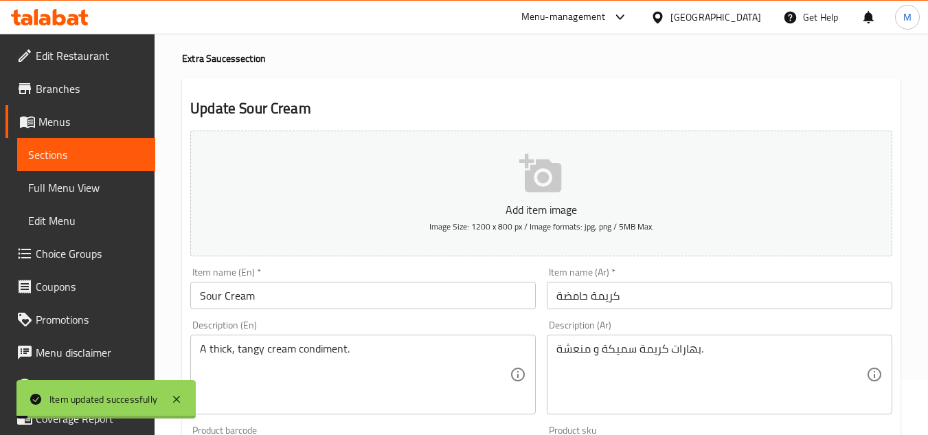
scroll to position [0, 0]
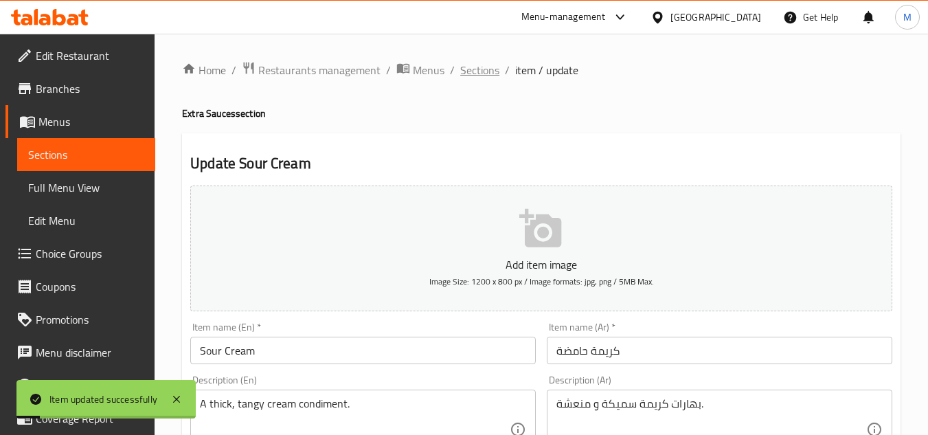
click at [489, 68] on span "Sections" at bounding box center [479, 70] width 39 height 16
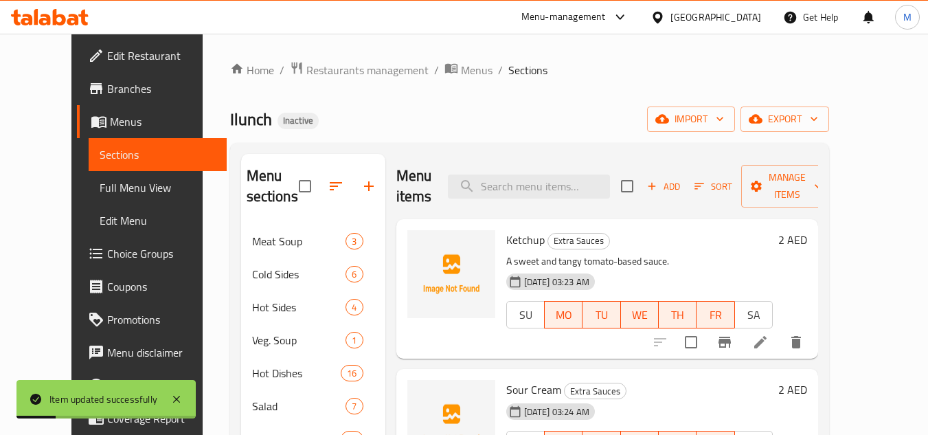
click at [108, 190] on span "Full Menu View" at bounding box center [158, 187] width 116 height 16
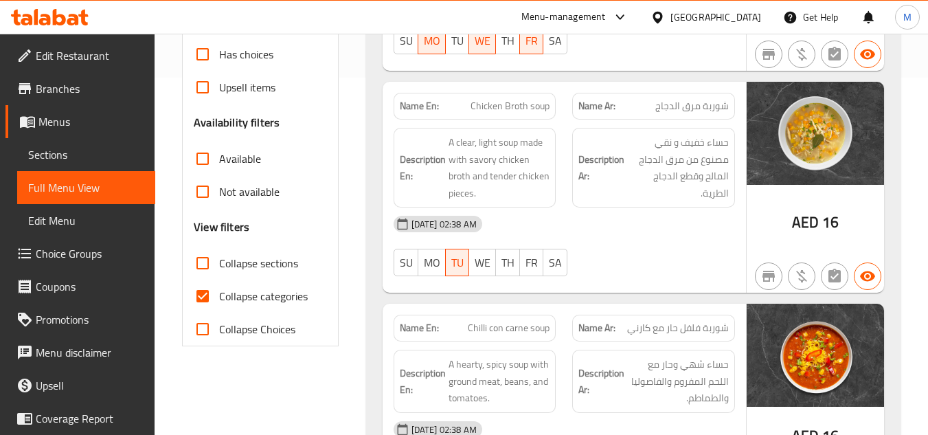
scroll to position [412, 0]
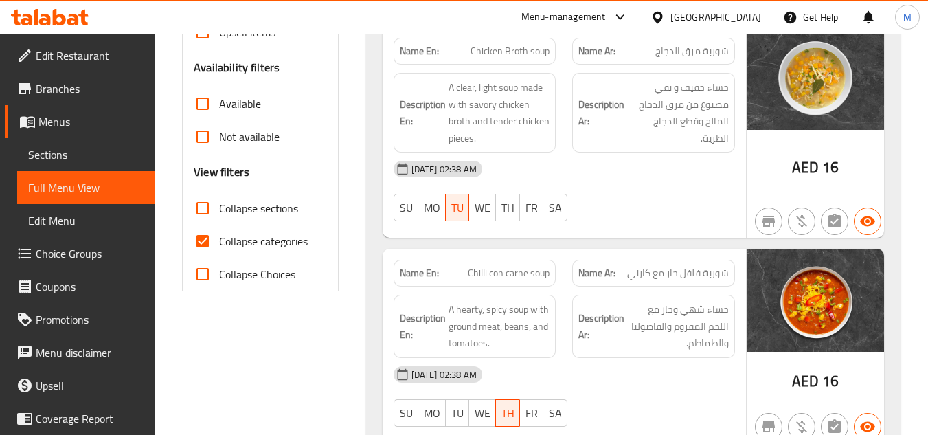
click at [200, 244] on input "Collapse categories" at bounding box center [202, 241] width 33 height 33
checkbox input "false"
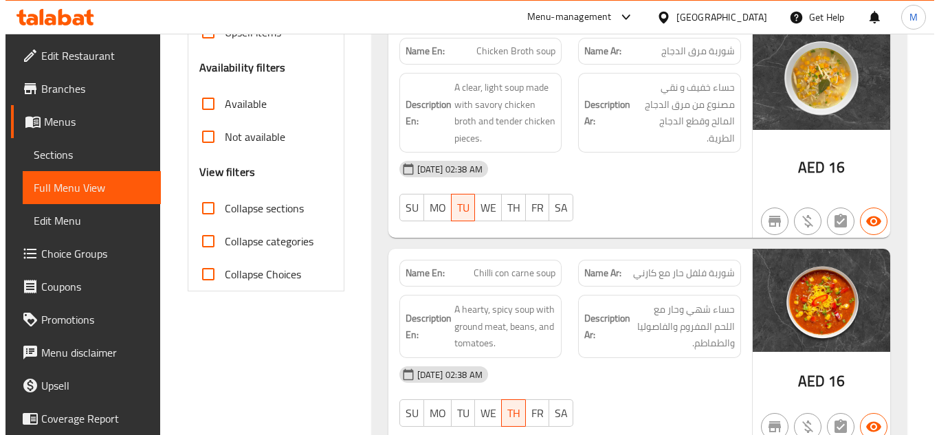
scroll to position [0, 0]
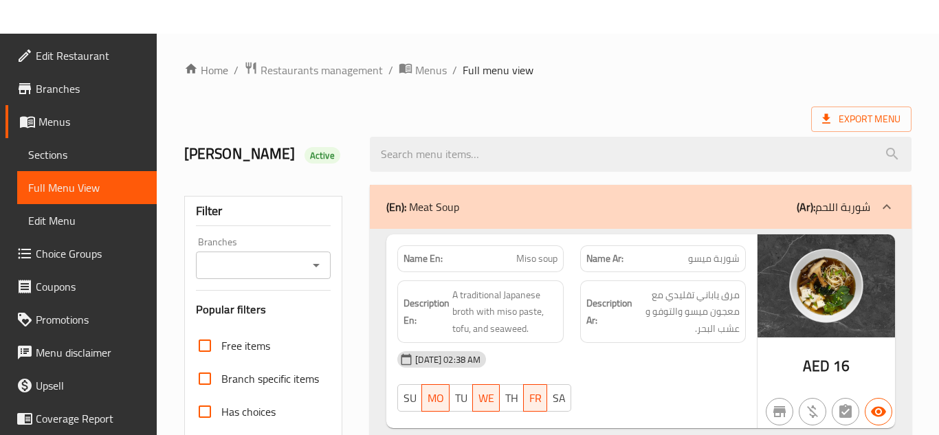
click at [75, 154] on span "Sections" at bounding box center [86, 154] width 117 height 16
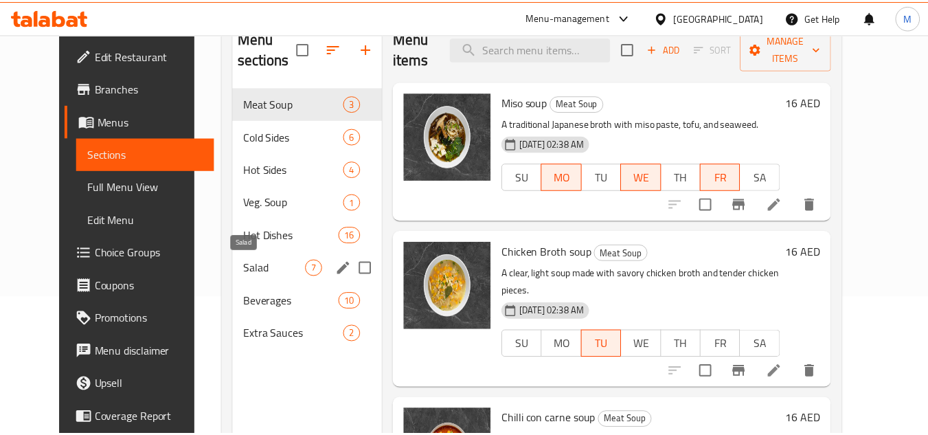
scroll to position [192, 0]
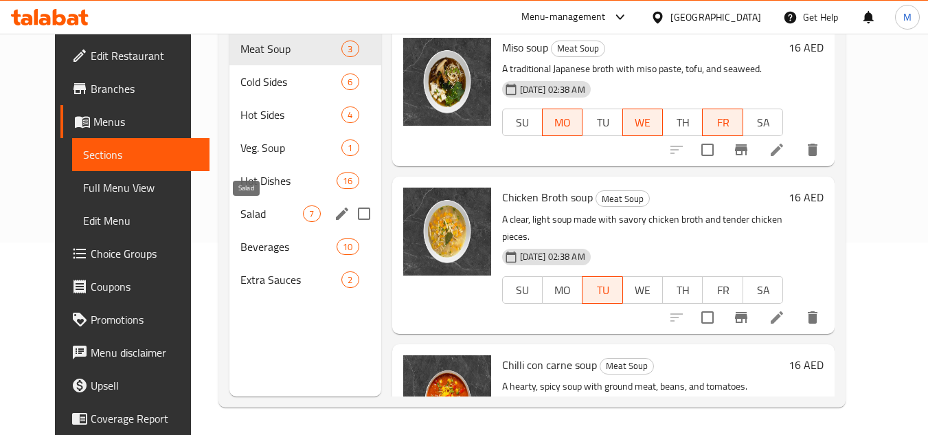
click at [240, 274] on span "Extra Sauces" at bounding box center [290, 279] width 101 height 16
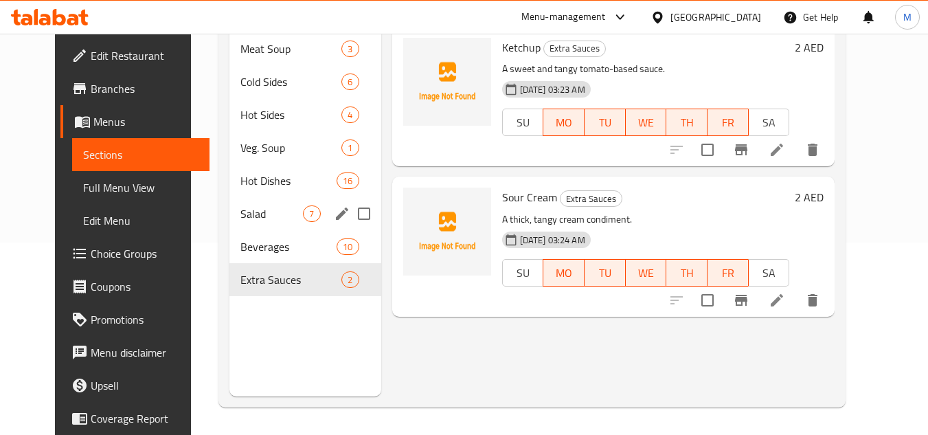
click at [240, 216] on span "Salad" at bounding box center [271, 213] width 63 height 16
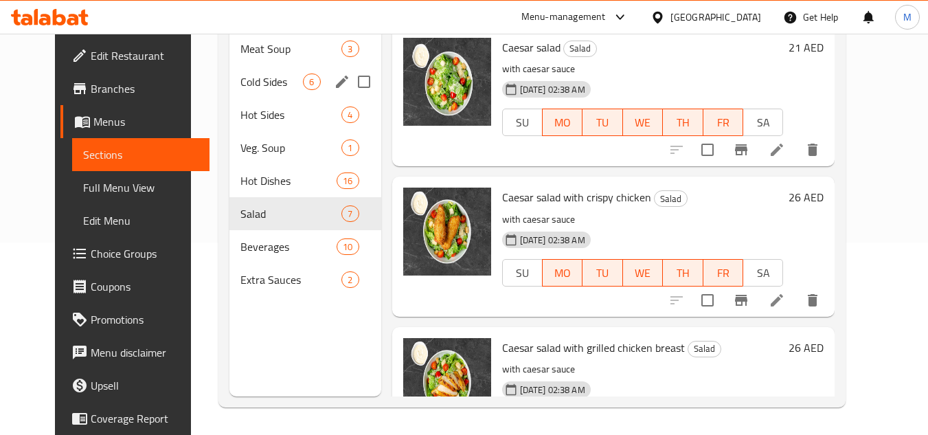
click at [234, 97] on div "Cold Sides 6" at bounding box center [304, 81] width 151 height 33
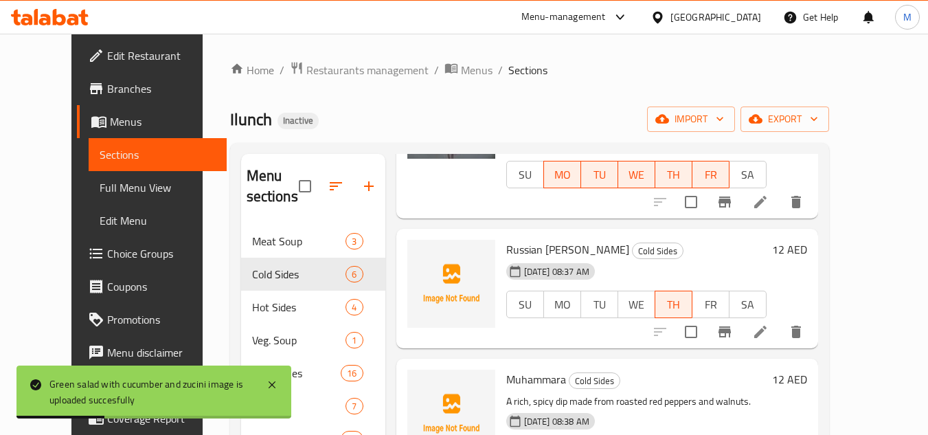
scroll to position [67, 0]
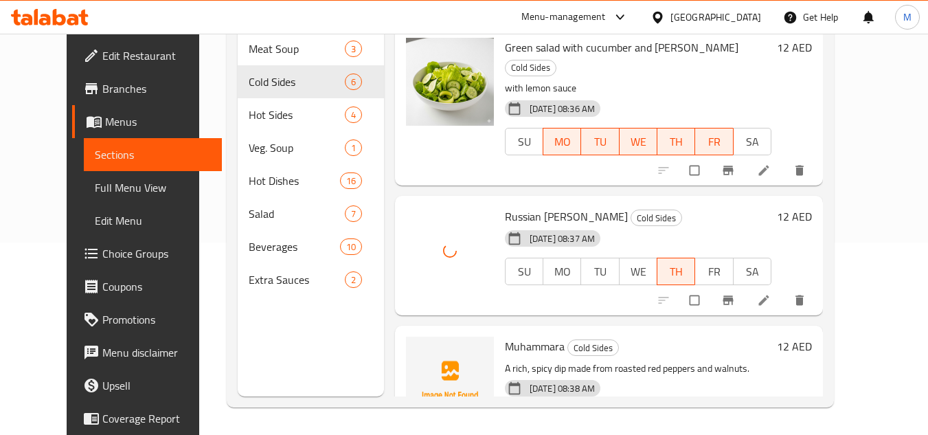
click at [505, 206] on span "Russian [PERSON_NAME]" at bounding box center [566, 216] width 123 height 21
copy h6 "Russian [PERSON_NAME]"
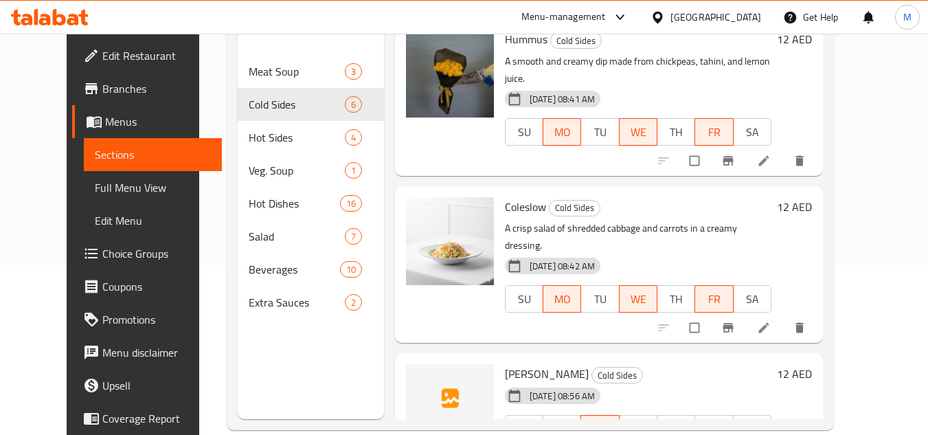
scroll to position [192, 0]
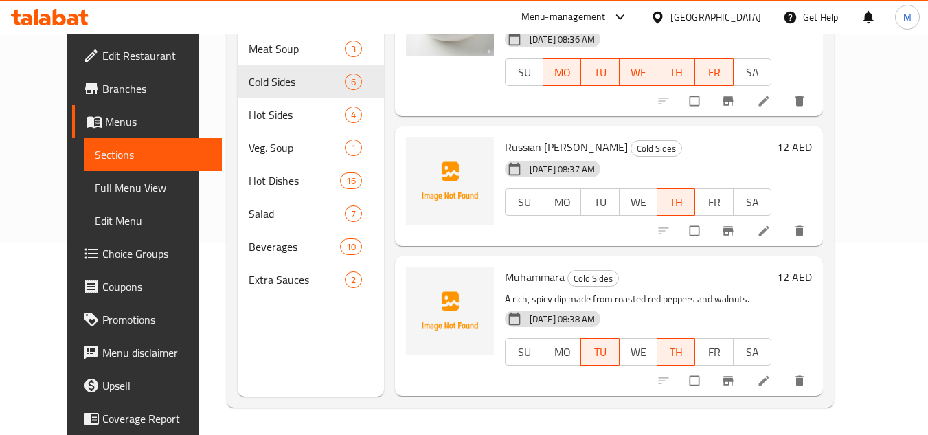
scroll to position [67, 0]
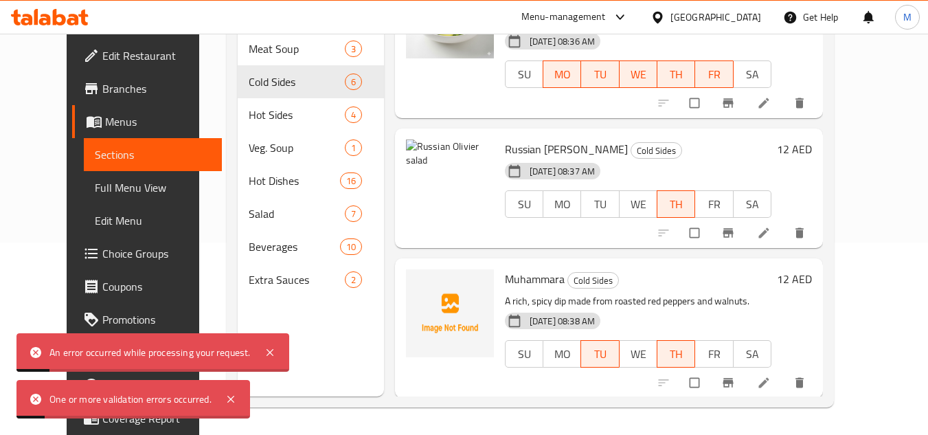
click at [681, 217] on div "Russian Olivier salad Cold Sides [DATE] 08:37 AM SU MO TU WE TH FR SA" at bounding box center [639, 188] width 278 height 109
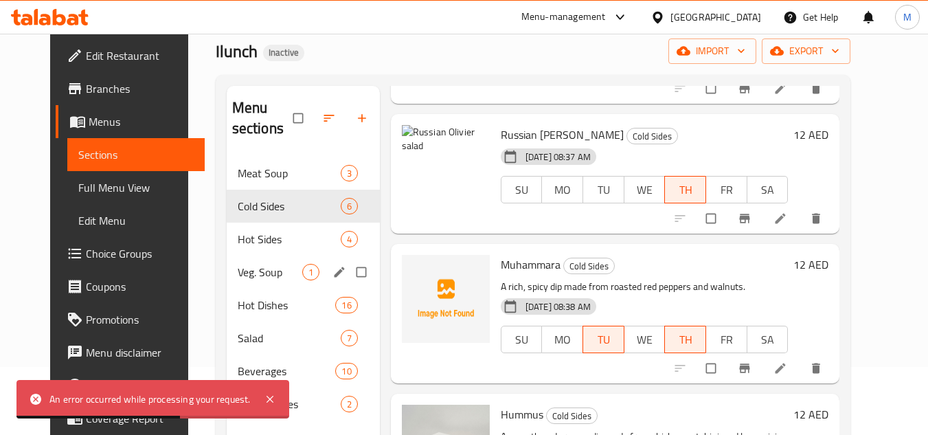
scroll to position [69, 0]
click at [231, 248] on div "Hot Sides 4" at bounding box center [303, 238] width 153 height 33
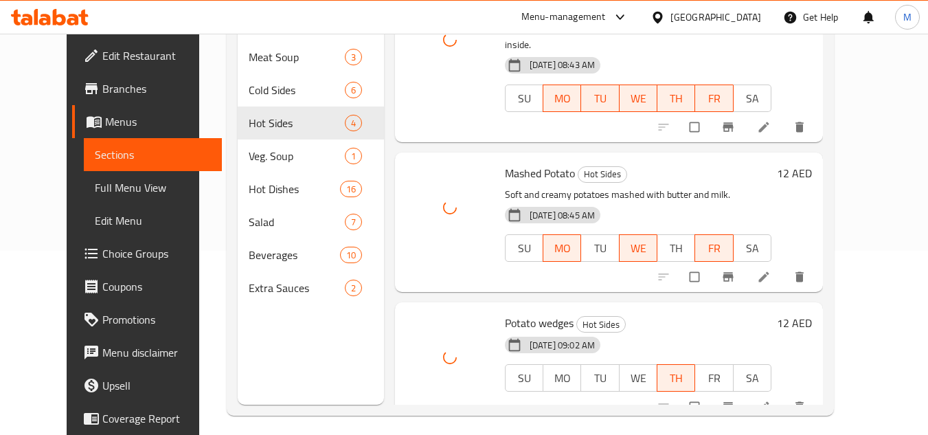
scroll to position [192, 0]
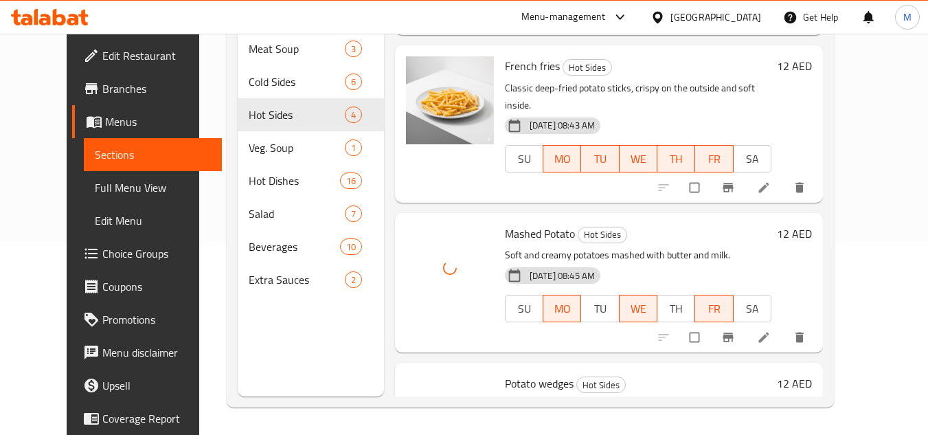
scroll to position [200, 0]
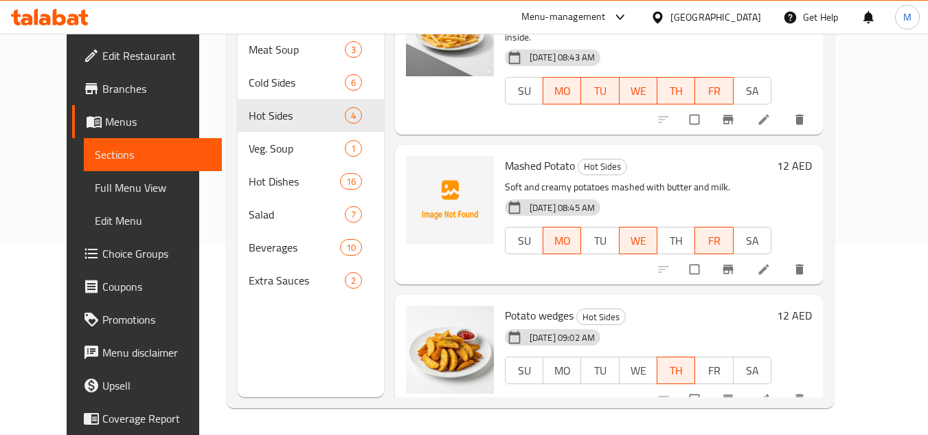
scroll to position [192, 0]
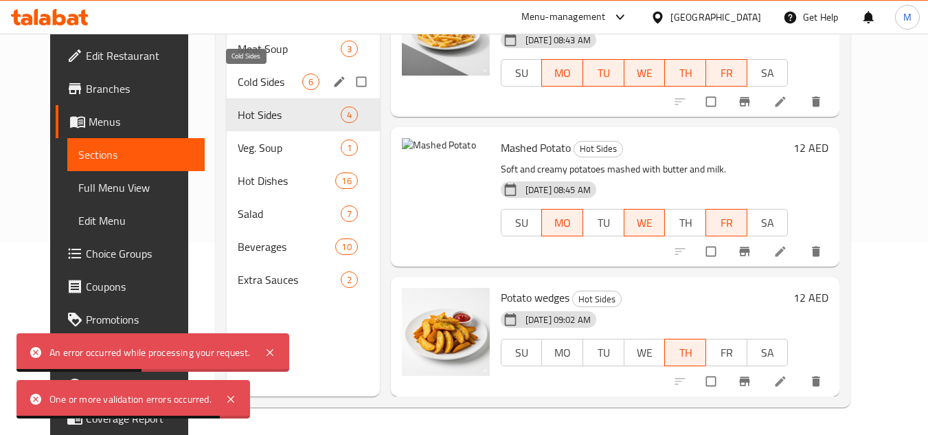
click at [265, 76] on span "Cold Sides" at bounding box center [270, 82] width 65 height 16
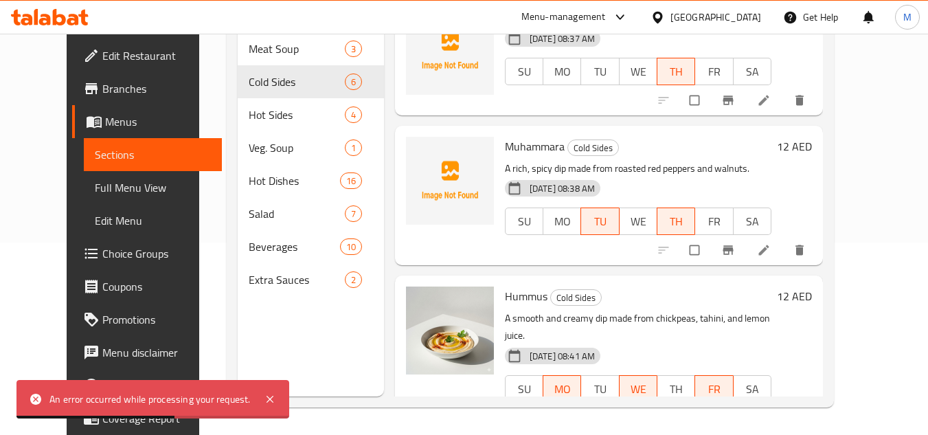
scroll to position [63, 0]
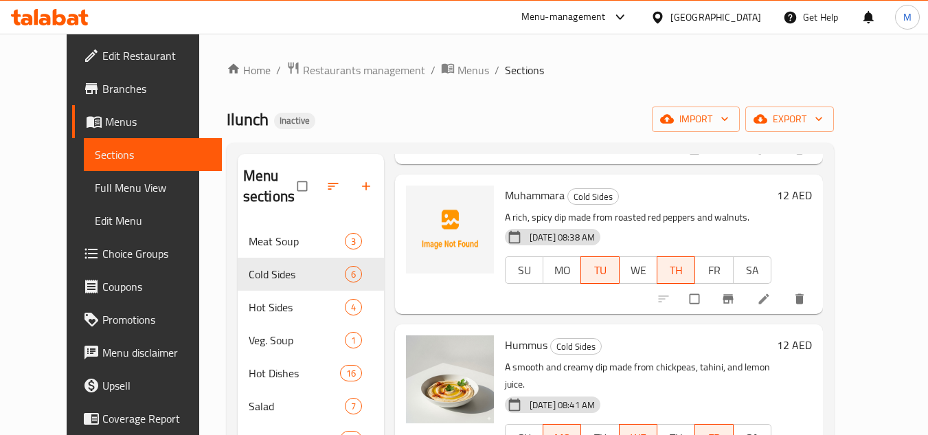
scroll to position [206, 0]
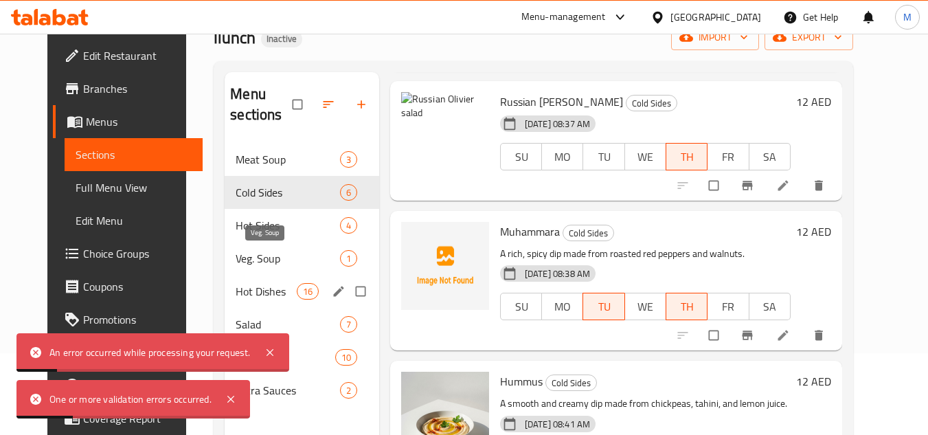
scroll to position [137, 0]
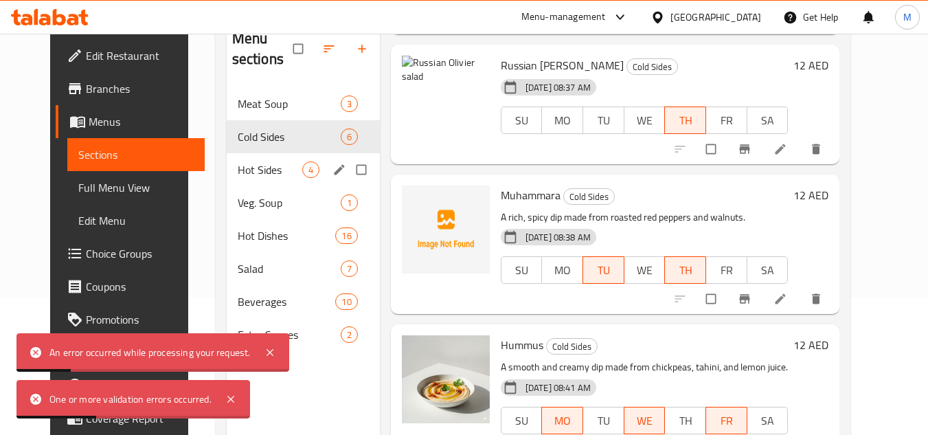
click at [245, 179] on div "Hot Sides 4" at bounding box center [303, 169] width 153 height 33
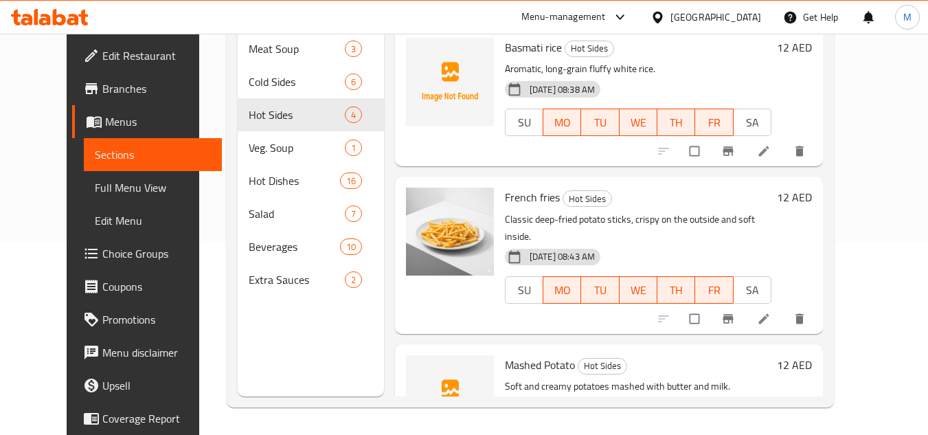
scroll to position [48, 0]
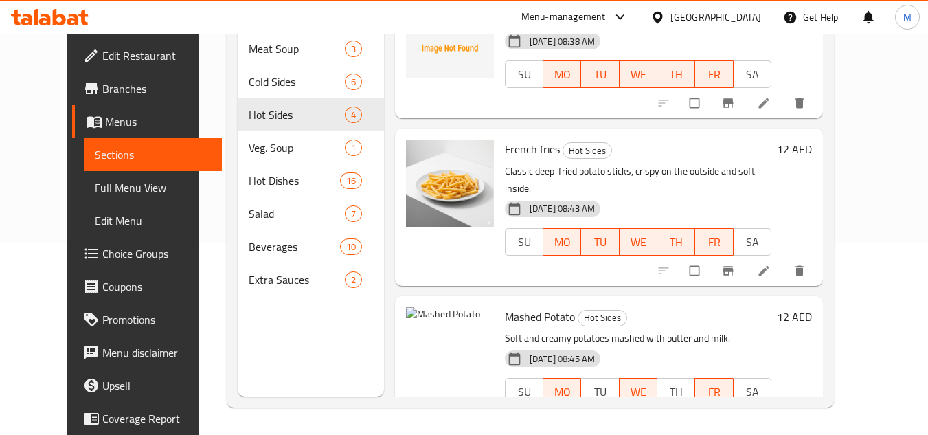
click at [659, 307] on h6 "Mashed Potato Hot Sides" at bounding box center [638, 316] width 267 height 19
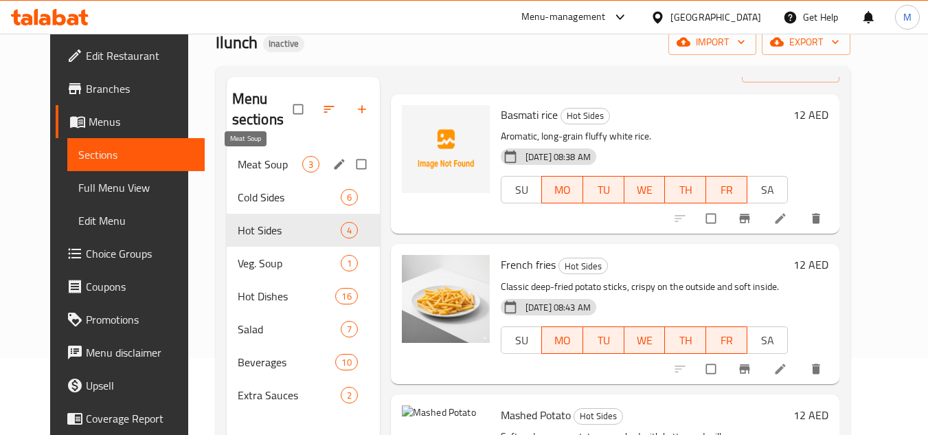
scroll to position [0, 0]
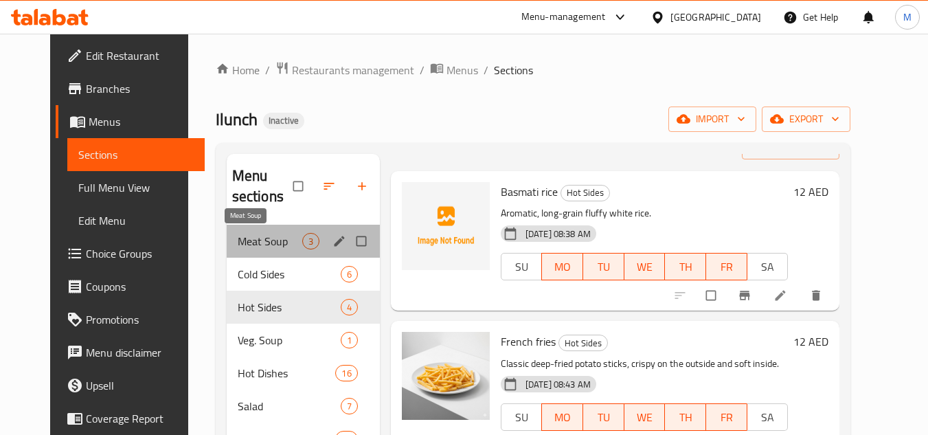
click at [278, 243] on span "Meat Soup" at bounding box center [270, 241] width 65 height 16
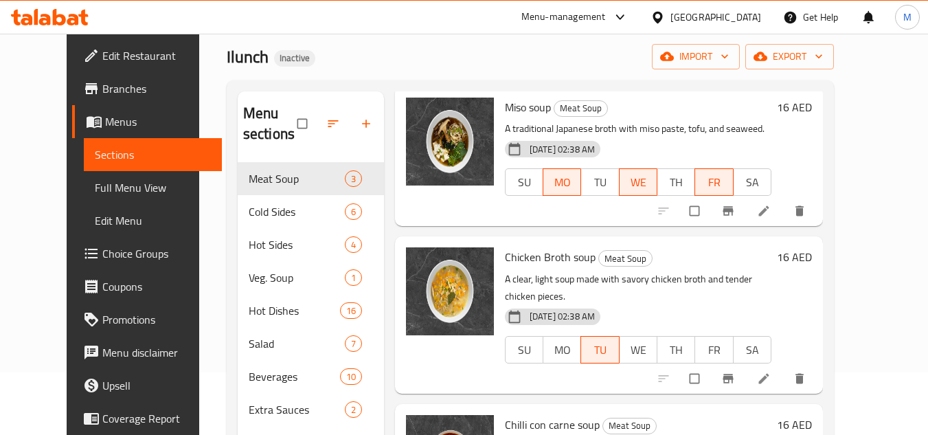
scroll to position [192, 0]
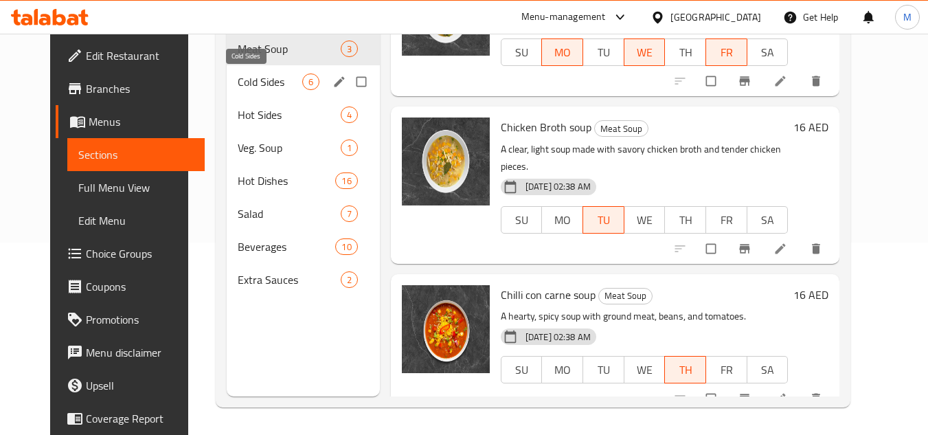
click at [276, 83] on span "Cold Sides" at bounding box center [270, 82] width 65 height 16
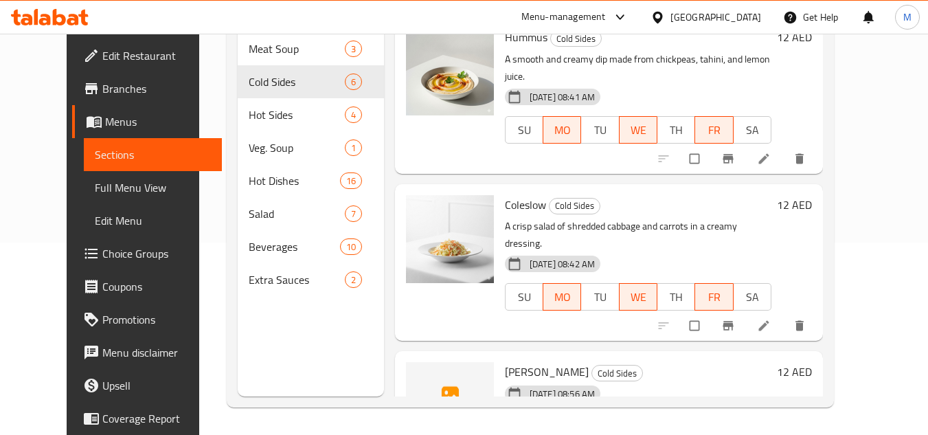
scroll to position [480, 0]
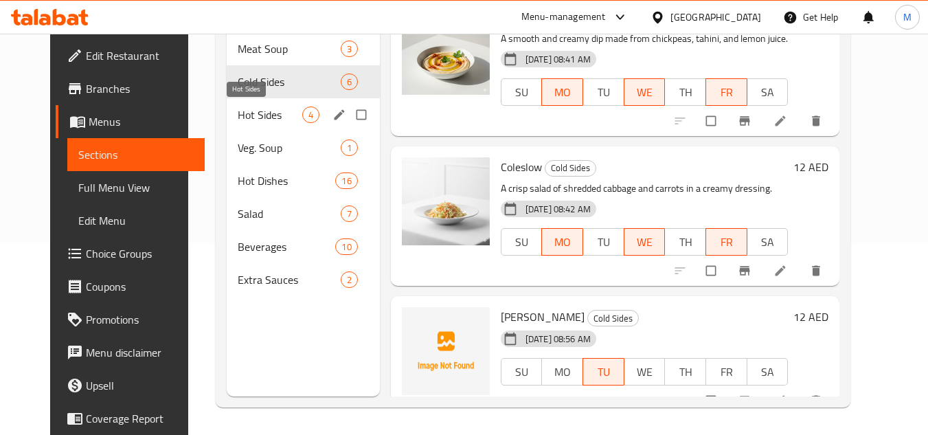
click at [280, 109] on span "Hot Sides" at bounding box center [270, 114] width 65 height 16
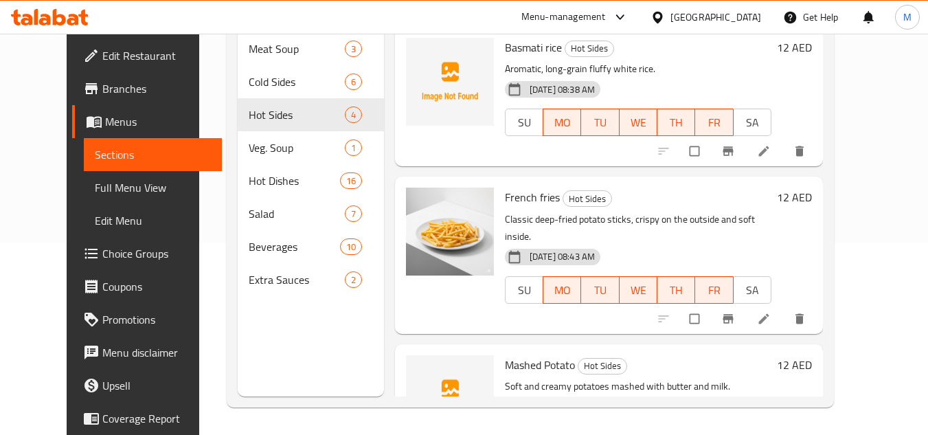
scroll to position [200, 0]
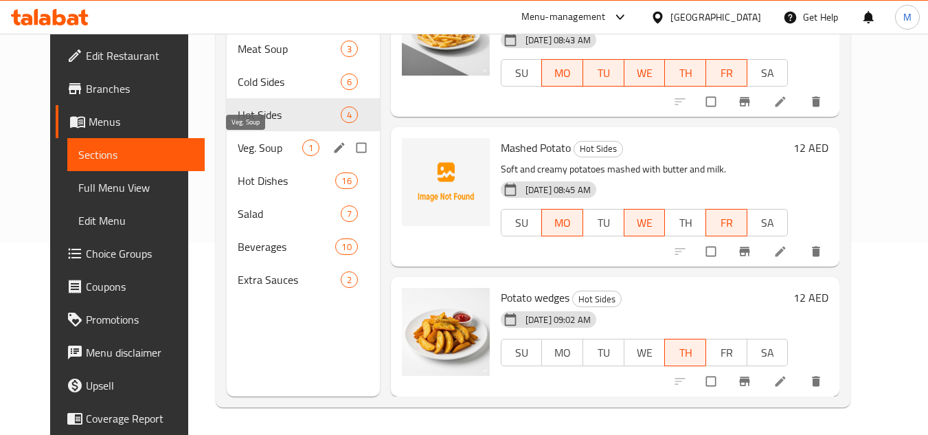
click at [284, 144] on span "Veg. Soup" at bounding box center [270, 147] width 65 height 16
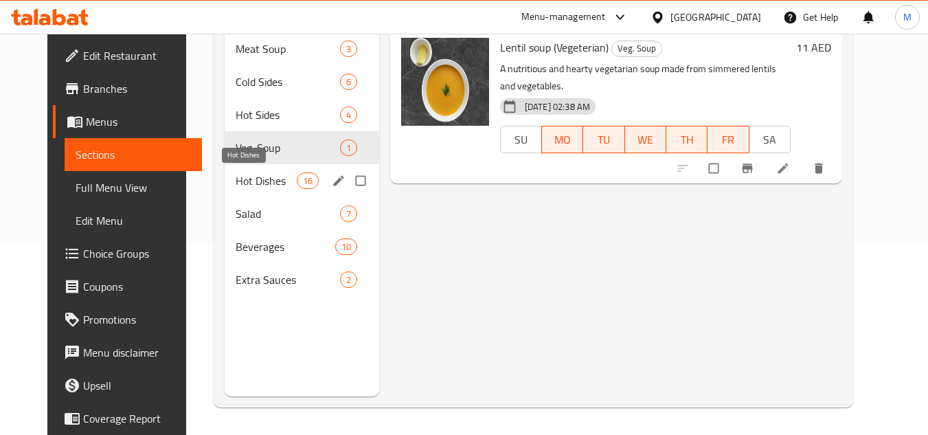
click at [272, 183] on span "Hot Dishes" at bounding box center [266, 180] width 60 height 16
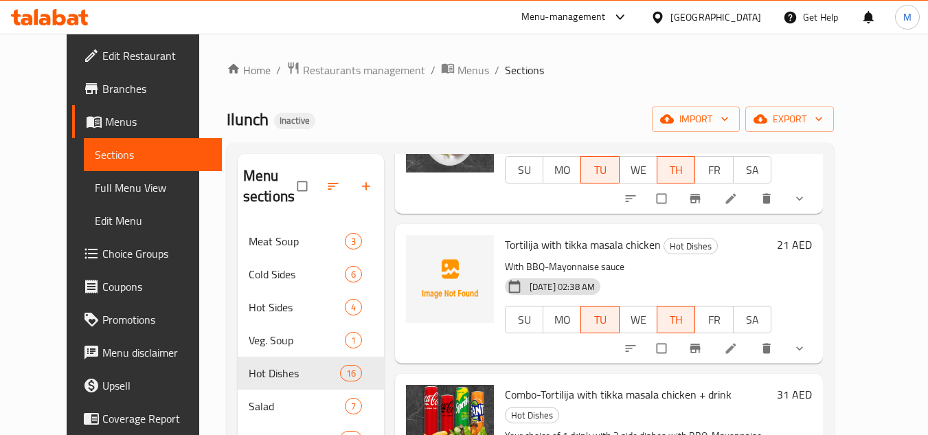
scroll to position [192, 0]
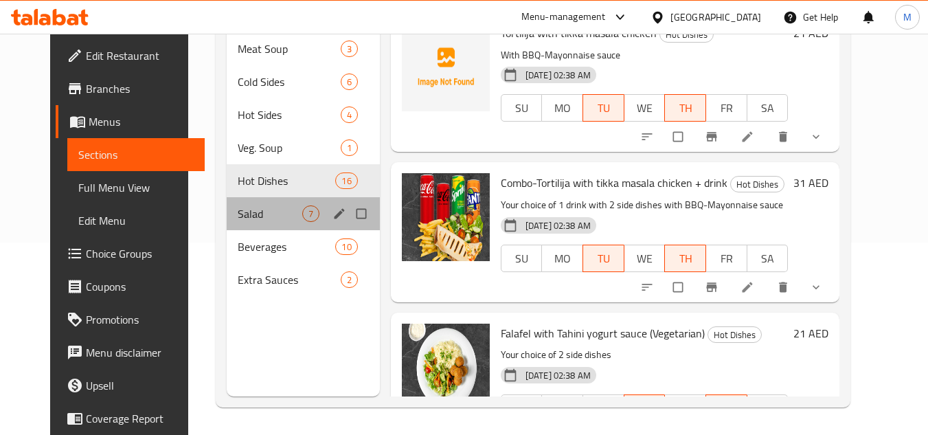
click at [276, 223] on div "Salad 7" at bounding box center [303, 213] width 153 height 33
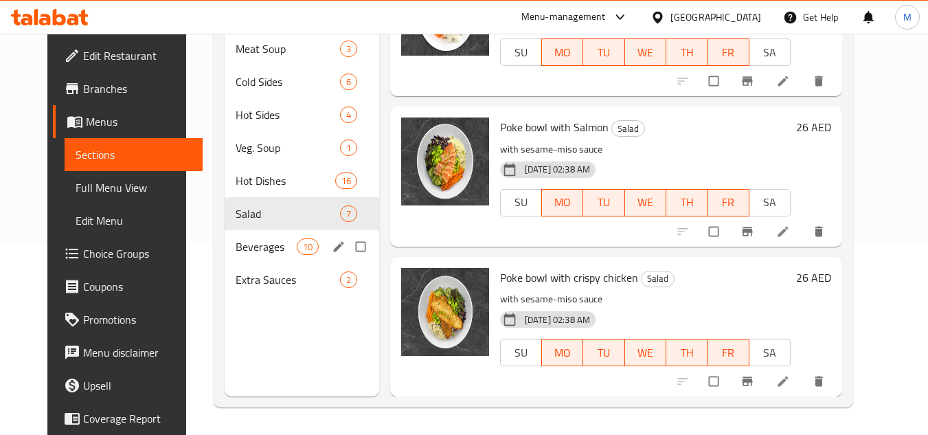
click at [267, 247] on span "Beverages" at bounding box center [266, 246] width 60 height 16
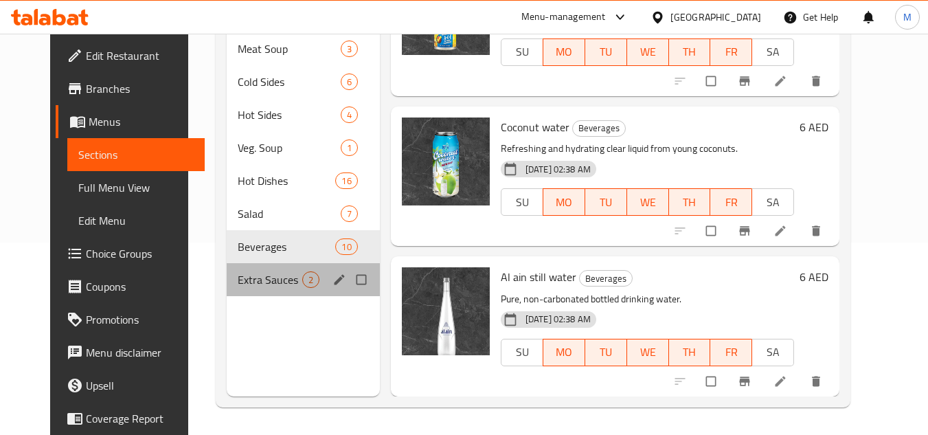
click at [271, 270] on div "Extra Sauces 2" at bounding box center [303, 279] width 153 height 33
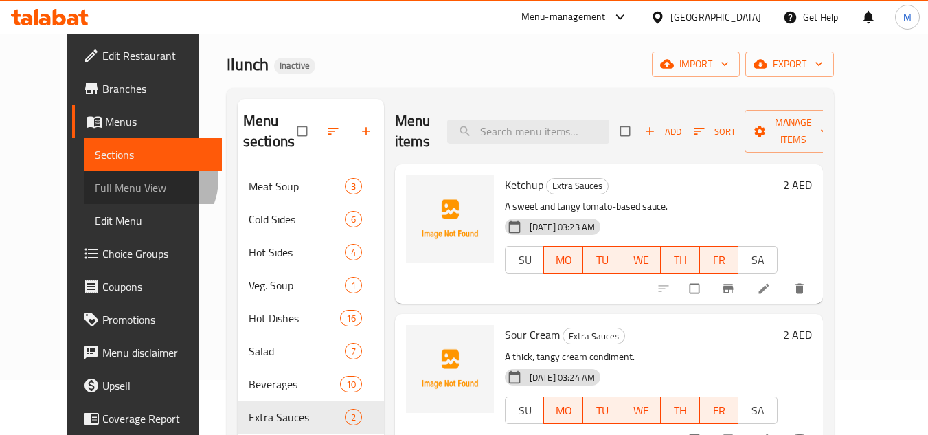
click at [95, 179] on span "Full Menu View" at bounding box center [153, 187] width 116 height 16
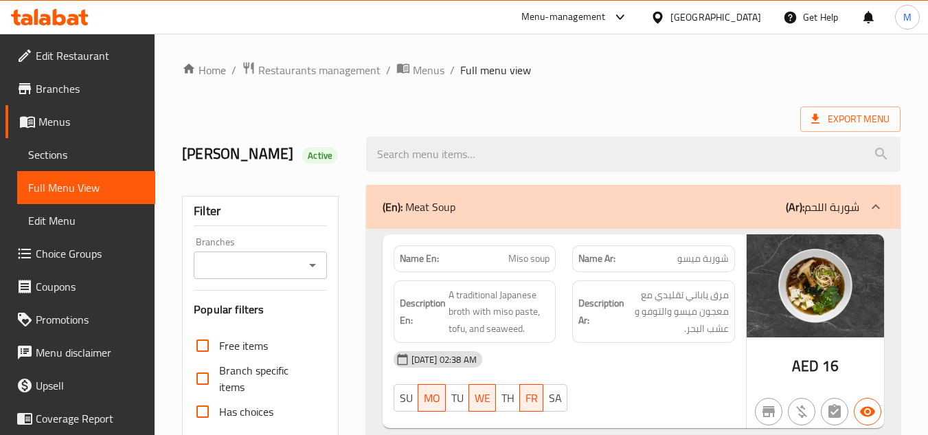
click at [50, 157] on span "Sections" at bounding box center [86, 154] width 116 height 16
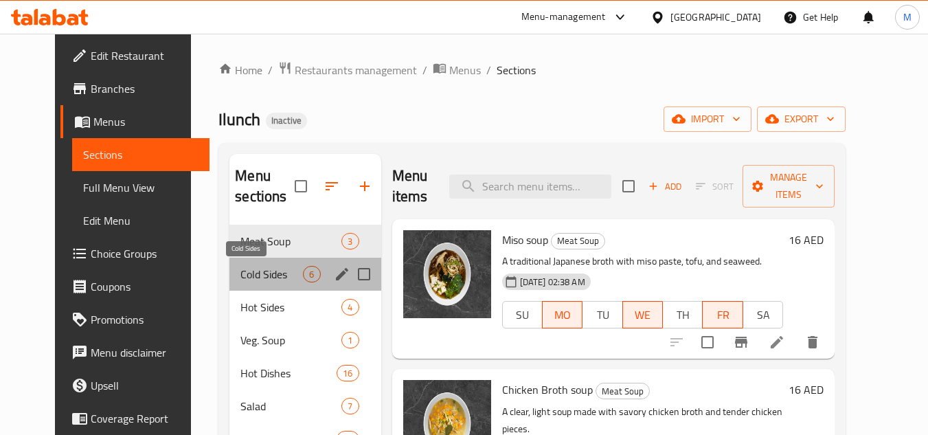
click at [258, 269] on span "Cold Sides" at bounding box center [271, 274] width 63 height 16
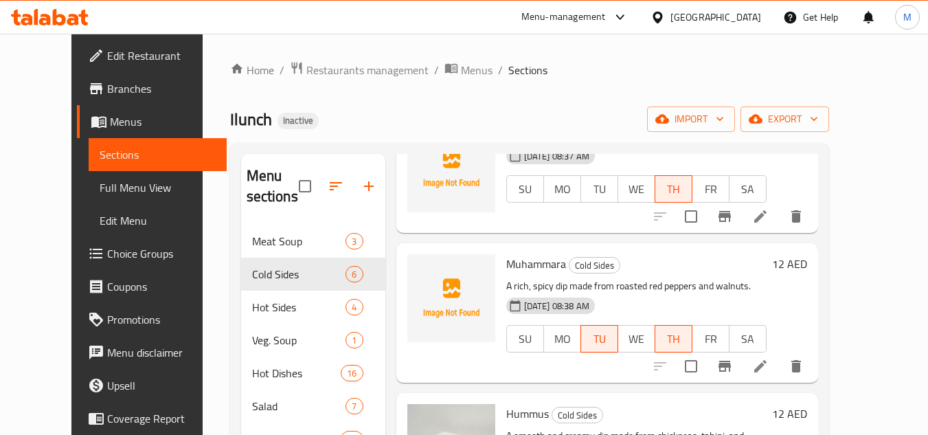
scroll to position [206, 0]
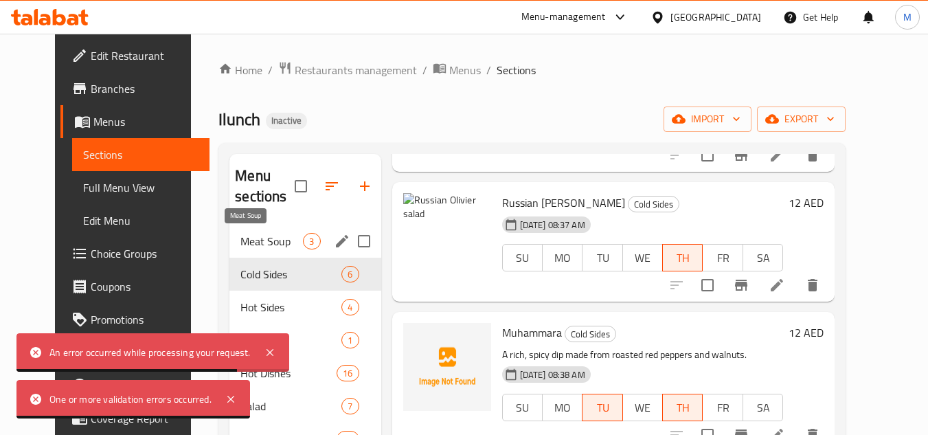
click at [252, 242] on span "Meat Soup" at bounding box center [271, 241] width 63 height 16
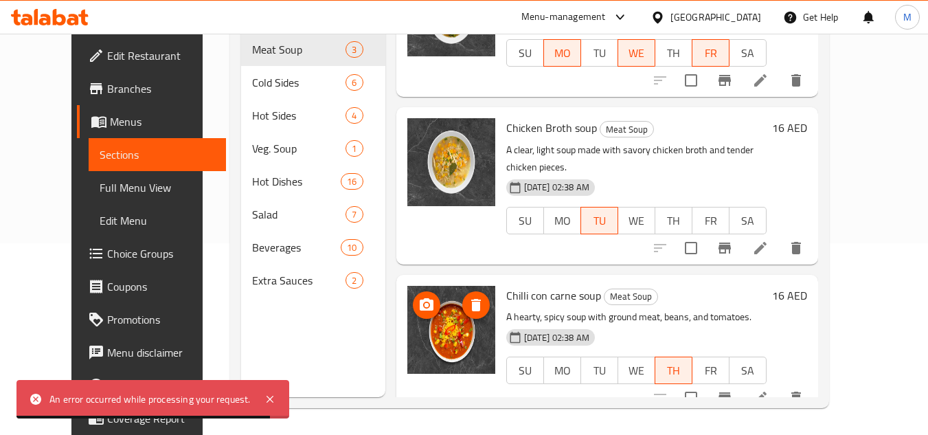
scroll to position [192, 0]
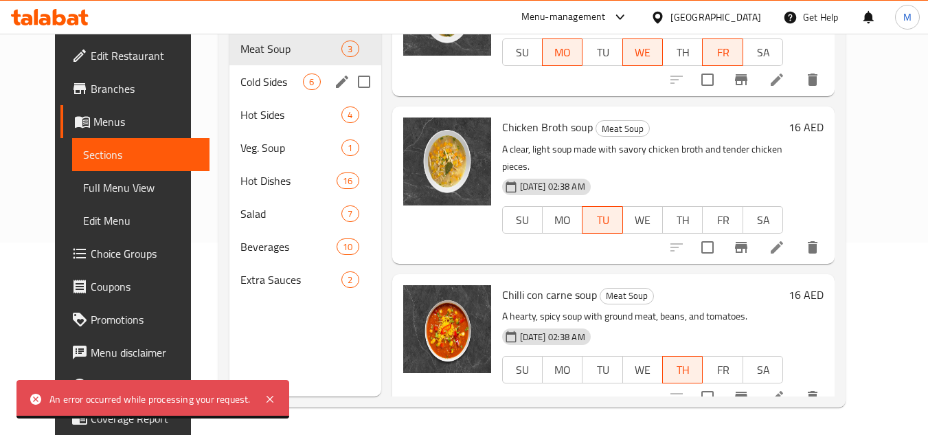
click at [249, 93] on div "Cold Sides 6" at bounding box center [304, 81] width 151 height 33
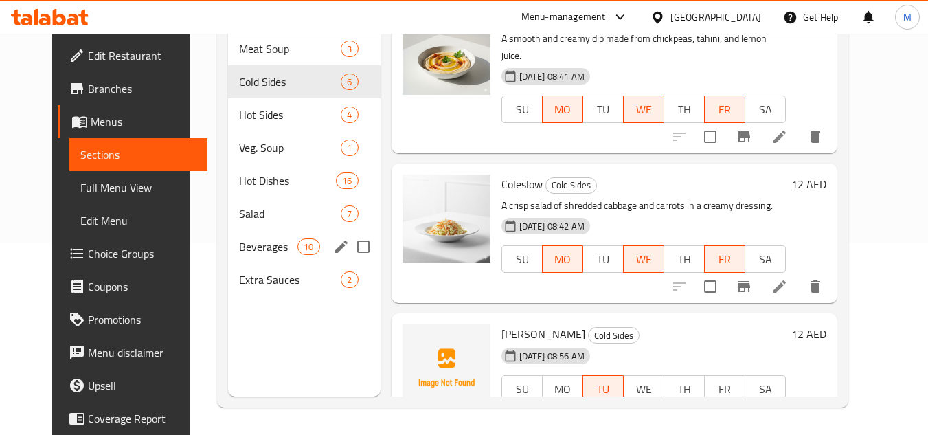
scroll to position [55, 0]
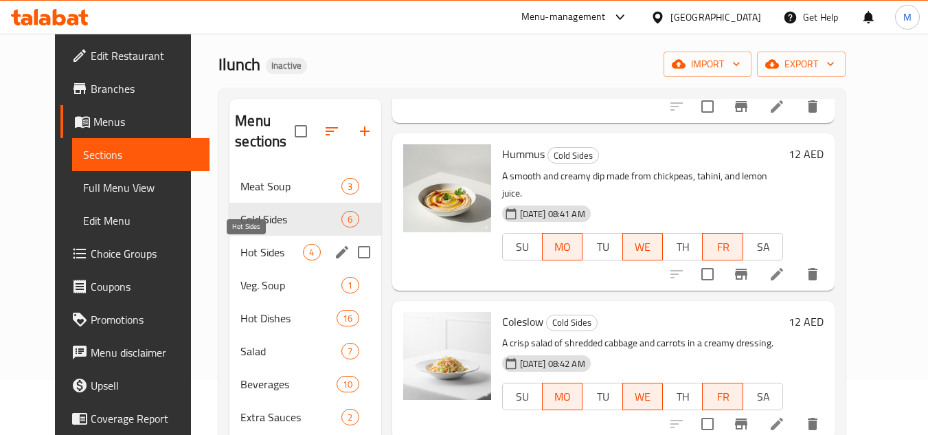
click at [244, 245] on span "Hot Sides" at bounding box center [271, 252] width 63 height 16
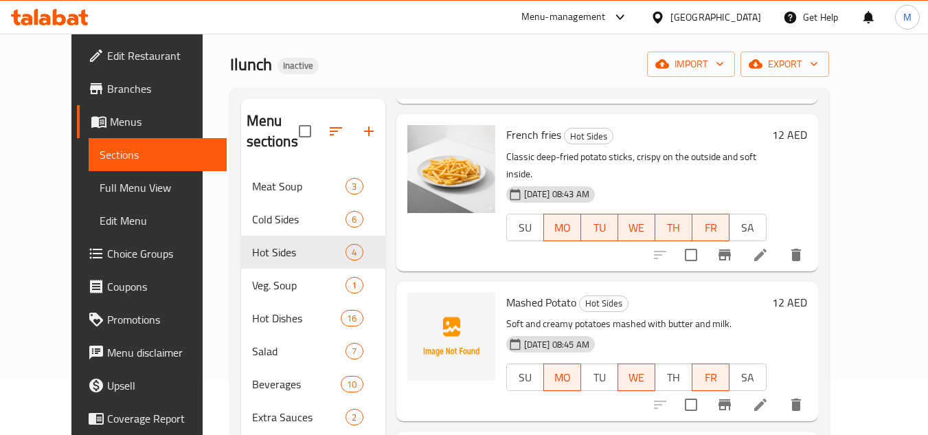
scroll to position [192, 0]
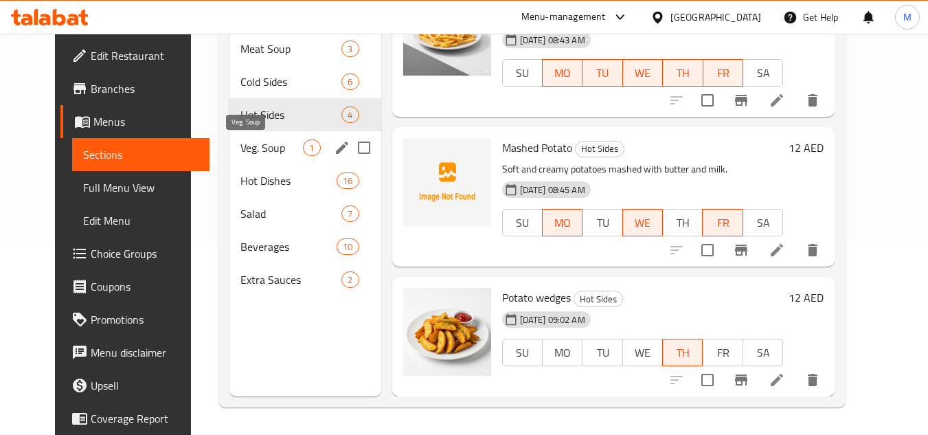
click at [265, 151] on span "Veg. Soup" at bounding box center [271, 147] width 63 height 16
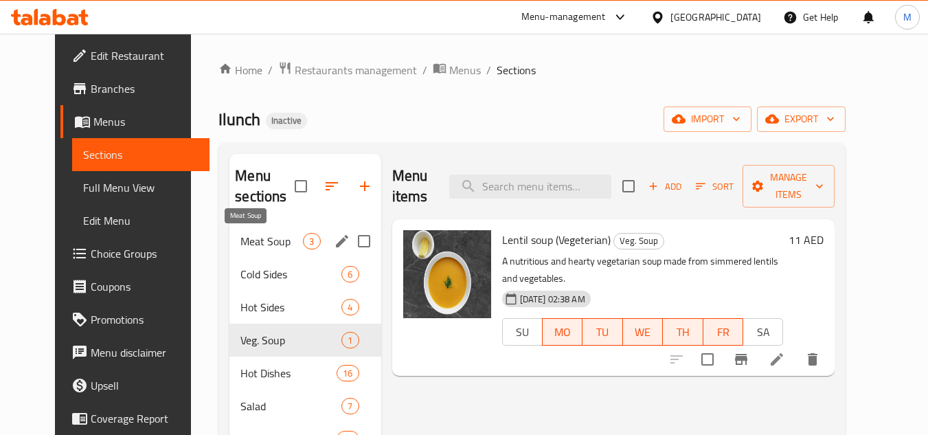
scroll to position [137, 0]
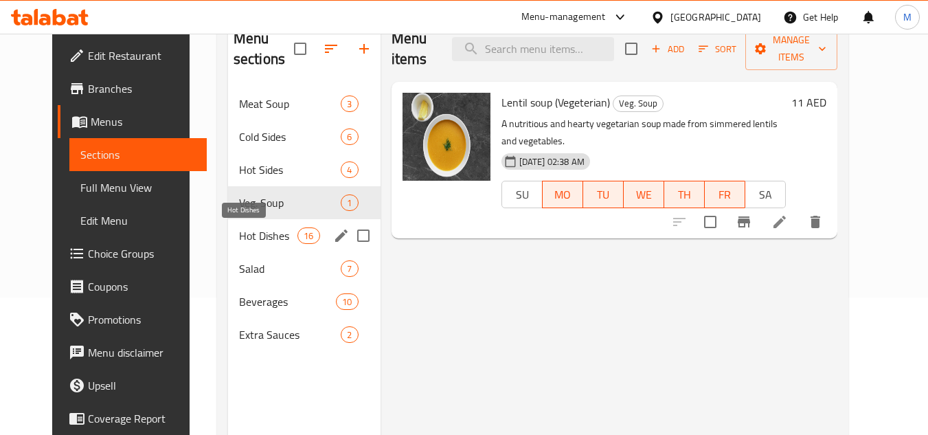
click at [256, 244] on div "Hot Dishes 16" at bounding box center [304, 235] width 153 height 33
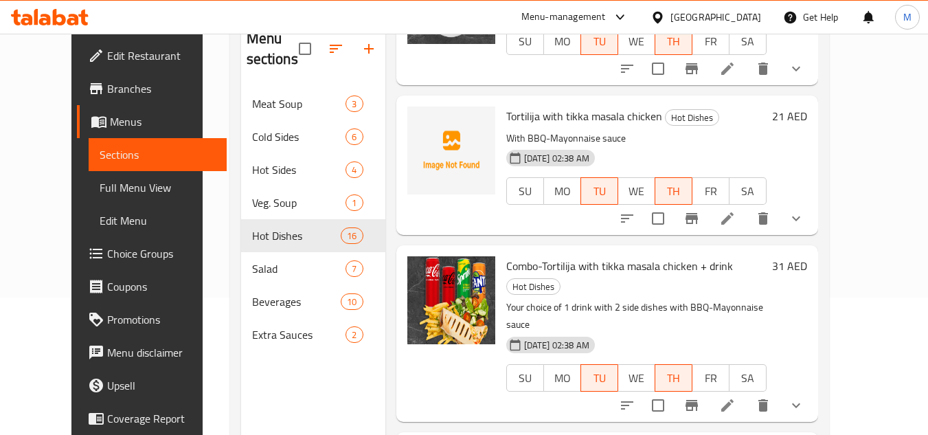
scroll to position [2021, 0]
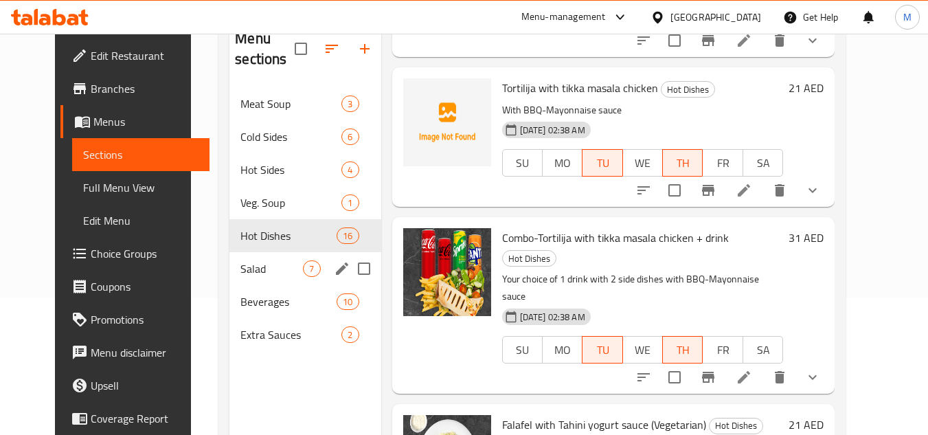
click at [271, 276] on span "Salad" at bounding box center [271, 268] width 63 height 16
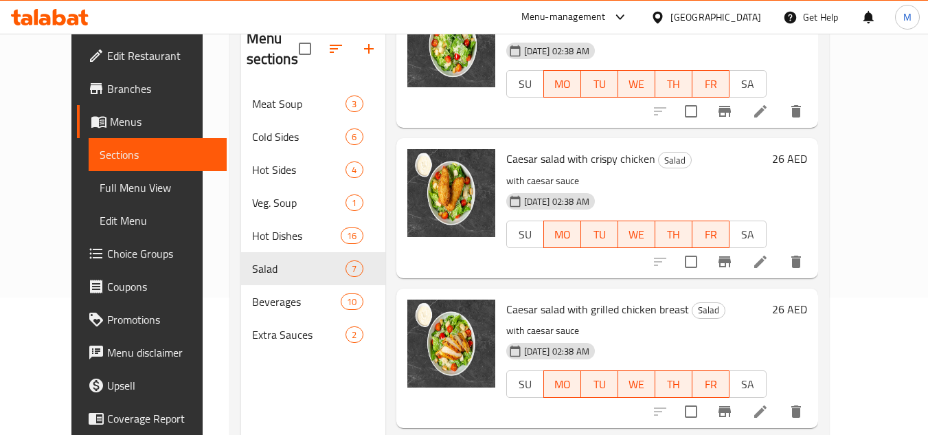
scroll to position [52, 0]
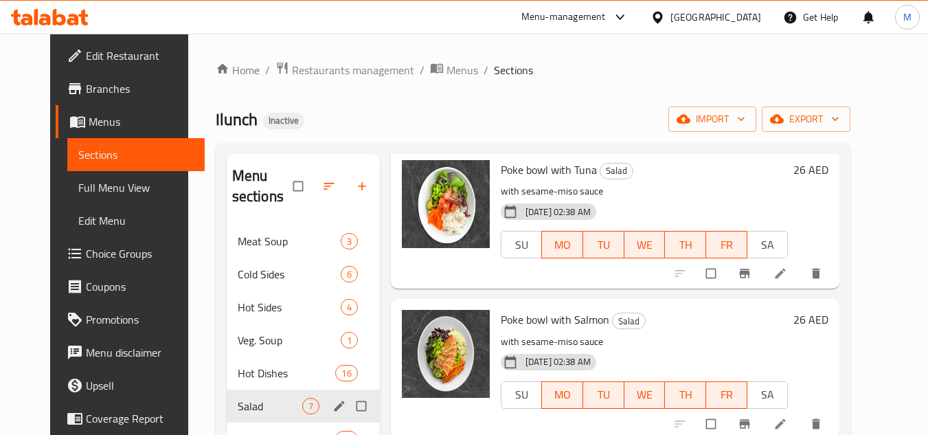
scroll to position [137, 0]
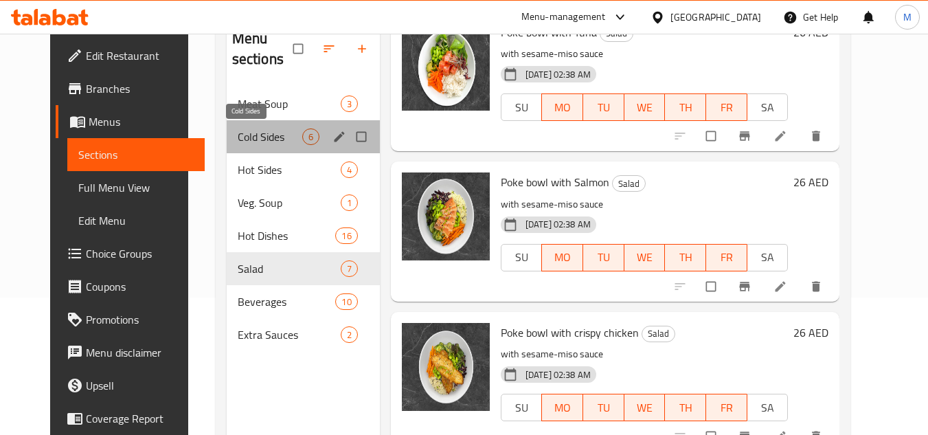
click at [257, 135] on span "Cold Sides" at bounding box center [270, 136] width 65 height 16
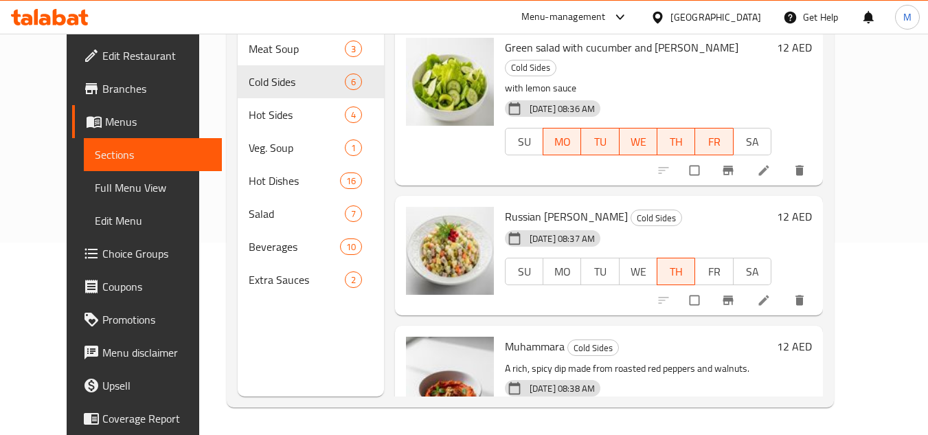
scroll to position [55, 0]
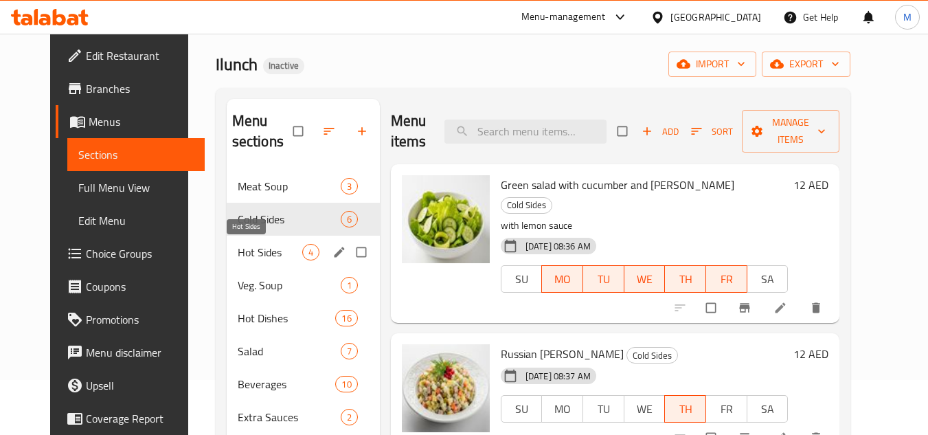
click at [280, 252] on span "Hot Sides" at bounding box center [270, 252] width 65 height 16
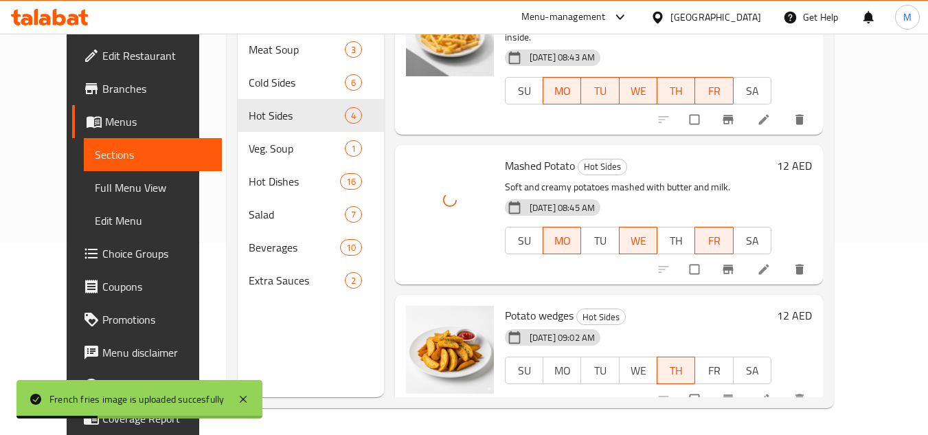
scroll to position [192, 0]
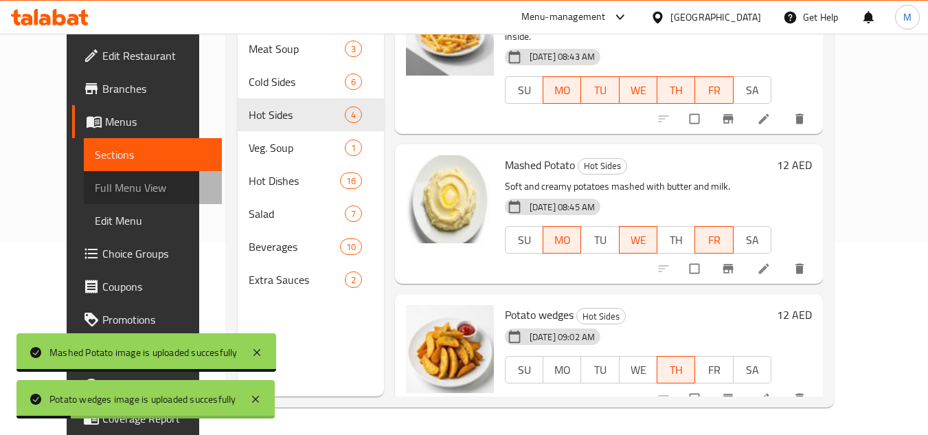
click at [100, 186] on span "Full Menu View" at bounding box center [153, 187] width 116 height 16
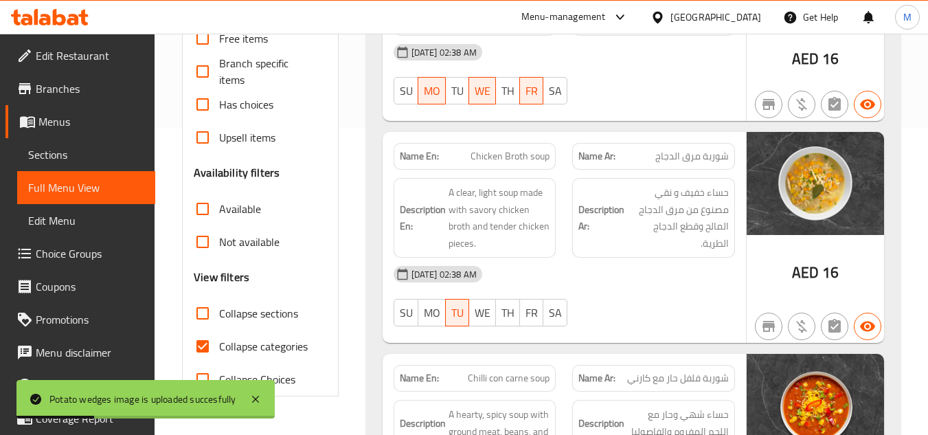
scroll to position [467, 0]
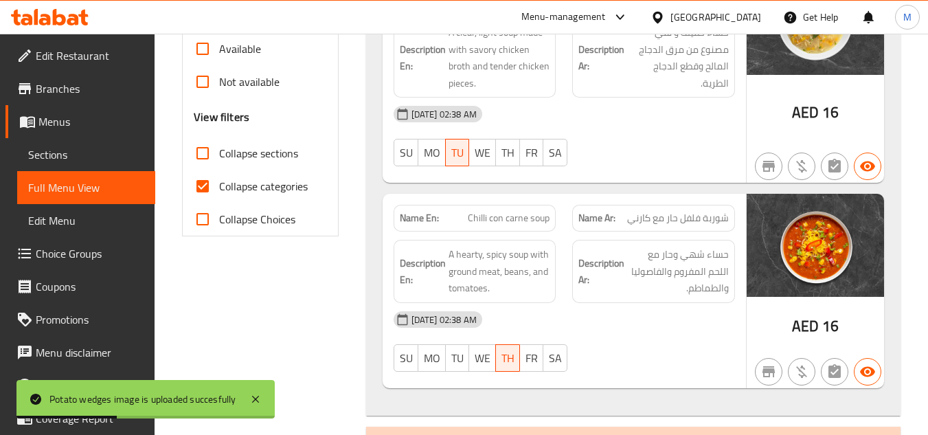
click at [200, 191] on input "Collapse categories" at bounding box center [202, 186] width 33 height 33
checkbox input "false"
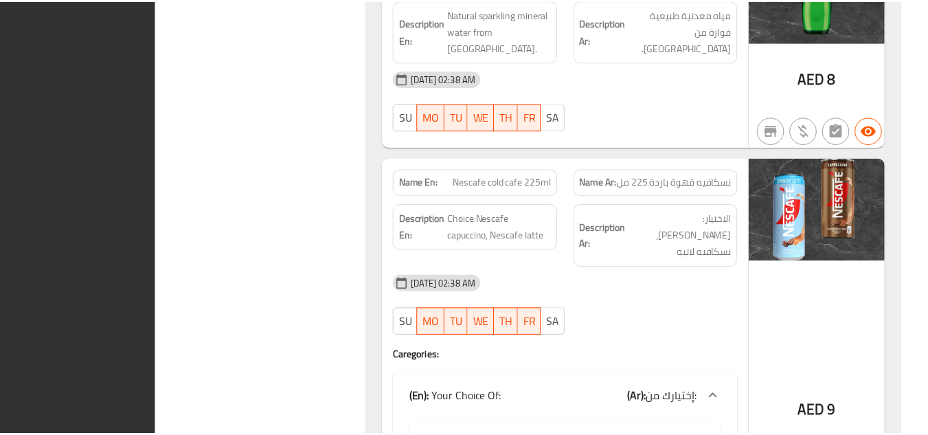
scroll to position [24859, 0]
